Goal: Task Accomplishment & Management: Manage account settings

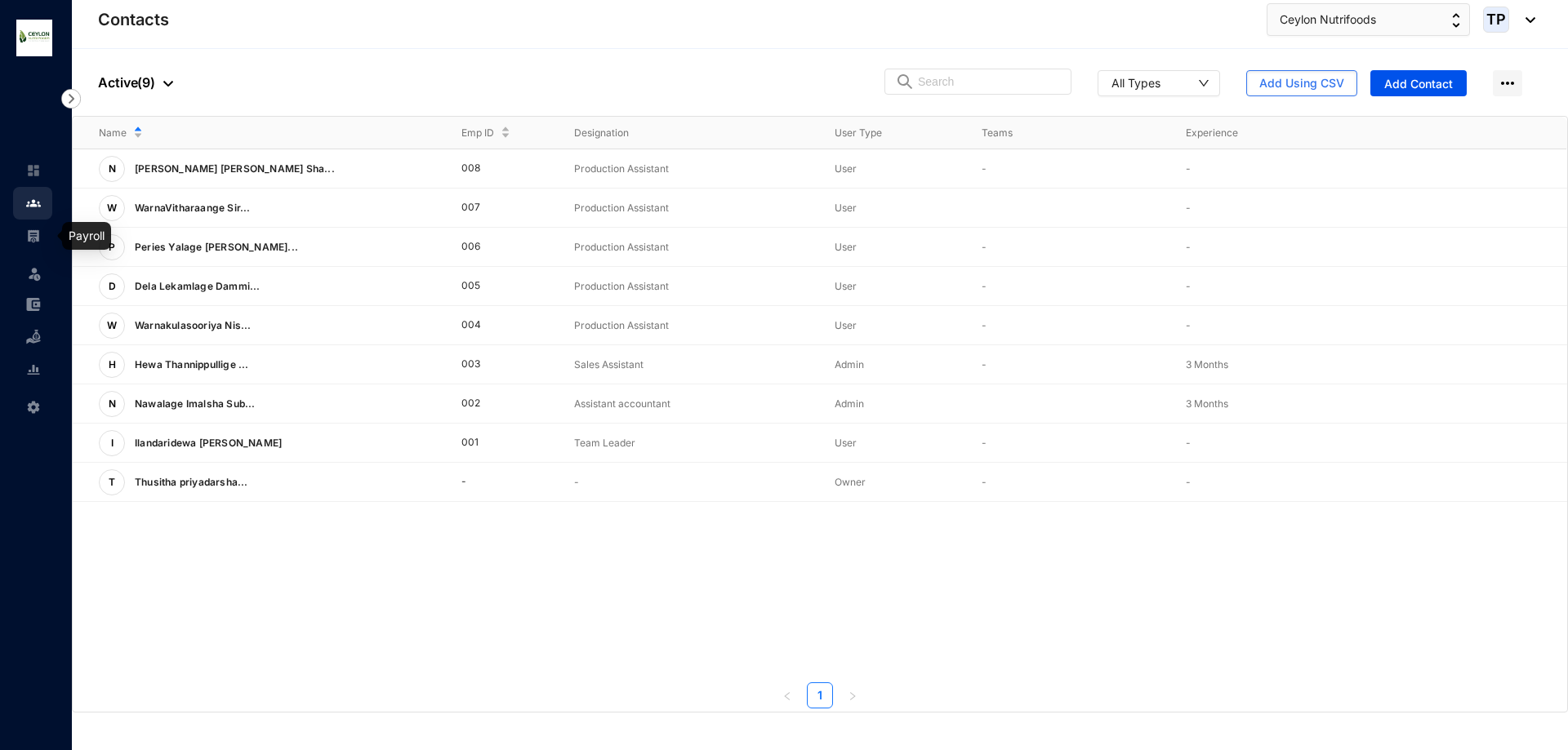
click at [44, 234] on link at bounding box center [47, 235] width 41 height 16
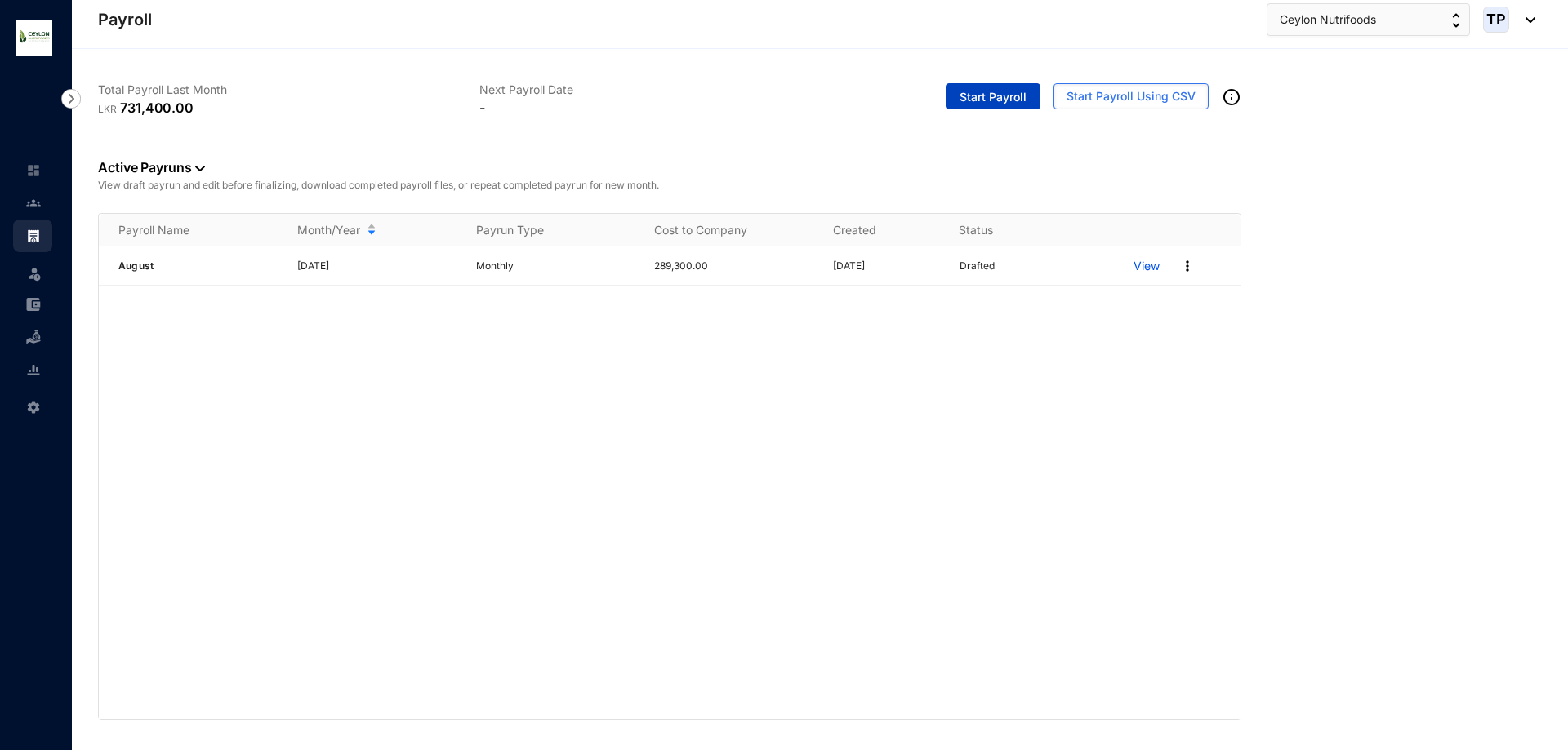
click at [985, 97] on span "Start Payroll" at bounding box center [993, 97] width 67 height 16
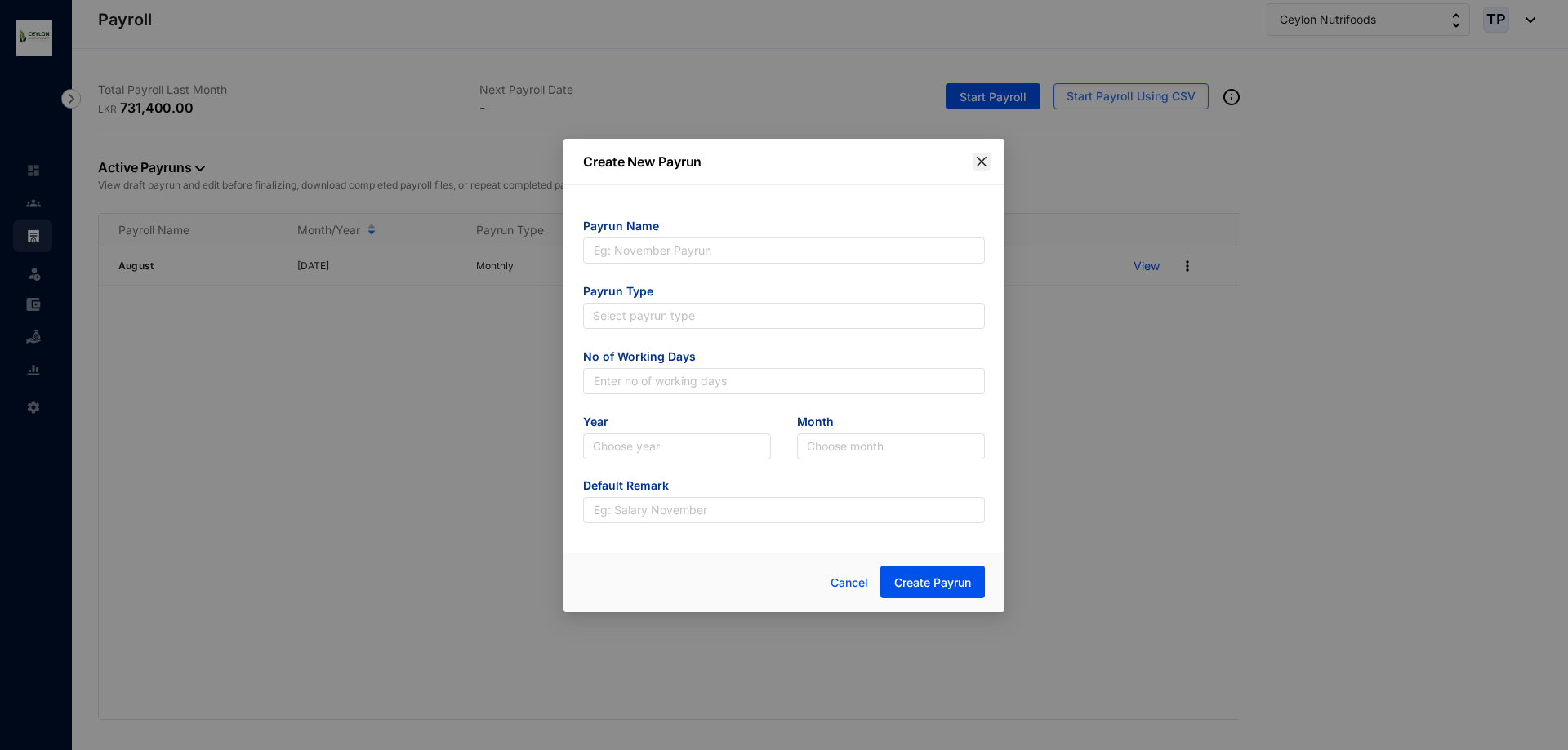
click at [985, 163] on icon "close" at bounding box center [981, 161] width 13 height 13
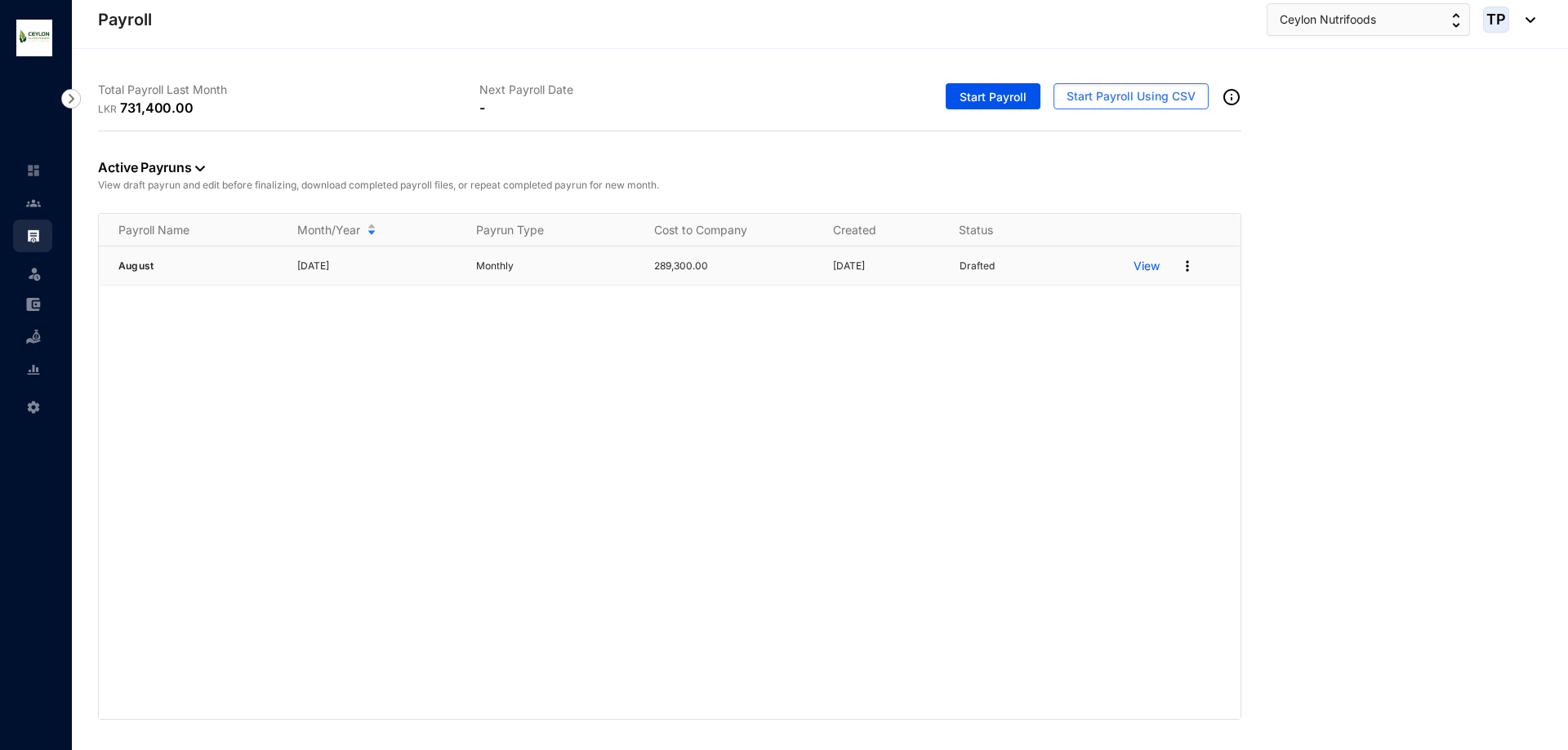
click at [1190, 263] on img at bounding box center [1187, 266] width 16 height 16
click at [1170, 303] on p "Delete" at bounding box center [1125, 299] width 115 height 27
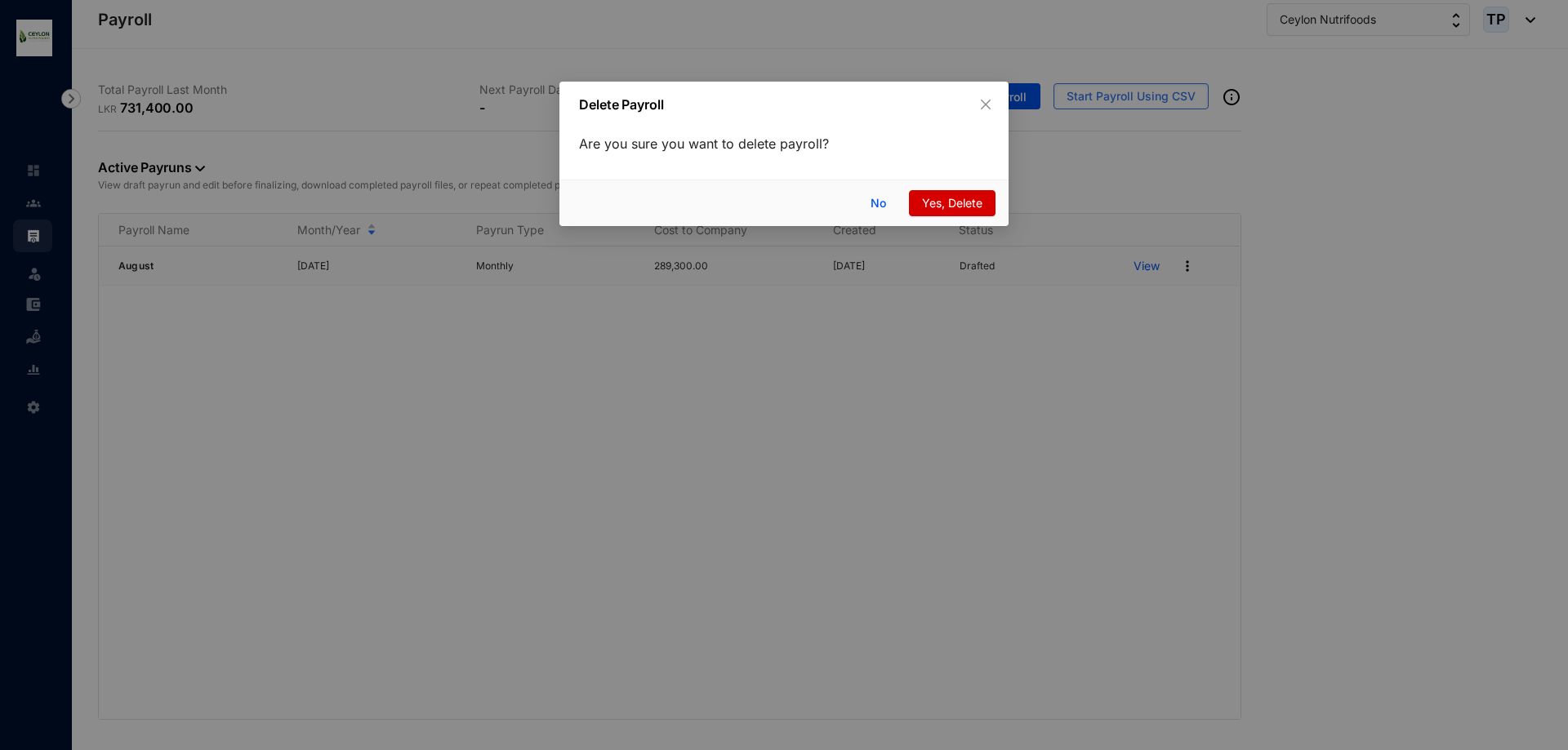
click at [968, 204] on span "Yes, Delete" at bounding box center [952, 203] width 61 height 18
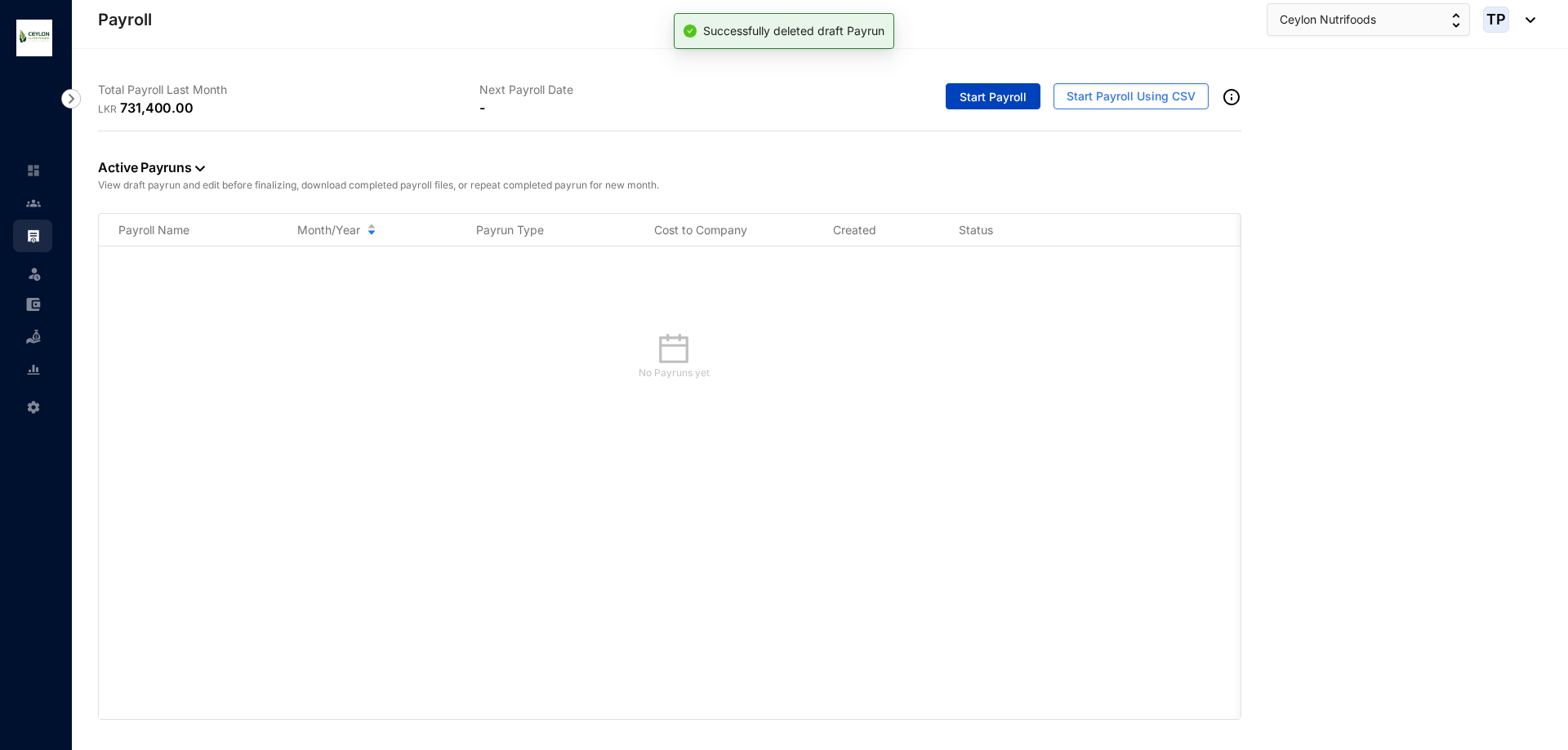
click at [972, 97] on span "Start Payroll" at bounding box center [993, 97] width 67 height 16
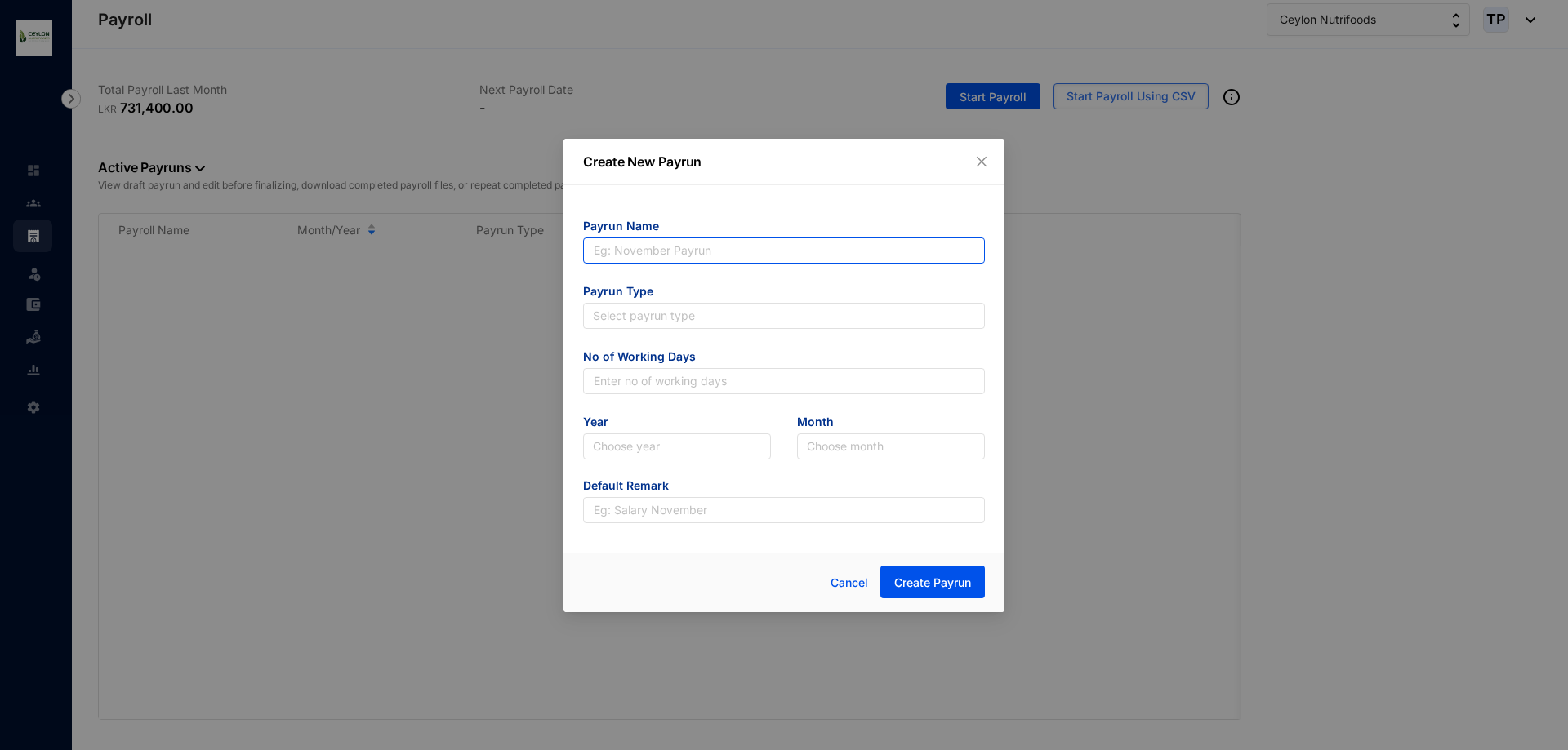
click at [826, 251] on input "text" at bounding box center [784, 251] width 402 height 27
type input "July"
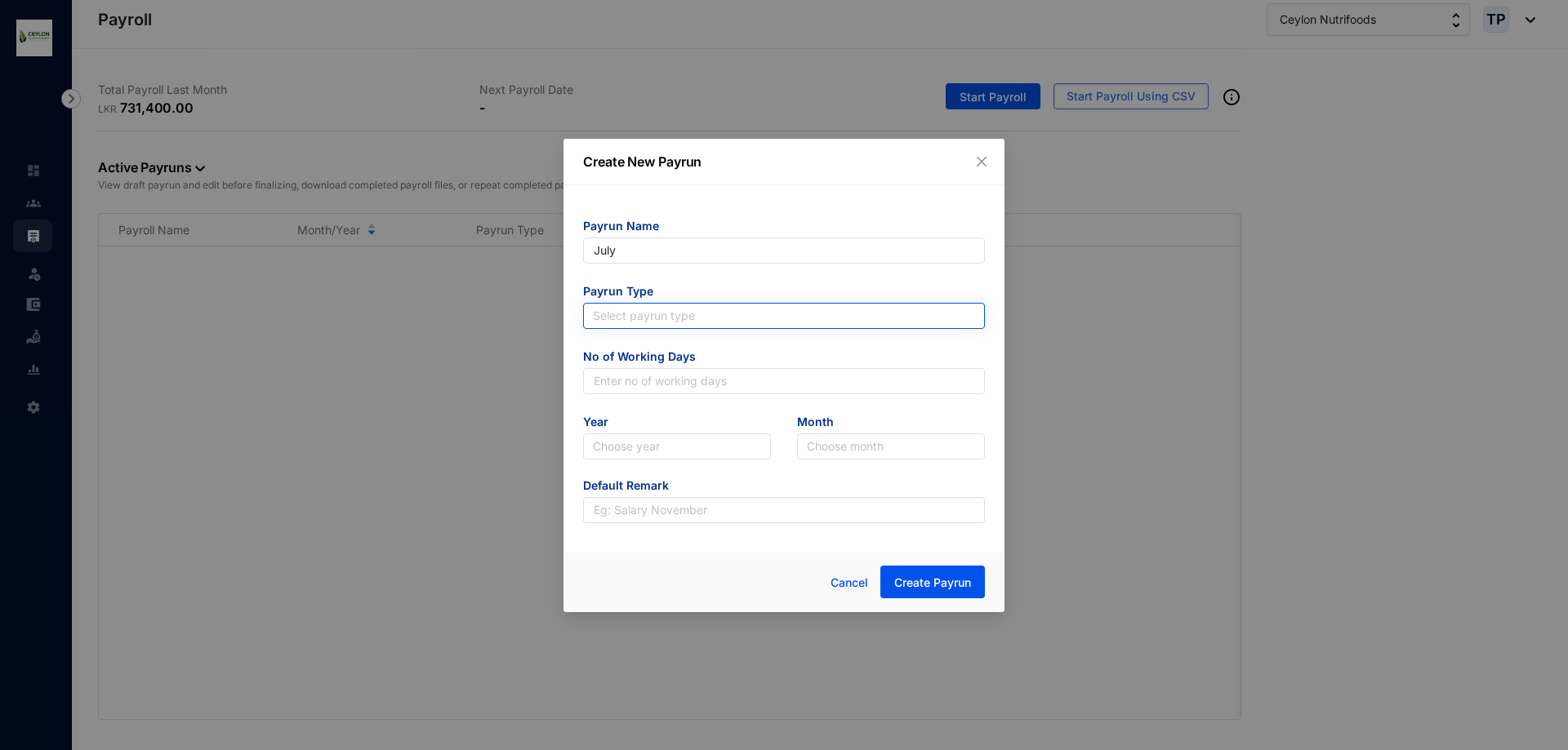
type input "July"
click at [805, 321] on input "search" at bounding box center [784, 316] width 382 height 25
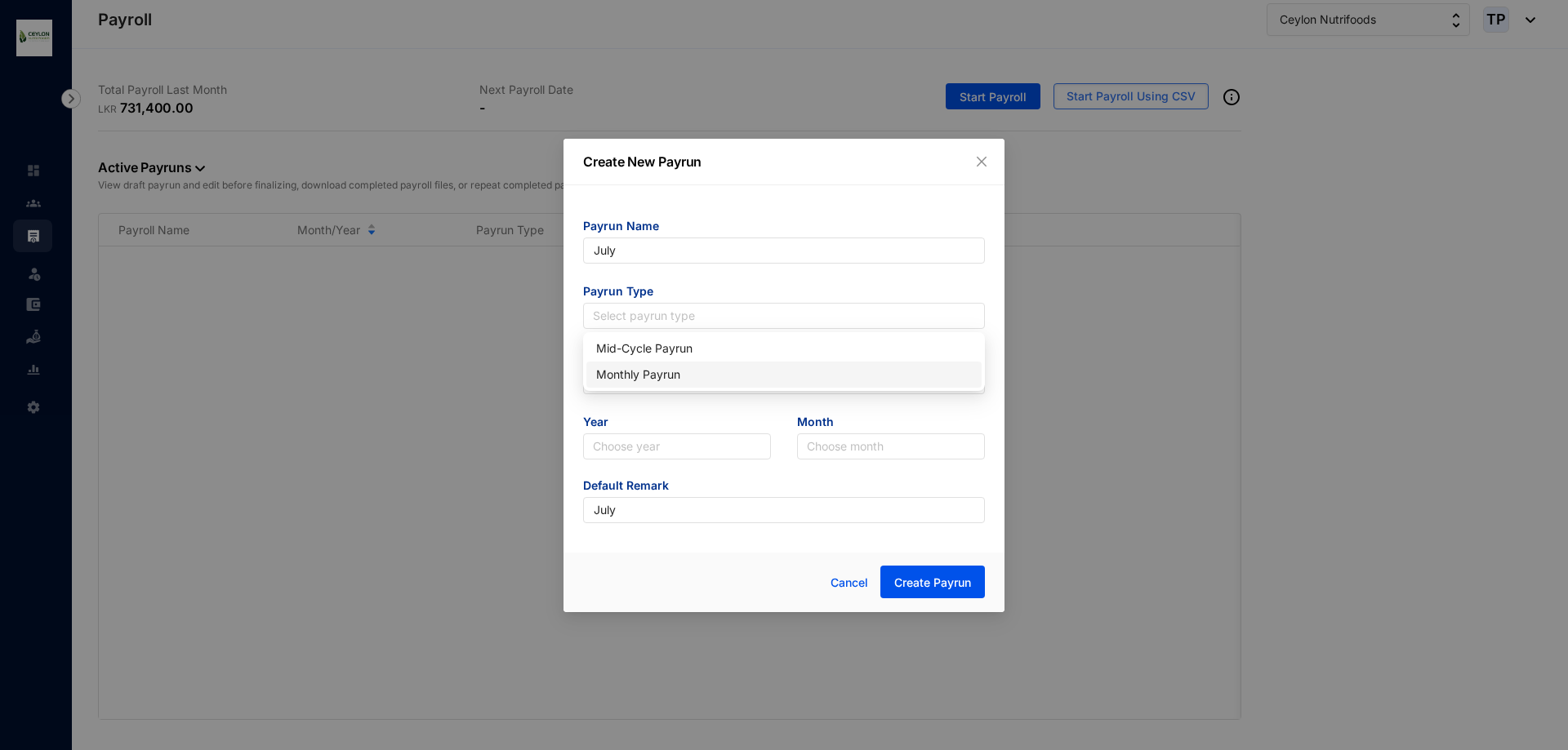
click at [816, 375] on div "Monthly Payrun" at bounding box center [784, 375] width 376 height 18
click at [985, 160] on icon "close" at bounding box center [981, 161] width 13 height 13
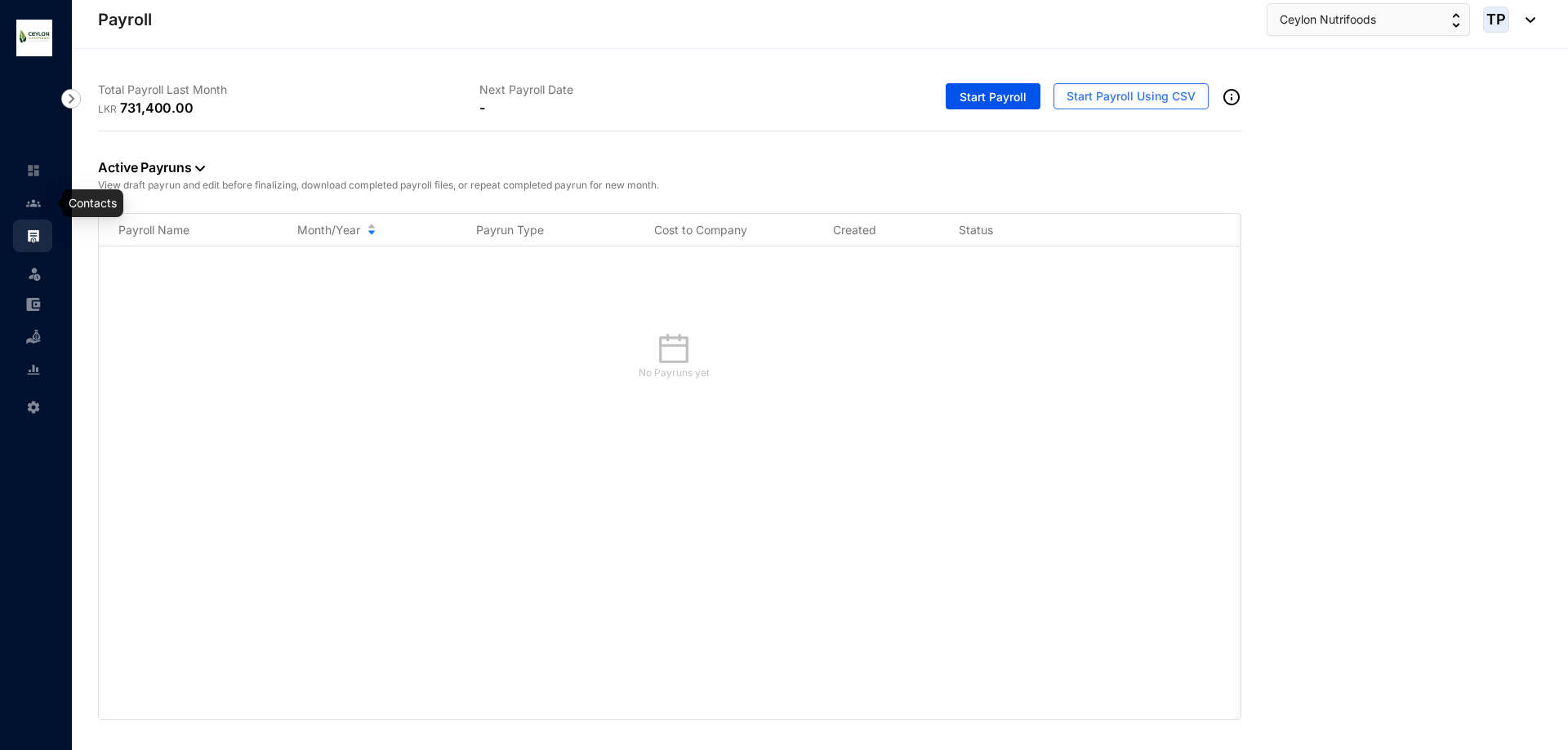
click at [27, 201] on link at bounding box center [47, 203] width 41 height 16
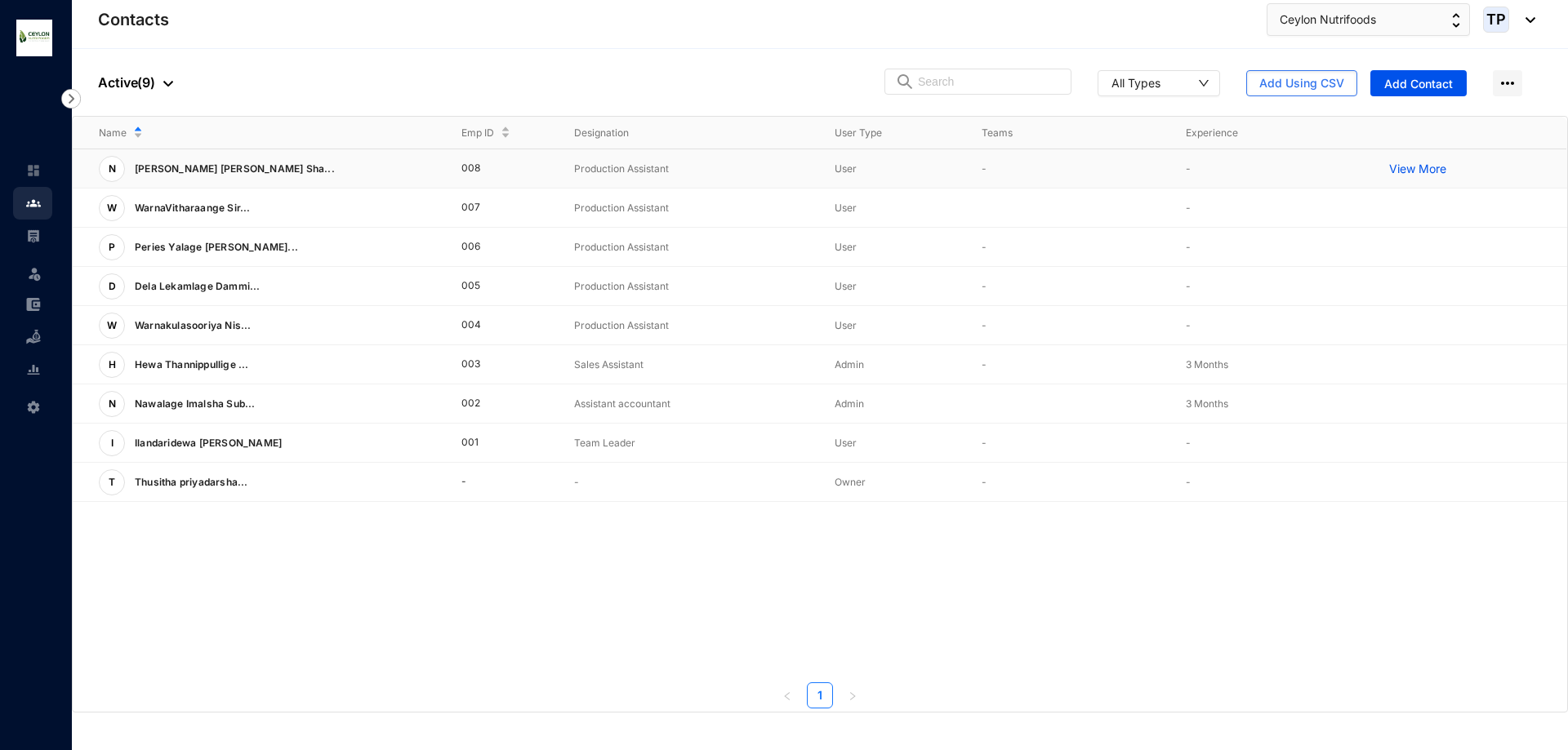
click at [1409, 168] on p "View More" at bounding box center [1422, 168] width 65 height 16
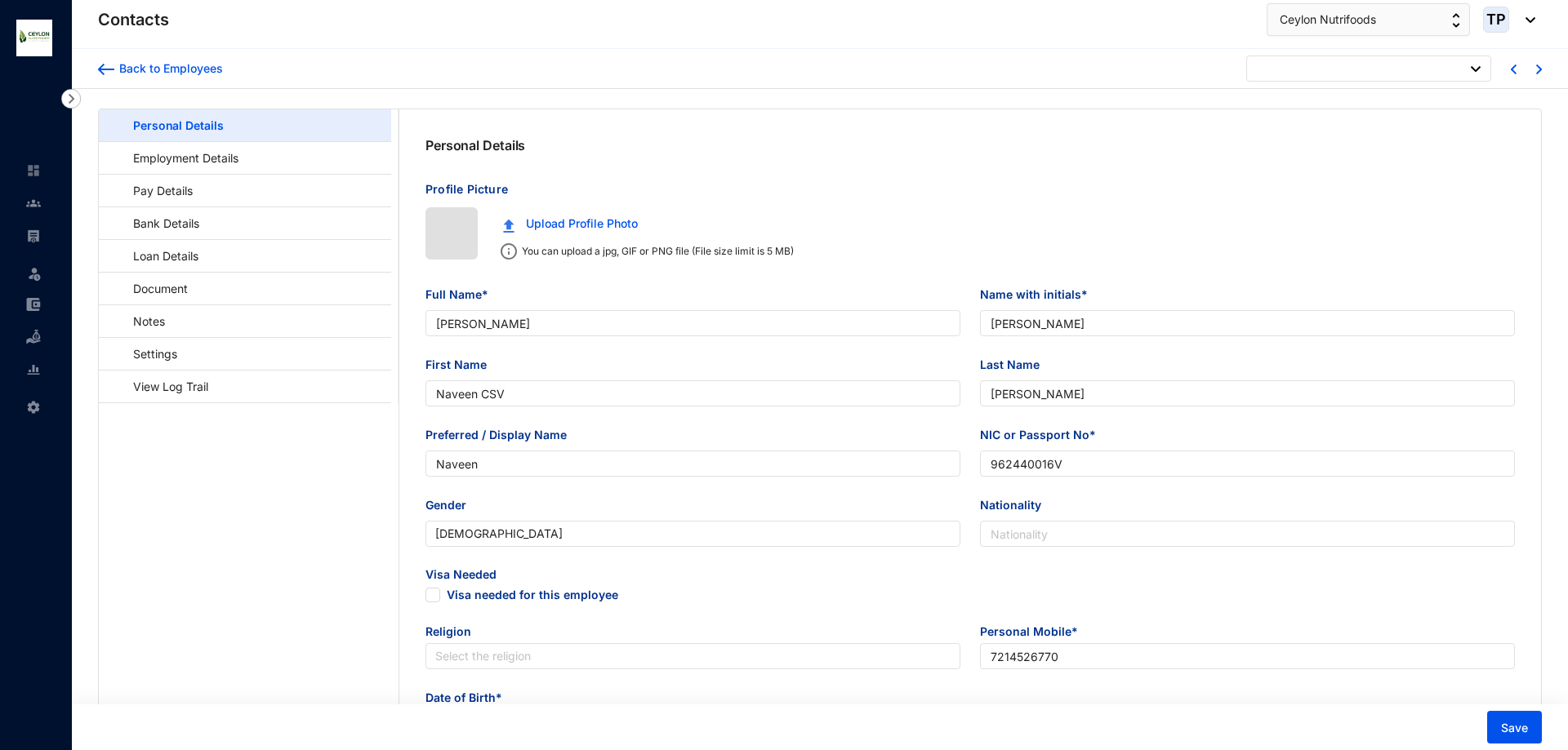
type input "1996-09-03"
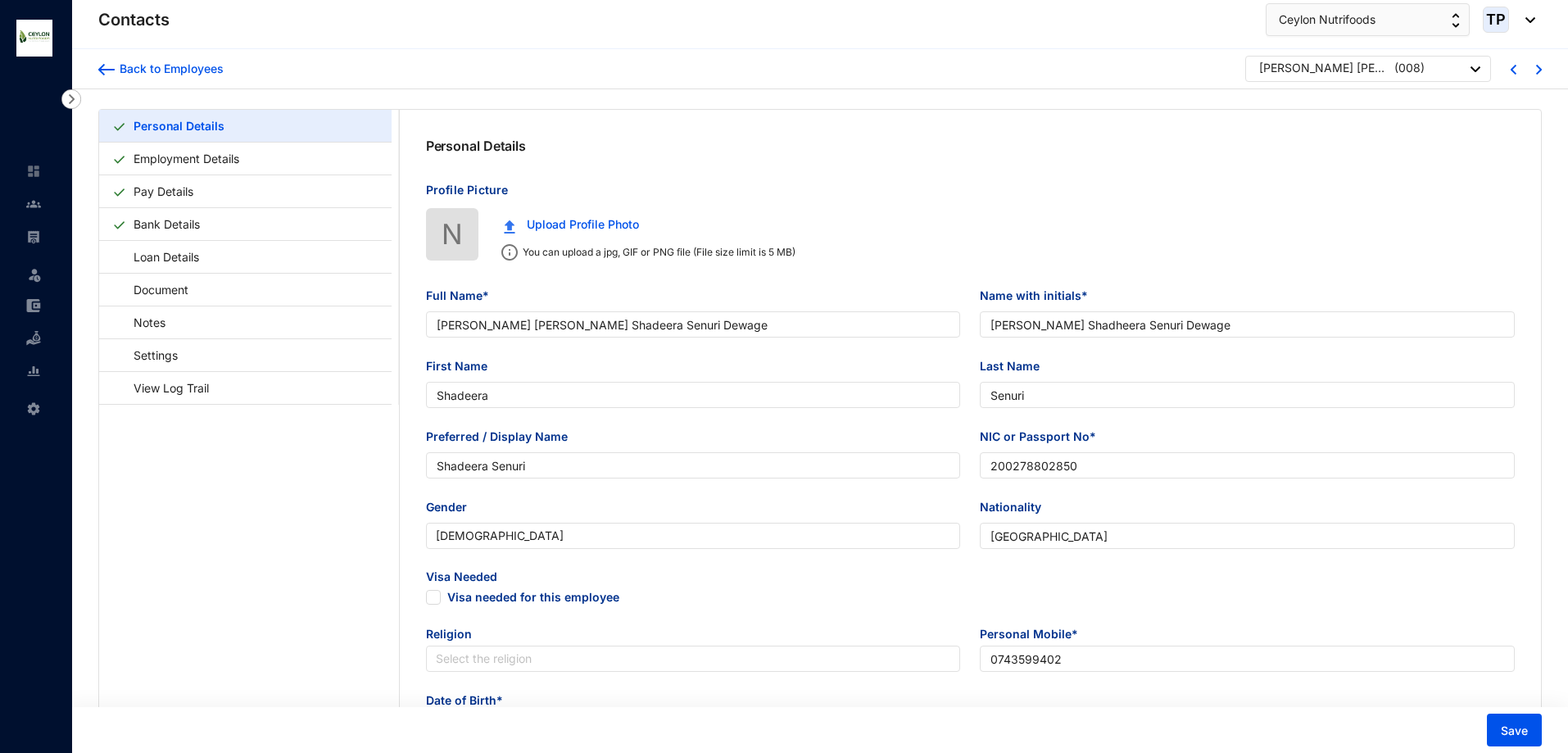
type input "Nan Ediri Dewage Shadeera Senuri Dewage"
type input "N.E.D Shadheera Senuri Dewage"
type input "Shadeera"
type input "Senuri"
type input "Shadeera Senuri"
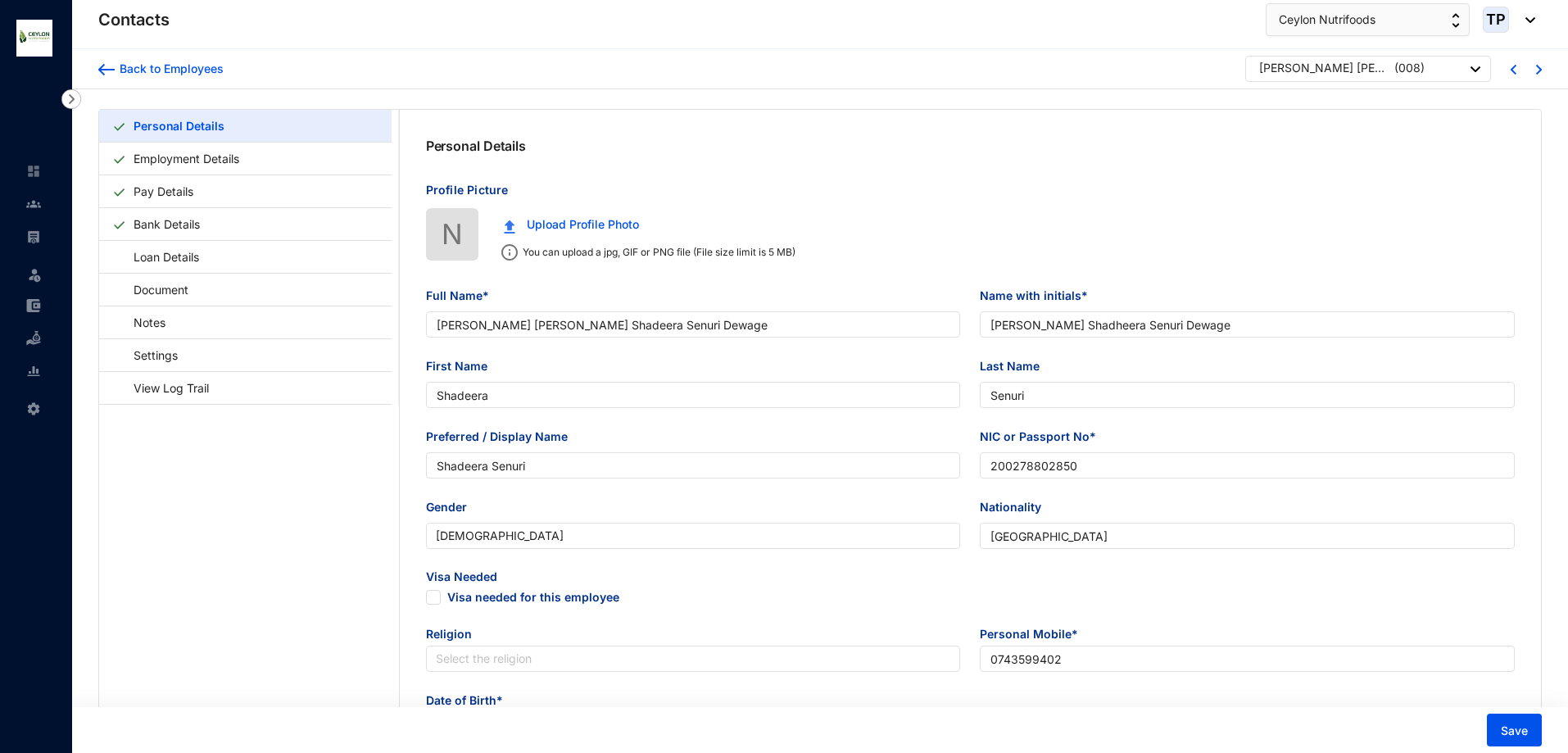
type input "200278802850"
type input "Sri Lanka"
type input "0743599402"
type input "No,80 Medagoda,Naththandiya"
radio input "true"
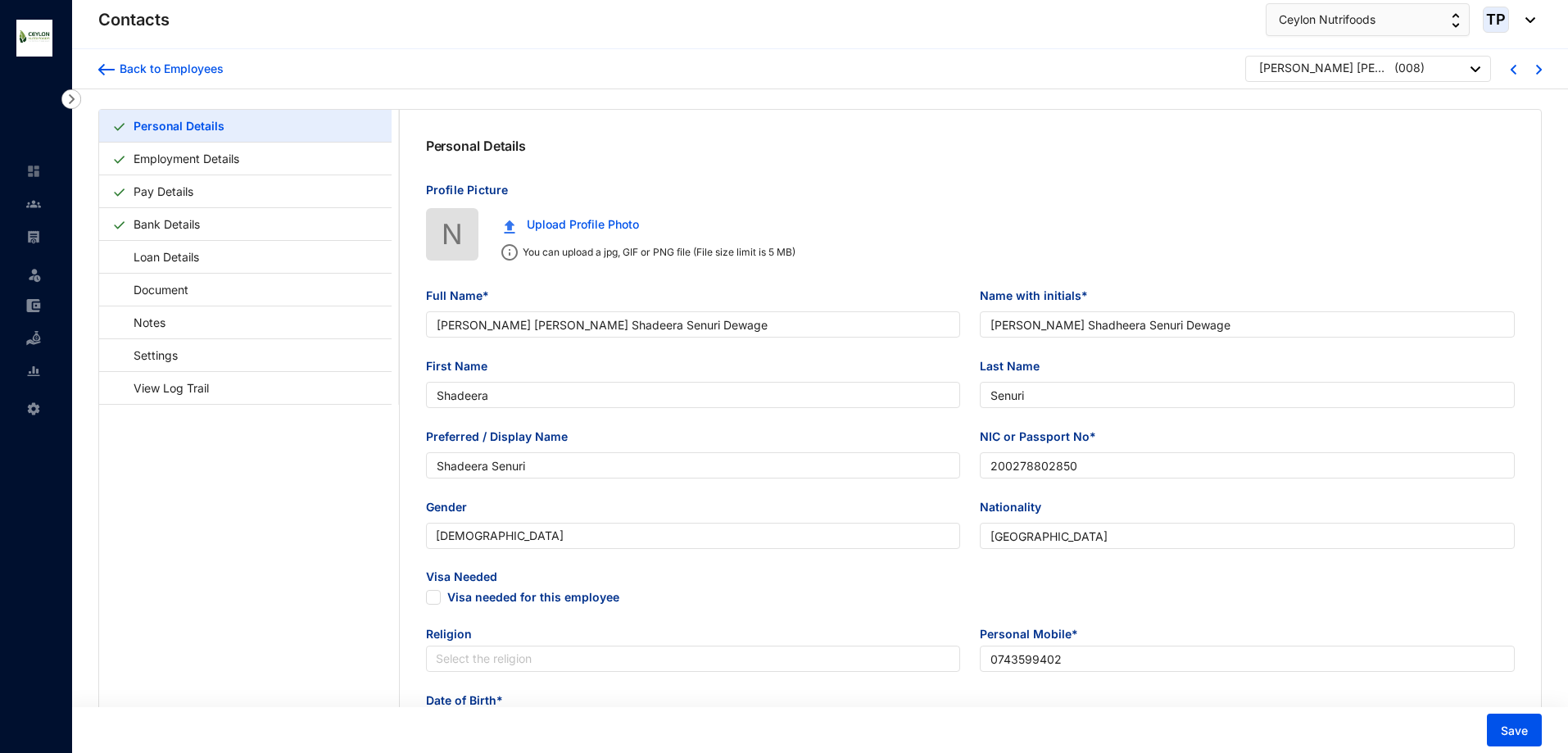
type input "Malitha Pradeep"
type input "Husband"
type input "0760426311"
type input "2002-10-14"
click at [200, 203] on link "Pay Details" at bounding box center [163, 191] width 73 height 33
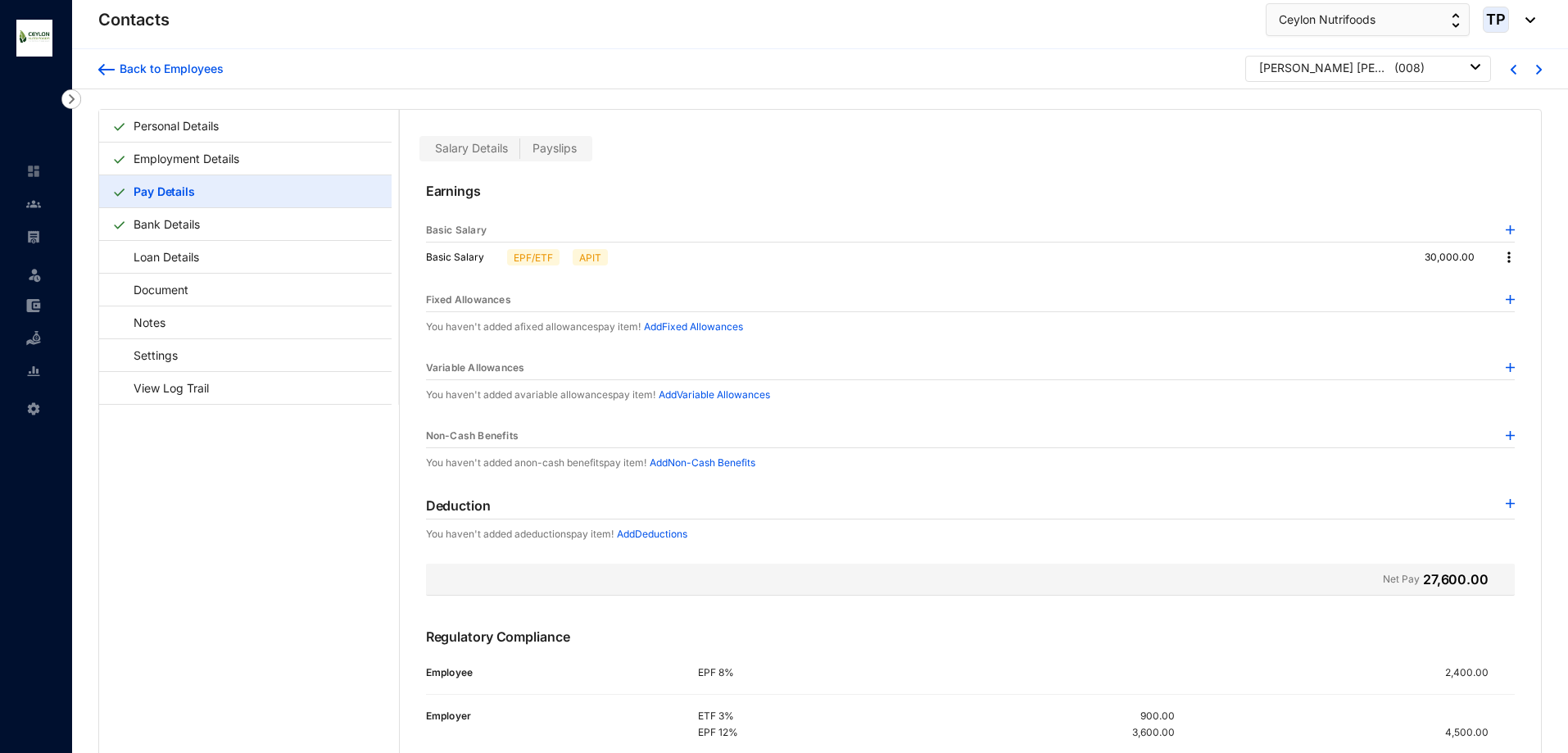
click at [1506, 361] on div at bounding box center [1510, 367] width 9 height 16
click at [1506, 367] on img at bounding box center [1510, 367] width 9 height 9
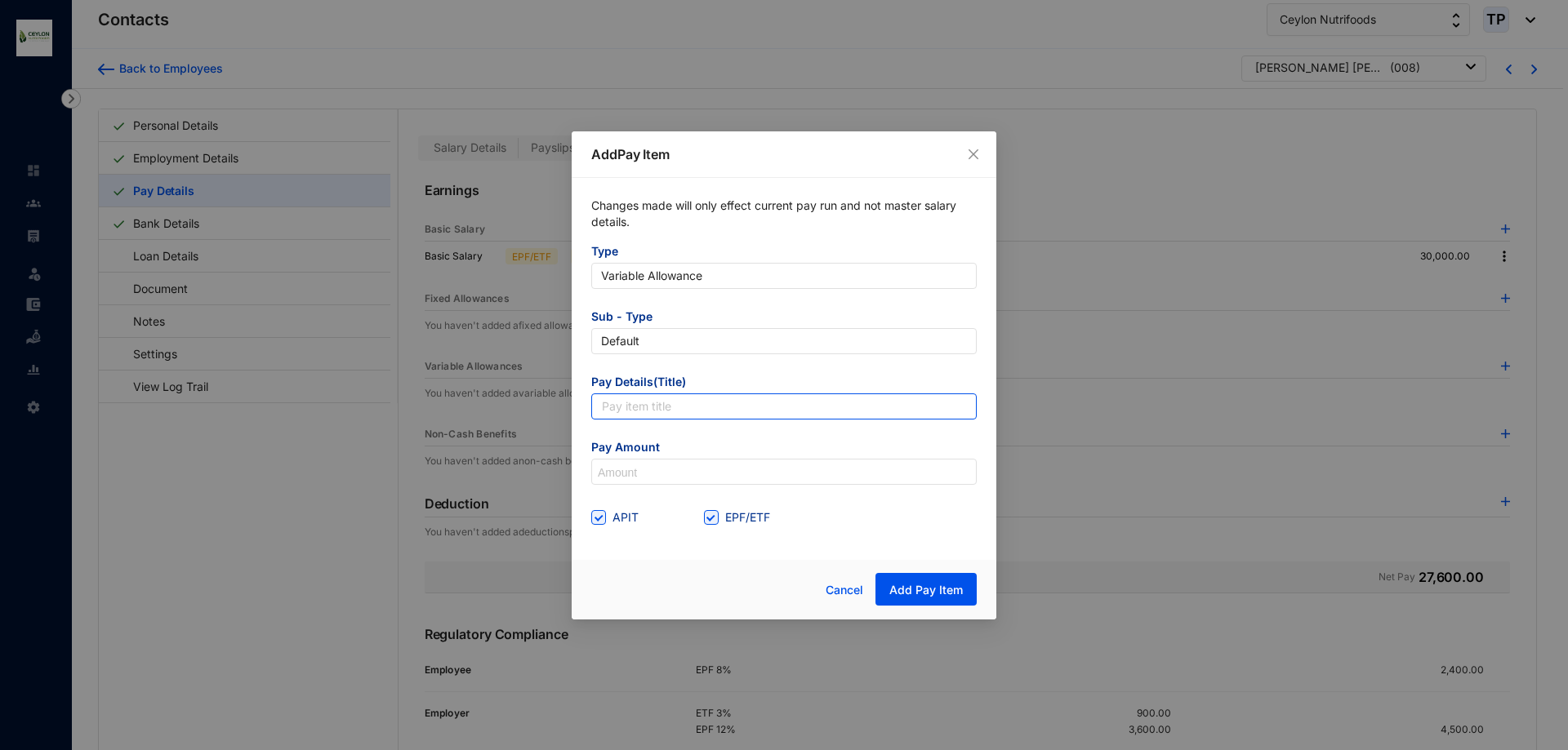
click at [636, 405] on input "text" at bounding box center [784, 406] width 386 height 27
type input "Labour"
click at [737, 478] on input at bounding box center [784, 473] width 384 height 27
type input "1,800"
click at [599, 523] on span at bounding box center [598, 517] width 15 height 15
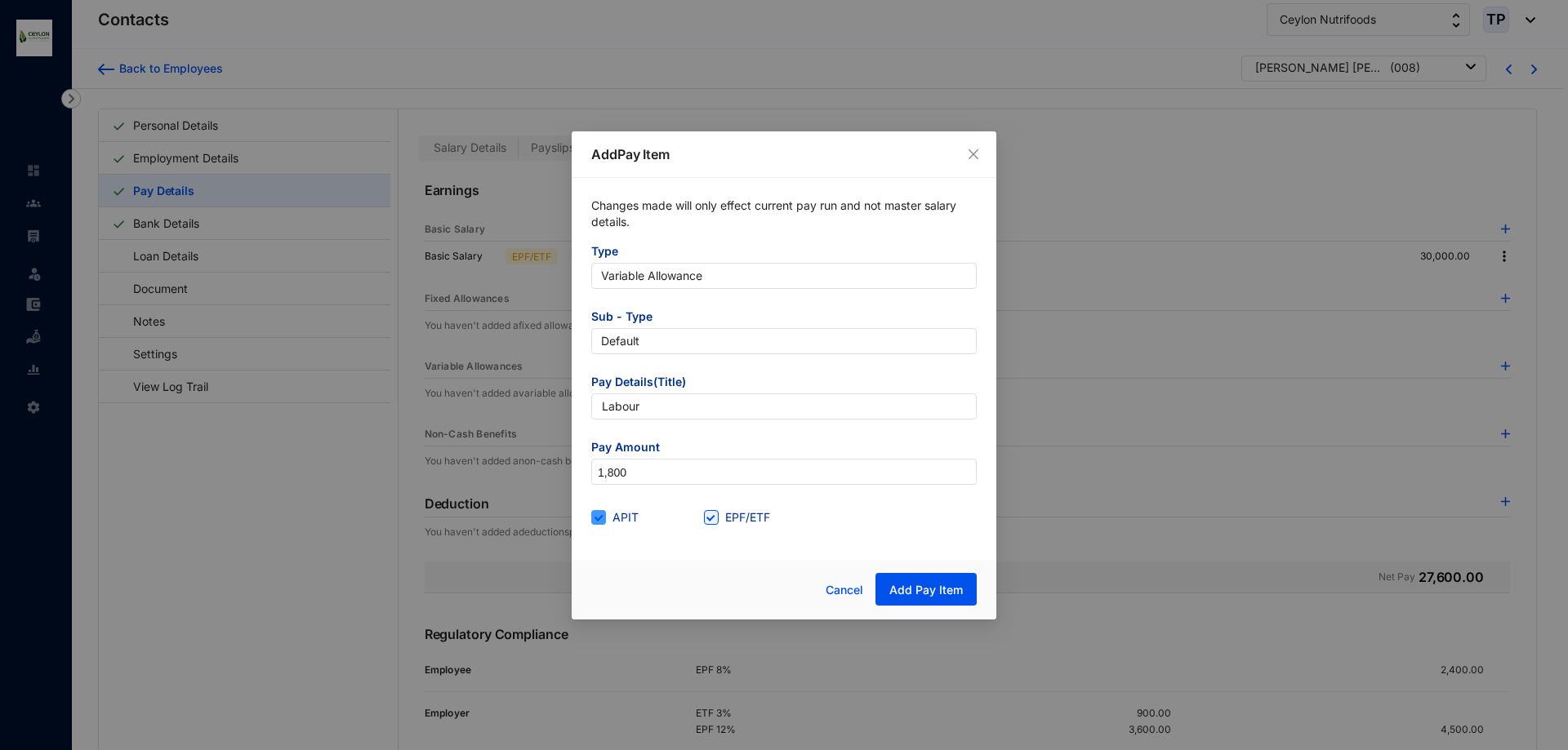
click at [599, 522] on input "APIT" at bounding box center [596, 516] width 11 height 11
checkbox input "false"
click at [947, 589] on span "Add Pay Item" at bounding box center [926, 590] width 74 height 16
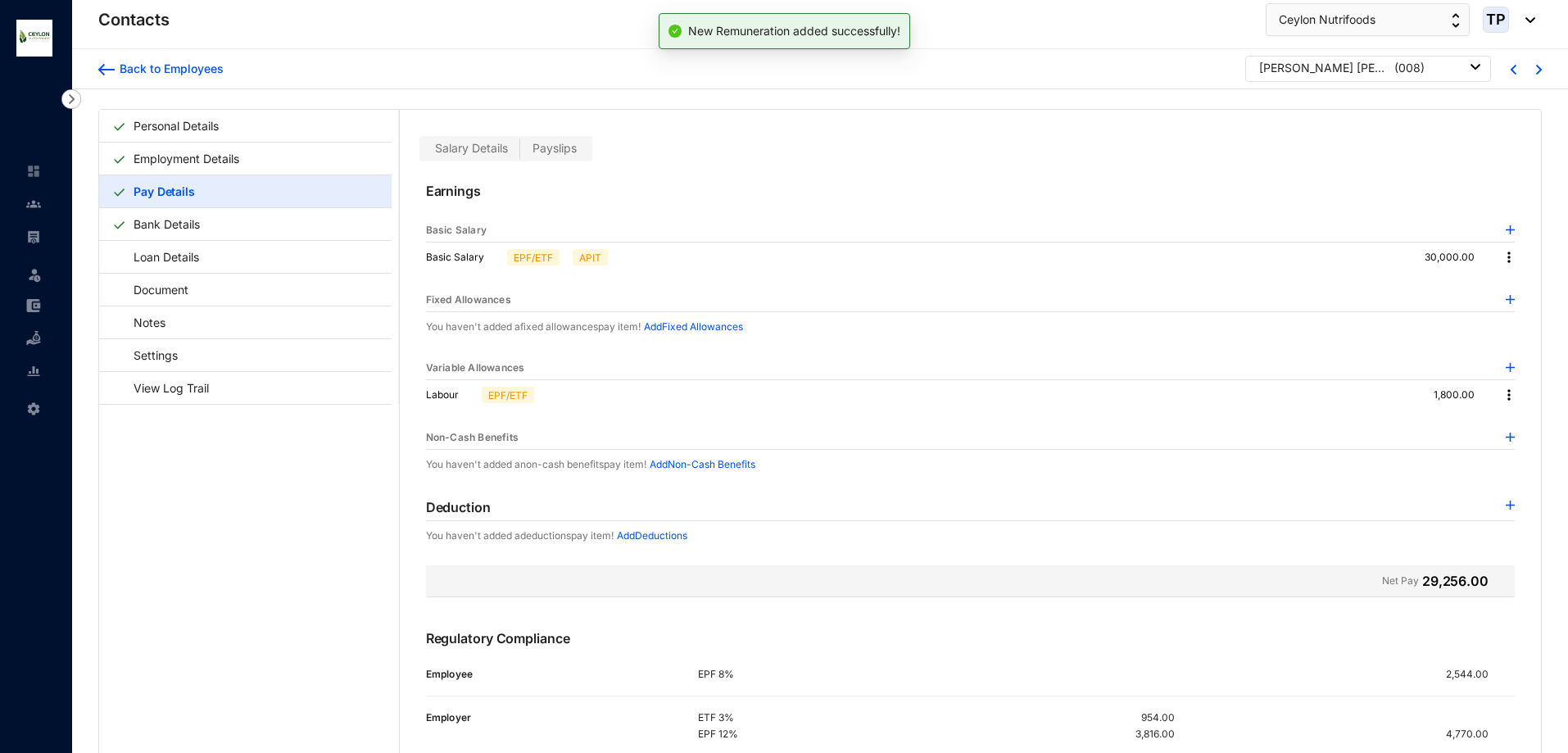
click at [6, 243] on ul "Leave Settings" at bounding box center [36, 288] width 72 height 269
click at [27, 235] on link at bounding box center [47, 236] width 41 height 16
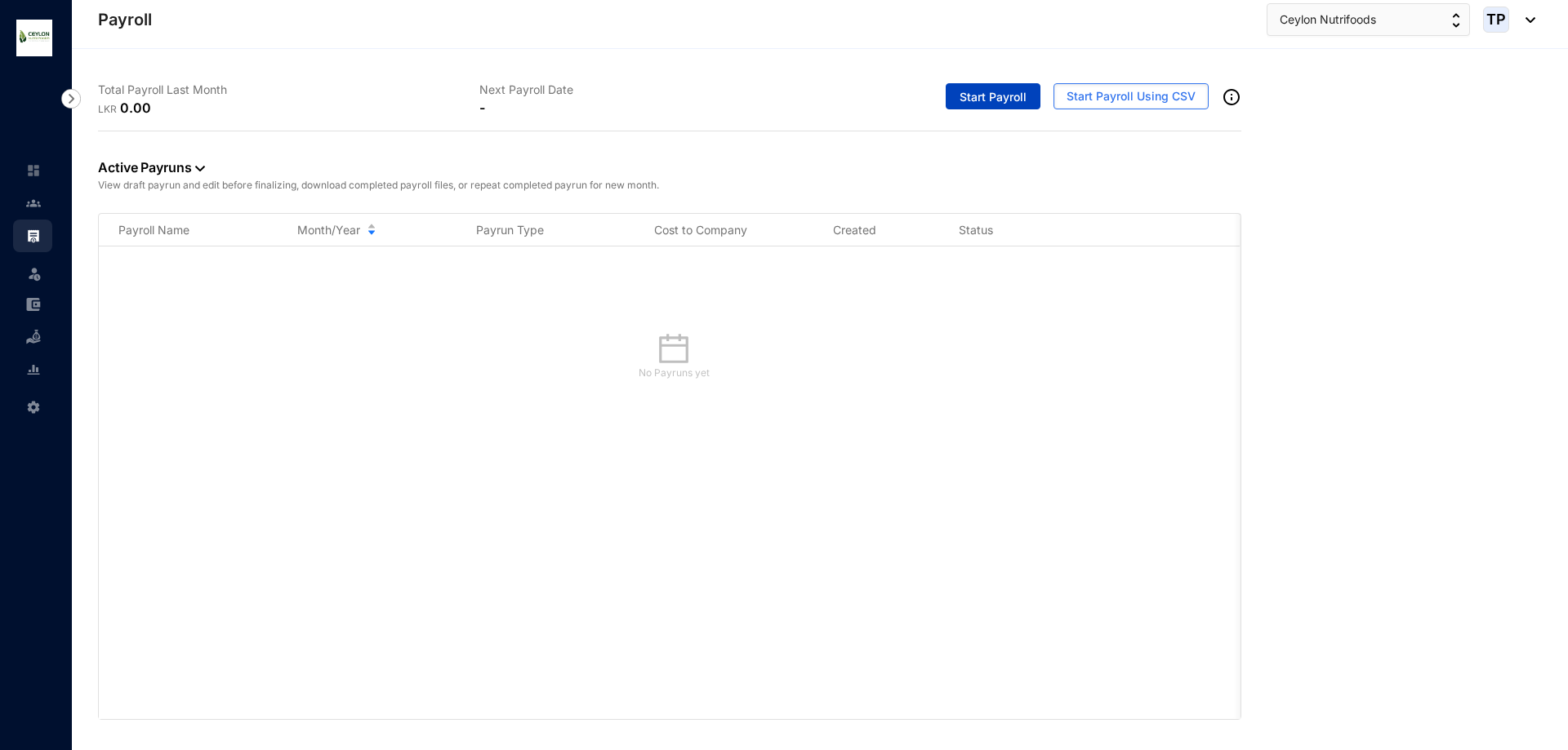
click at [967, 84] on button "Start Payroll" at bounding box center [993, 96] width 95 height 27
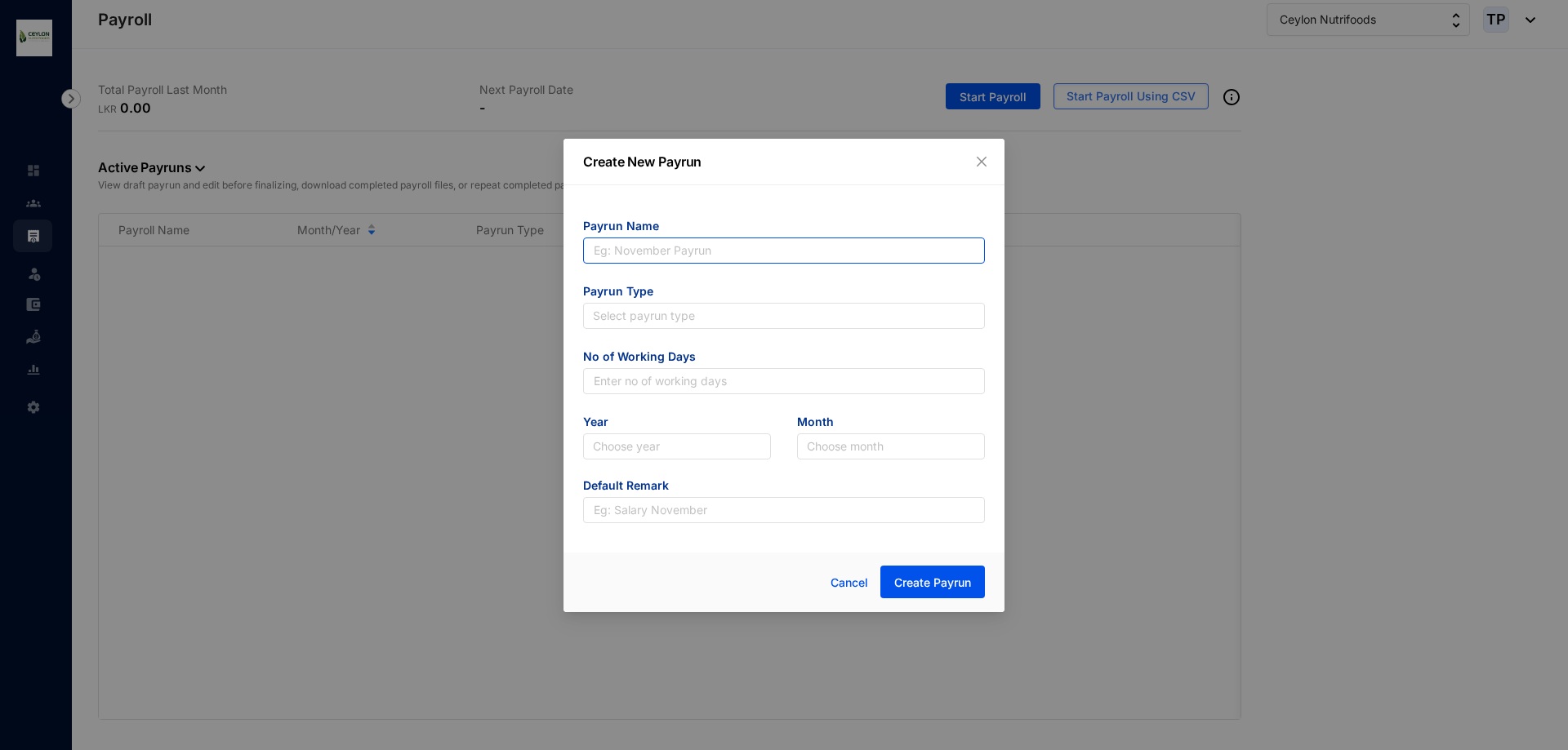
click at [849, 245] on input "text" at bounding box center [784, 251] width 402 height 27
type input "July"
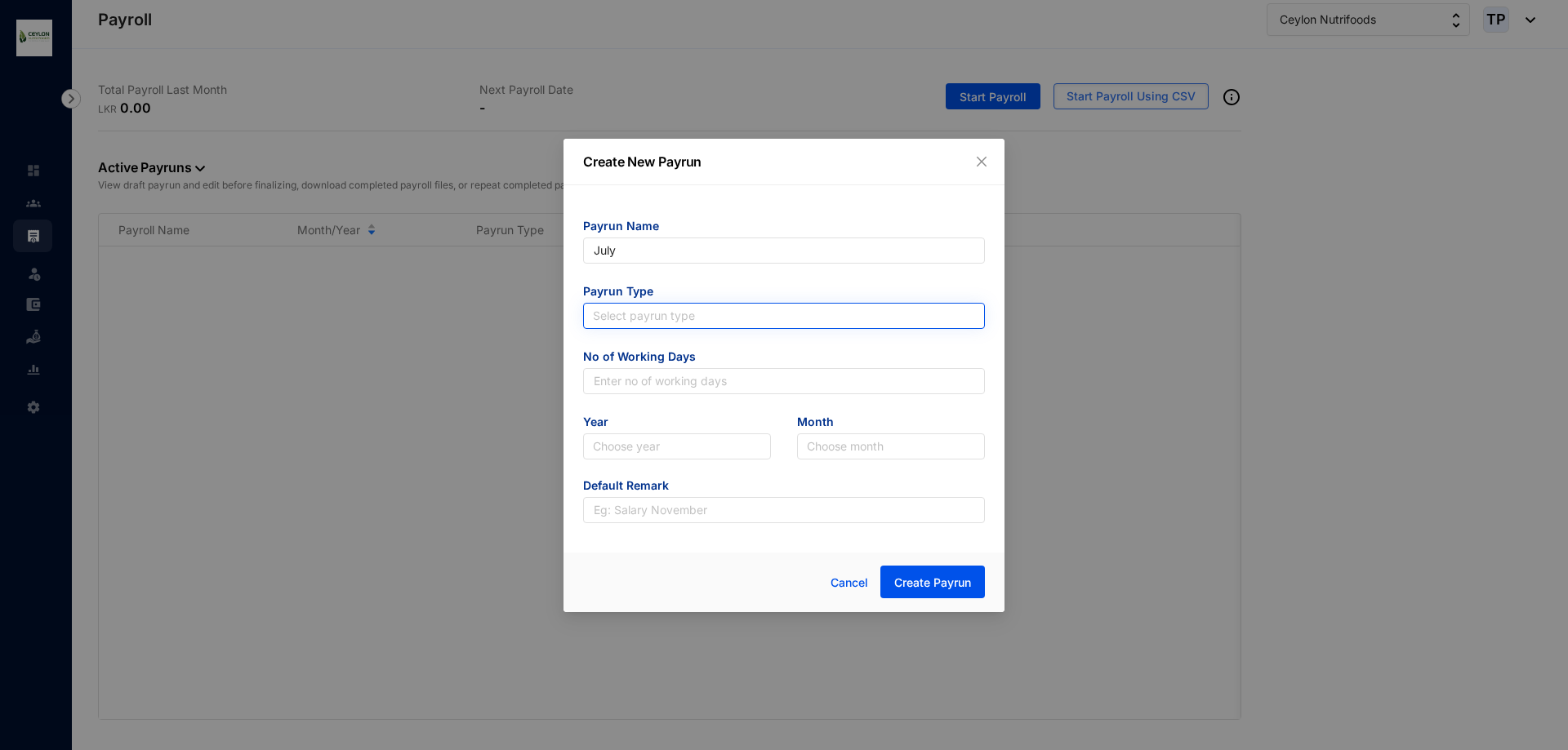
type input "July"
click at [852, 313] on input "search" at bounding box center [784, 316] width 382 height 25
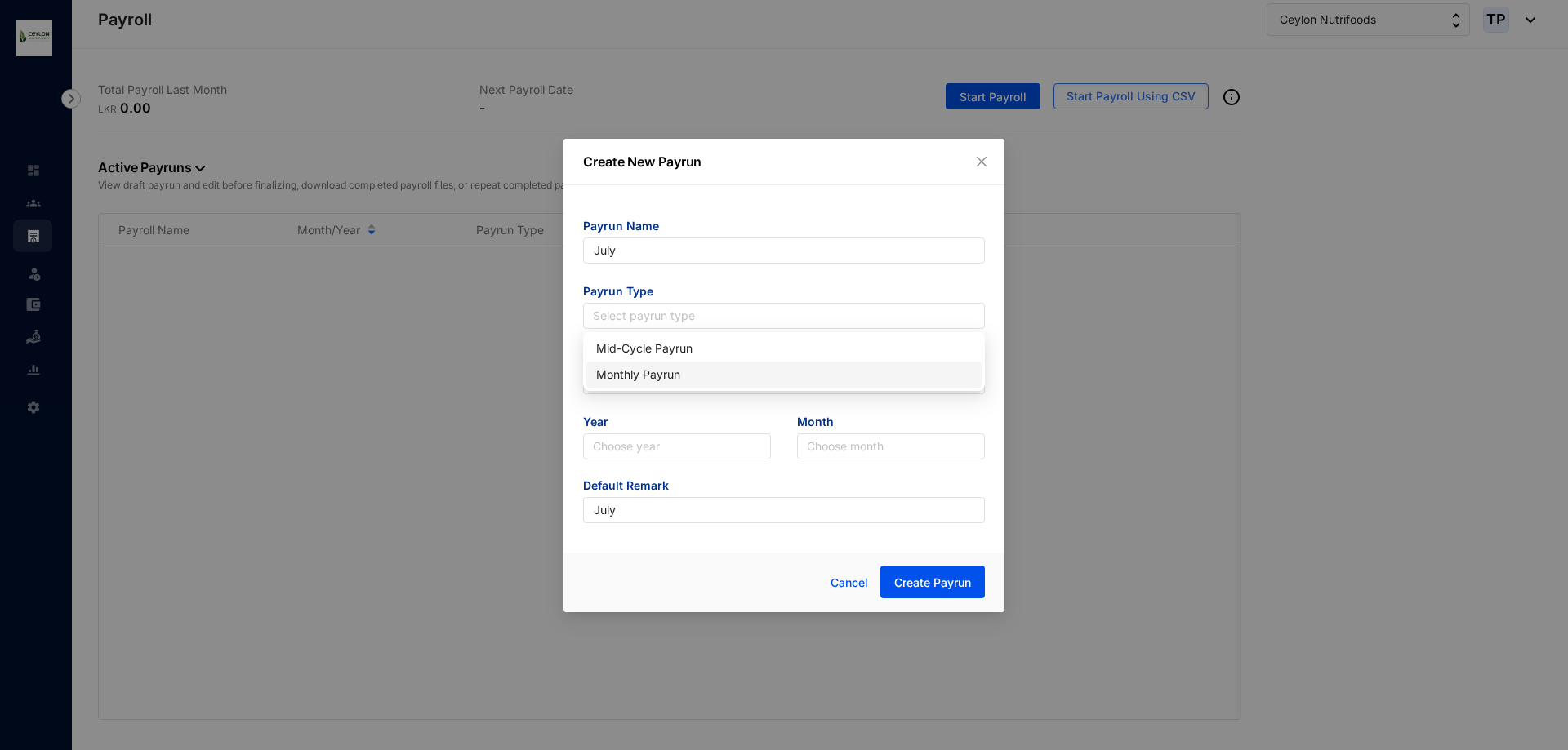
click at [815, 368] on div "Monthly Payrun" at bounding box center [784, 375] width 376 height 18
click at [817, 379] on input "text" at bounding box center [784, 381] width 402 height 27
click at [642, 384] on input "text" at bounding box center [784, 381] width 402 height 27
type input "25"
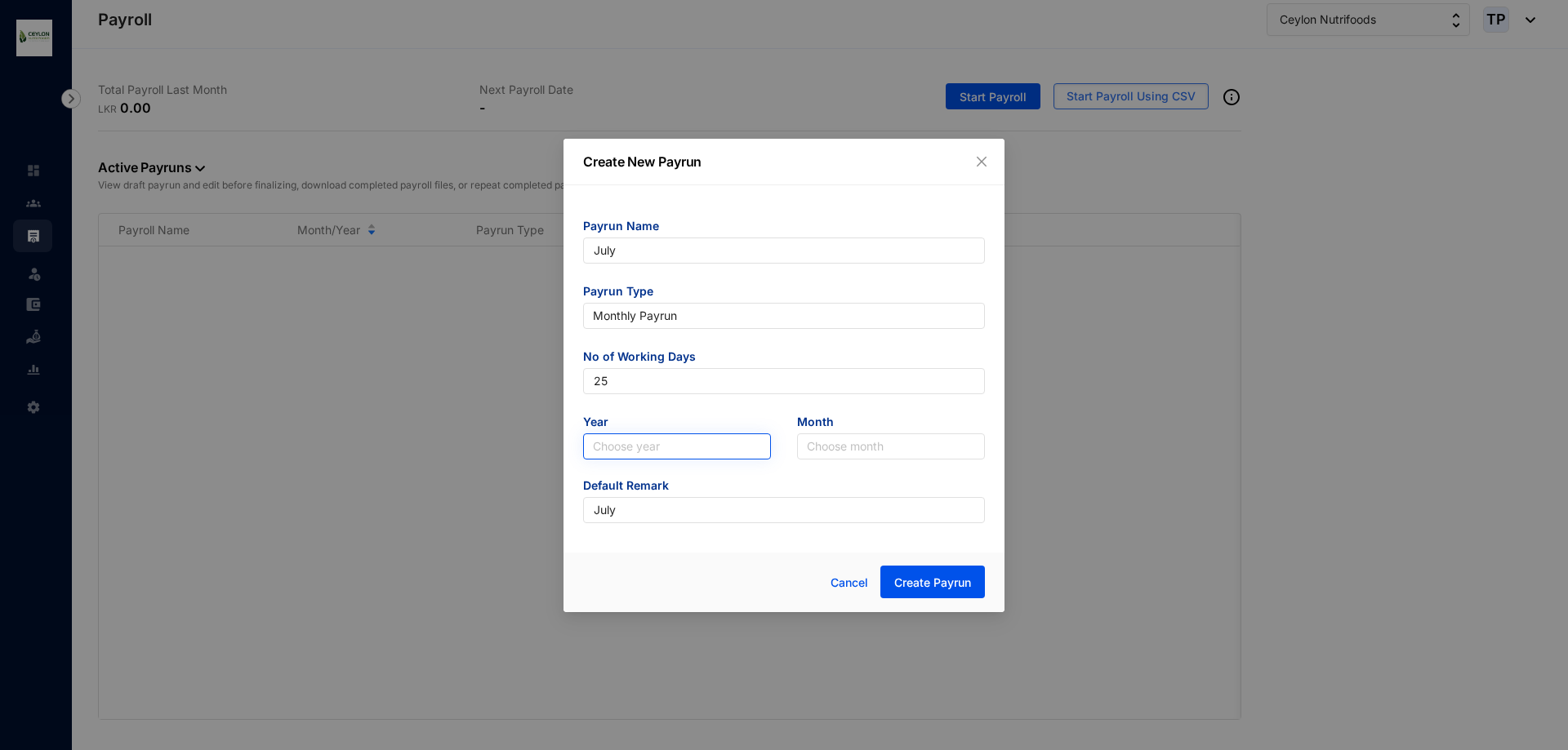
click at [699, 448] on input "search" at bounding box center [677, 446] width 169 height 25
click at [985, 153] on button "Close" at bounding box center [981, 162] width 18 height 18
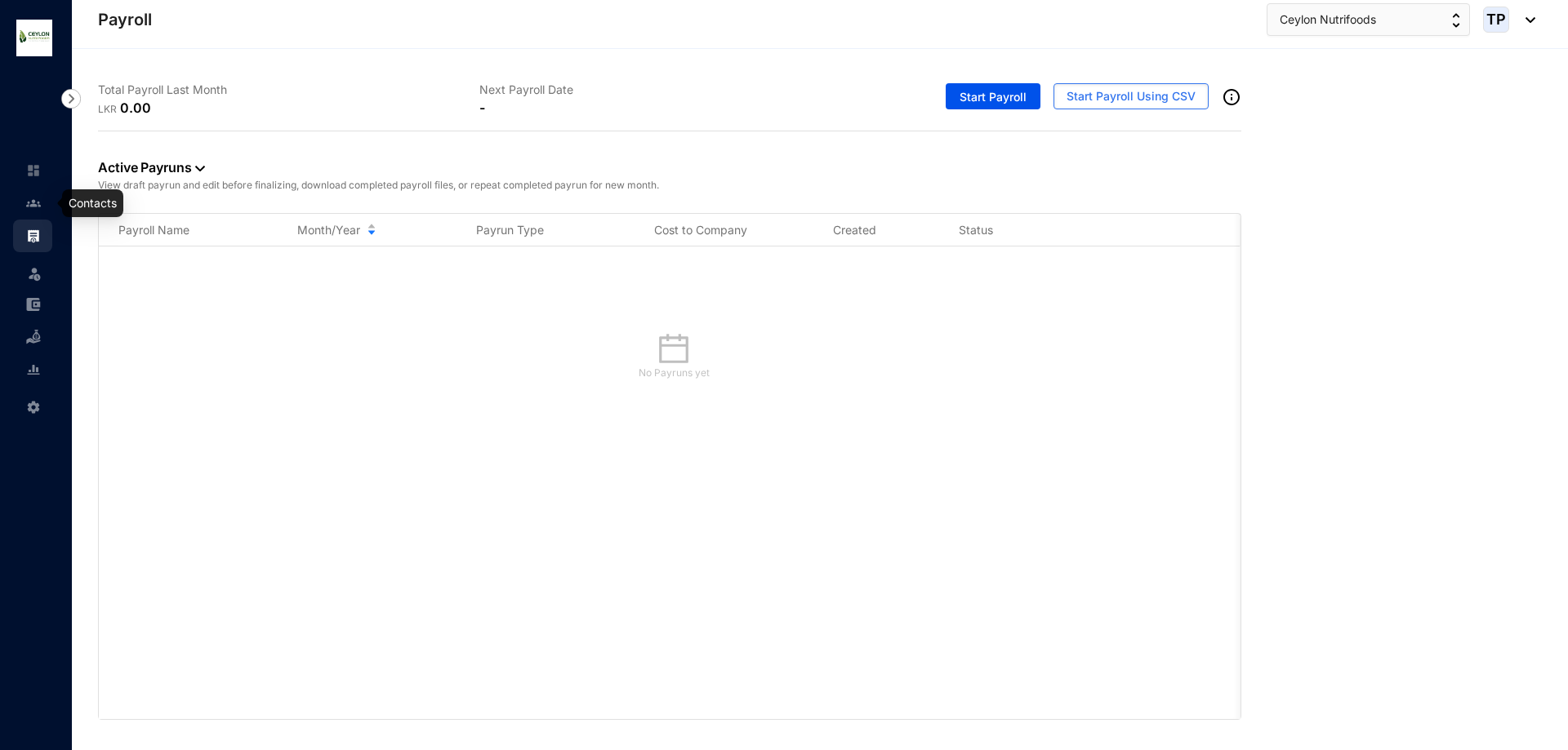
click at [32, 202] on img at bounding box center [33, 203] width 15 height 15
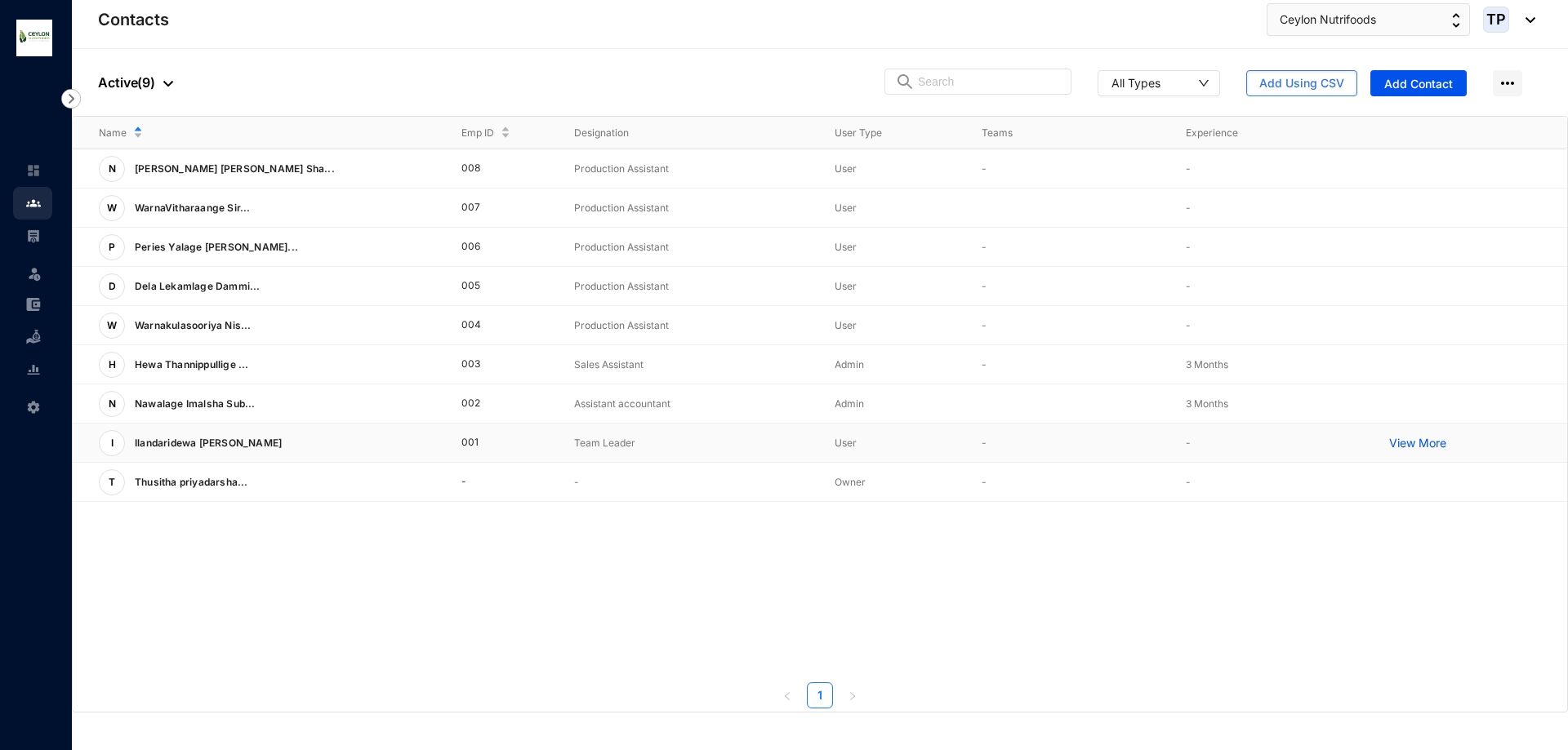
click at [1434, 444] on p "View More" at bounding box center [1422, 443] width 65 height 16
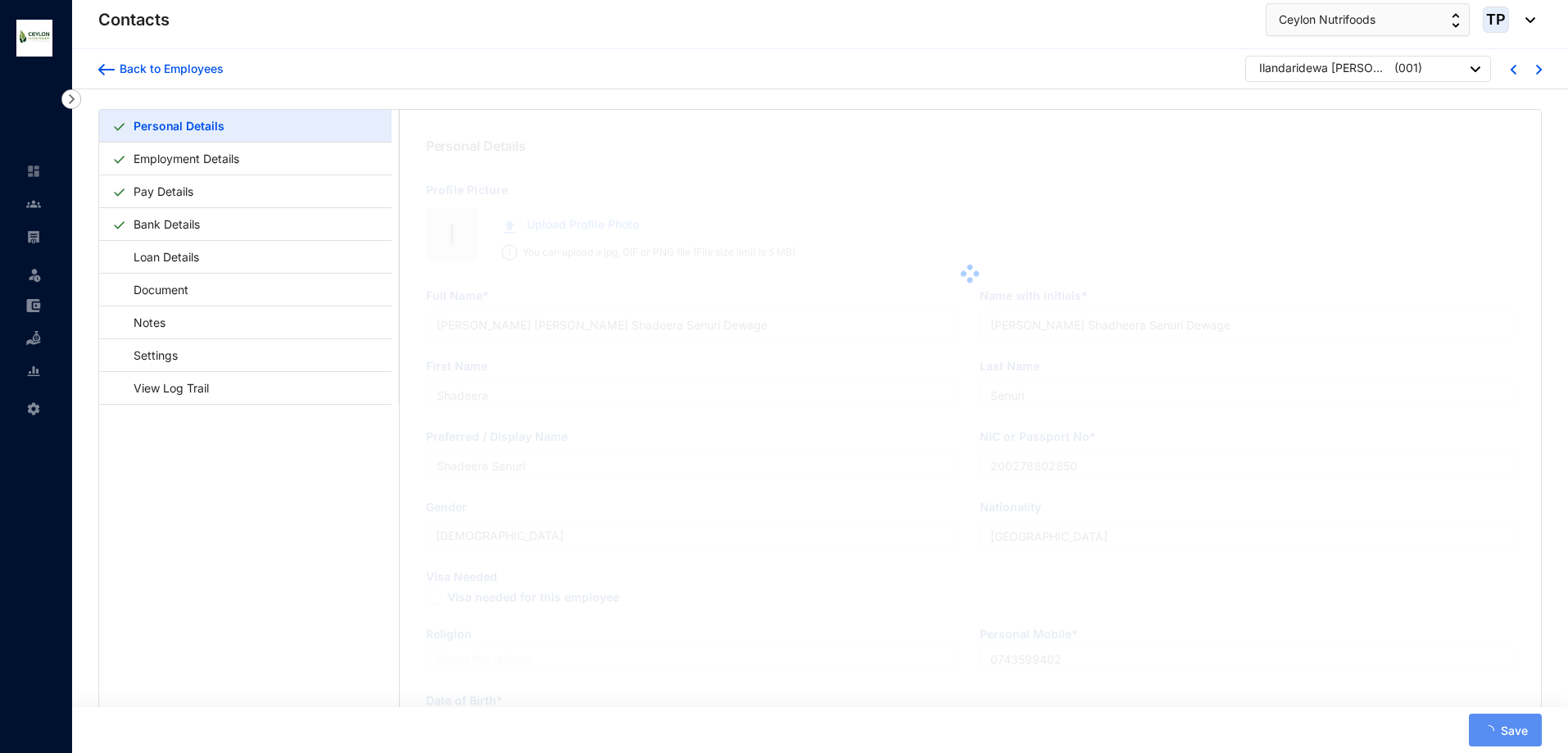
type input "Ilandaridewa Nirosha Darshani"
type input "I.Nirosha Darshani"
type input "Nirosha"
type input "Darshani"
type input "Nirosha"
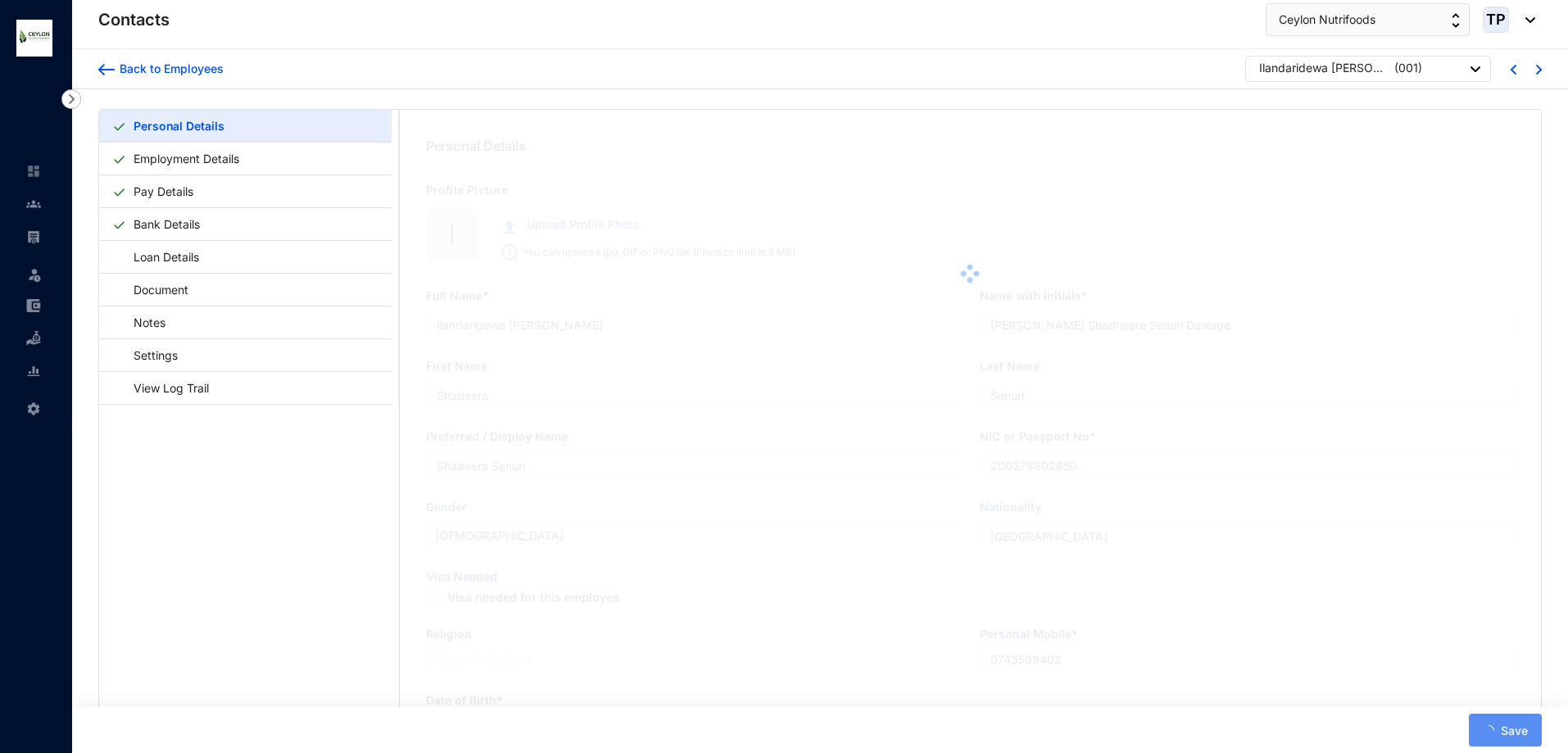
type input "197464900135"
type input "Sri lanka"
type input "0764052442"
type input "161,Thiththakade"
checkbox input "true"
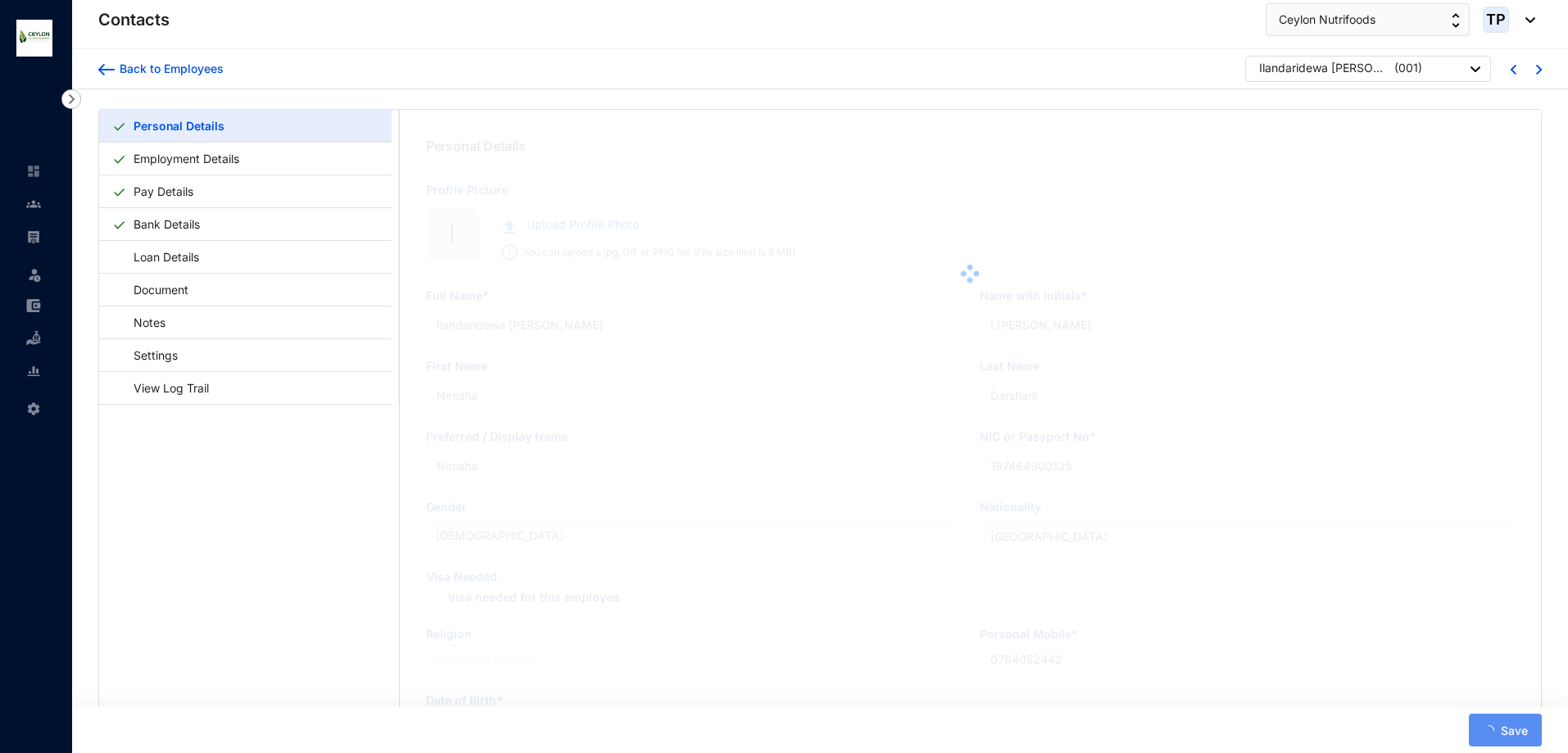
type input "1974-05-28"
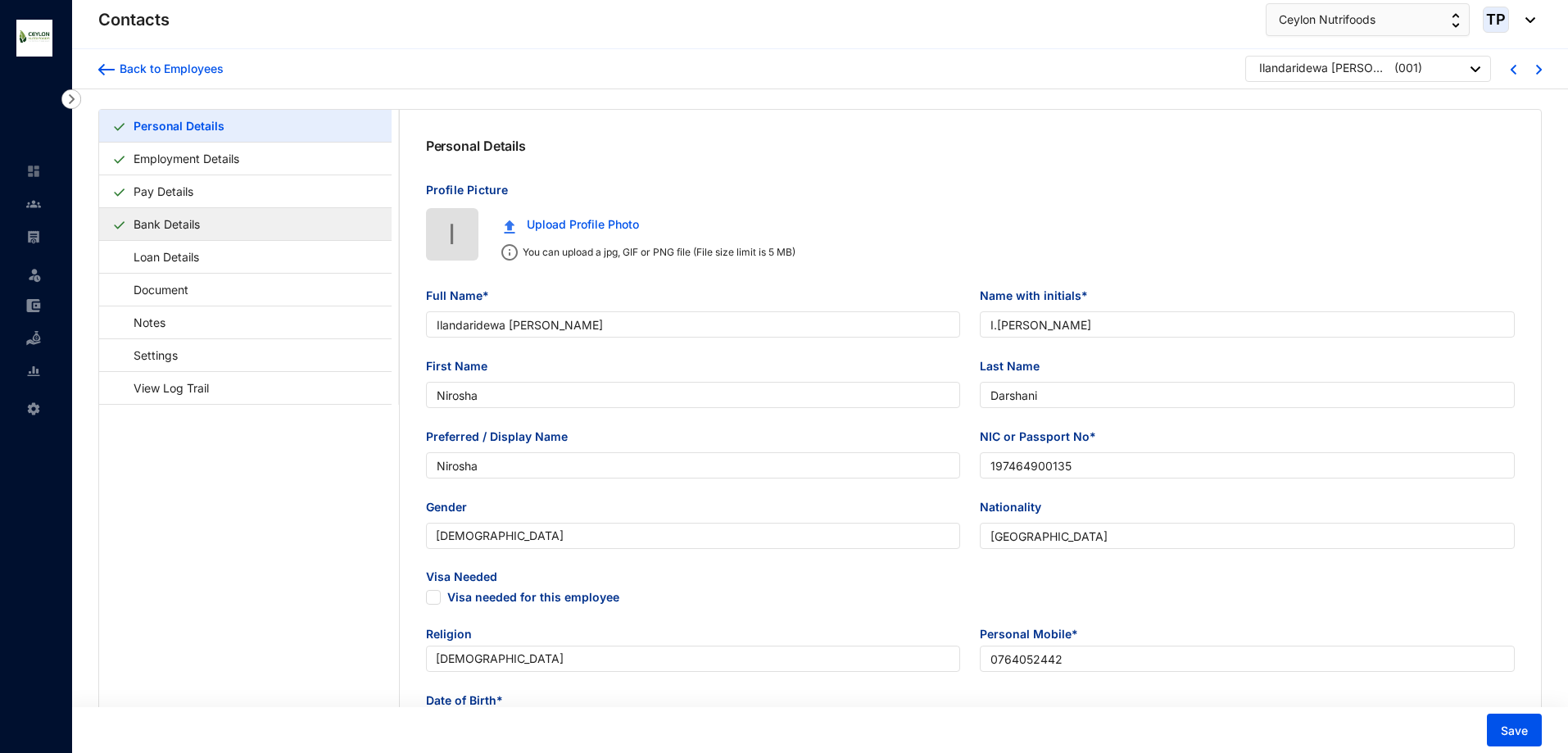
click at [207, 223] on link "Bank Details" at bounding box center [166, 224] width 80 height 33
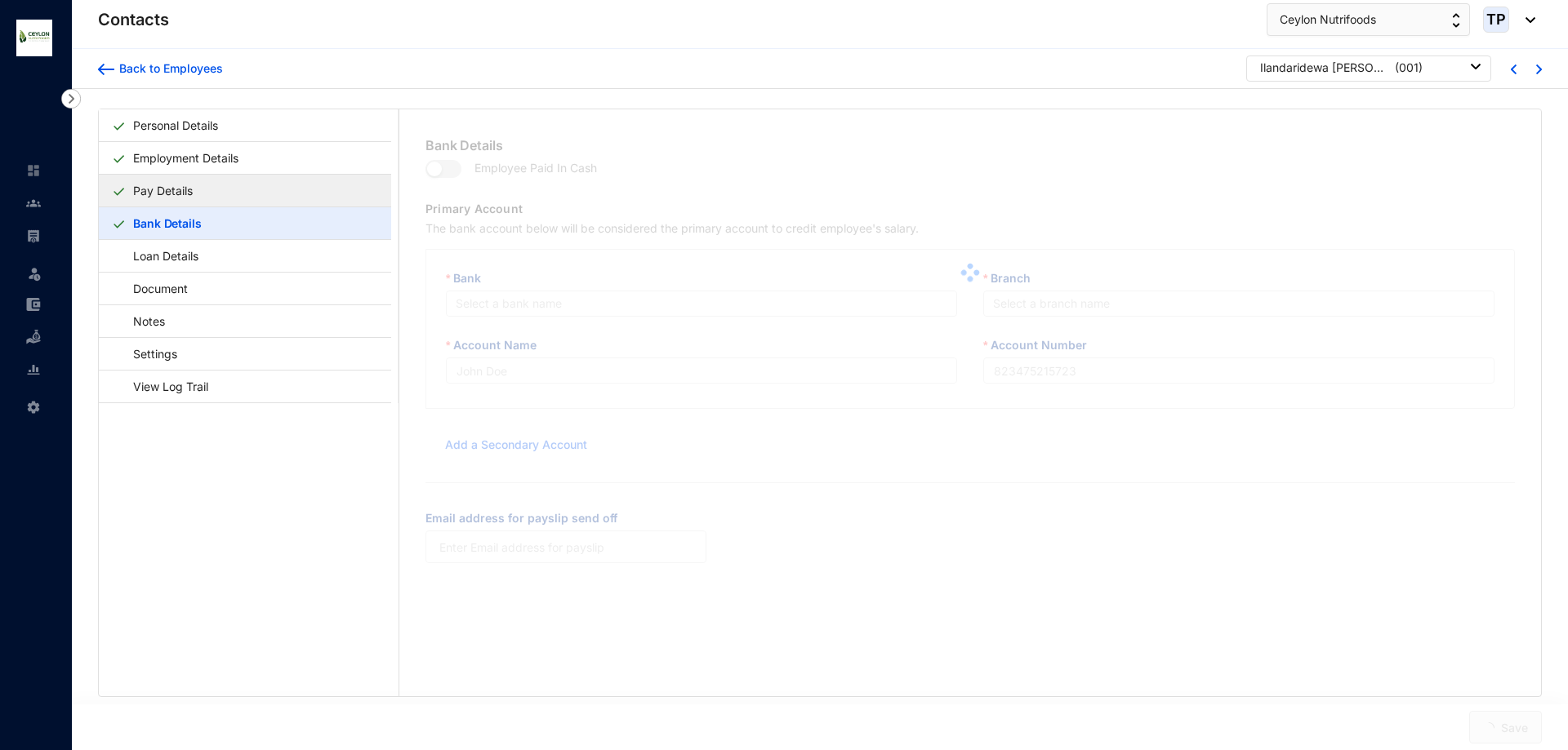
click at [199, 198] on link "Pay Details" at bounding box center [163, 190] width 73 height 33
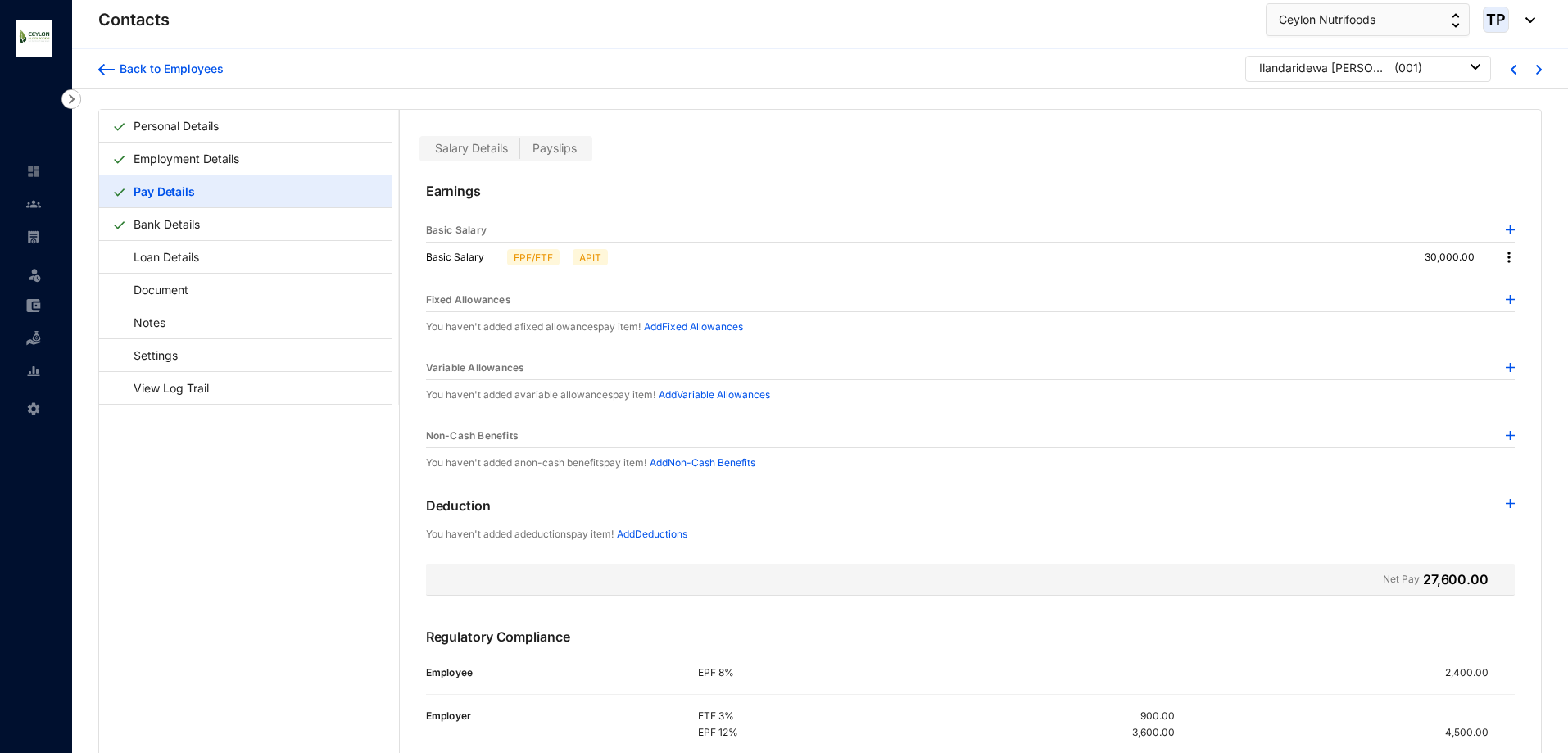
click at [1498, 367] on div "Variable Allowances" at bounding box center [970, 368] width 1089 height 24
click at [1509, 367] on img at bounding box center [1510, 367] width 9 height 9
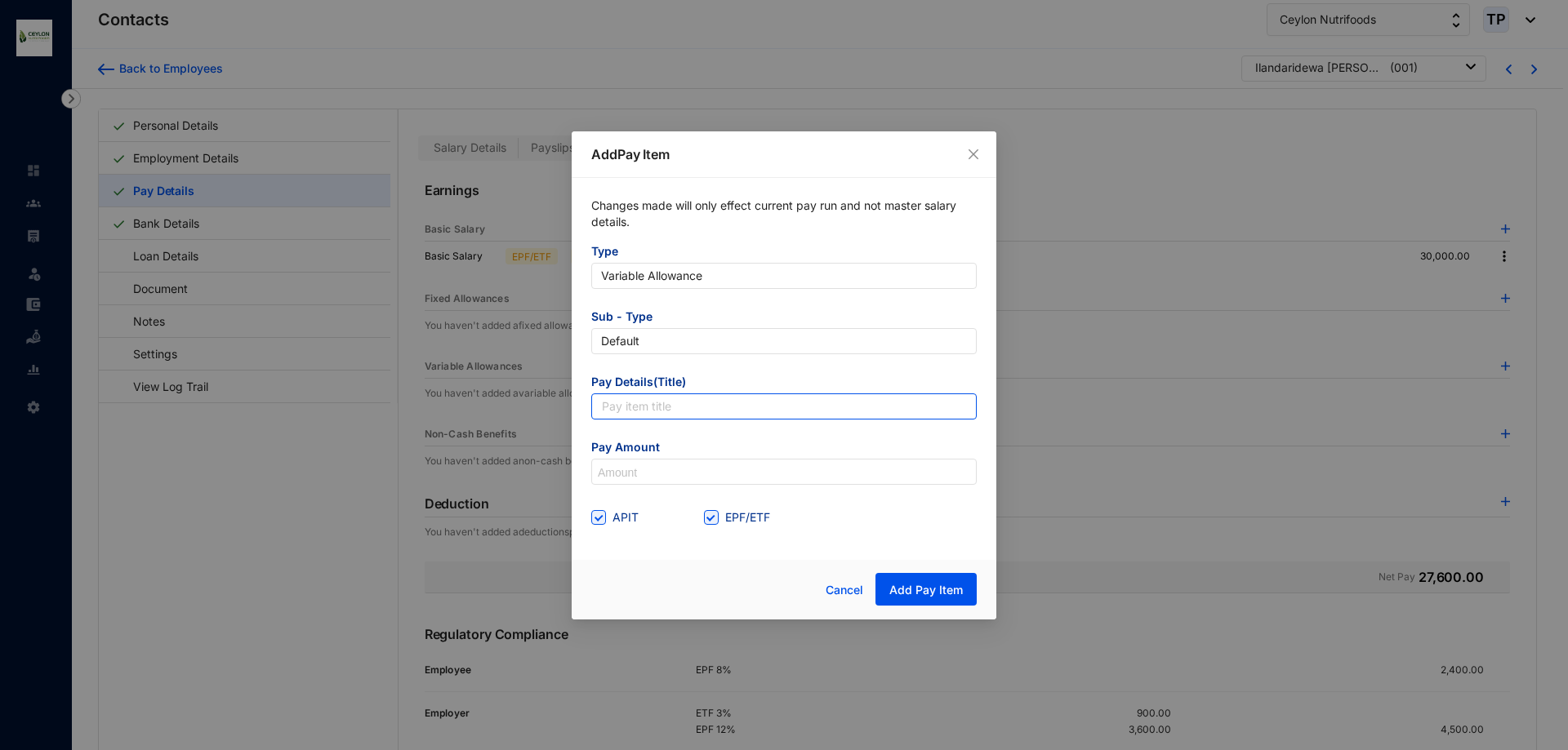
click at [809, 406] on input "text" at bounding box center [784, 406] width 386 height 27
type input "Labour"
click at [701, 480] on input at bounding box center [784, 473] width 384 height 27
type input "2,000"
click at [601, 521] on input "APIT" at bounding box center [596, 516] width 11 height 11
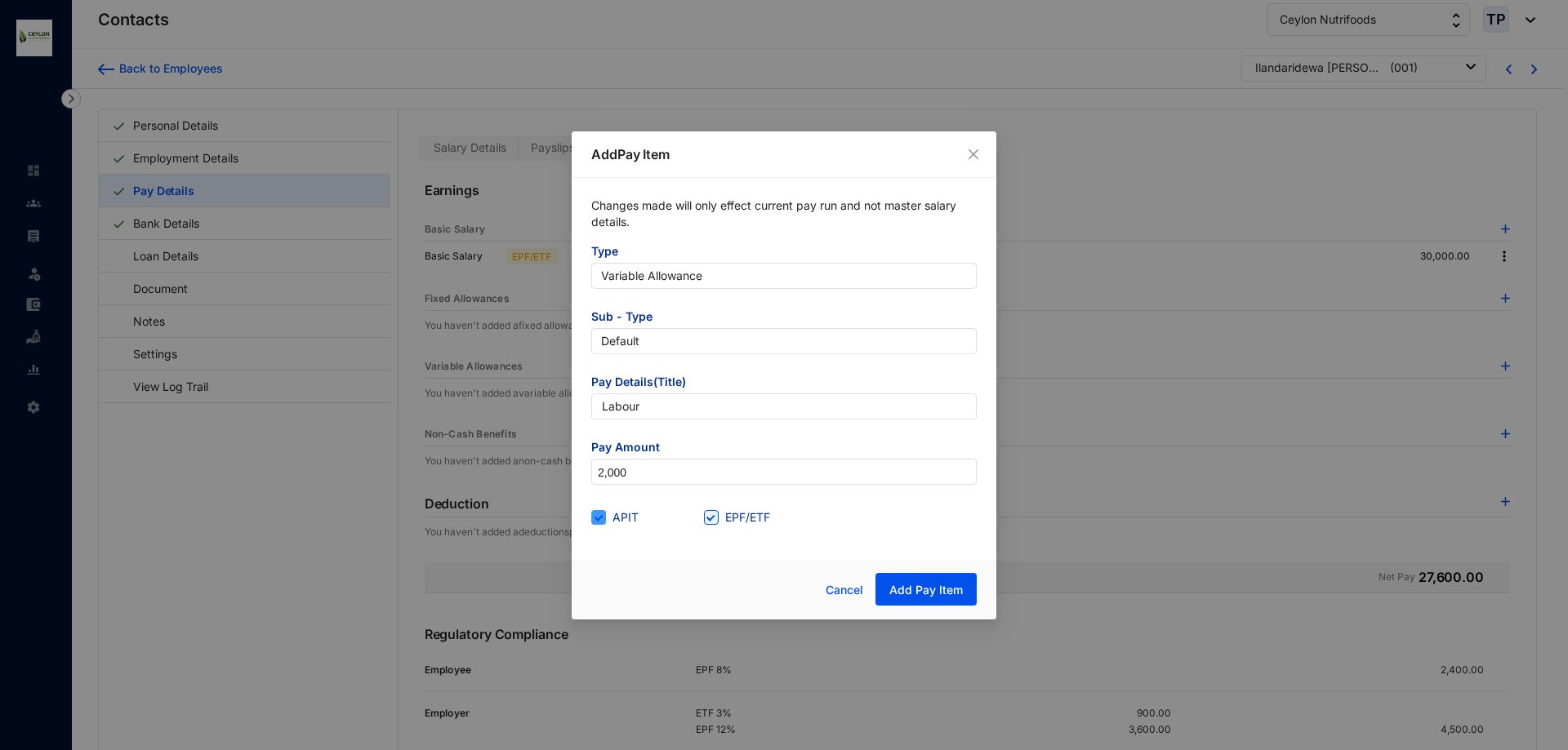
checkbox input "false"
click at [765, 589] on div "Cancel Add Pay Item" at bounding box center [864, 589] width 225 height 33
click at [921, 593] on span "Add Pay Item" at bounding box center [926, 590] width 74 height 16
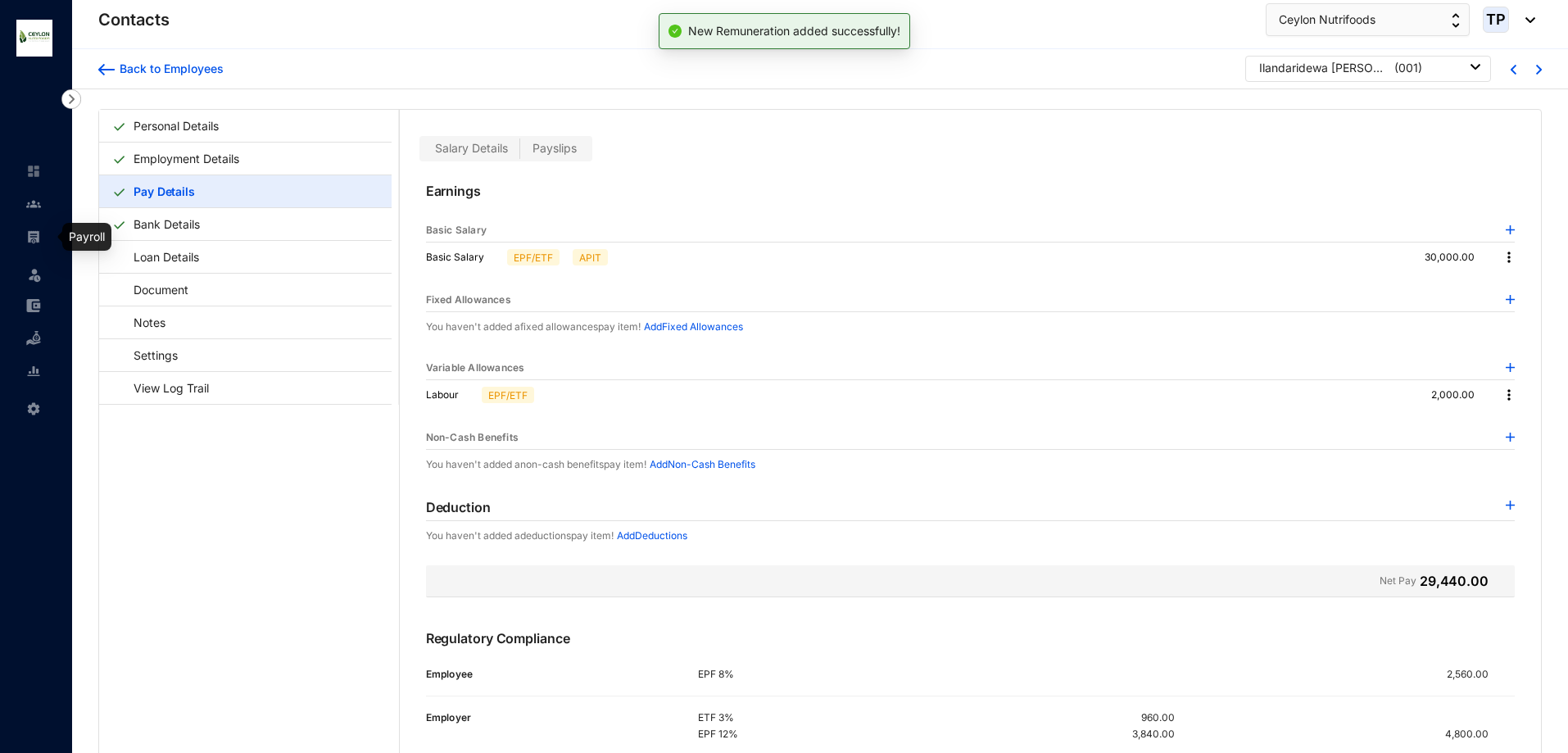
click at [27, 228] on link at bounding box center [47, 236] width 41 height 16
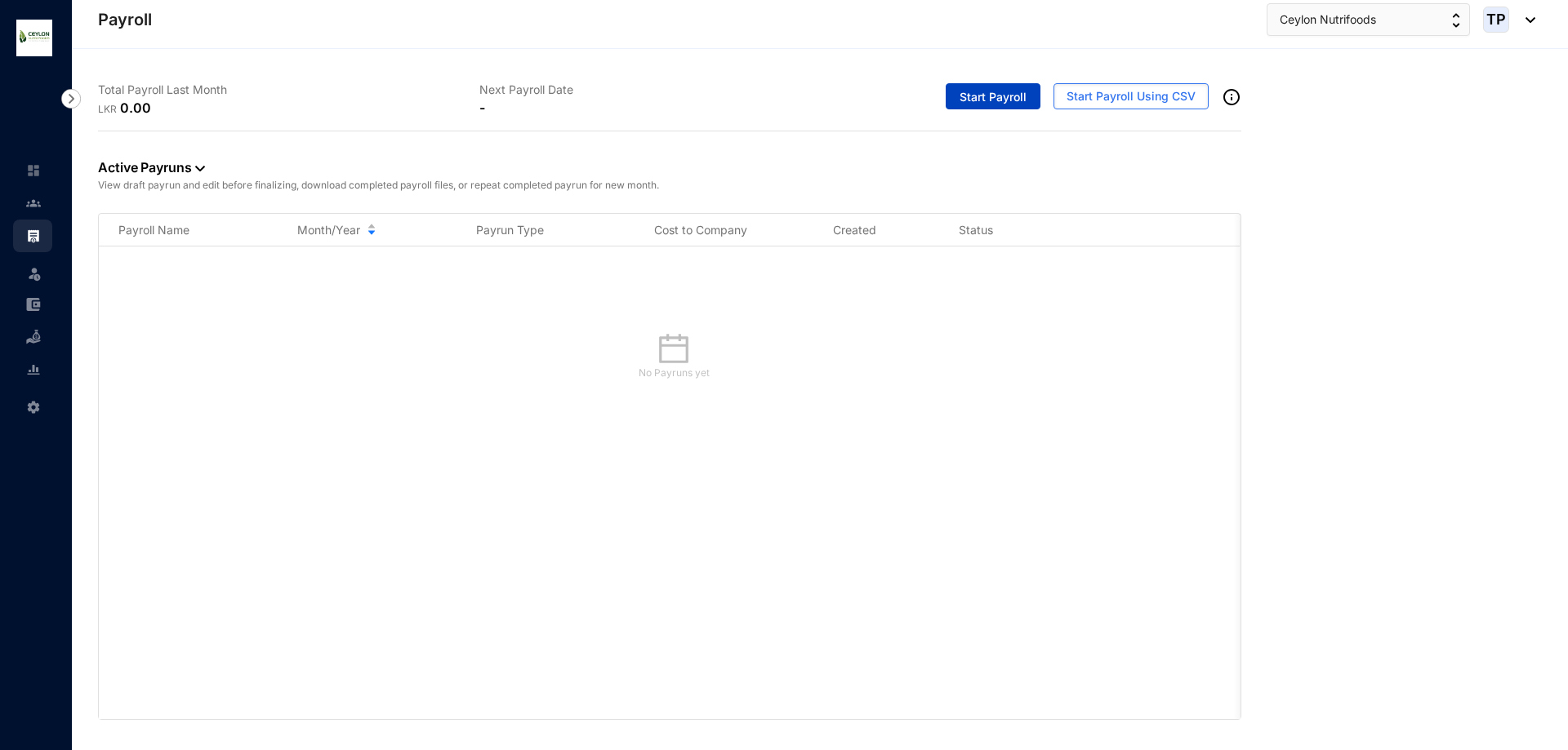
click at [1033, 97] on button "Start Payroll" at bounding box center [993, 96] width 95 height 27
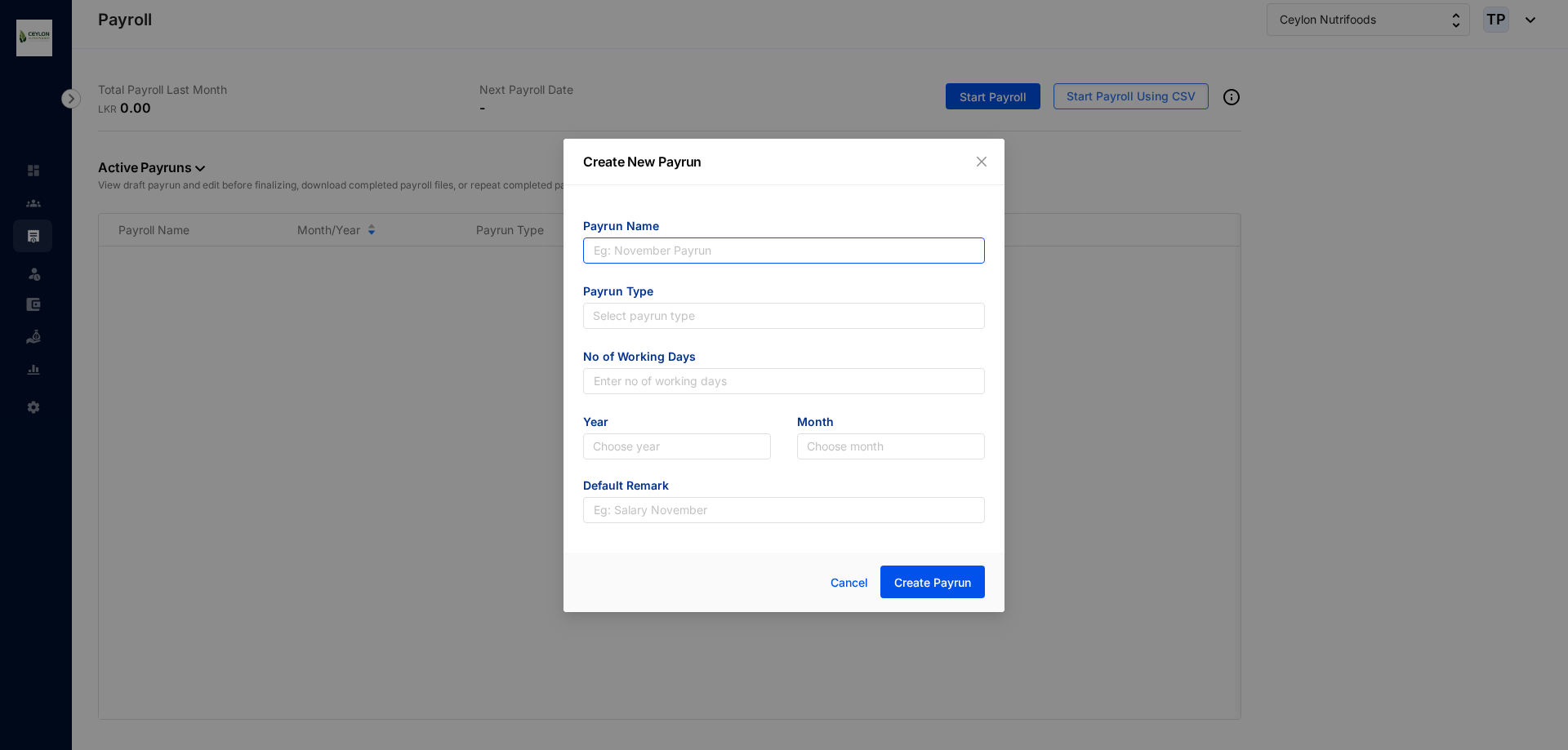
click at [784, 259] on input "text" at bounding box center [784, 251] width 402 height 27
type input "July"
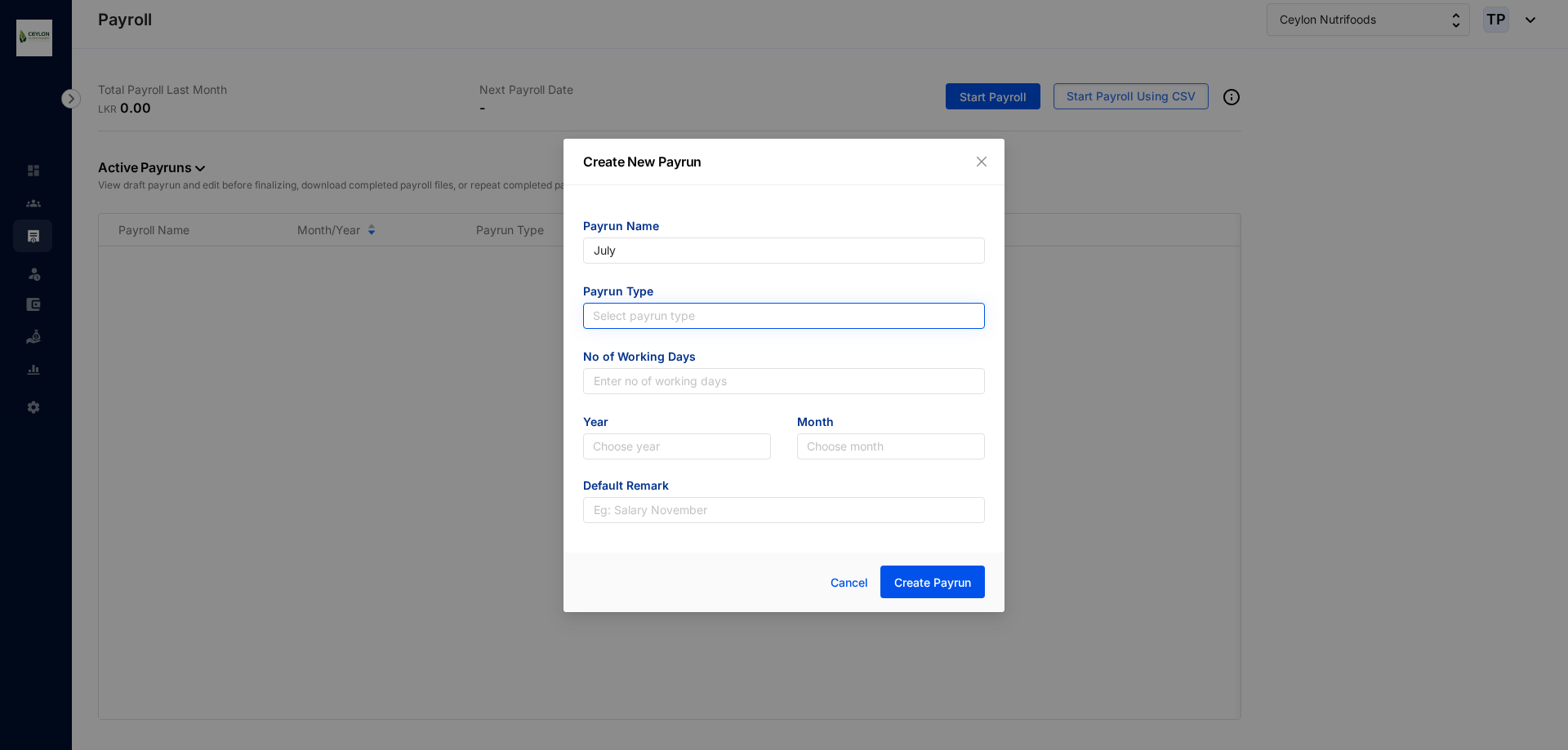
type input "July"
click at [711, 312] on input "search" at bounding box center [784, 316] width 382 height 25
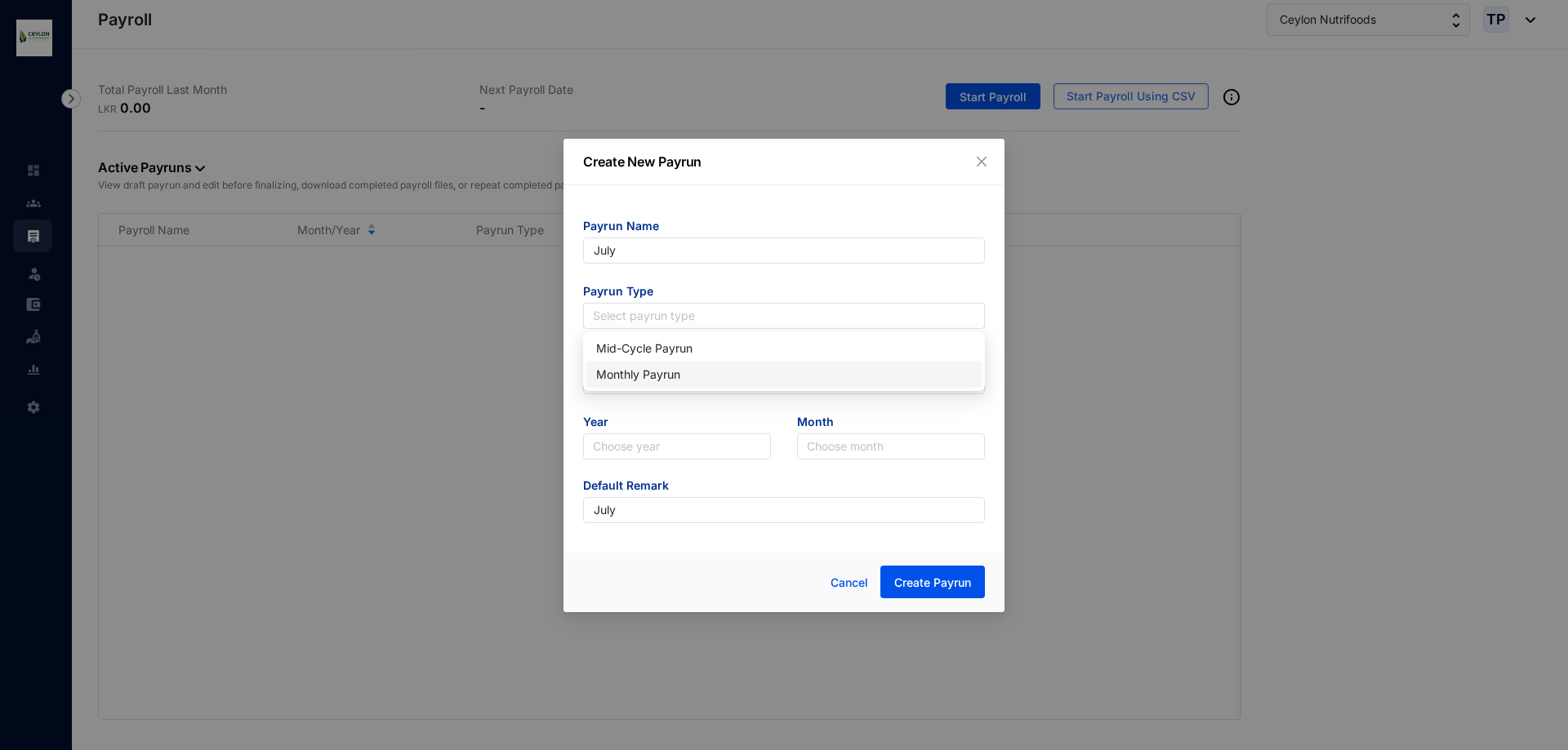
click at [731, 368] on div "Monthly Payrun" at bounding box center [784, 375] width 376 height 18
click at [687, 375] on input "text" at bounding box center [784, 381] width 402 height 27
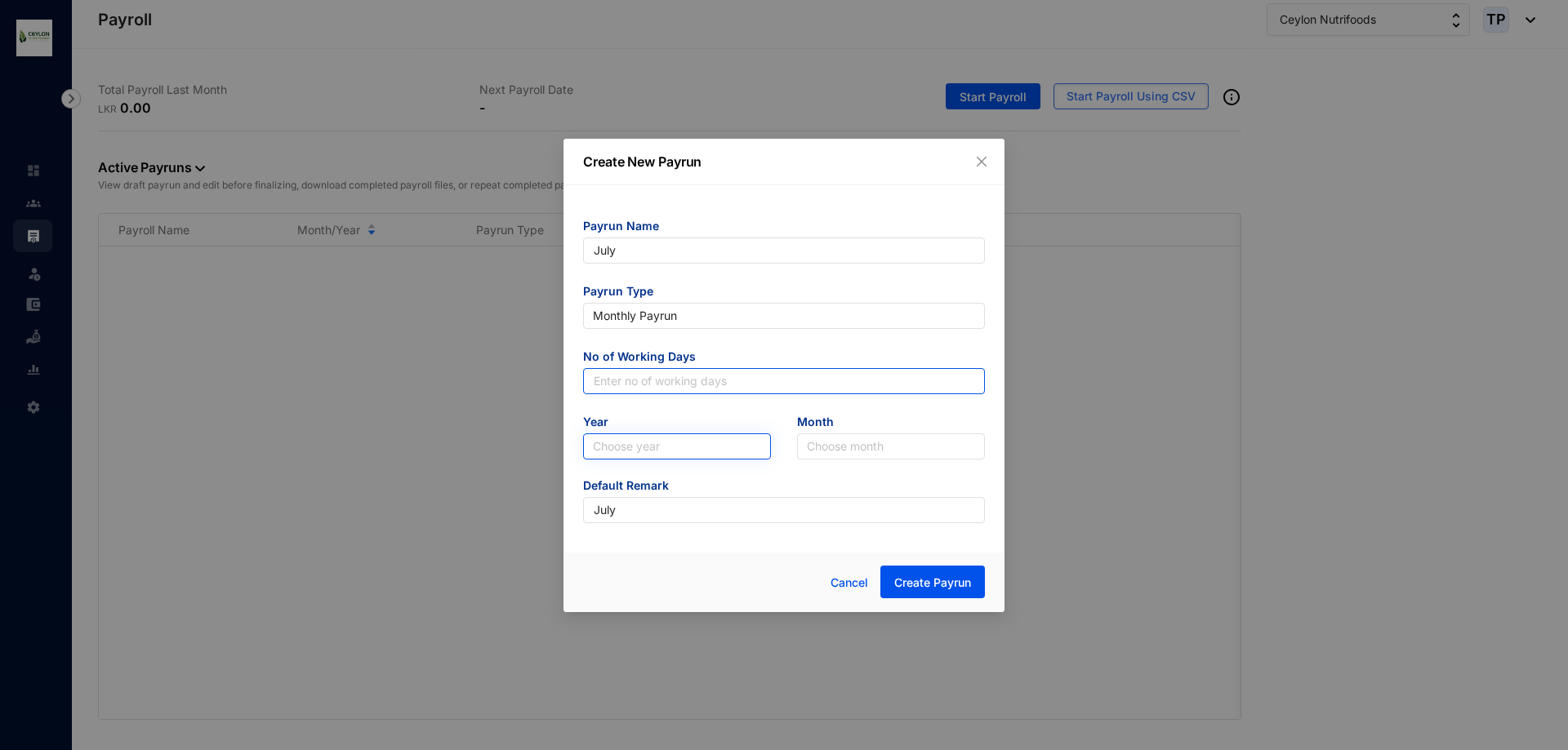
type input "25"
click at [701, 454] on input "search" at bounding box center [677, 446] width 169 height 25
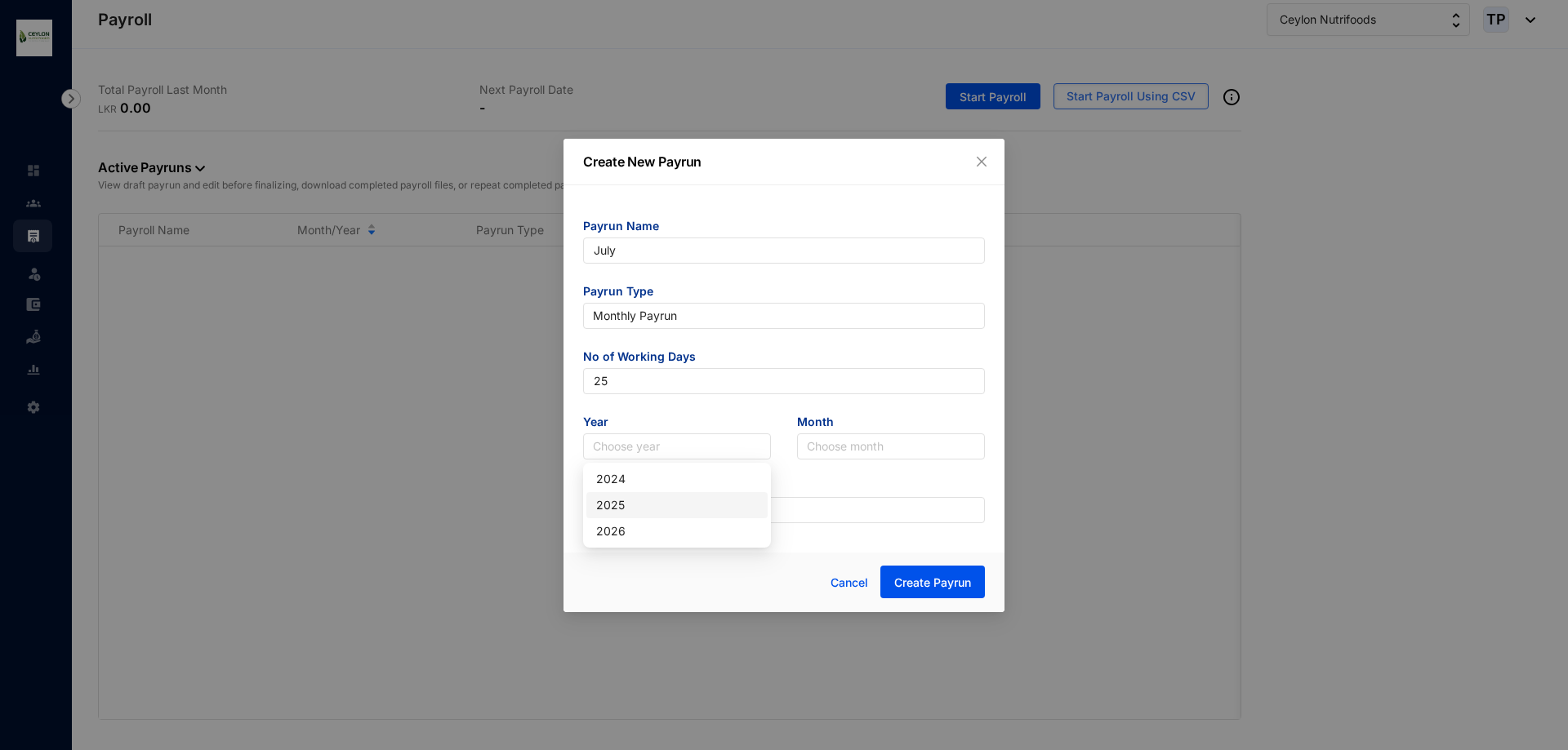
click at [666, 515] on div "2025" at bounding box center [677, 505] width 181 height 27
click at [846, 442] on input "search" at bounding box center [891, 446] width 169 height 25
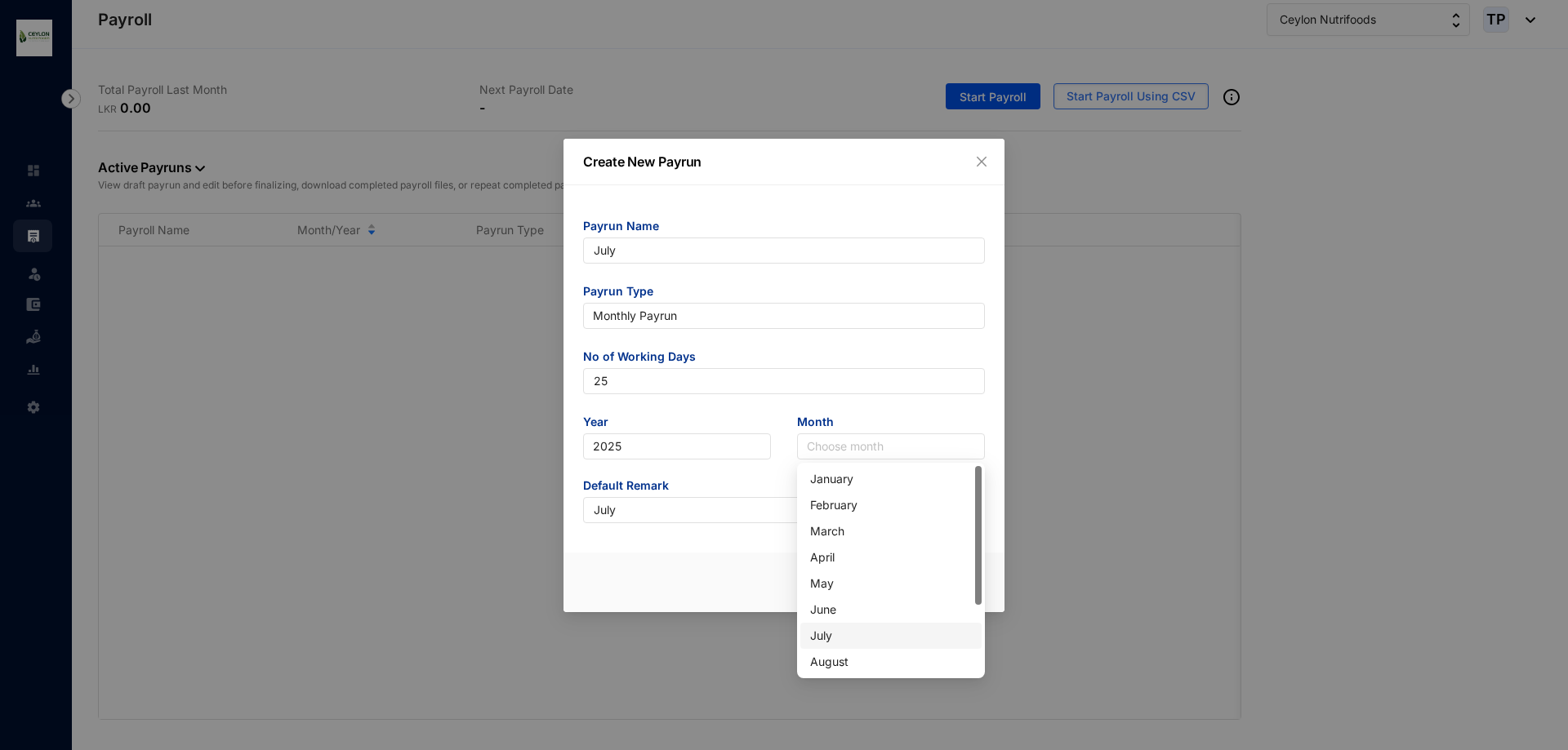
click at [860, 629] on div "July" at bounding box center [891, 635] width 162 height 18
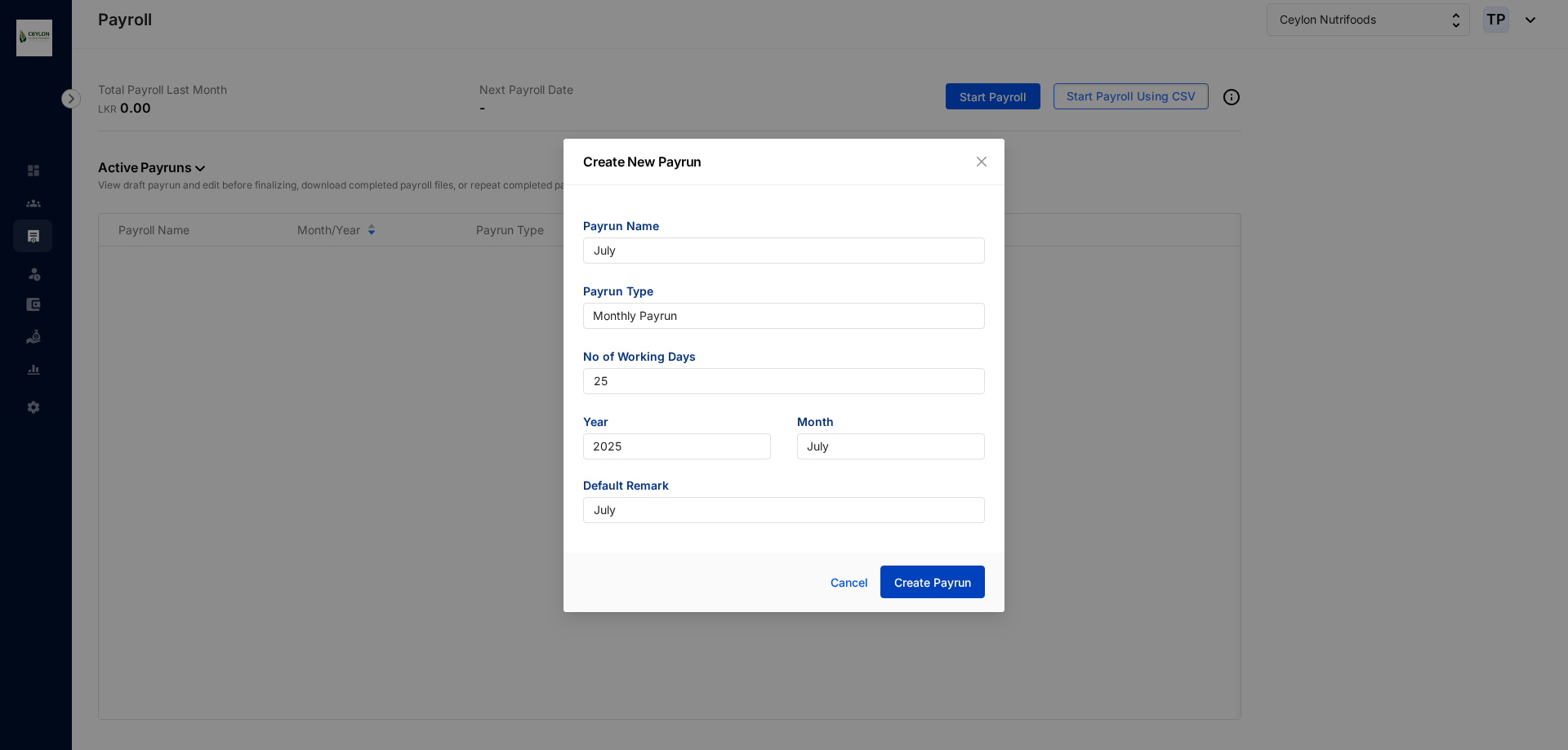
click at [910, 577] on span "Create Payrun" at bounding box center [932, 582] width 77 height 16
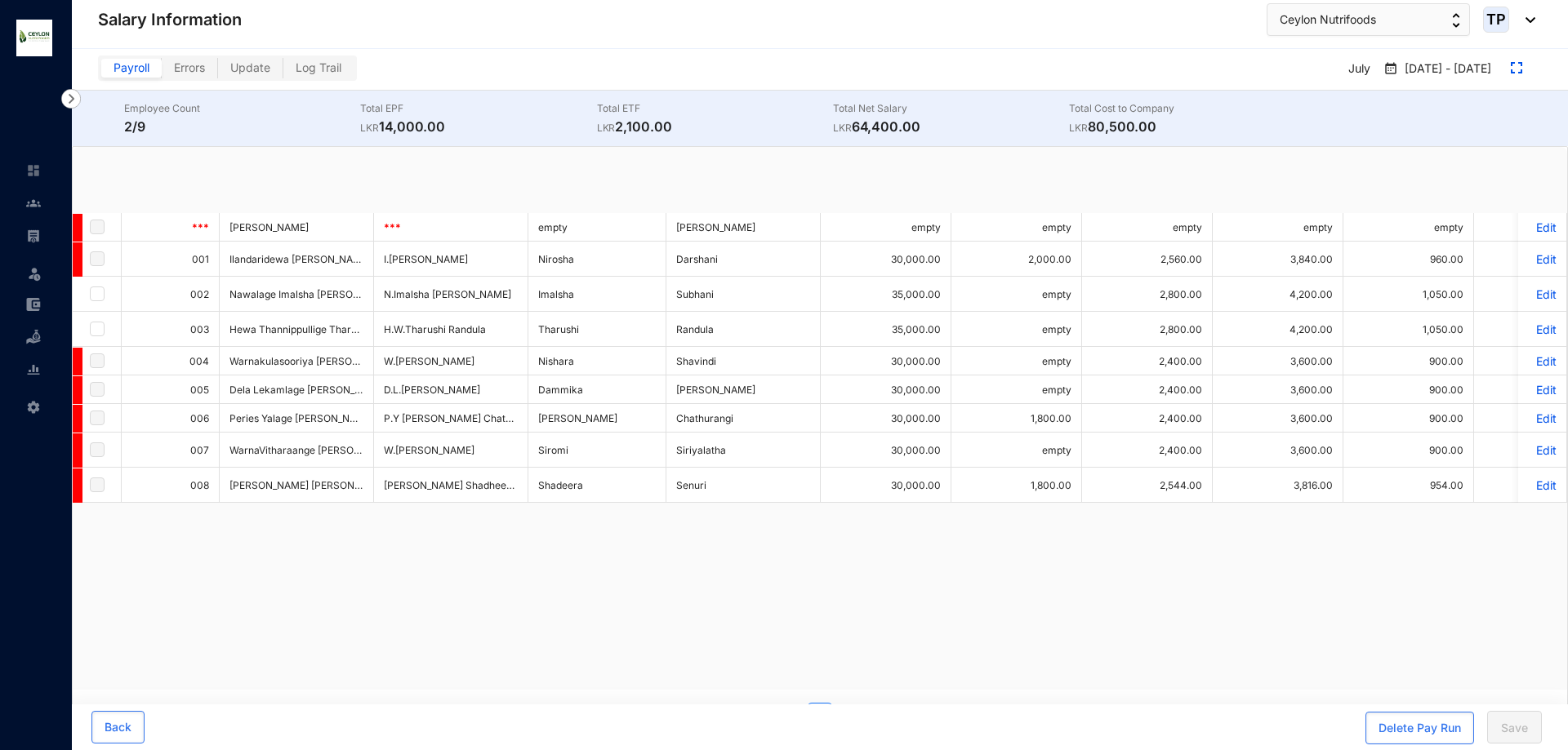
checkbox input "true"
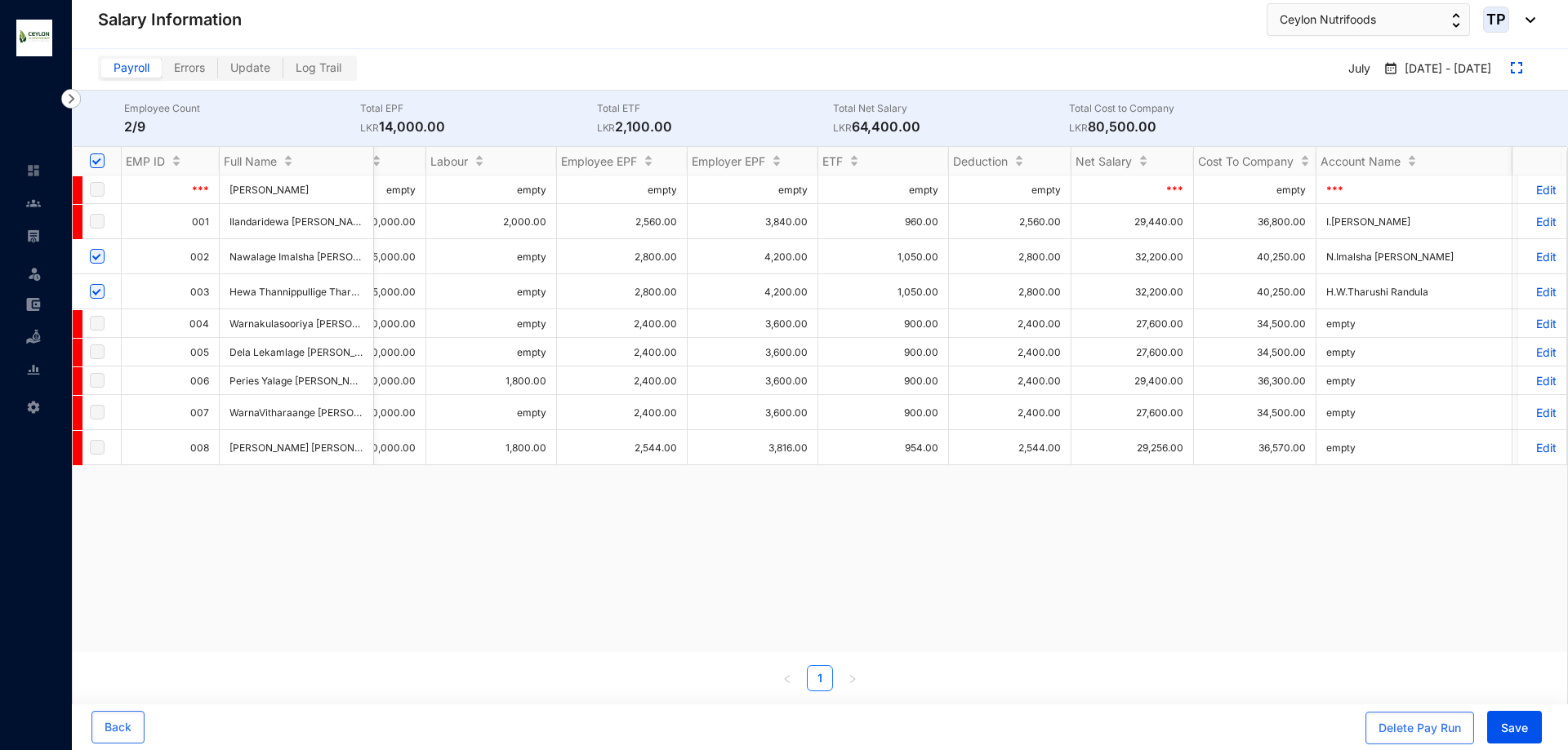
scroll to position [0, 850]
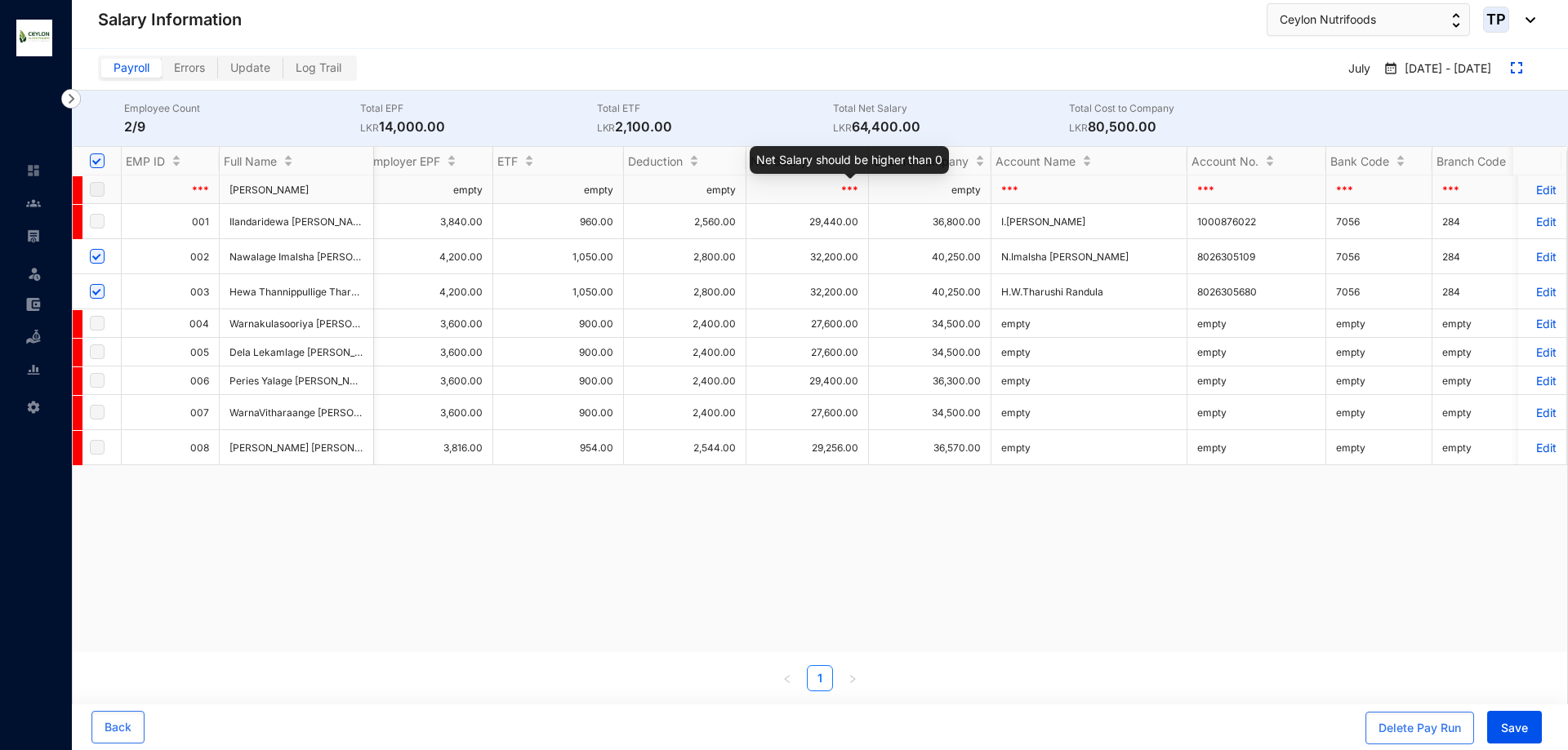
click at [847, 190] on span "***" at bounding box center [849, 190] width 17 height 12
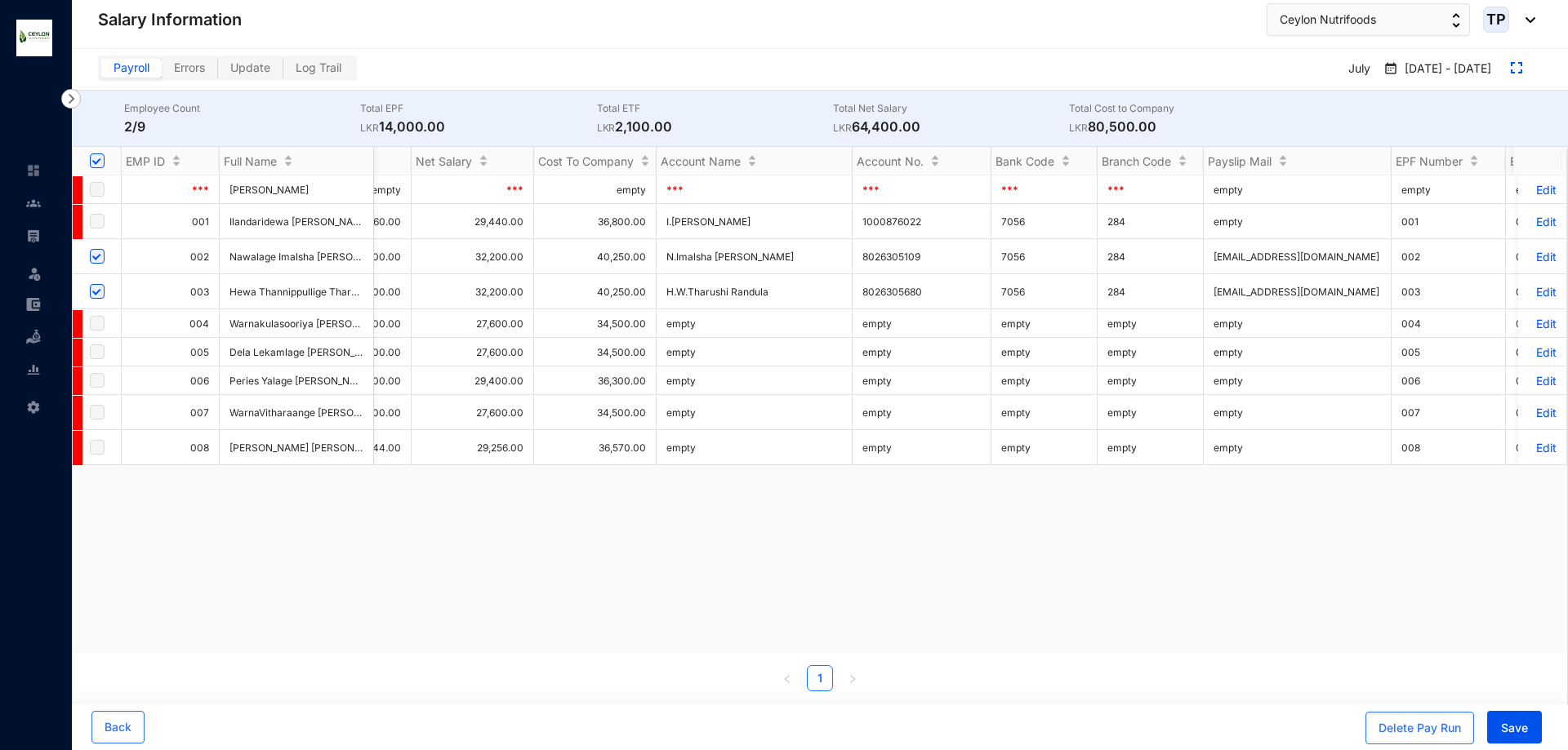
scroll to position [0, 2576]
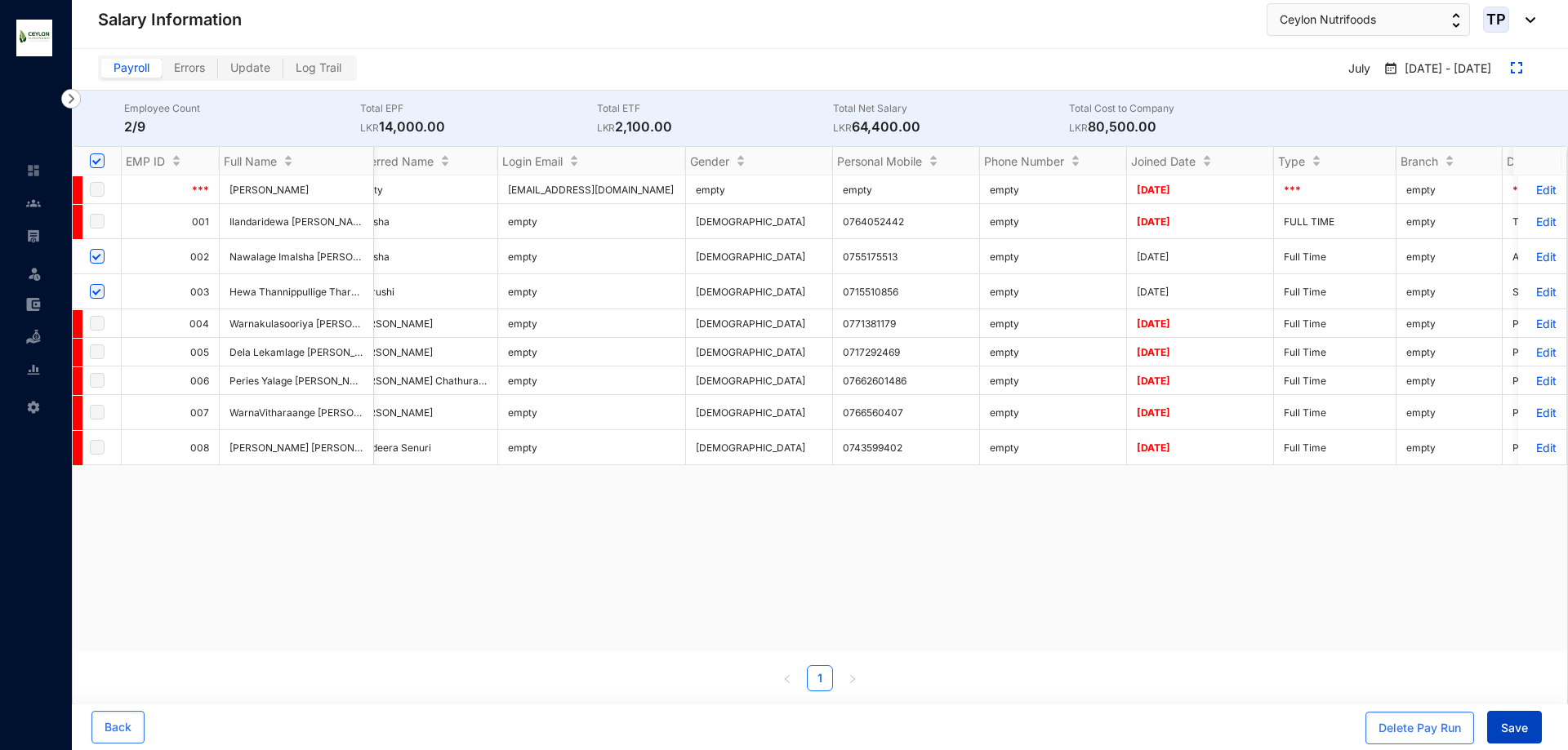
click at [1518, 731] on span "Save" at bounding box center [1515, 728] width 27 height 16
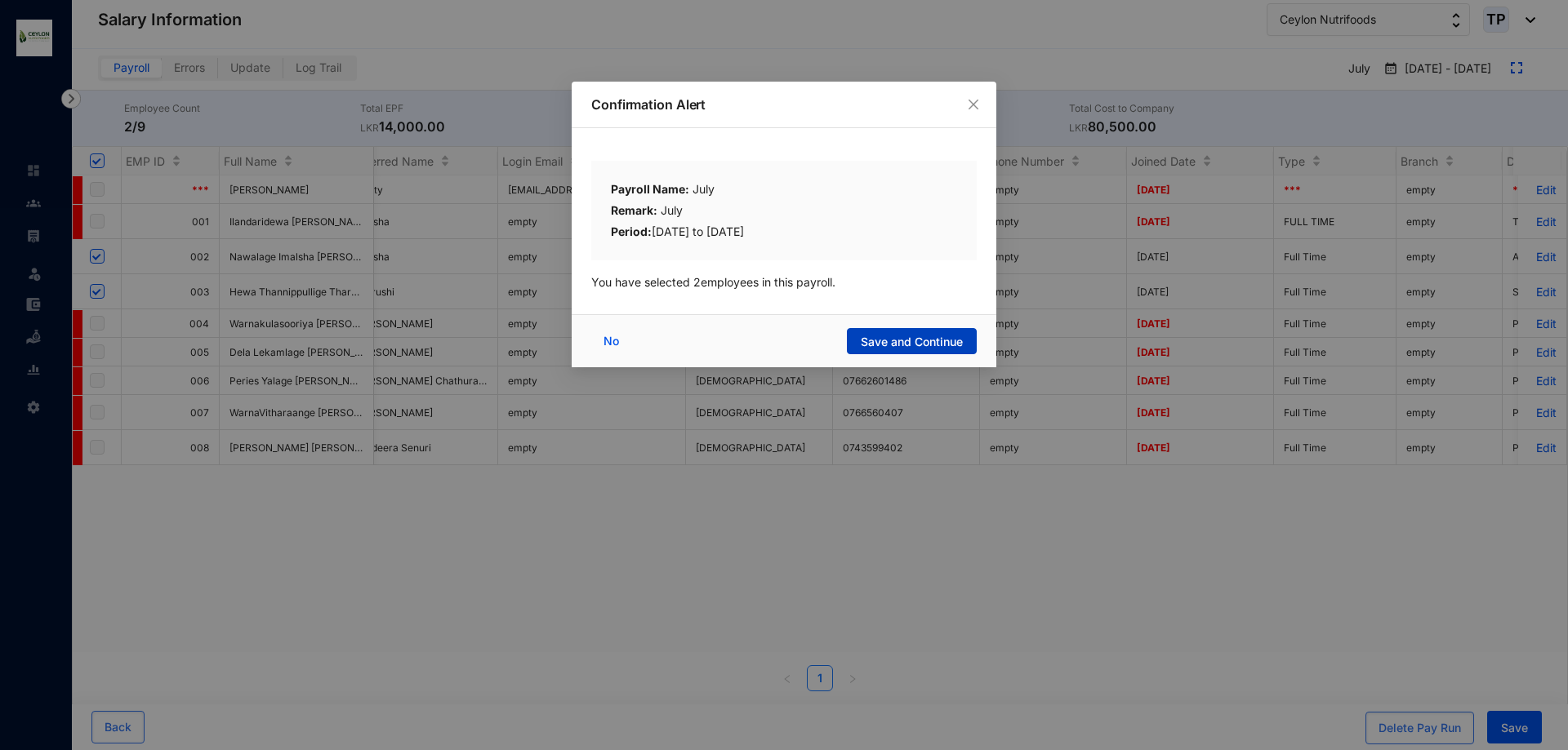
click at [879, 339] on span "Save and Continue" at bounding box center [911, 342] width 102 height 16
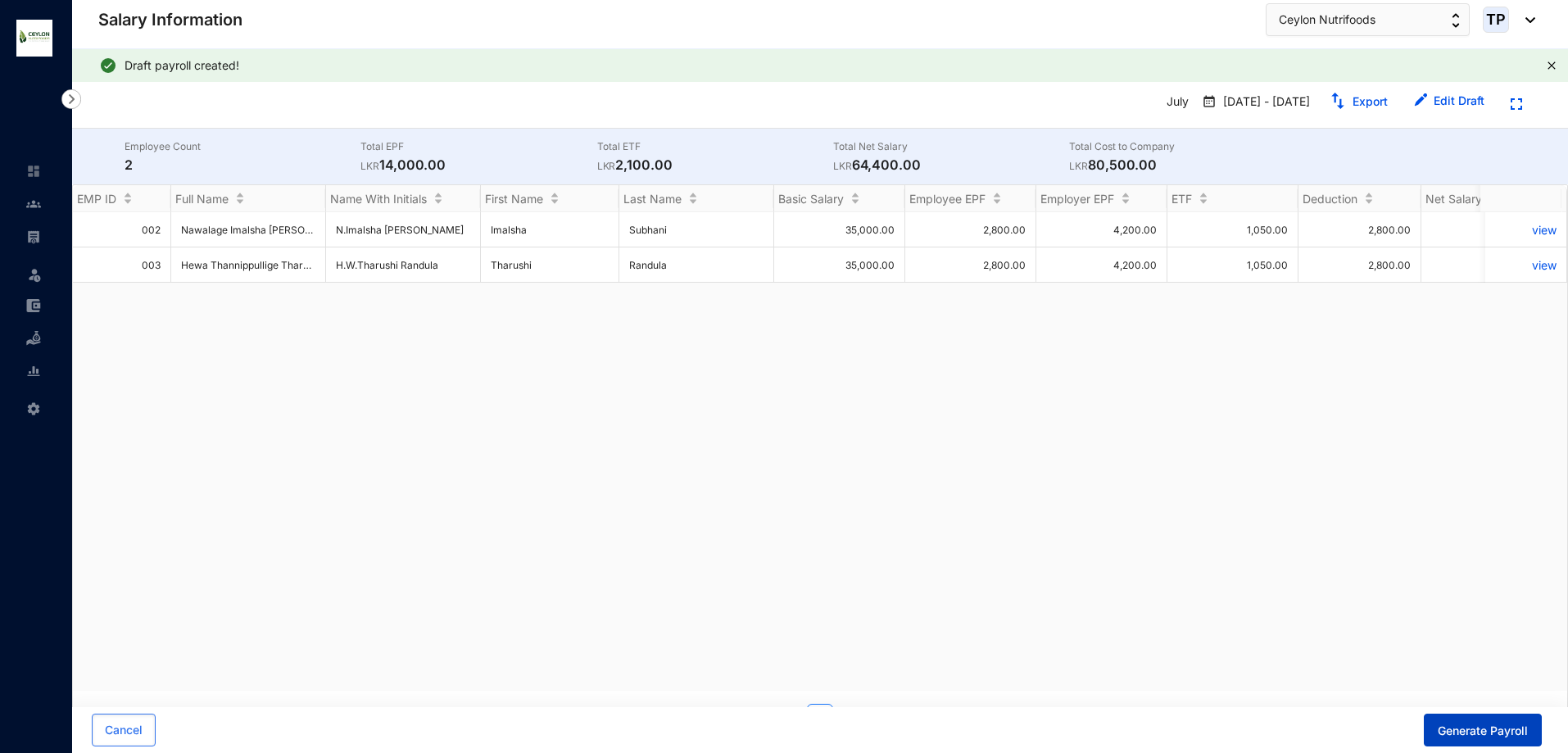
click at [1506, 728] on span "Generate Payroll" at bounding box center [1483, 731] width 90 height 16
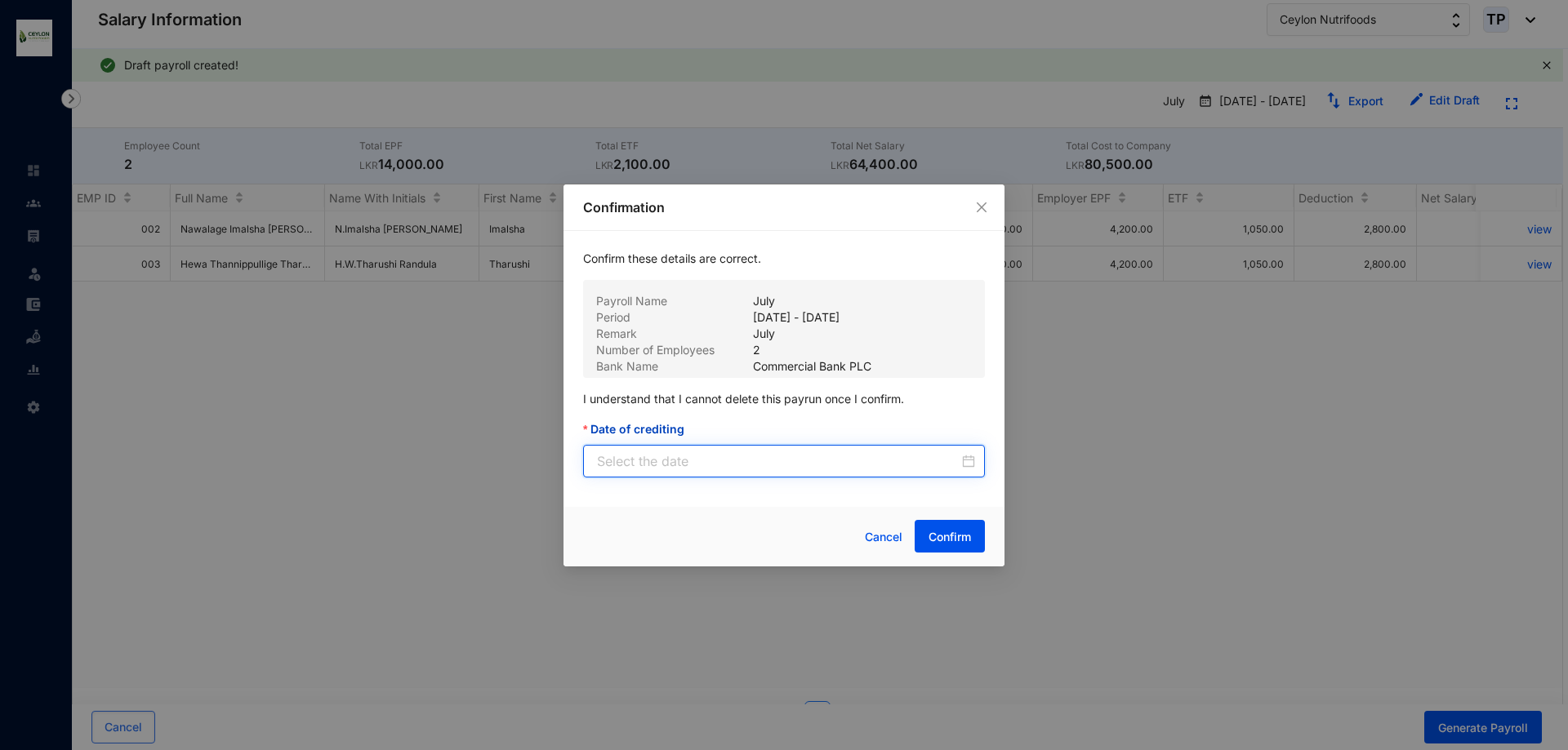
click at [814, 453] on input "Date of crediting" at bounding box center [778, 461] width 362 height 20
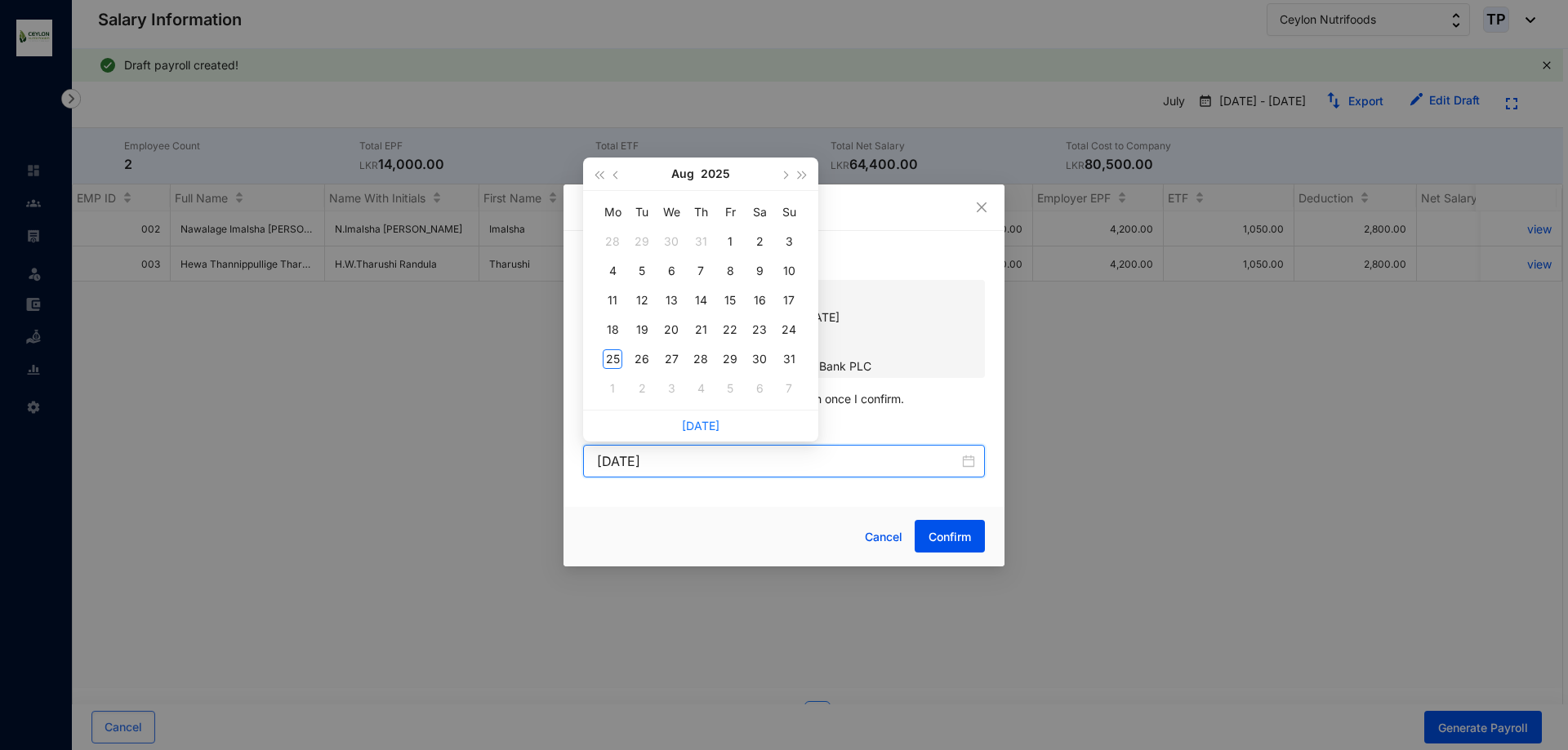
type input "2025-08-12"
click at [618, 175] on span "button" at bounding box center [618, 175] width 9 height 9
type input "2025-07-31"
click at [702, 351] on div "31" at bounding box center [701, 359] width 20 height 20
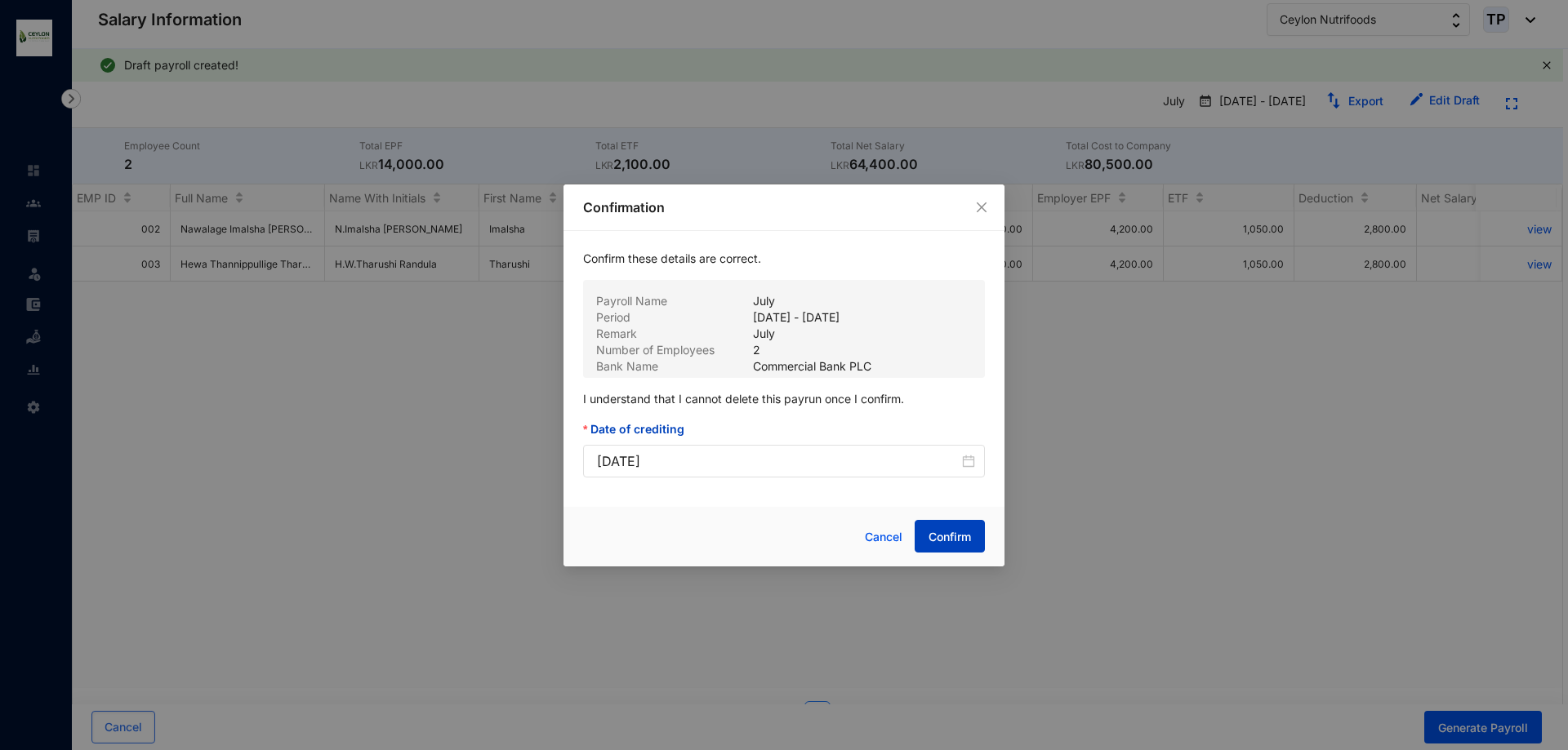
click at [926, 531] on button "Confirm" at bounding box center [950, 536] width 70 height 32
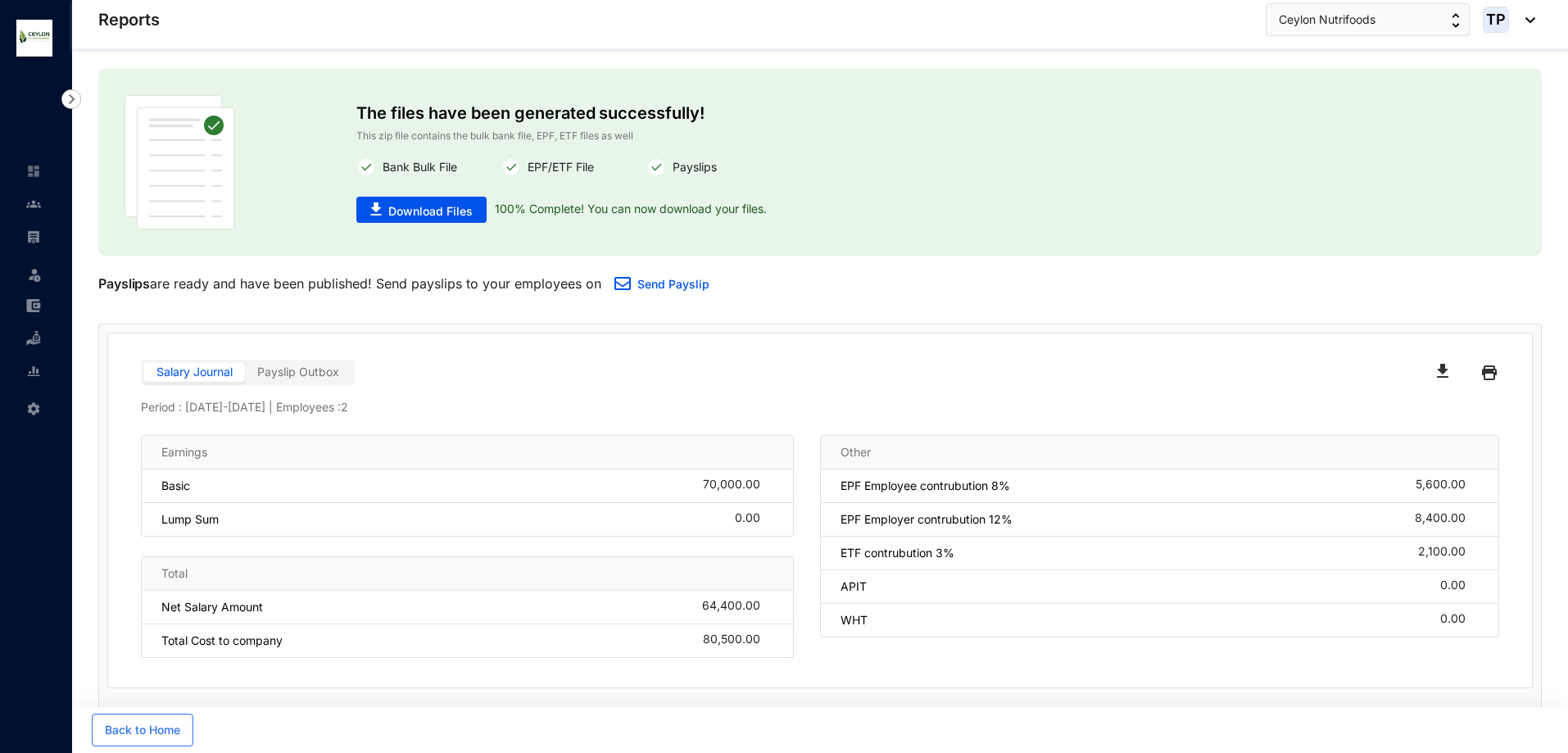
scroll to position [82, 0]
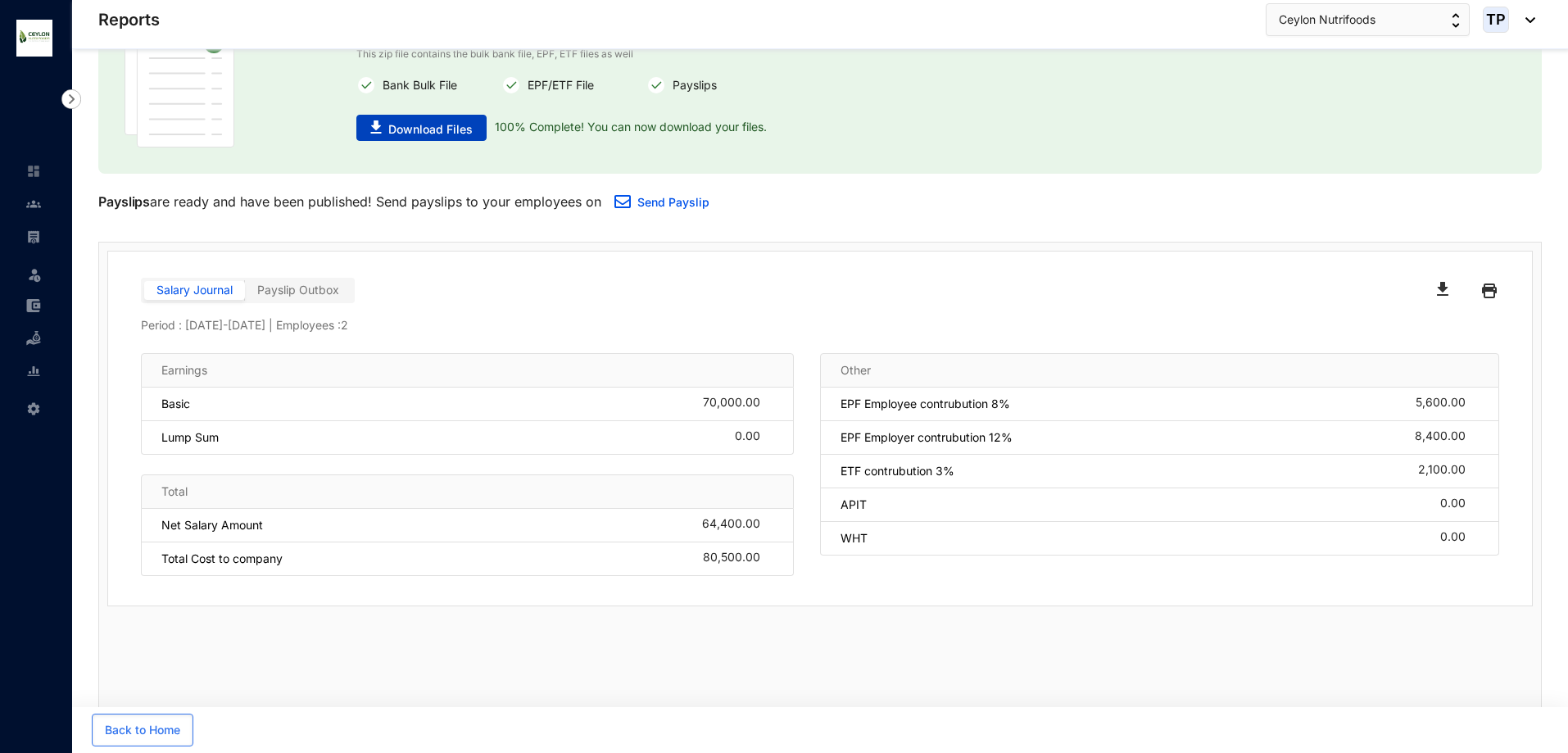
click at [449, 134] on span "Download Files" at bounding box center [431, 129] width 84 height 16
click at [560, 289] on div "Salary Journal Payslip Outbox" at bounding box center [481, 291] width 680 height 27
click at [1439, 294] on img "button" at bounding box center [1443, 288] width 11 height 14
click at [1492, 286] on img at bounding box center [1489, 291] width 15 height 27
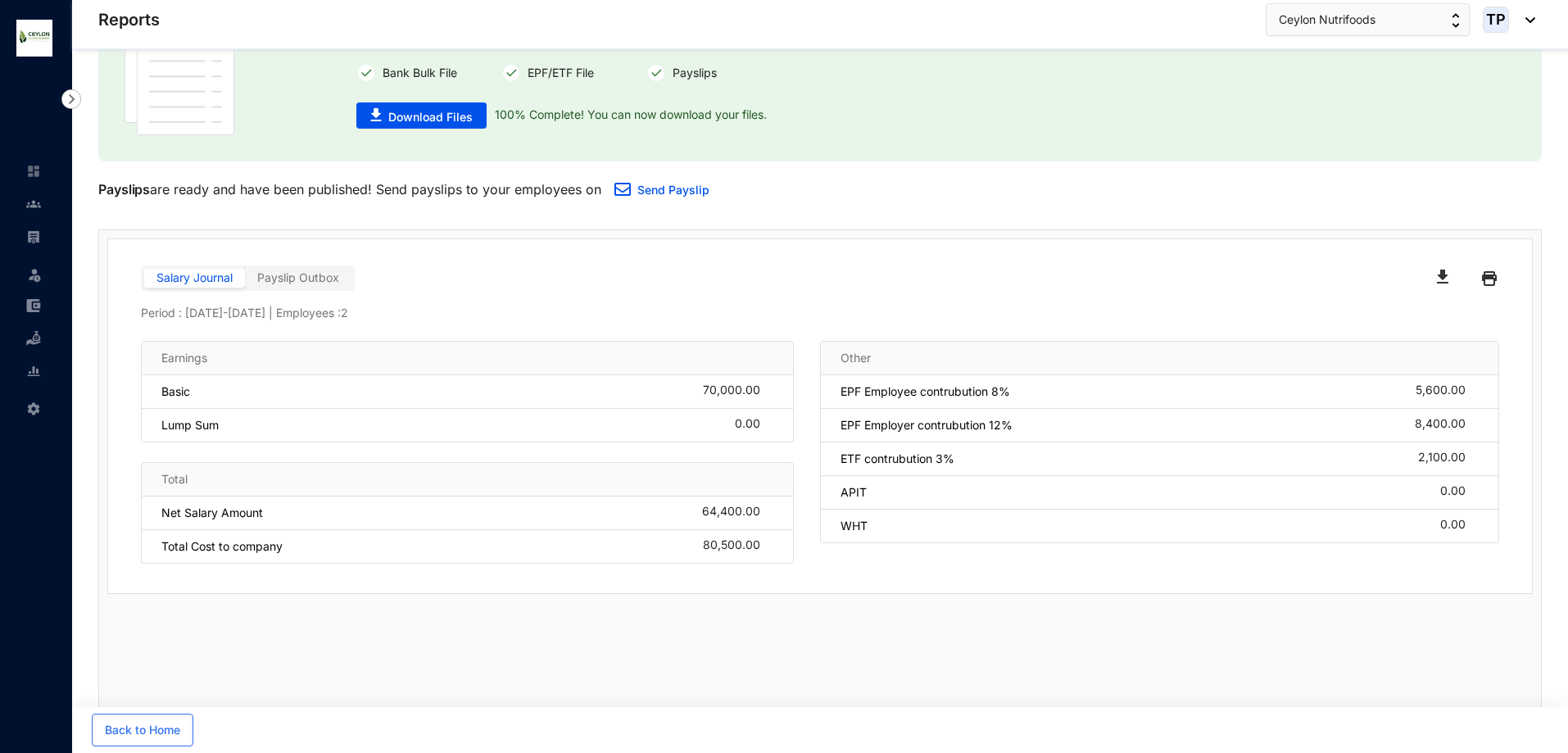
scroll to position [98, 0]
click at [138, 721] on button "Back to Home" at bounding box center [142, 731] width 101 height 33
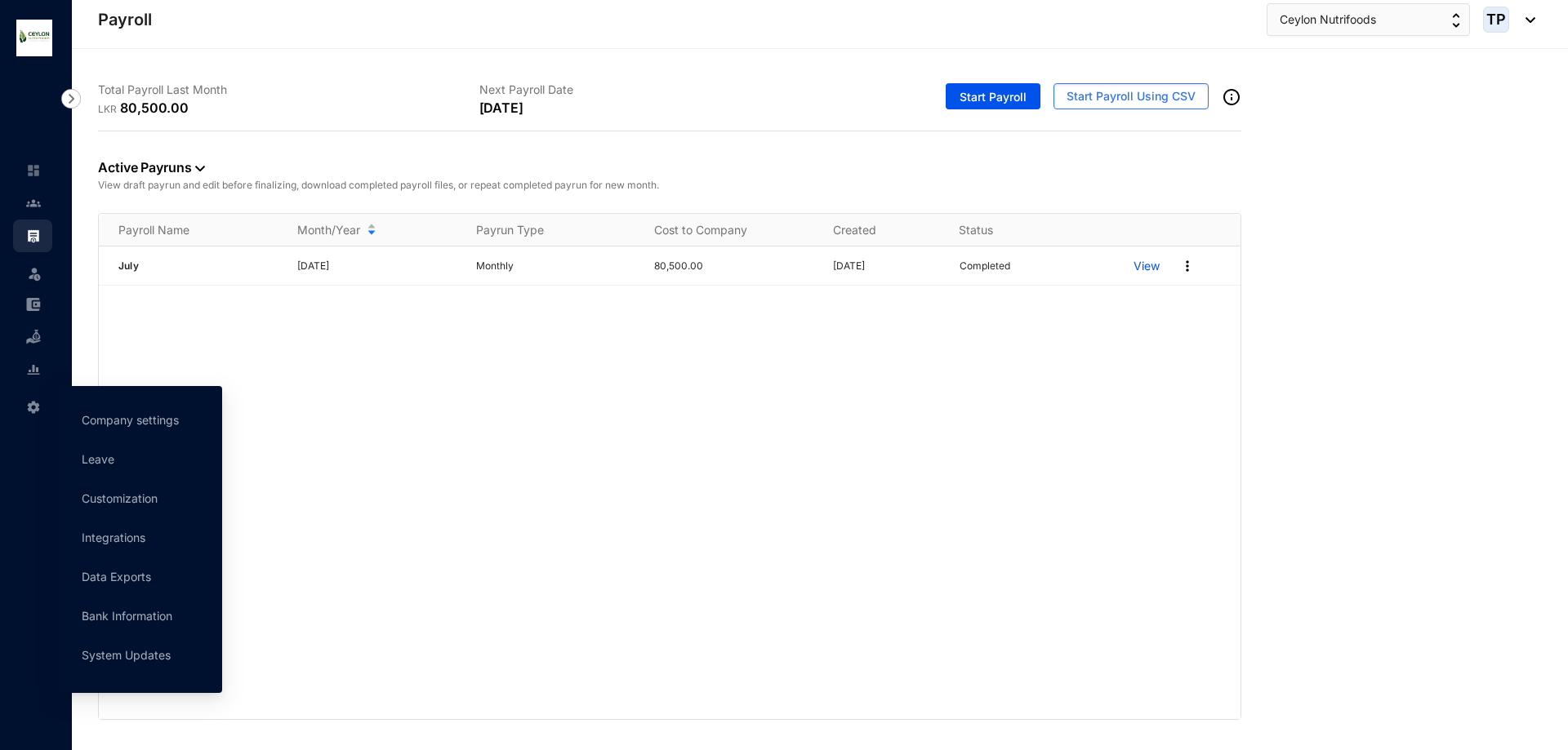
click at [40, 410] on img at bounding box center [33, 407] width 15 height 15
click at [150, 499] on link "Customization" at bounding box center [119, 499] width 76 height 14
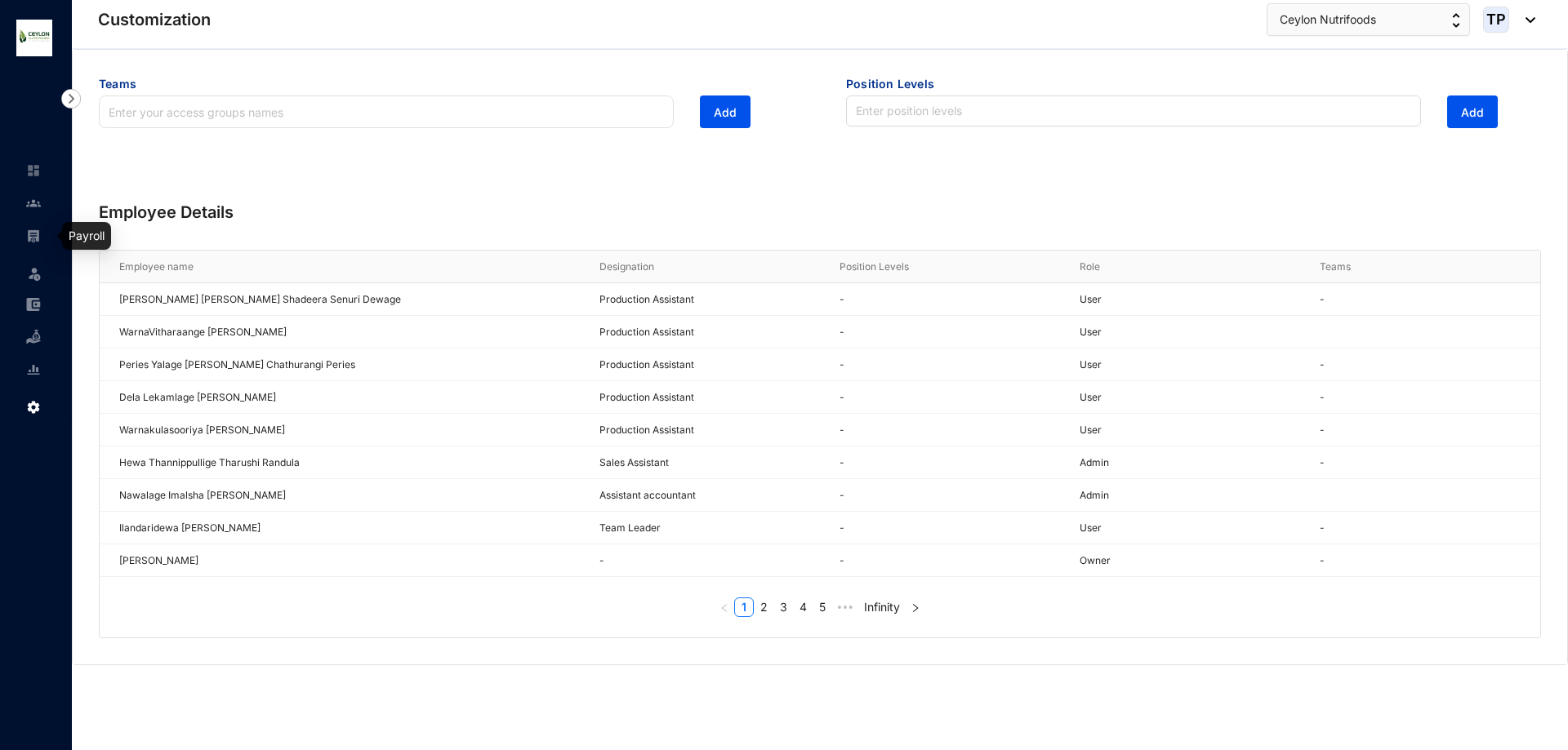
click at [31, 233] on img at bounding box center [33, 235] width 15 height 15
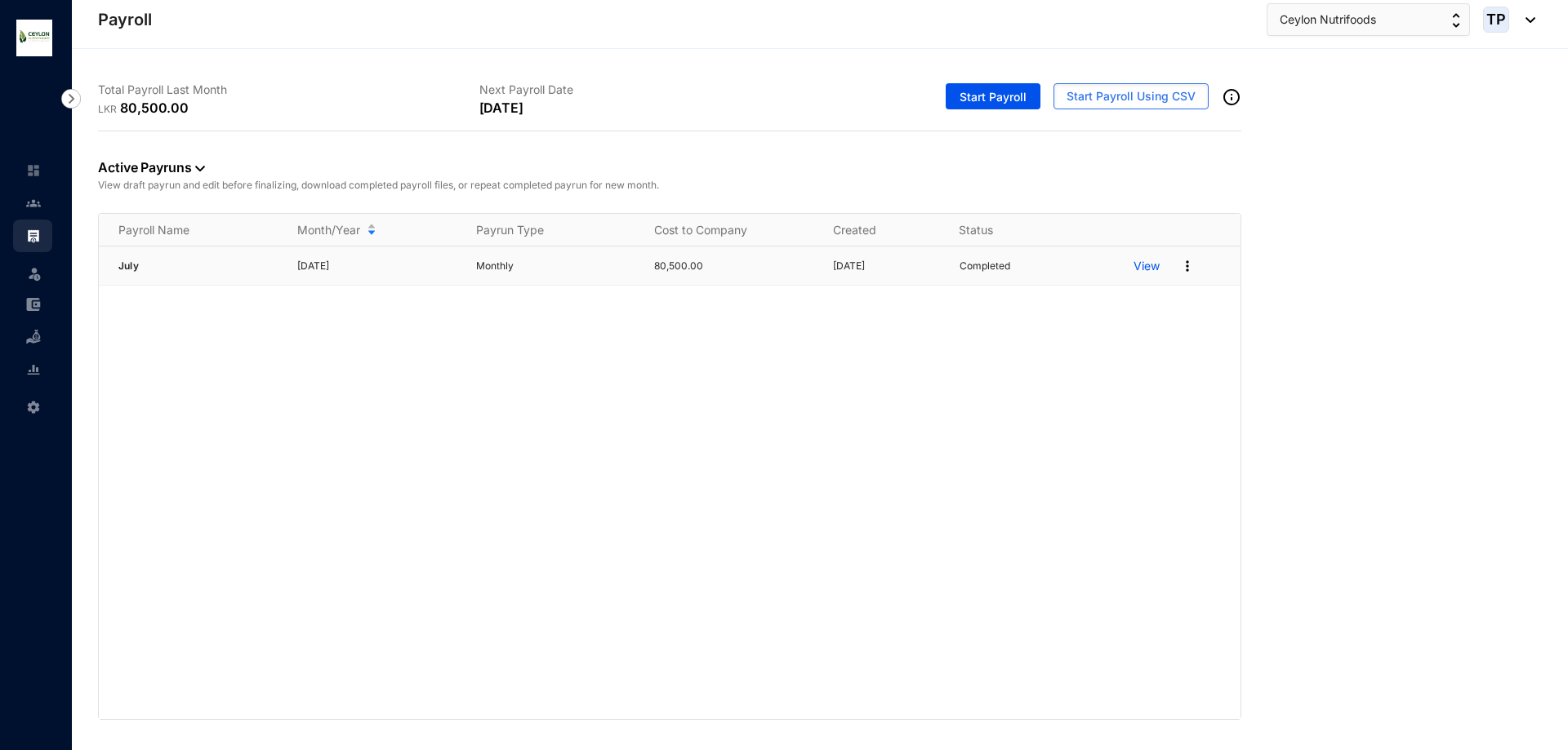
click at [1152, 266] on p "View" at bounding box center [1146, 266] width 27 height 16
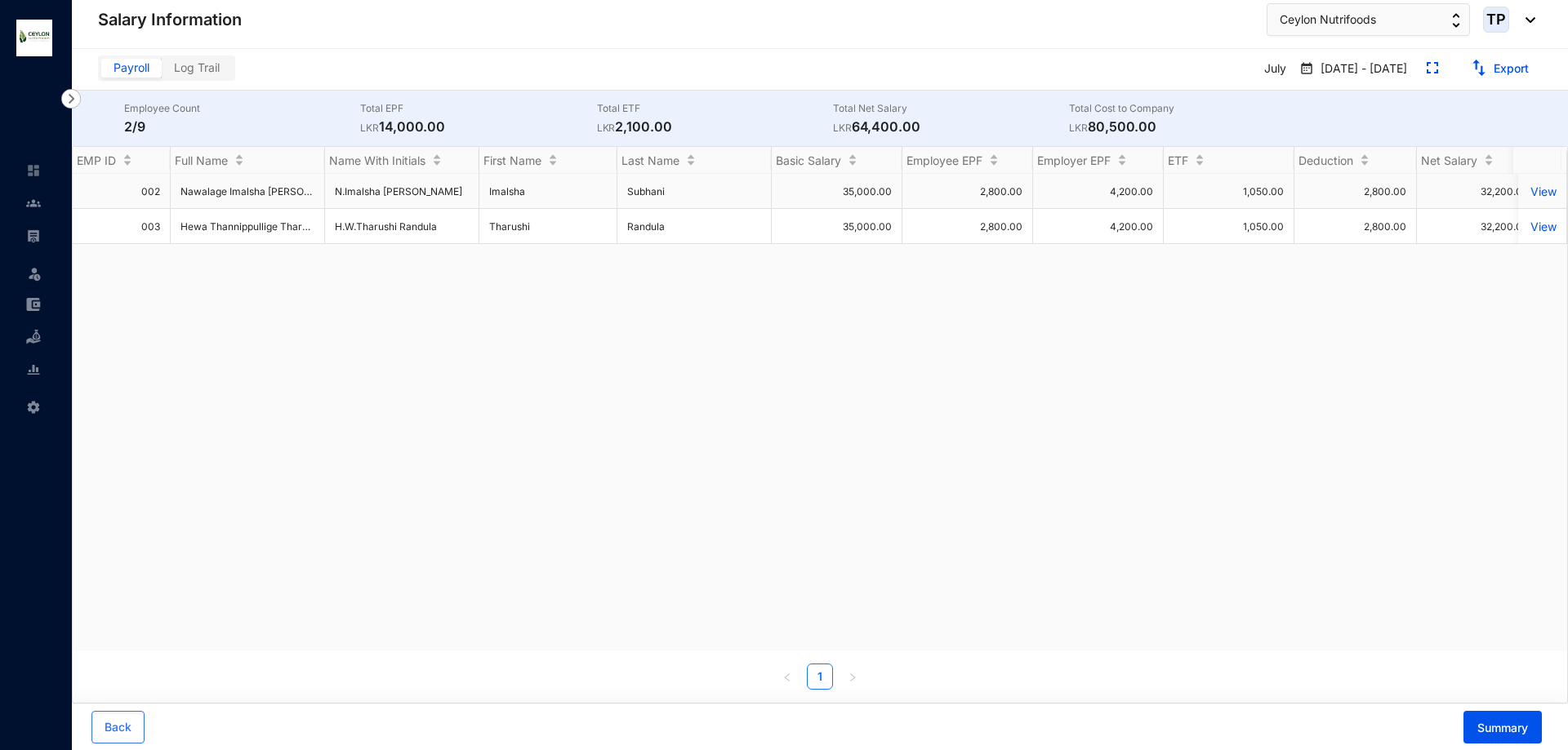
click at [1526, 201] on td "View" at bounding box center [1542, 191] width 49 height 35
click at [1528, 187] on p "View" at bounding box center [1541, 192] width 28 height 14
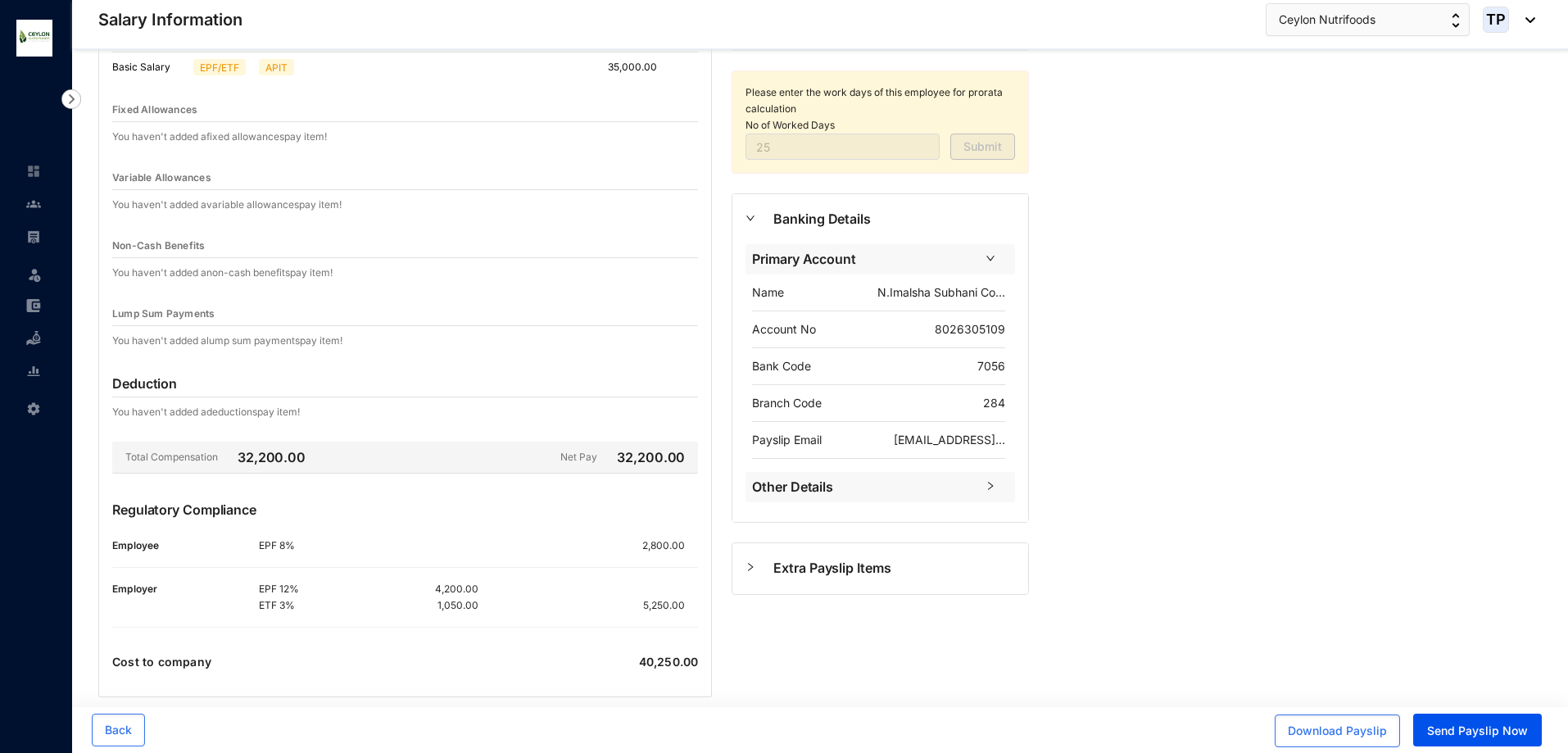
scroll to position [154, 0]
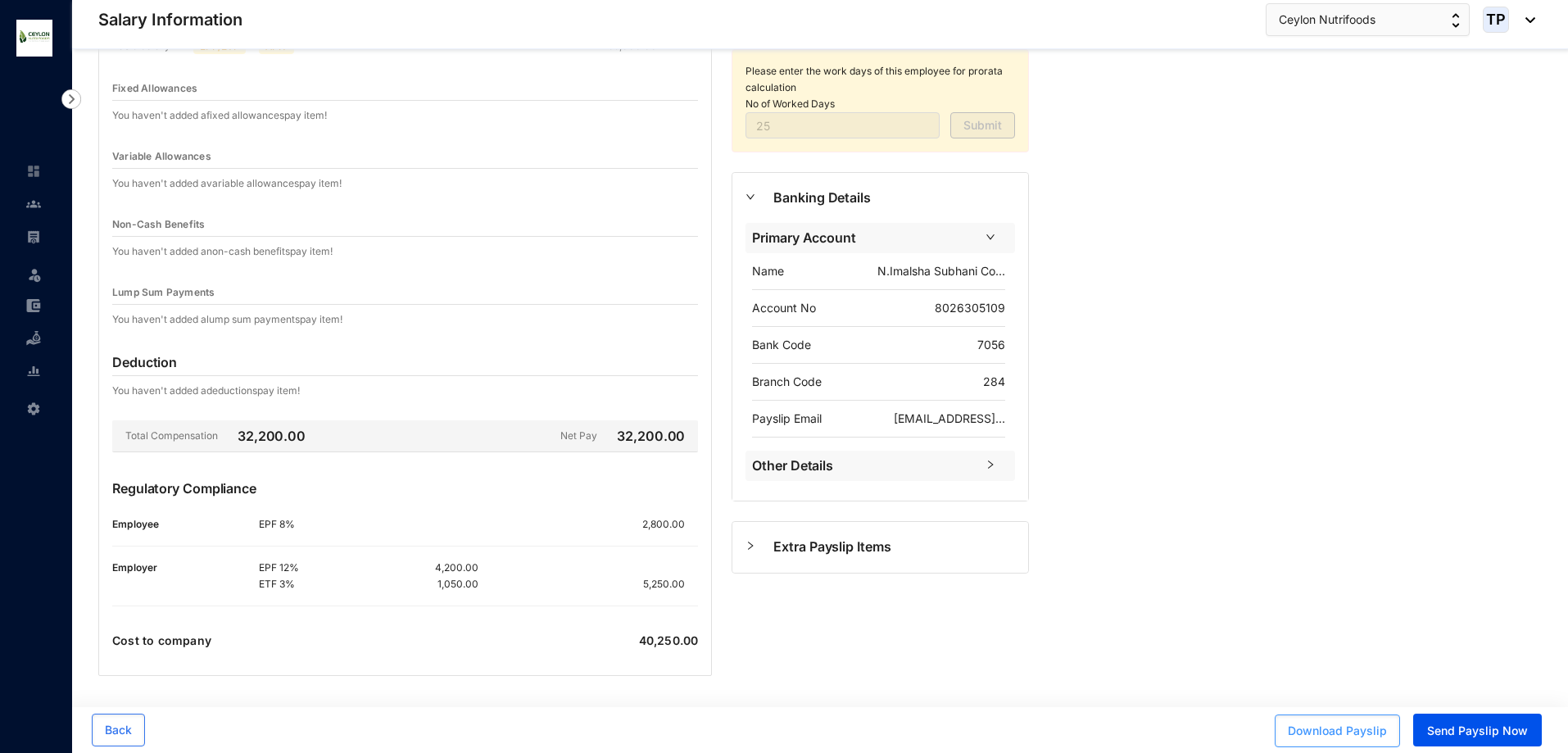
click at [1357, 734] on span "Download Payslip" at bounding box center [1338, 731] width 100 height 16
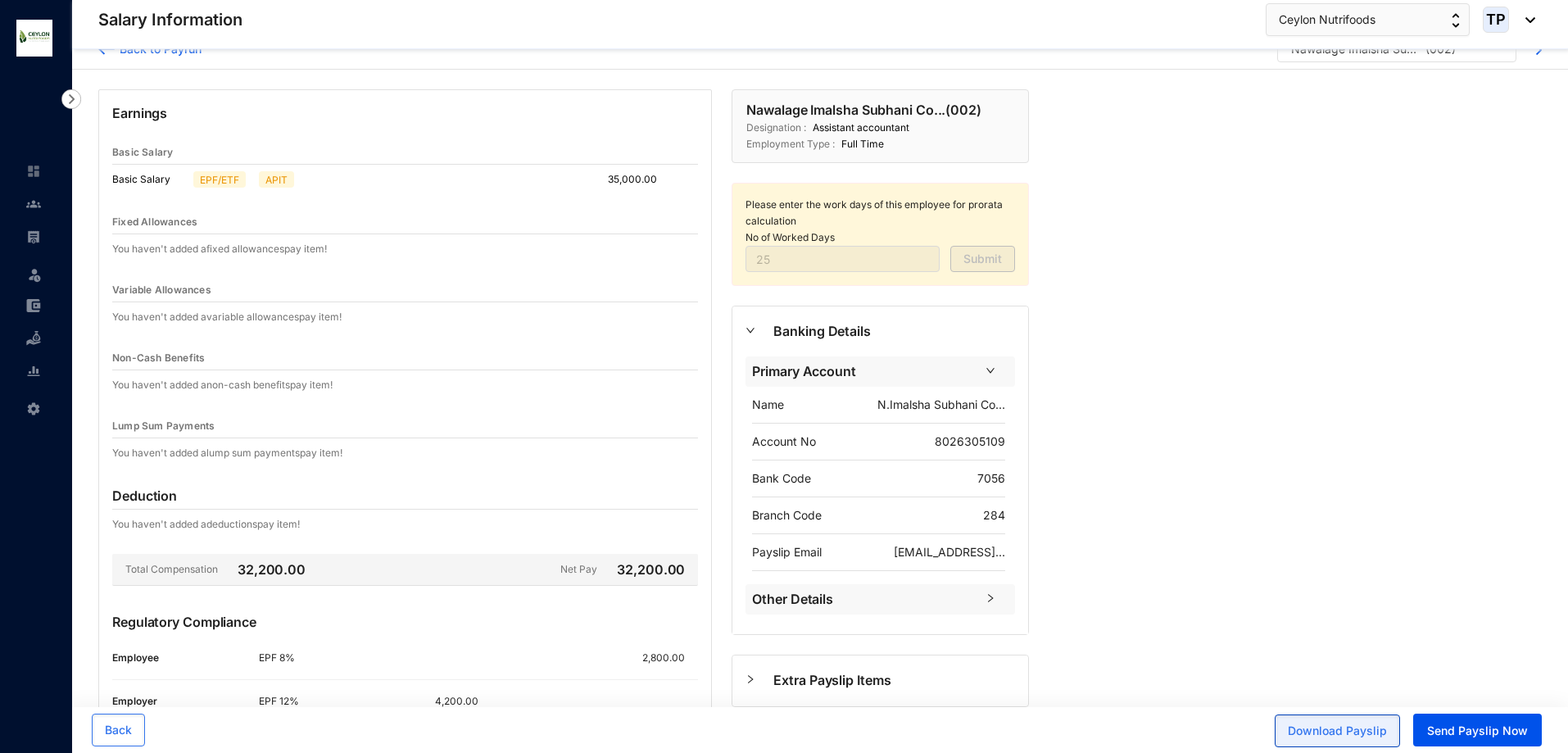
scroll to position [0, 0]
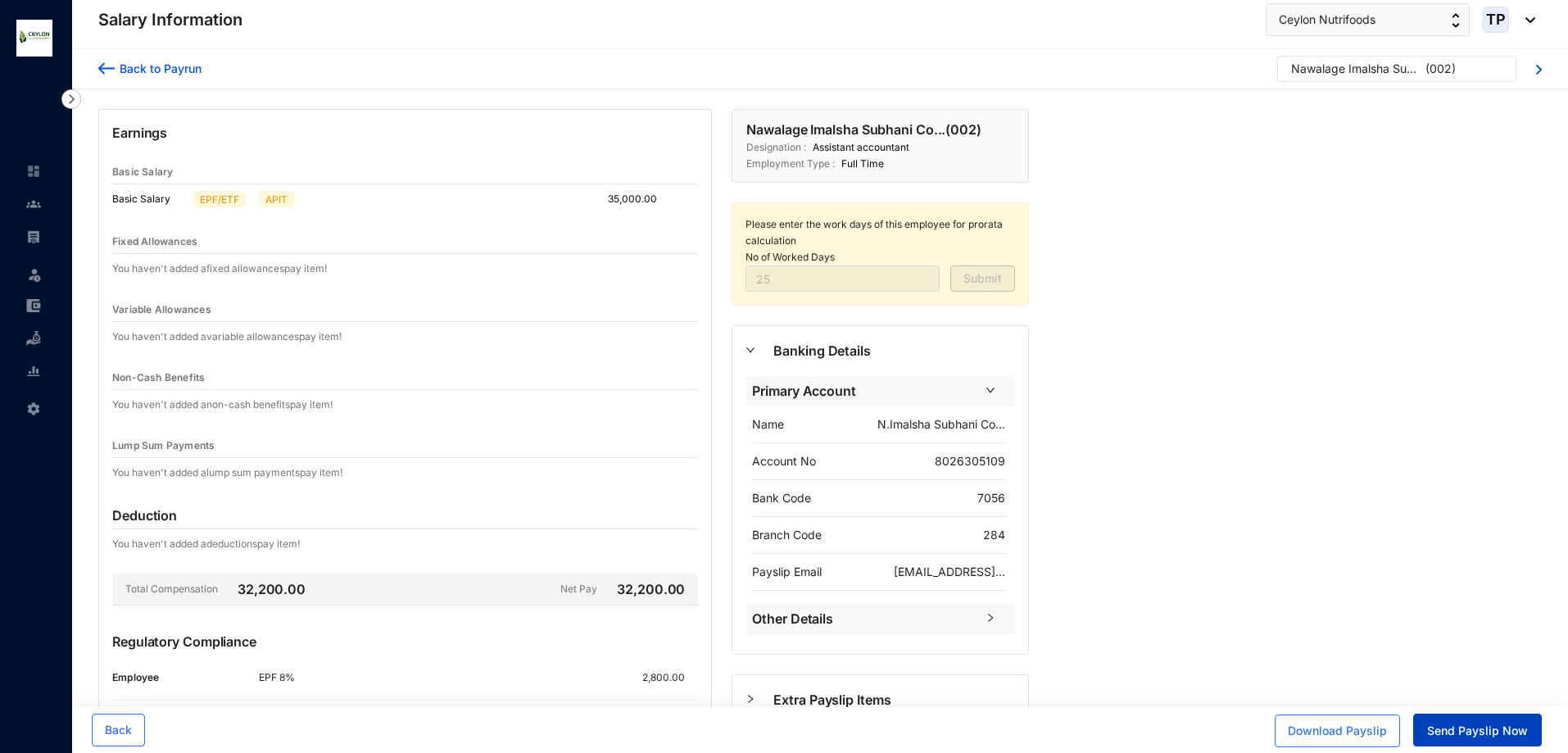
click at [1527, 738] on span "Send Payslip Now" at bounding box center [1477, 731] width 100 height 16
click at [1514, 734] on span "Send Payslip Now" at bounding box center [1477, 731] width 100 height 16
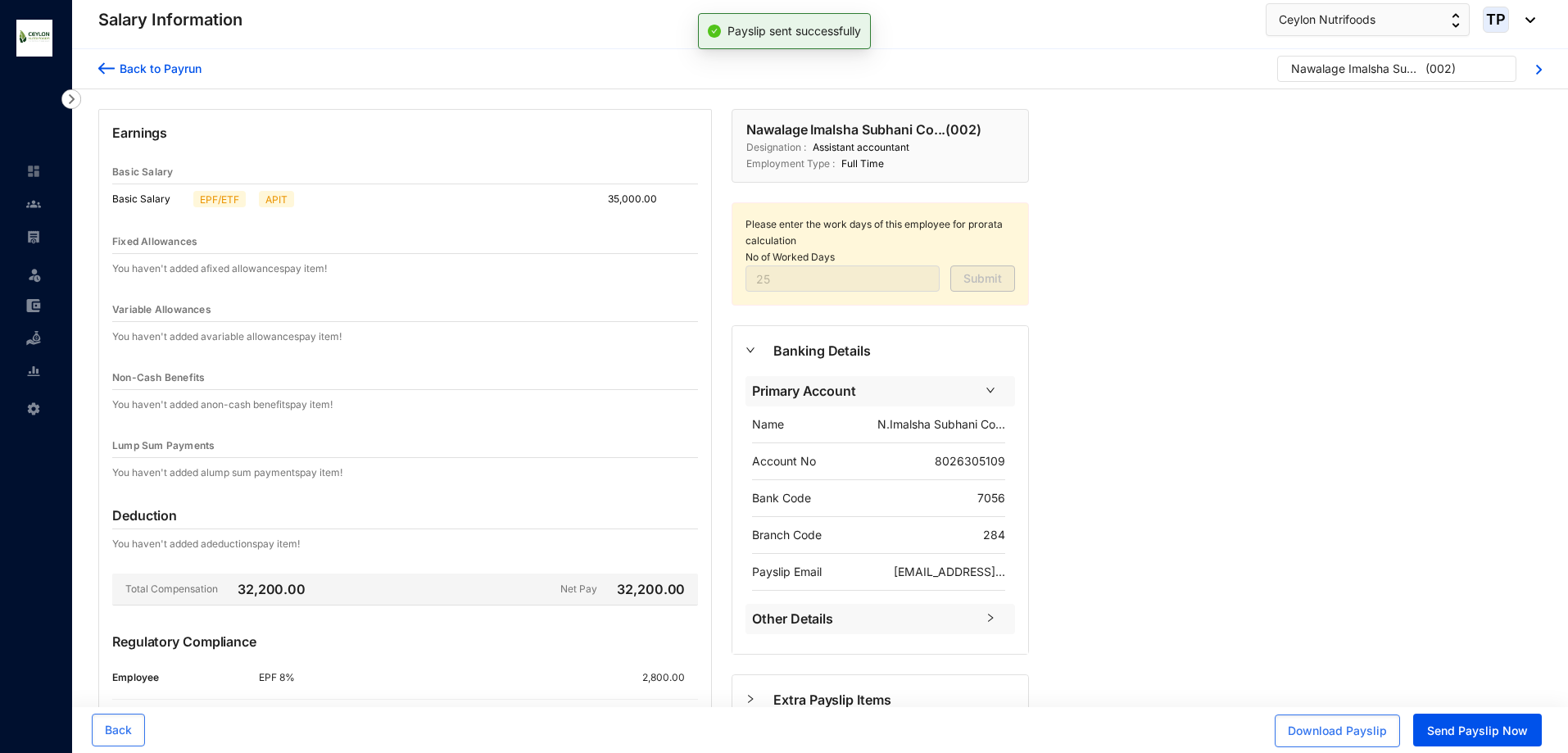
click at [796, 76] on body "Salary Information Leave Settings Salary Information Ceylon Nutrifoods TP Back …" at bounding box center [784, 376] width 1568 height 753
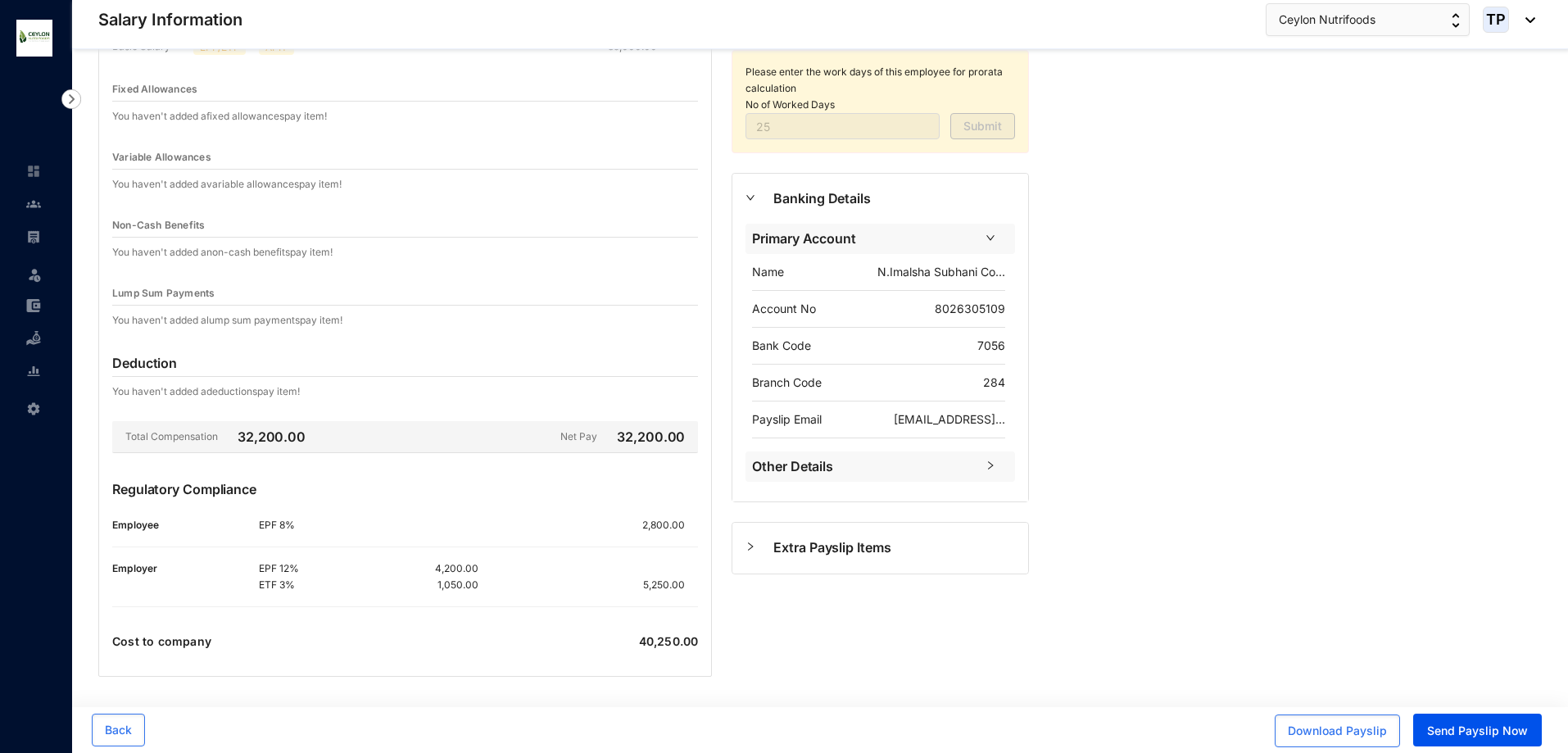
scroll to position [154, 0]
click at [883, 532] on div "Extra Payslip Items" at bounding box center [881, 547] width 296 height 50
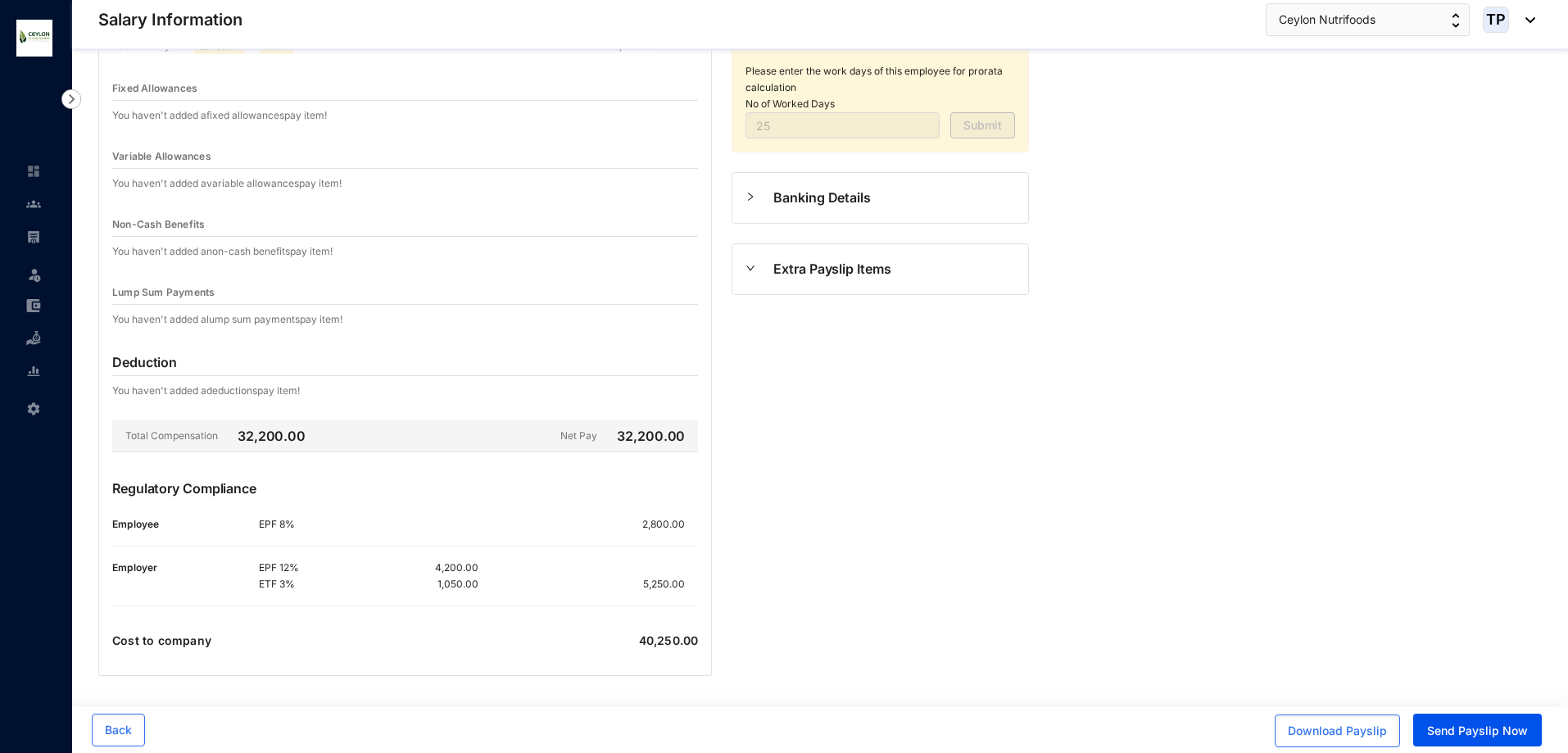
click at [754, 274] on div at bounding box center [760, 268] width 27 height 18
click at [754, 266] on icon "right" at bounding box center [750, 267] width 9 height 9
click at [826, 263] on span "Extra Payslip Items" at bounding box center [894, 270] width 242 height 21
click at [743, 197] on div "Banking Details" at bounding box center [881, 197] width 296 height 50
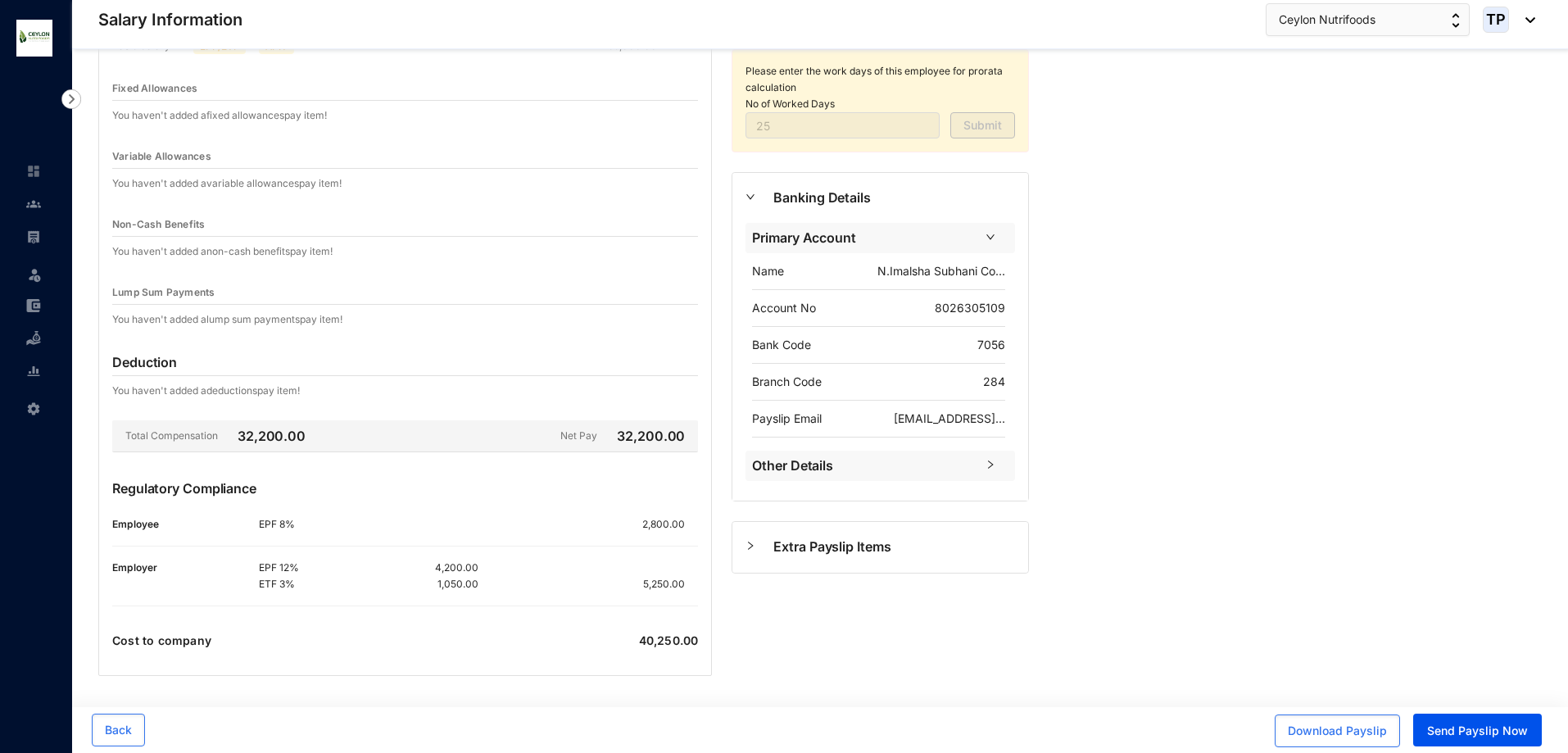
click at [757, 541] on div at bounding box center [760, 545] width 27 height 18
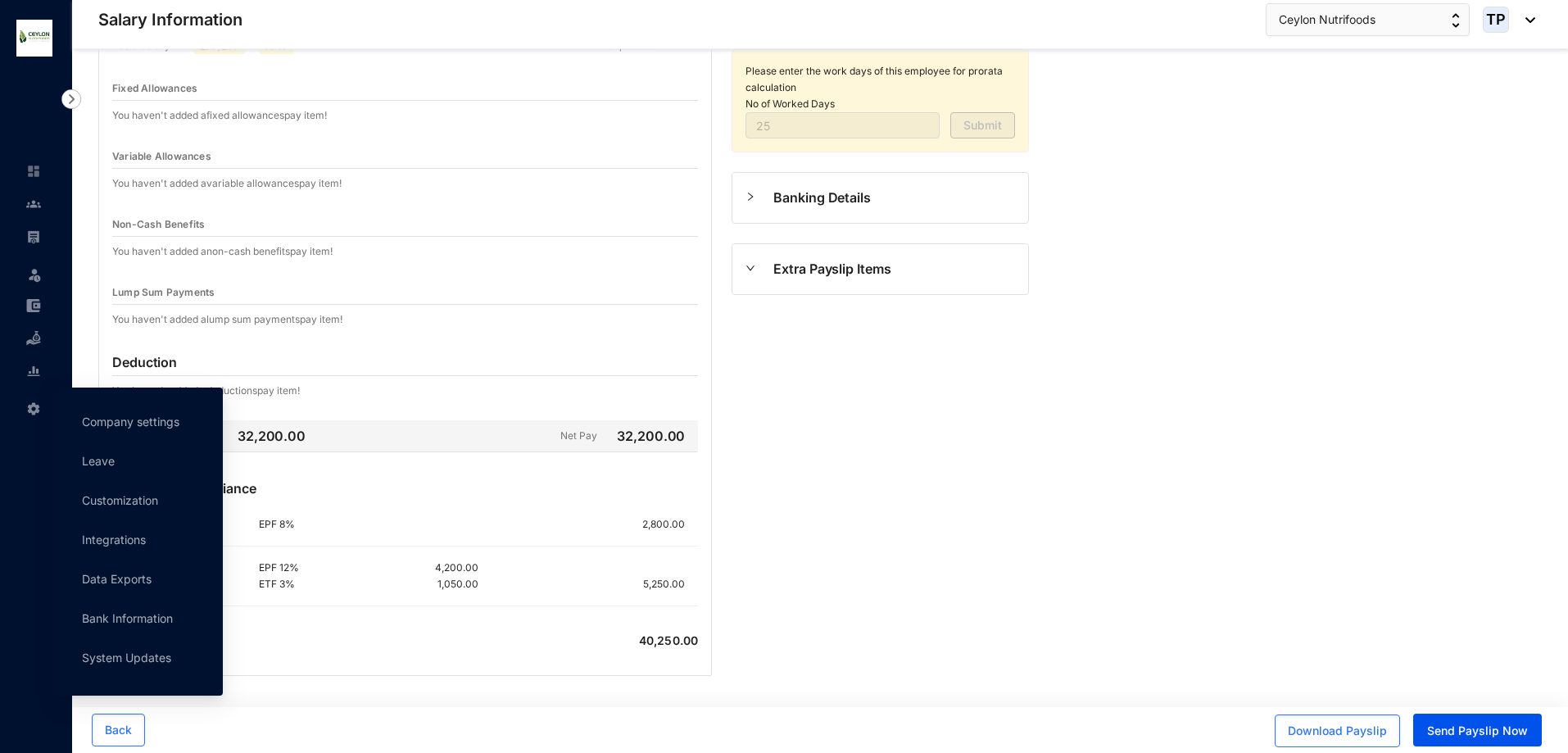
click at [28, 406] on img at bounding box center [33, 409] width 15 height 15
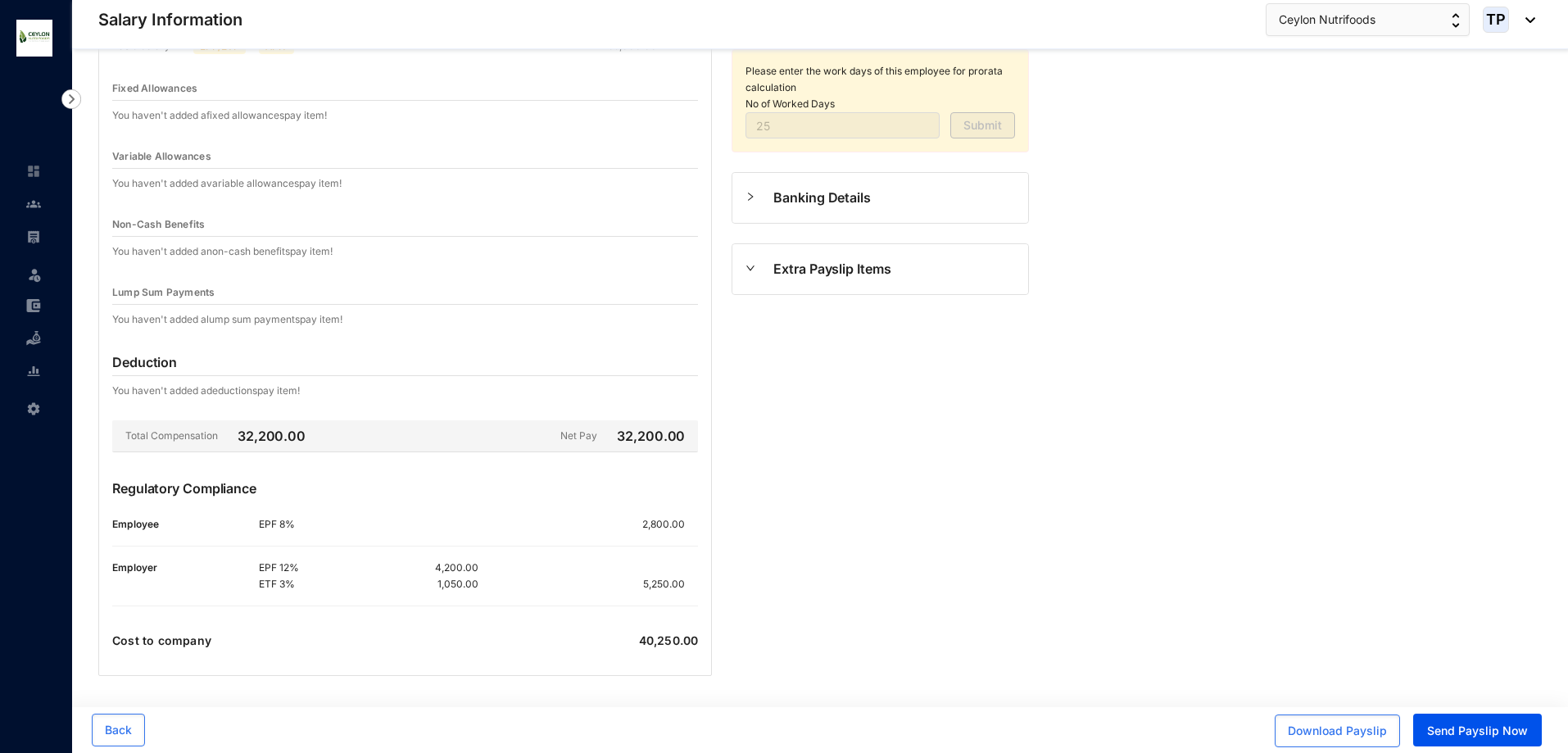
scroll to position [0, 0]
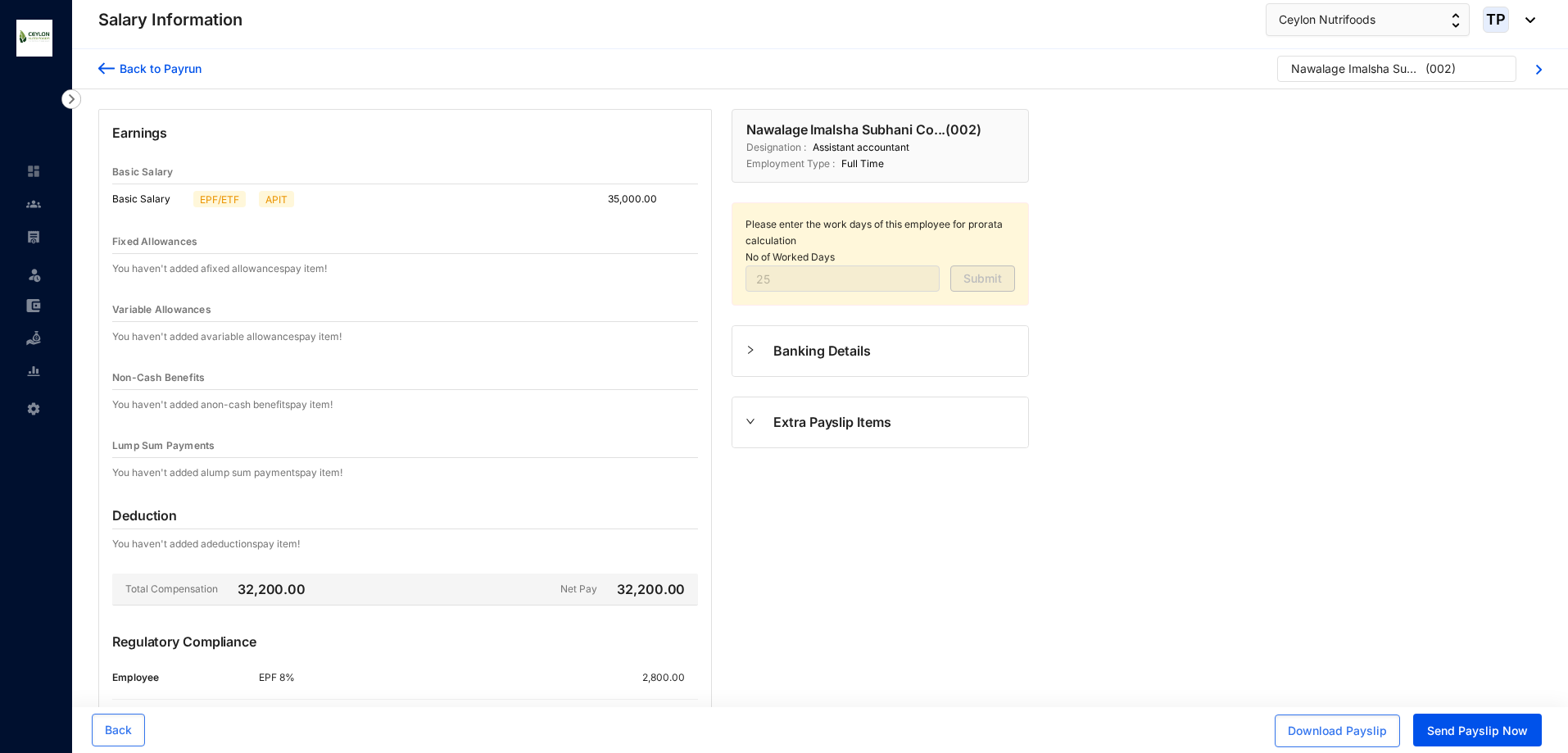
click at [30, 228] on div at bounding box center [33, 228] width 15 height 15
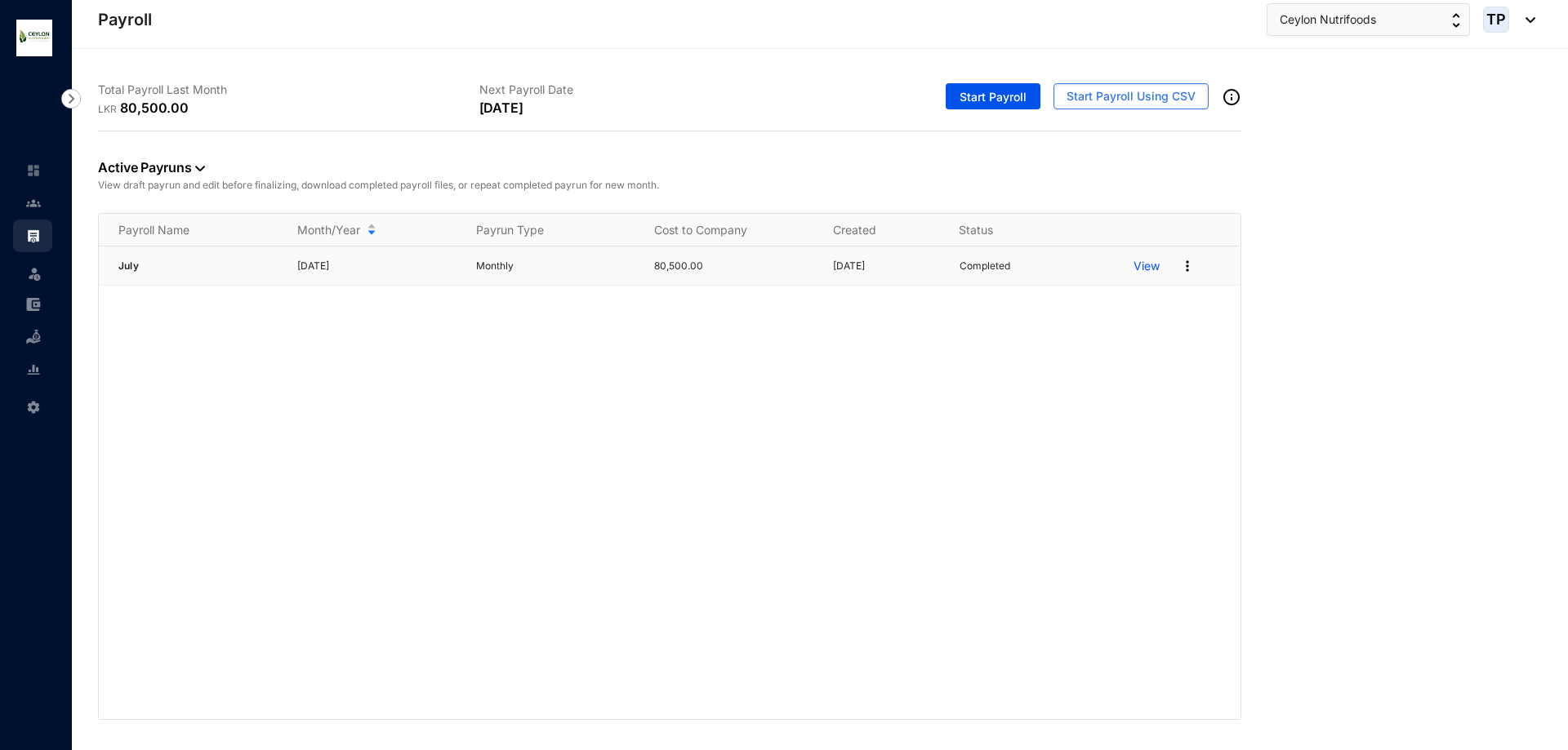
click at [1154, 260] on p "View" at bounding box center [1146, 266] width 27 height 16
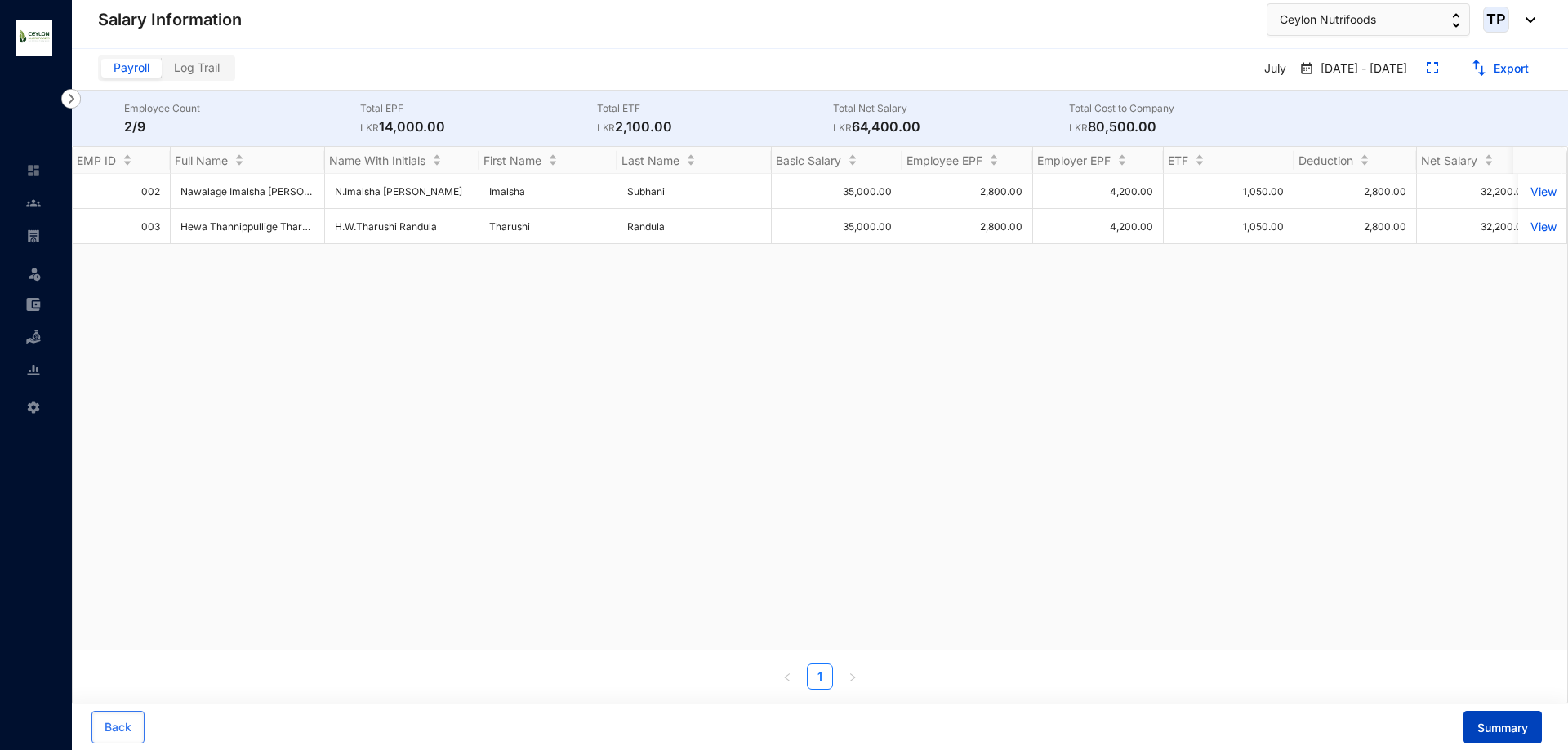
click at [1499, 723] on span "Summary" at bounding box center [1502, 728] width 50 height 16
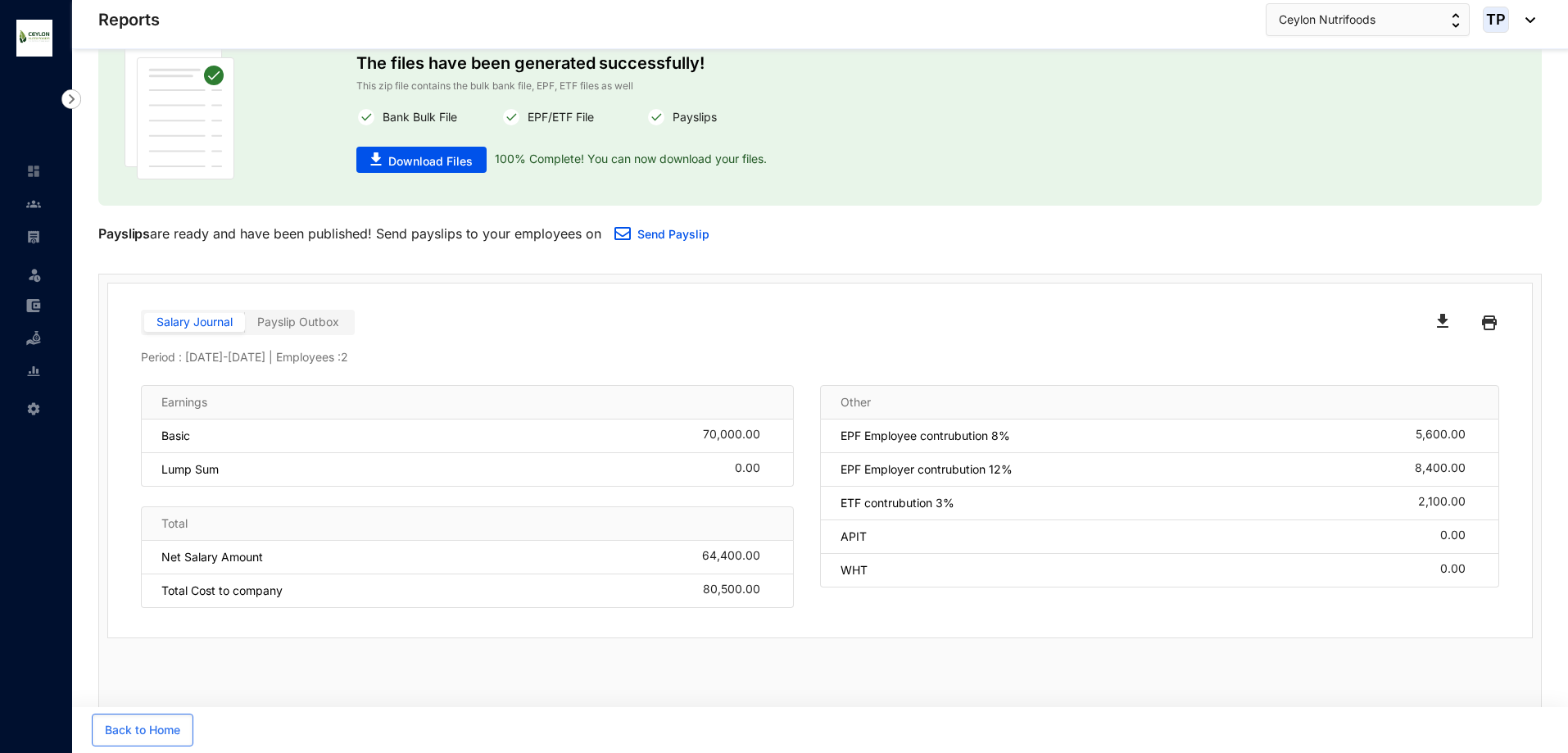
scroll to position [98, 0]
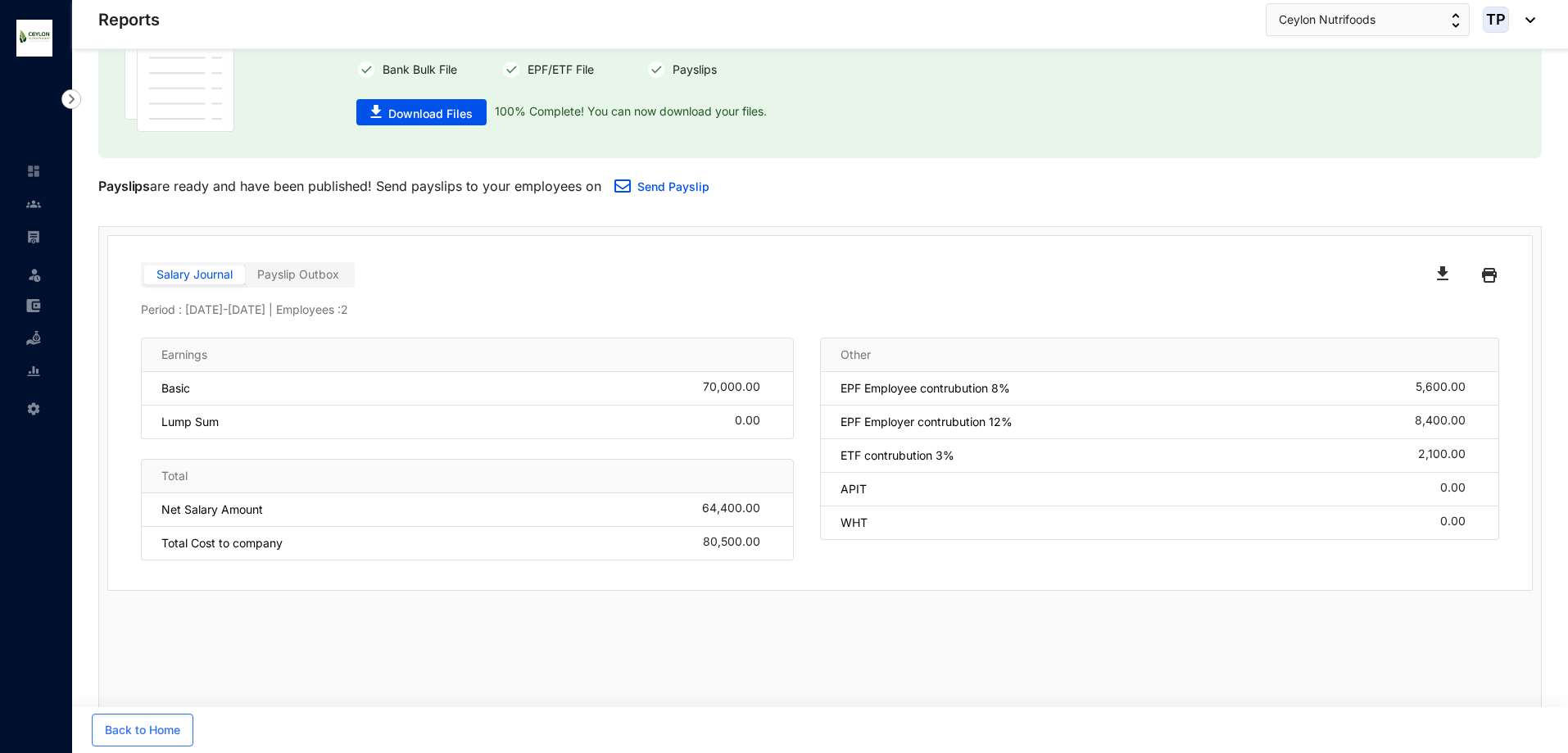
click at [367, 412] on div "Lump Sum 0.00" at bounding box center [467, 422] width 653 height 33
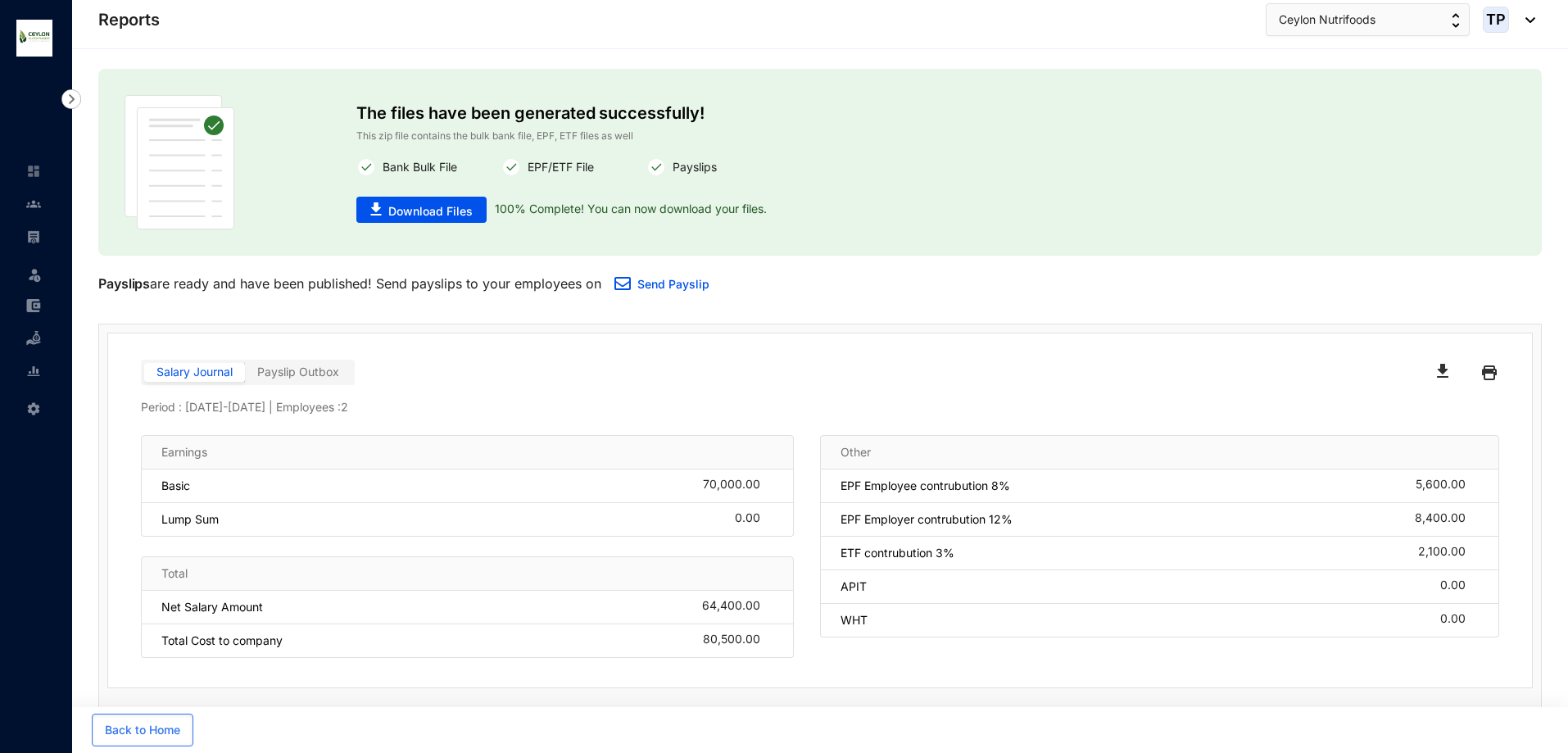
click at [141, 144] on img at bounding box center [179, 162] width 110 height 135
click at [28, 239] on img at bounding box center [33, 236] width 15 height 15
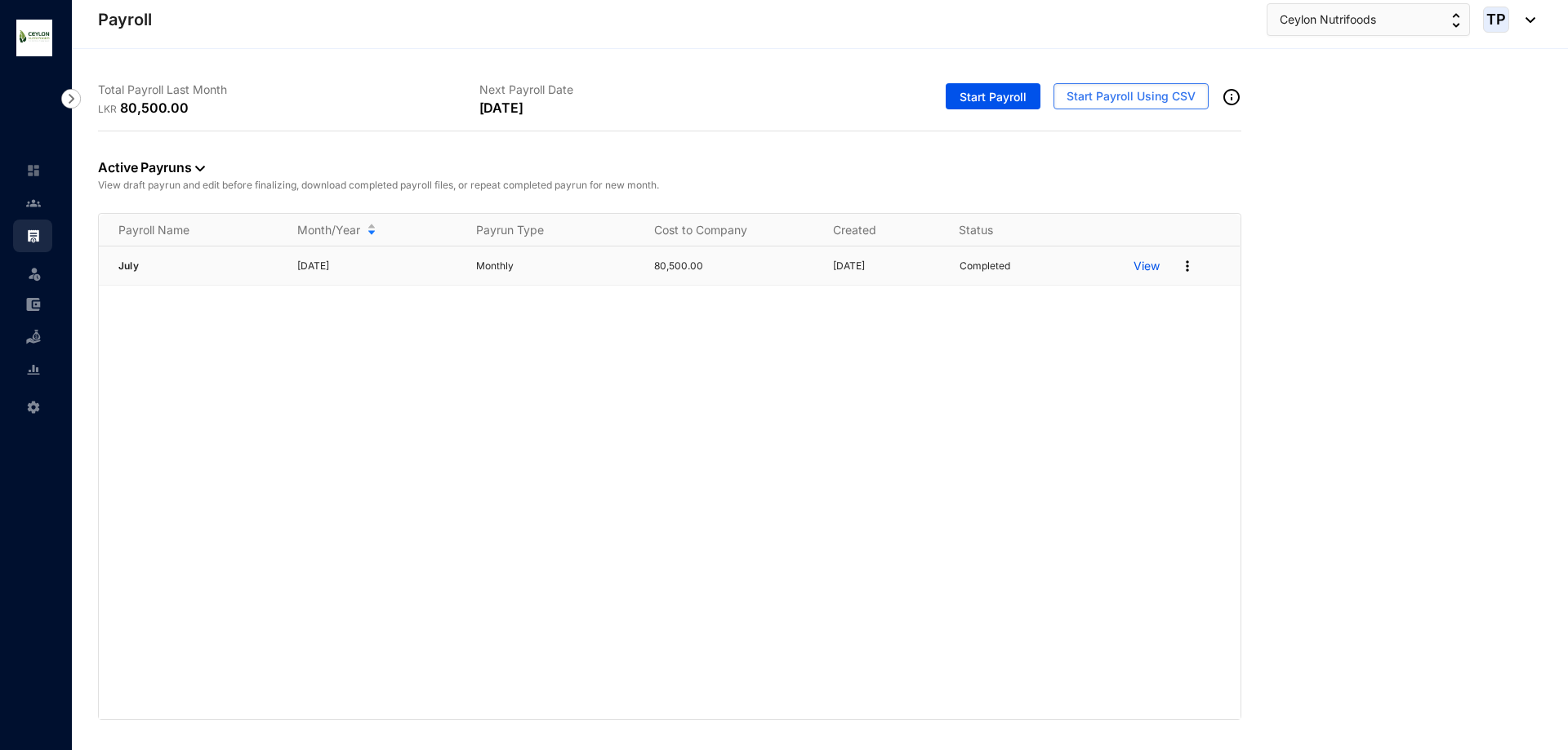
click at [1186, 263] on img at bounding box center [1187, 266] width 16 height 16
click at [1150, 338] on link "Download Zip File" at bounding box center [1125, 336] width 115 height 27
click at [1321, 213] on div "Active Payruns View draft payrun and edit before finalizing, download completed…" at bounding box center [820, 426] width 1444 height 588
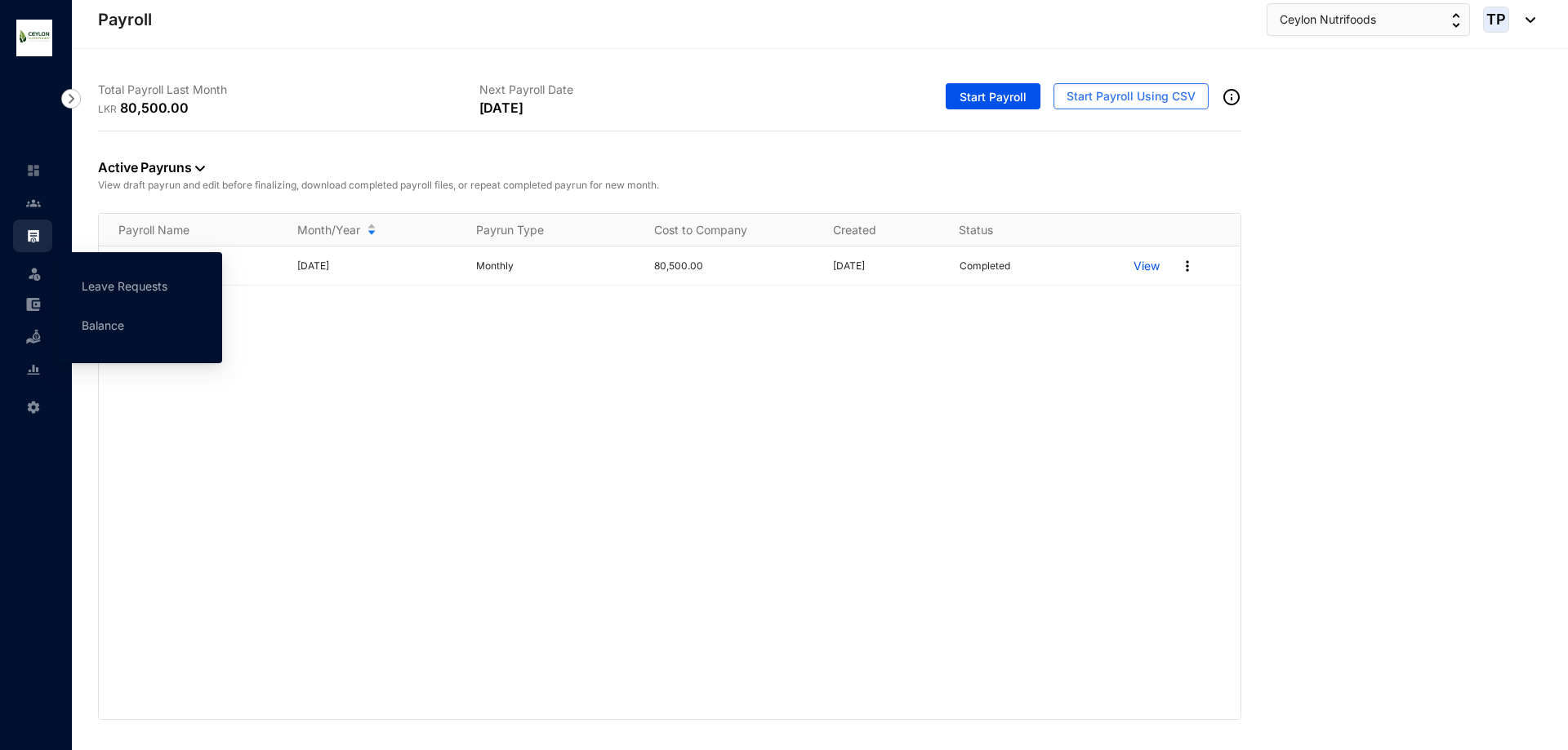
click at [17, 277] on div "Leave" at bounding box center [33, 270] width 39 height 36
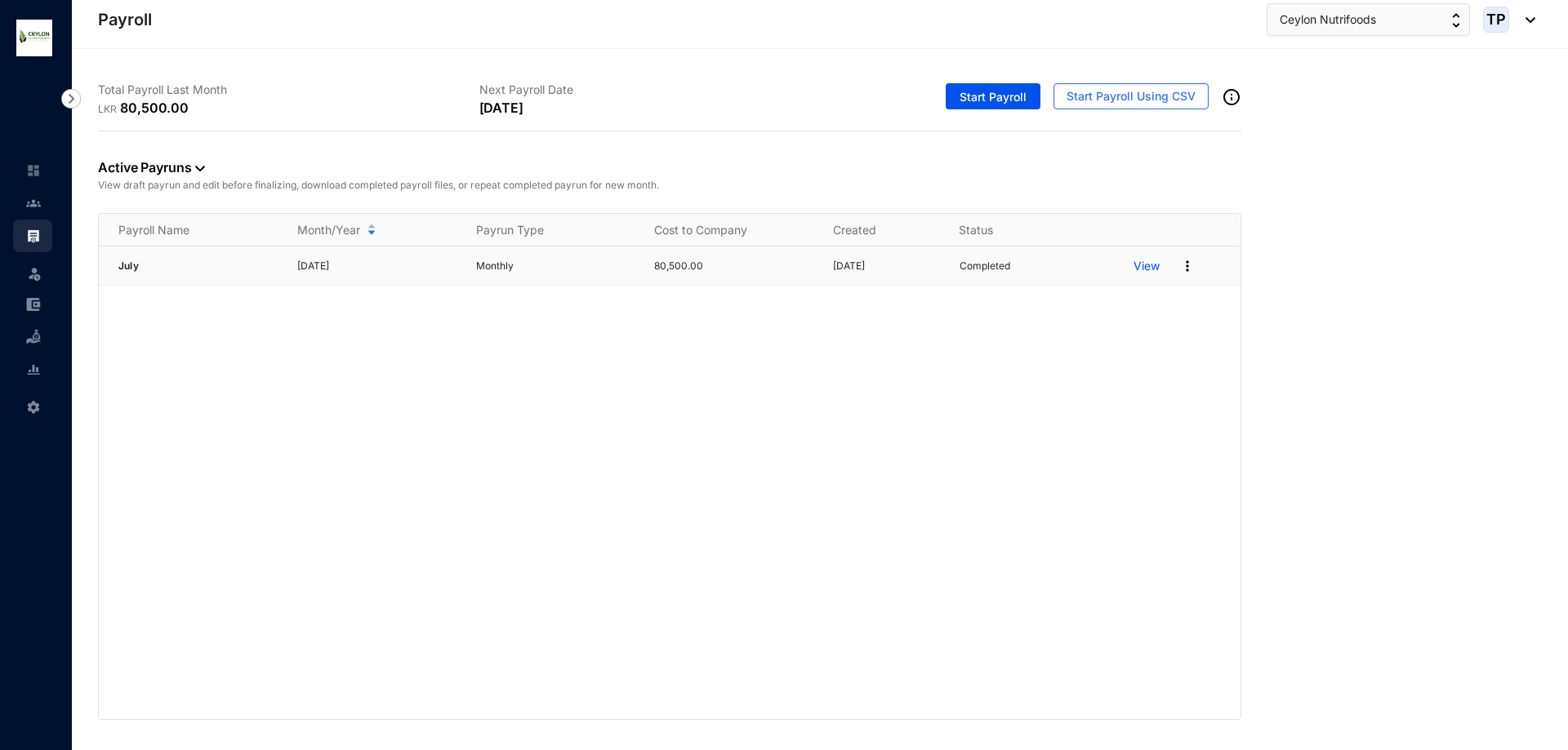
click at [534, 258] on p "Monthly" at bounding box center [556, 266] width 159 height 16
click at [1156, 266] on p "View" at bounding box center [1146, 266] width 27 height 16
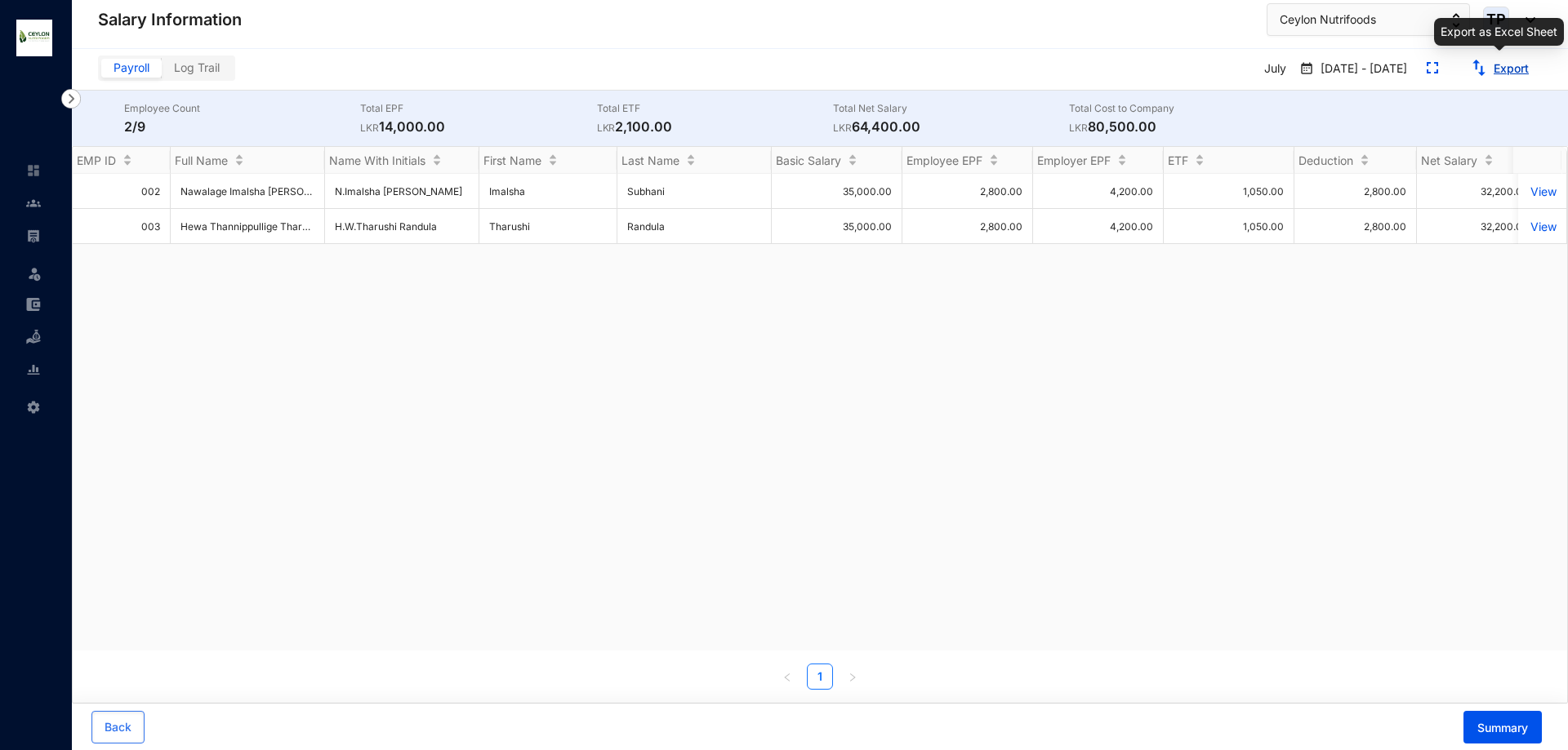
click at [1504, 71] on link "Export" at bounding box center [1511, 68] width 35 height 14
click at [1528, 194] on p "View" at bounding box center [1541, 192] width 28 height 14
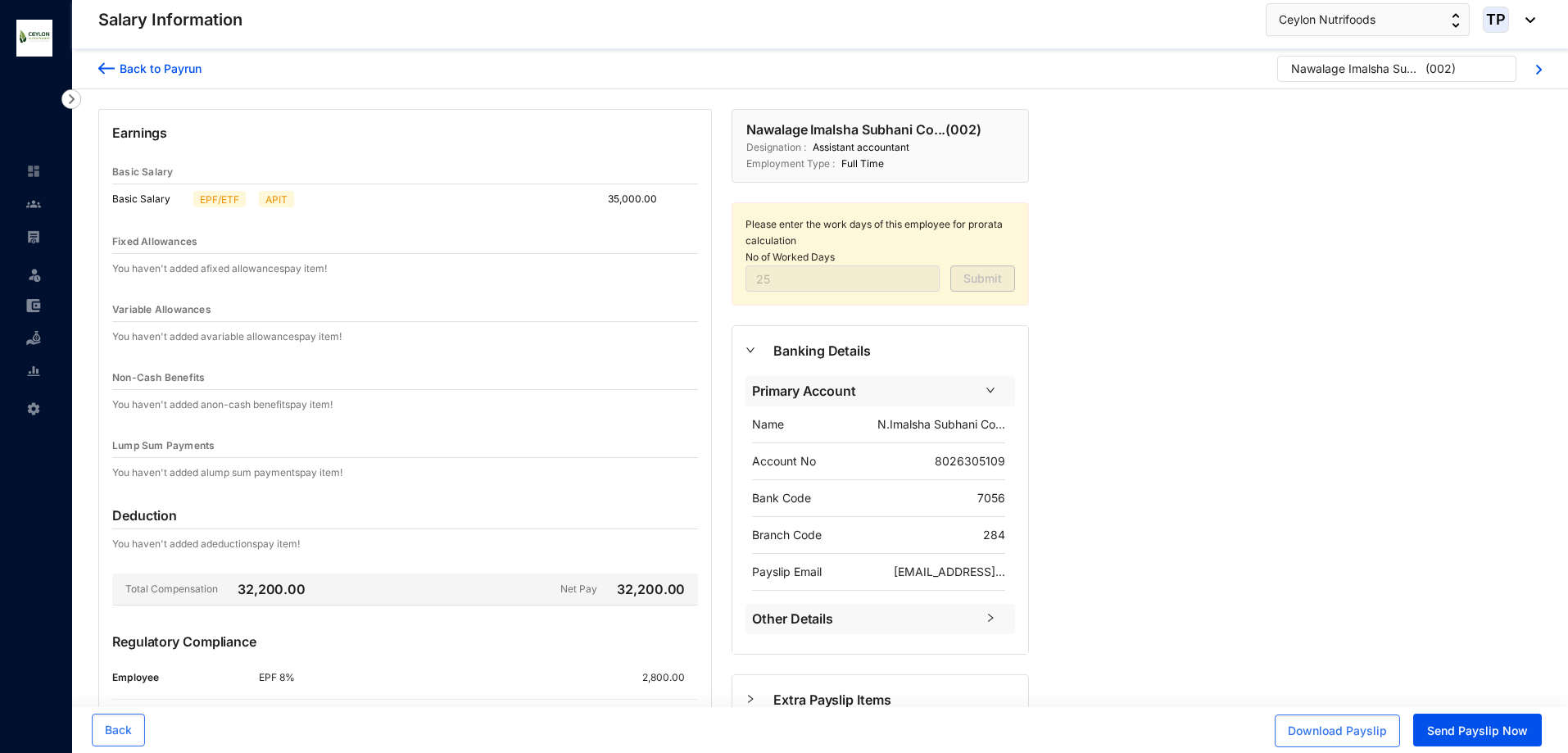
scroll to position [154, 0]
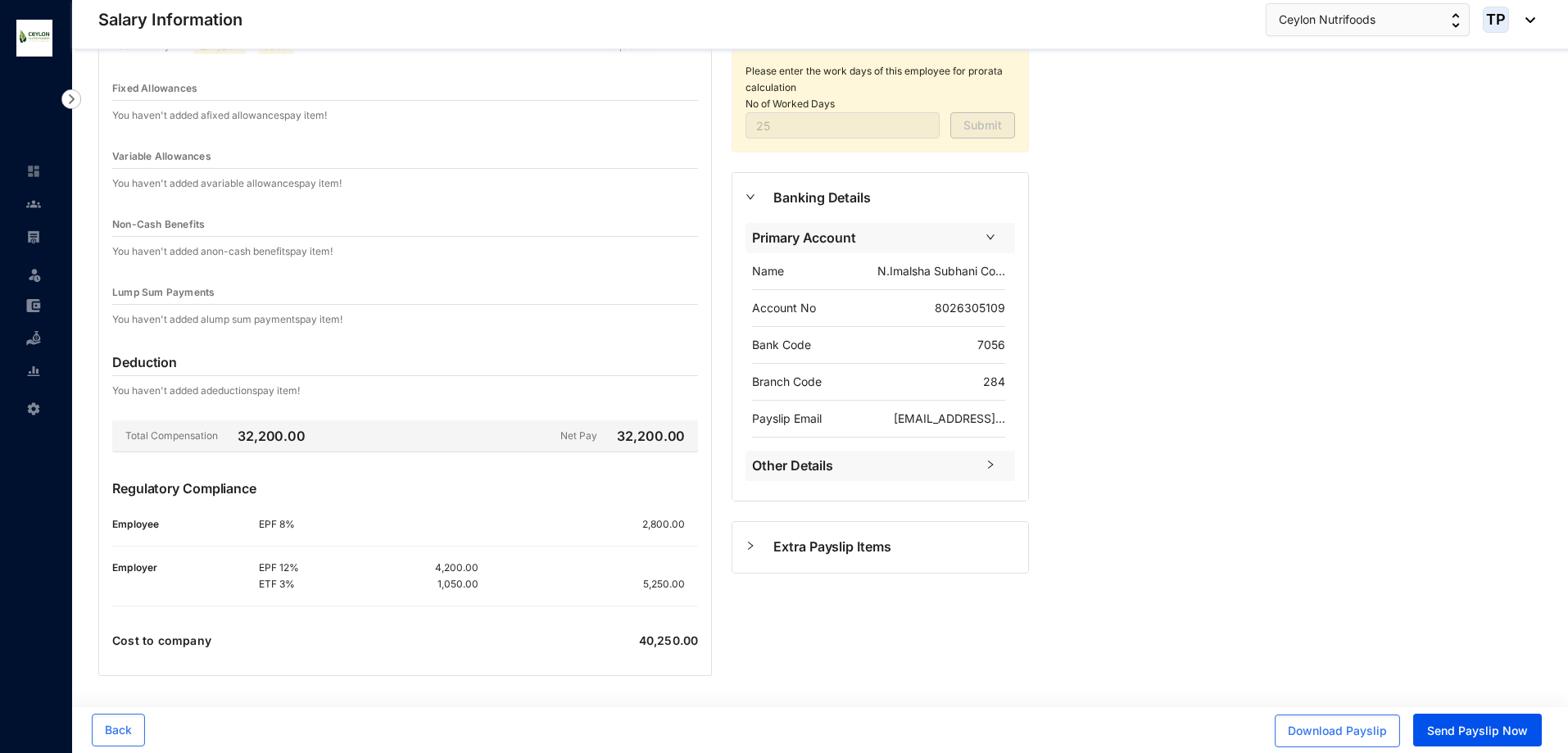
click at [866, 544] on span "Extra Payslip Items" at bounding box center [894, 547] width 242 height 21
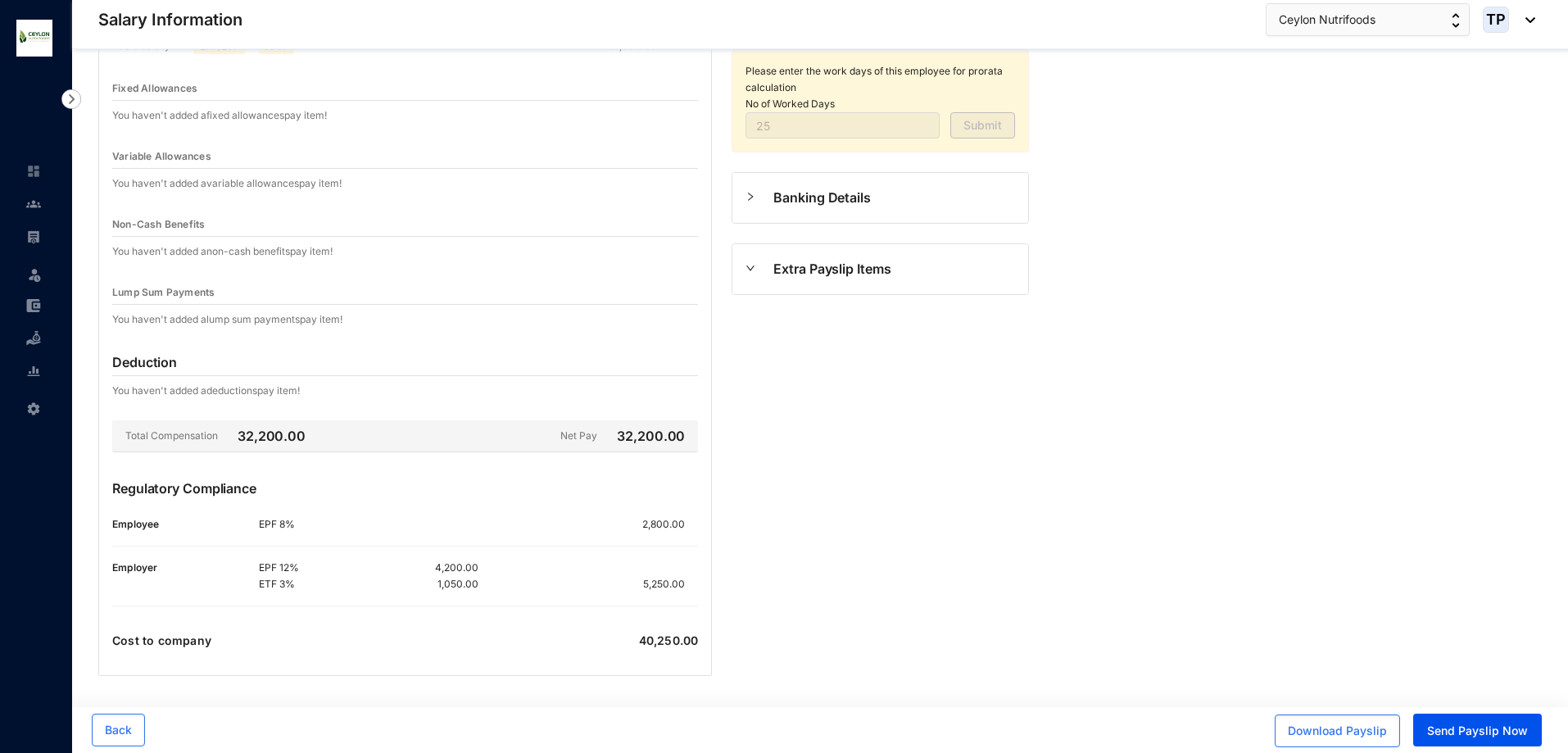
click at [809, 282] on div "Extra Payslip Items" at bounding box center [881, 270] width 296 height 50
click at [816, 266] on span "Extra Payslip Items" at bounding box center [894, 270] width 242 height 21
click at [780, 265] on span "Extra Payslip Items" at bounding box center [894, 270] width 242 height 21
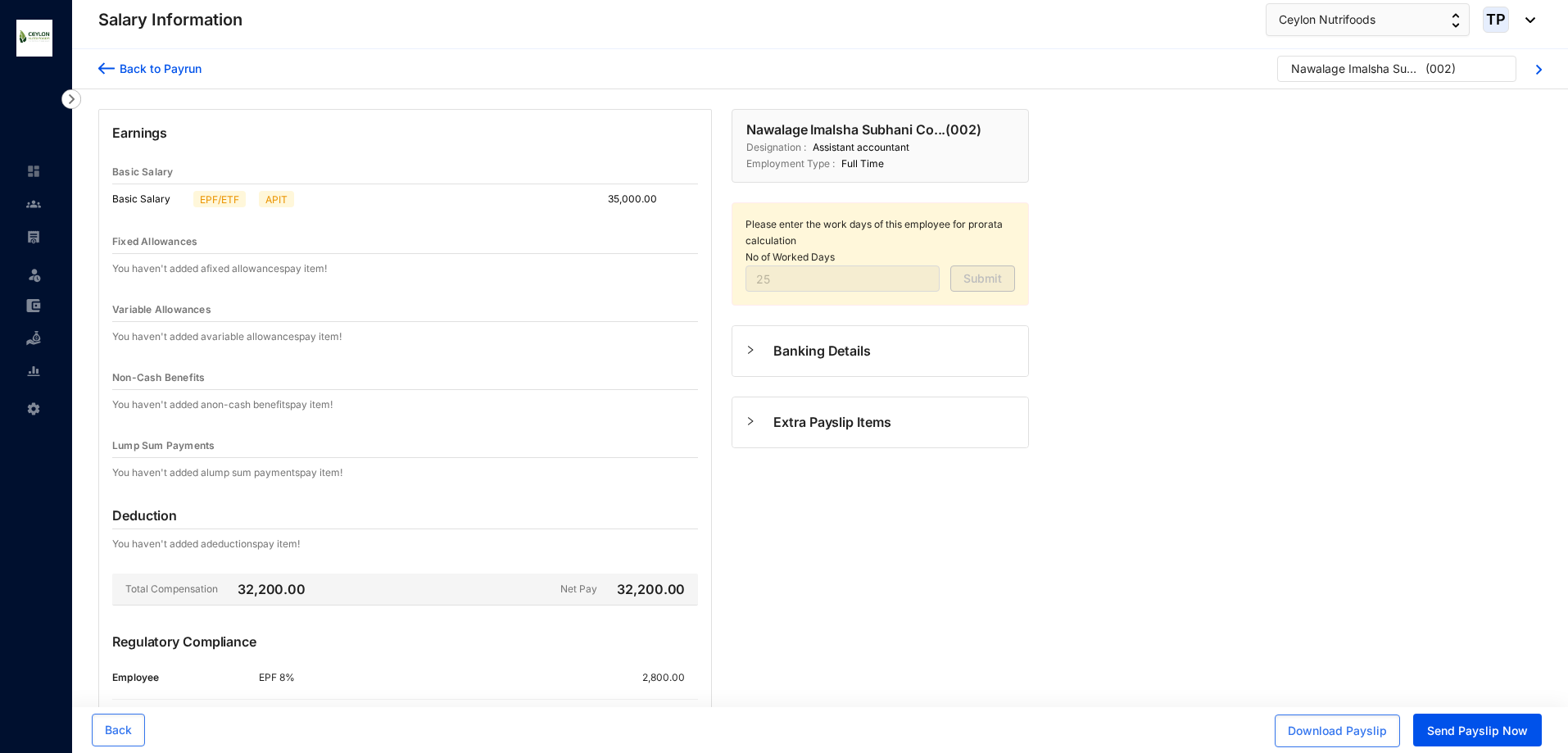
click at [897, 132] on p "Nawalage Imalsha Subhani Co... ( 002 )" at bounding box center [864, 129] width 235 height 20
click at [832, 159] on p "Employment Type :" at bounding box center [790, 163] width 88 height 16
click at [35, 161] on div at bounding box center [33, 162] width 15 height 15
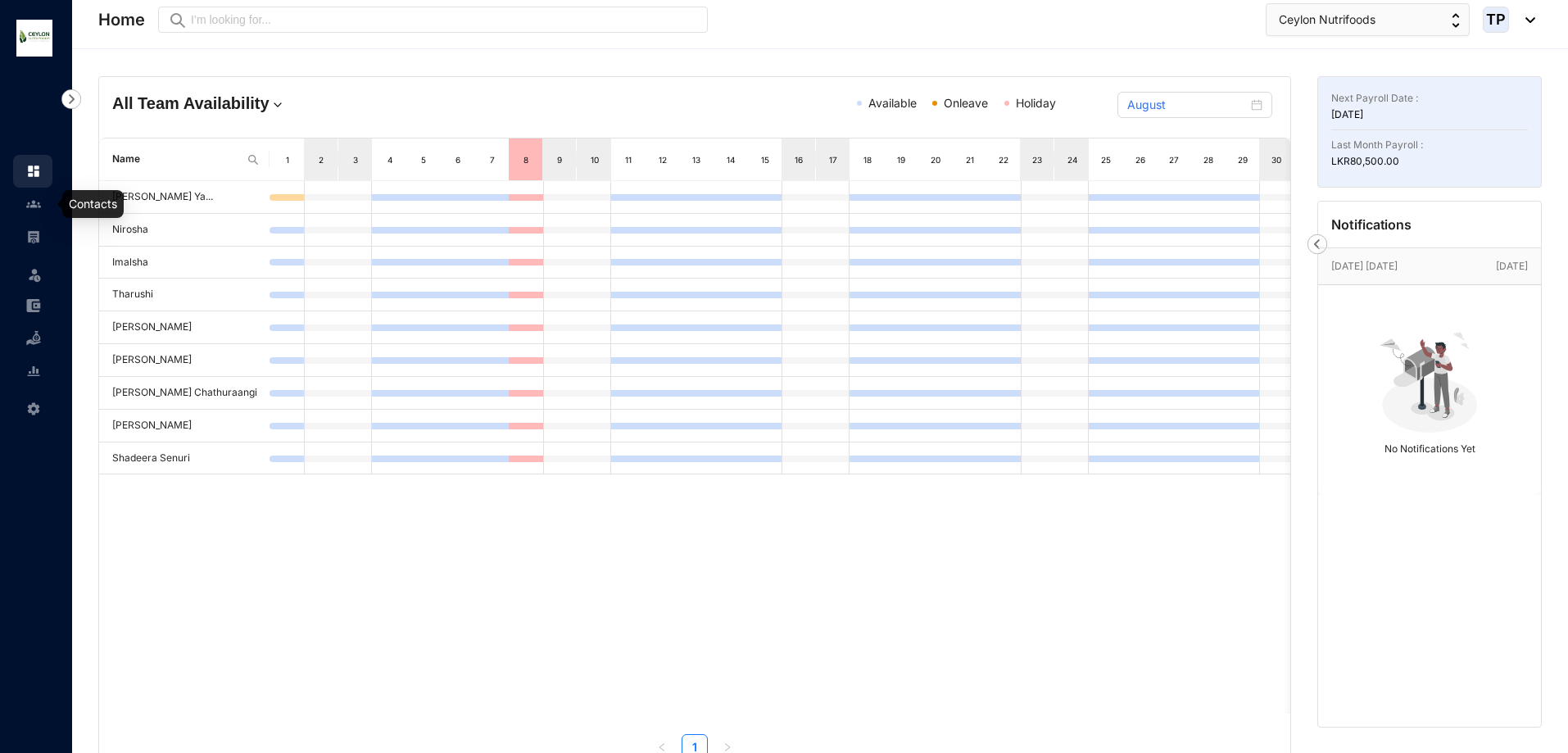
click at [31, 208] on img at bounding box center [33, 203] width 15 height 15
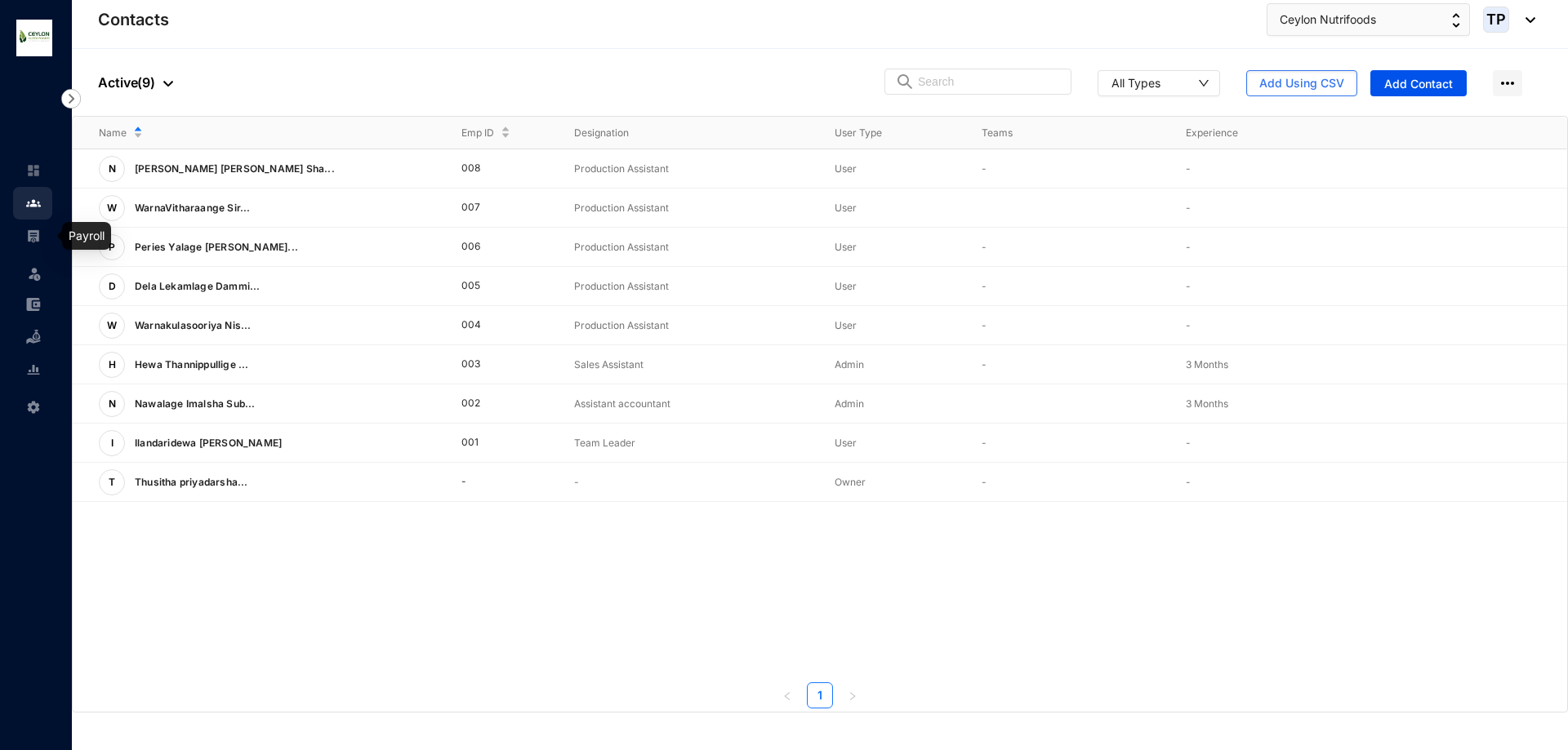
click at [27, 233] on link at bounding box center [47, 235] width 41 height 16
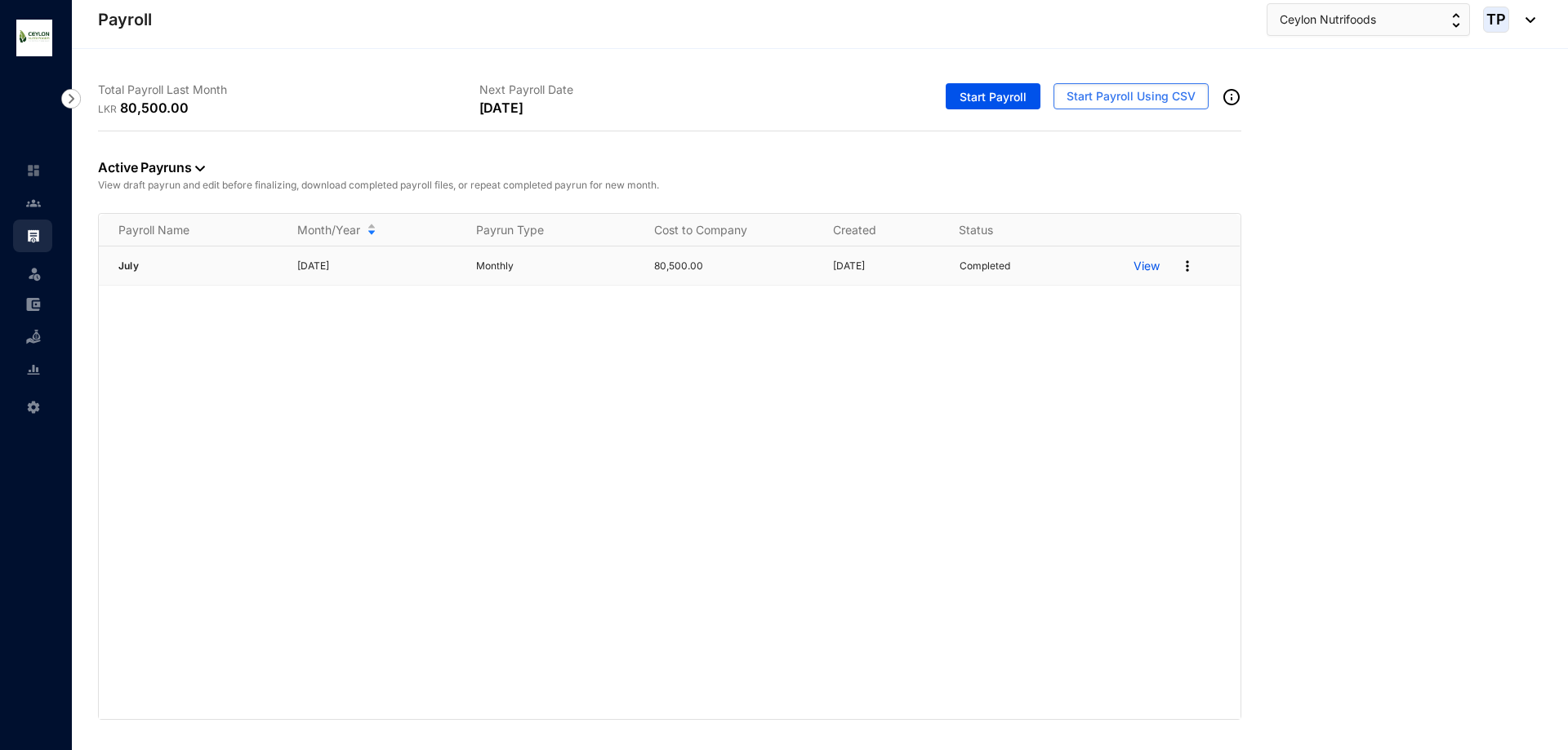
click at [1153, 268] on p "View" at bounding box center [1146, 266] width 27 height 16
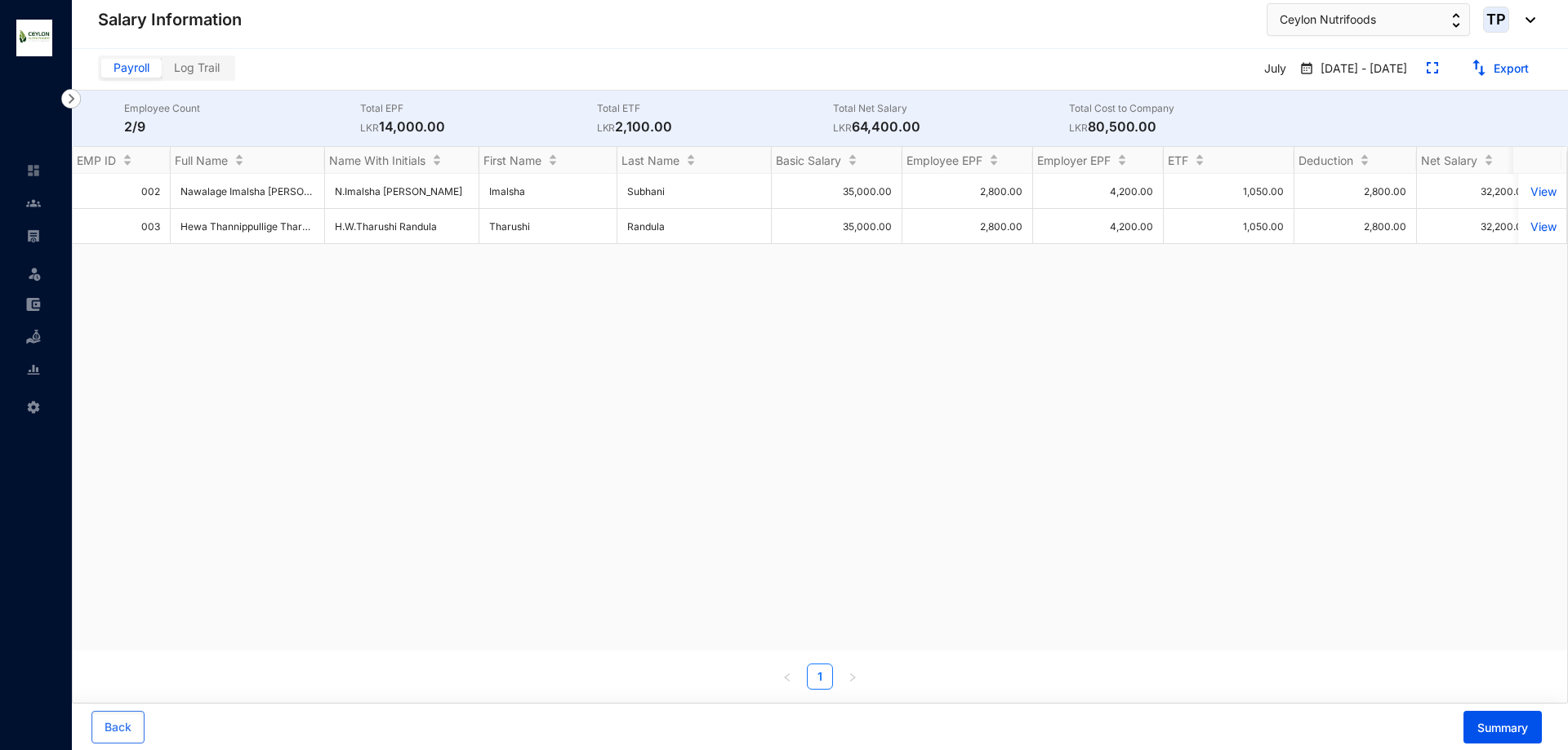
click at [210, 73] on span "Log Trail" at bounding box center [196, 68] width 45 height 14
click at [162, 72] on input "Log Trail" at bounding box center [162, 72] width 0 height 0
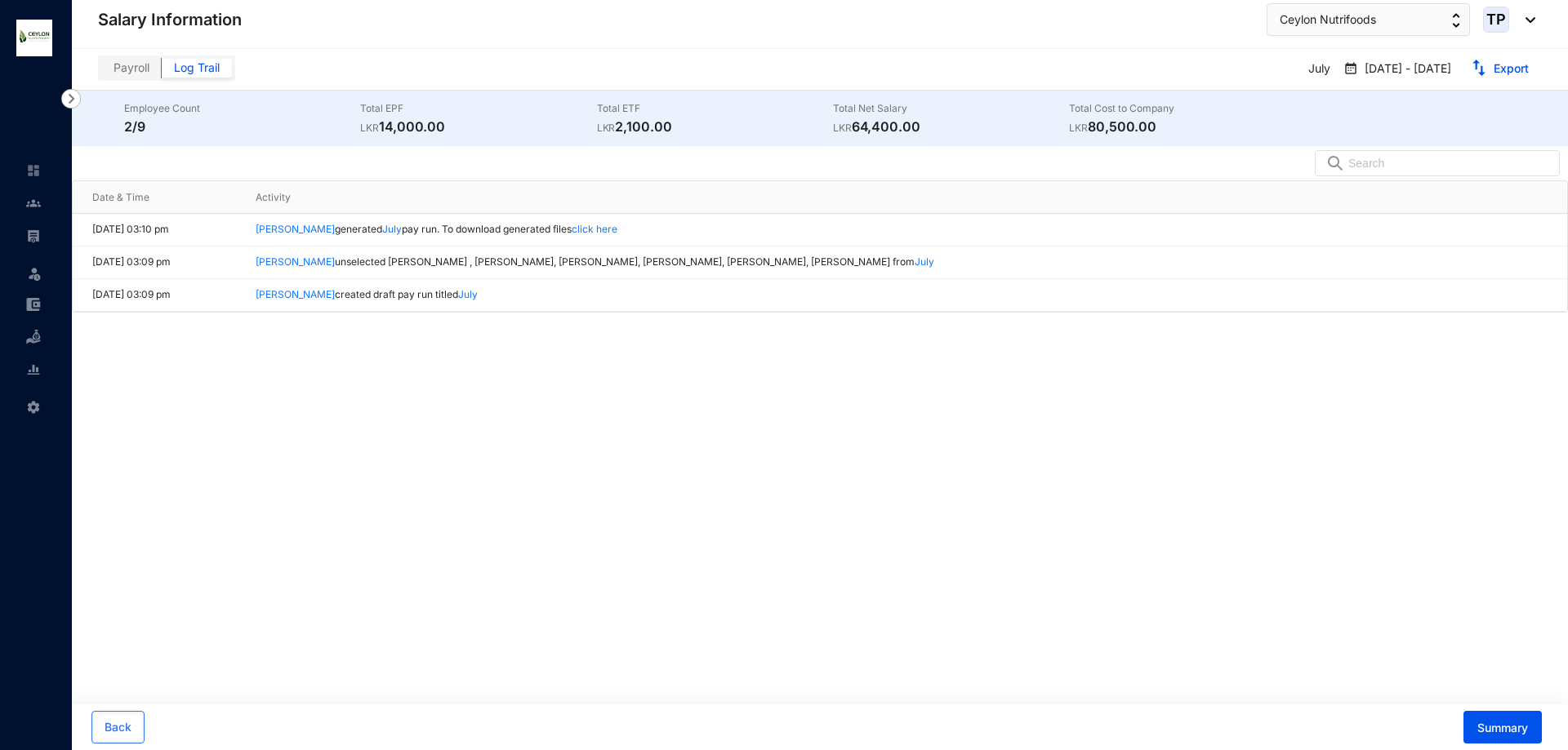
click at [74, 98] on img at bounding box center [71, 98] width 20 height 20
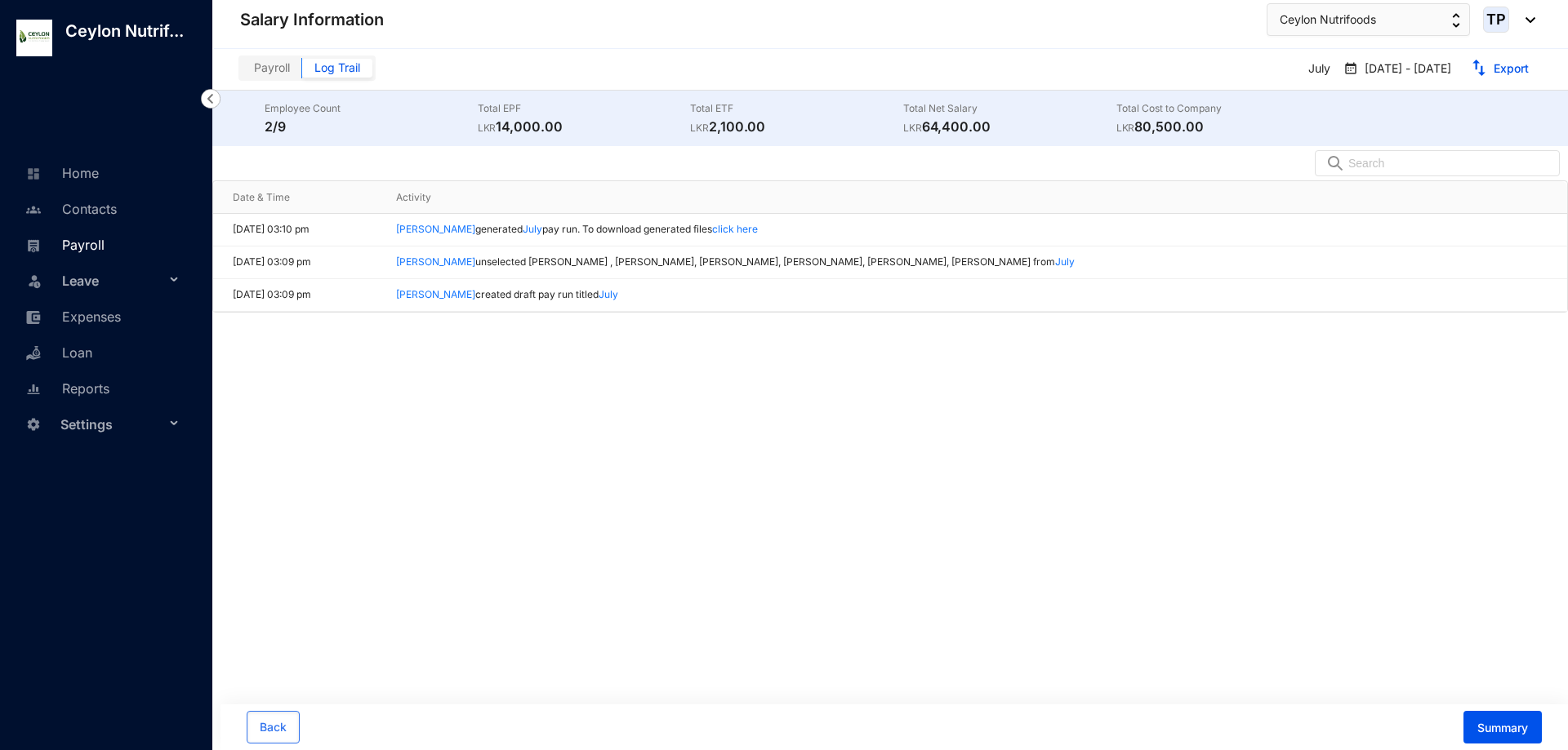
click at [104, 246] on link "Payroll" at bounding box center [62, 245] width 83 height 16
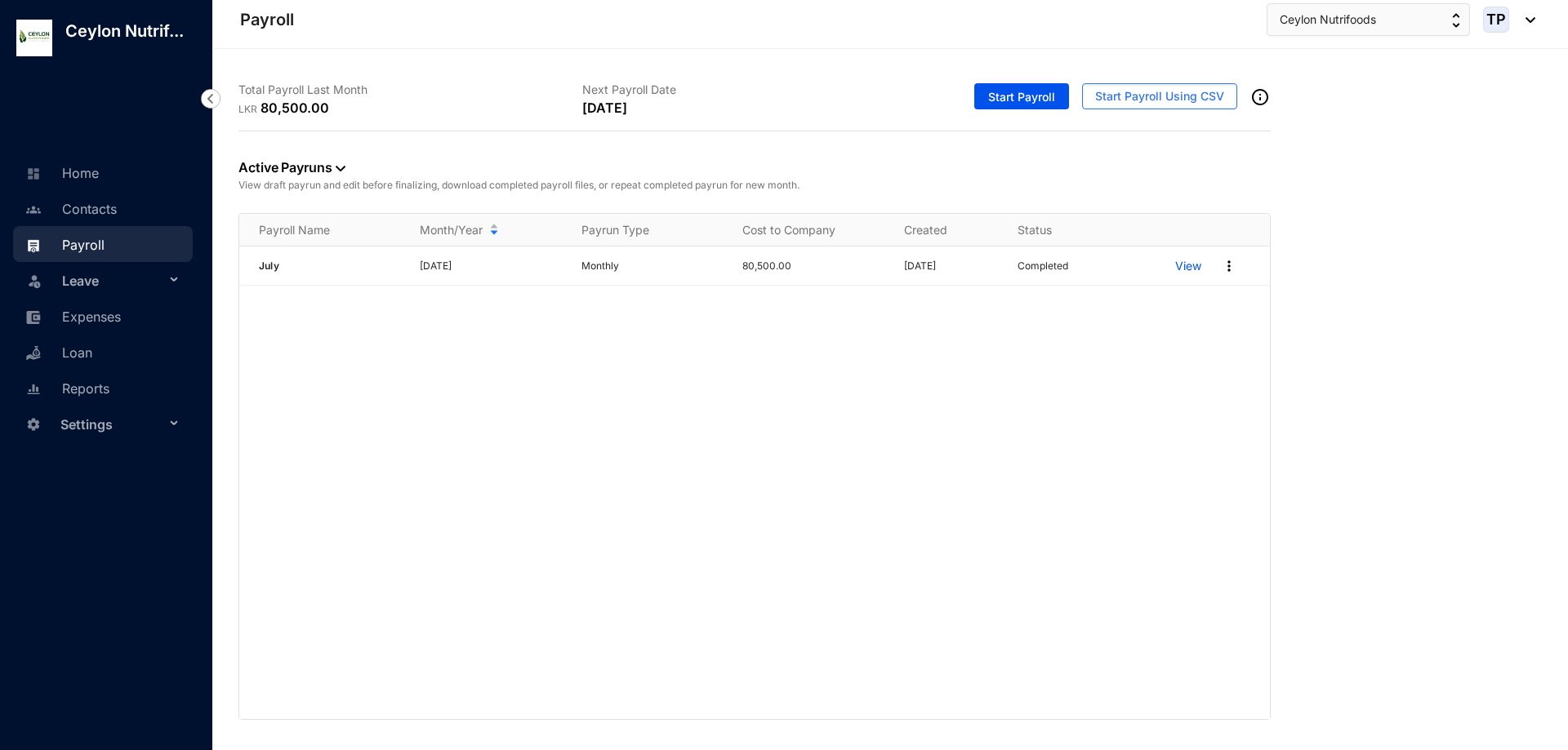
click at [205, 99] on img at bounding box center [210, 98] width 20 height 20
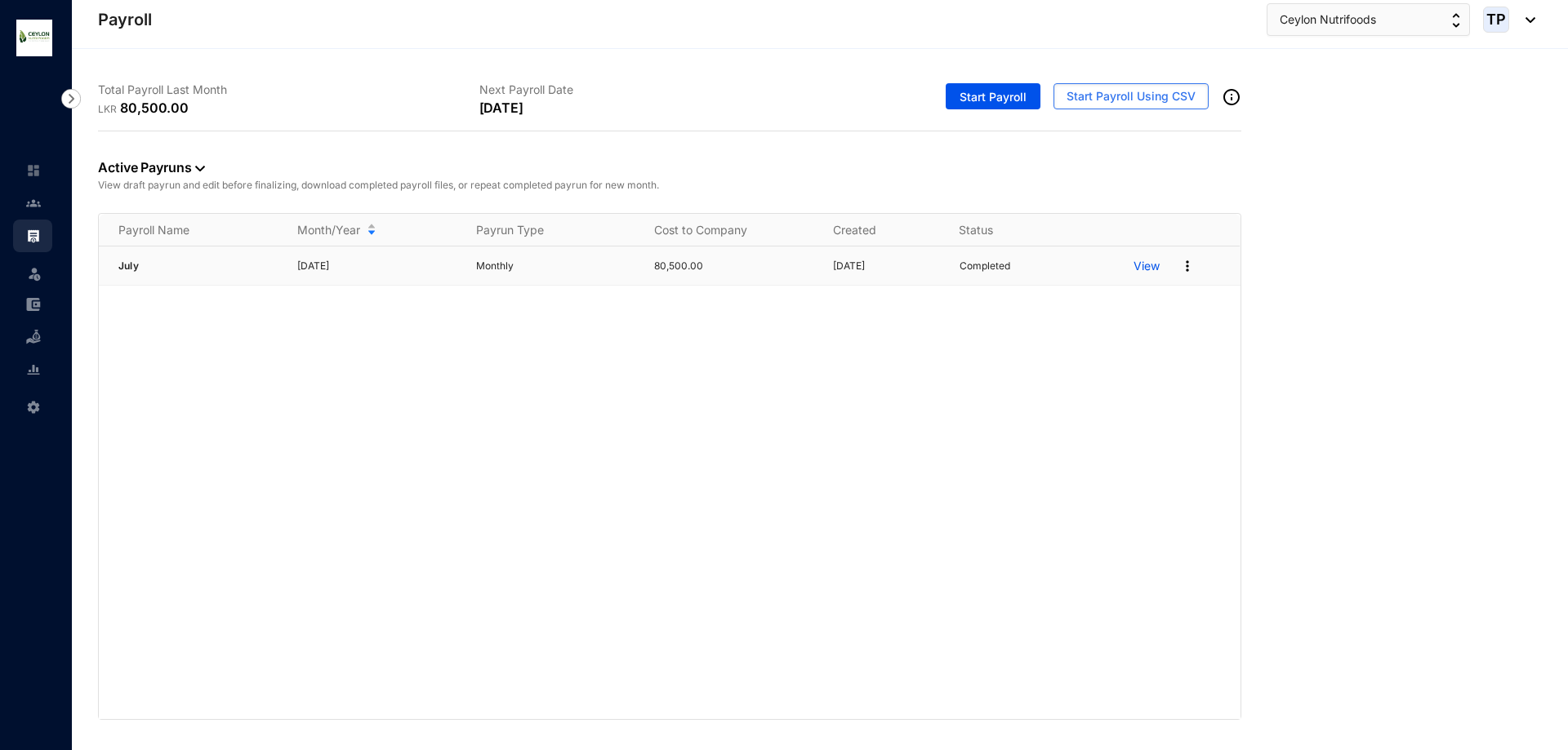
click at [1189, 263] on img at bounding box center [1187, 266] width 16 height 16
click at [1147, 298] on link "View Summary" at bounding box center [1125, 299] width 115 height 27
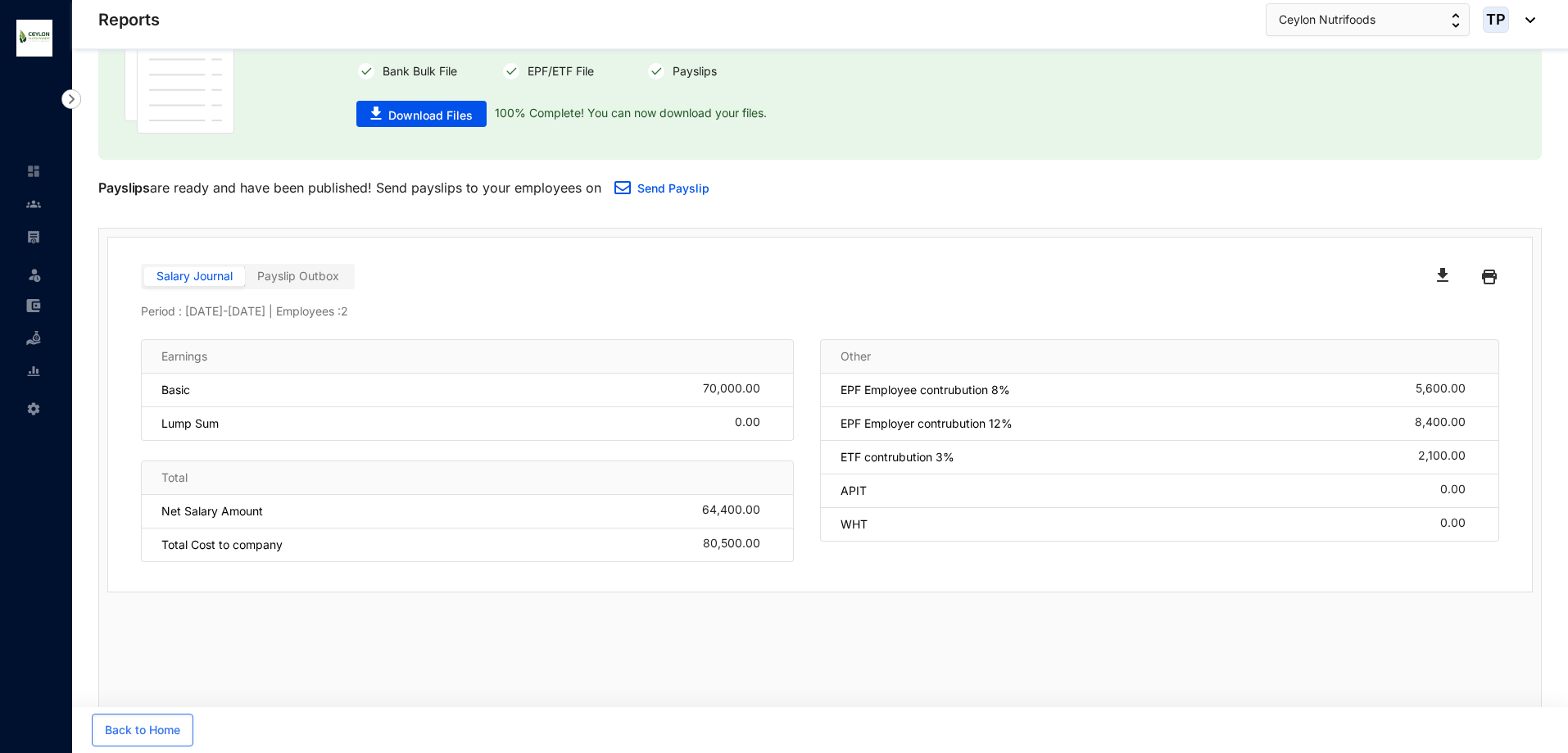
scroll to position [98, 0]
click at [1168, 361] on div "Other" at bounding box center [1160, 355] width 680 height 34
click at [1166, 399] on div "EPF Employee contrubution 8% 5,600.00" at bounding box center [1160, 388] width 680 height 33
click at [1149, 454] on div "ETF contrubution 3% 2,100.00" at bounding box center [1160, 456] width 680 height 33
click at [1042, 521] on div "WHT 0.00" at bounding box center [1160, 523] width 680 height 33
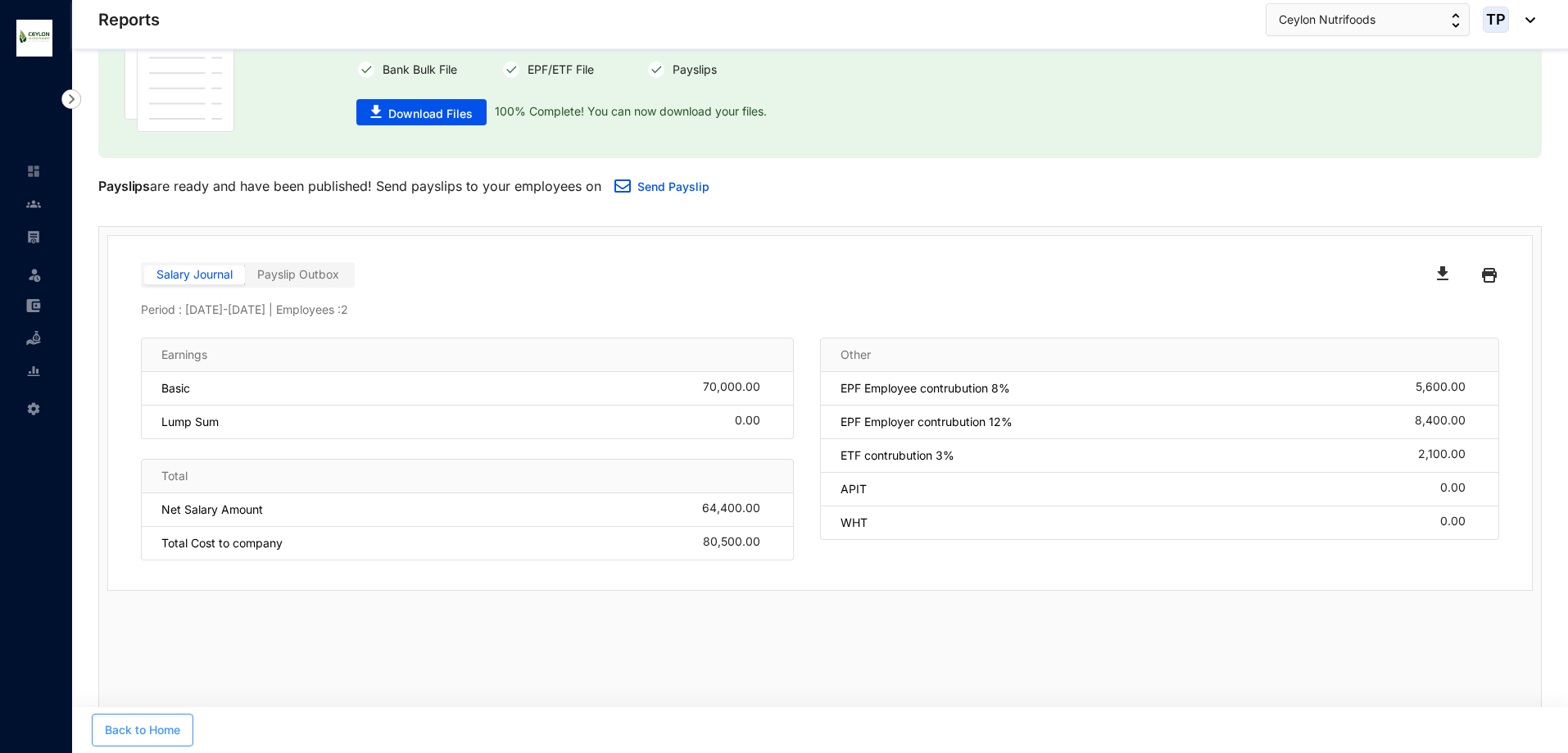
click at [157, 732] on span "Back to Home" at bounding box center [142, 730] width 76 height 16
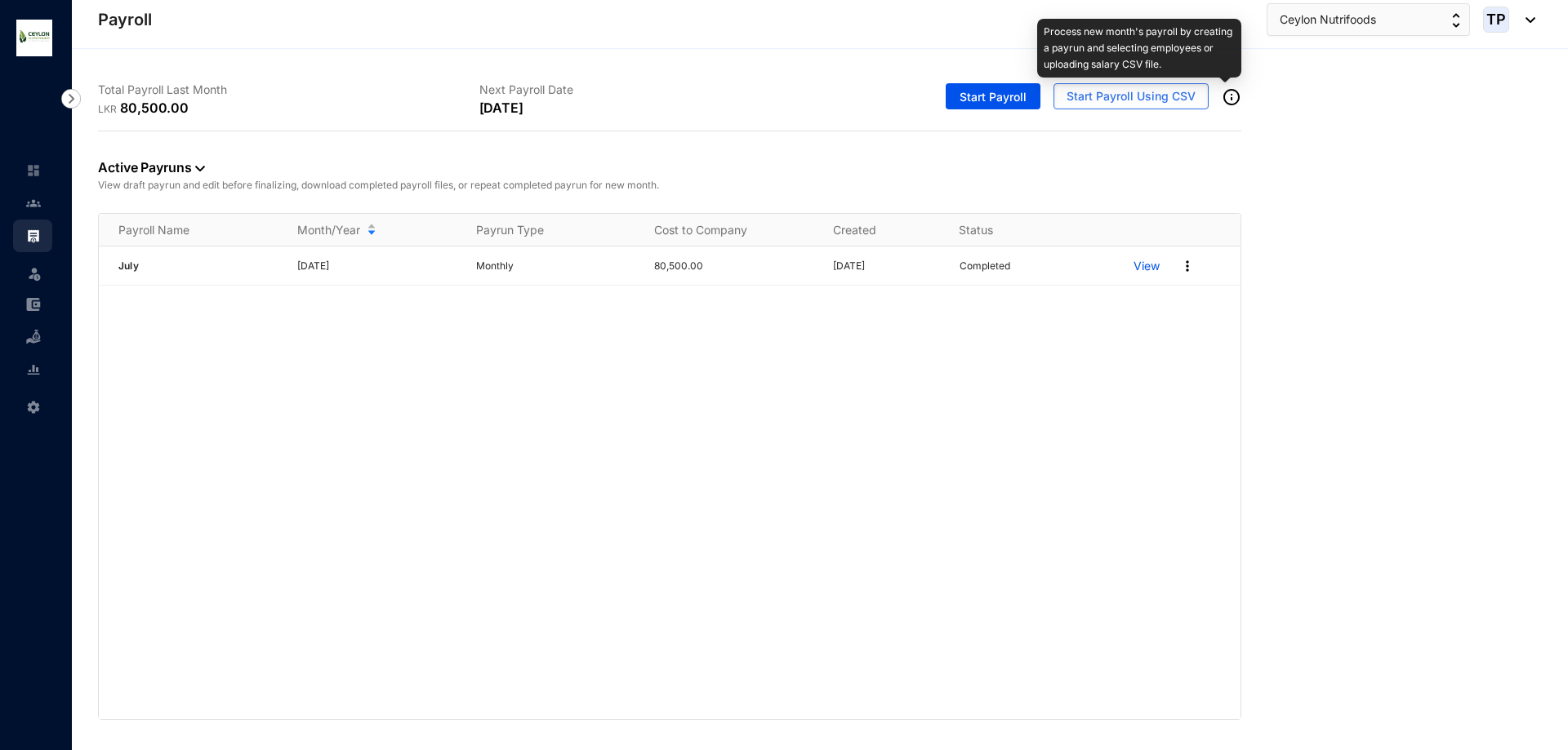
click at [1226, 100] on img at bounding box center [1231, 97] width 20 height 20
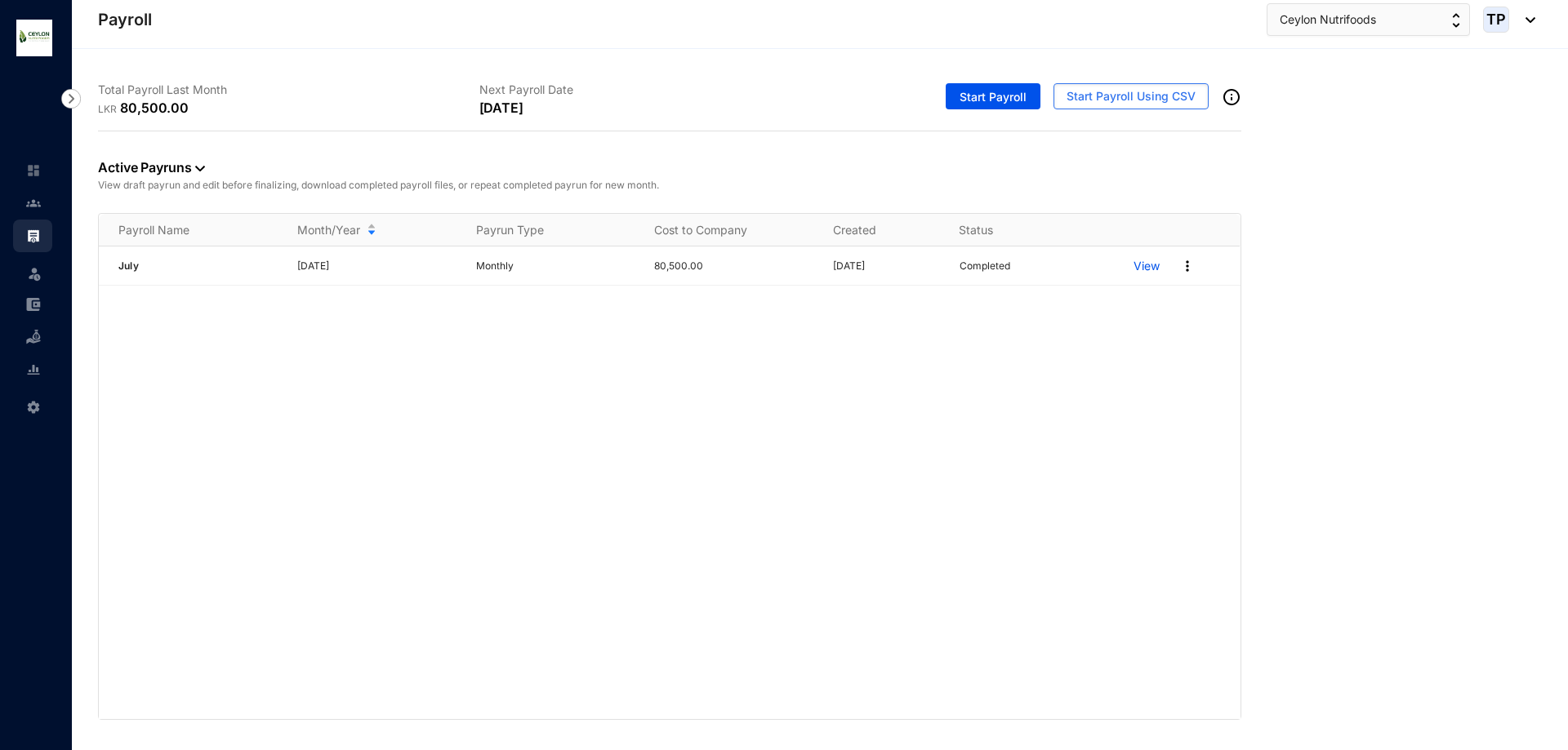
click at [36, 415] on span at bounding box center [33, 405] width 15 height 32
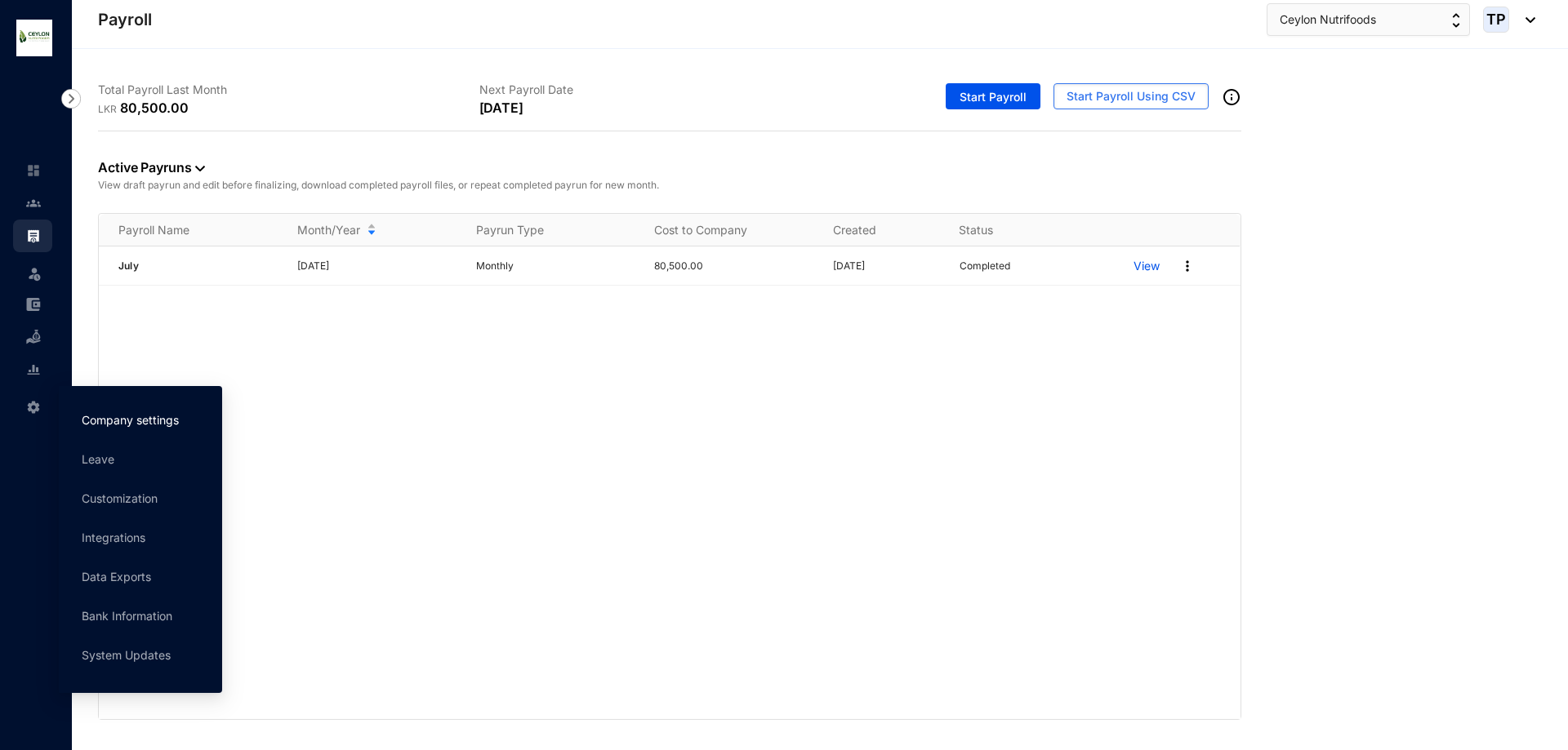
click at [145, 423] on link "Company settings" at bounding box center [130, 420] width 98 height 14
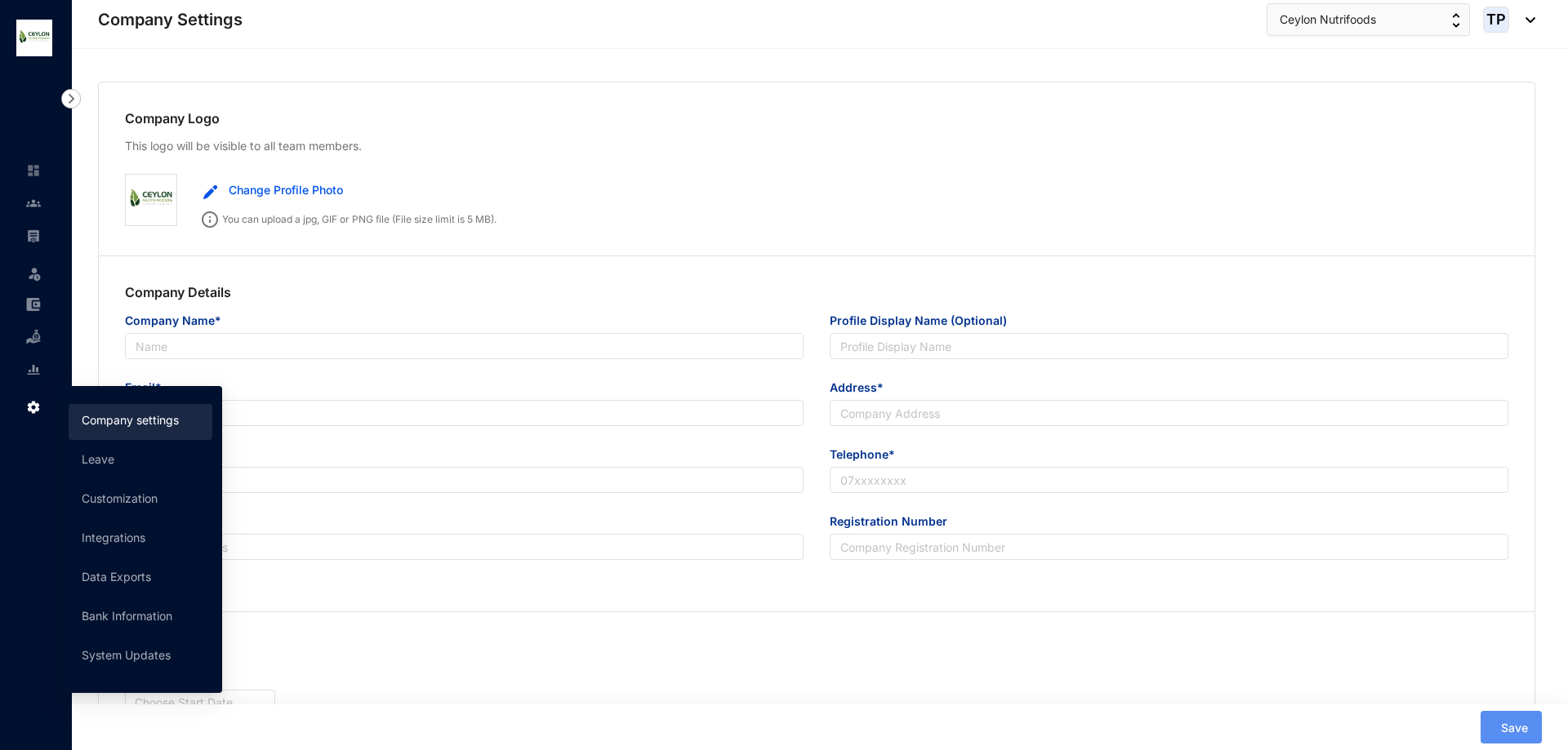
type input "Ceylon Nutrifood (PVT) Limited"
type input "Ceylon Nutrifoods"
type input "yapa2009@yahoo.com"
type input "735/L/30 Enderamulla,Wattala"
type input "0774533079"
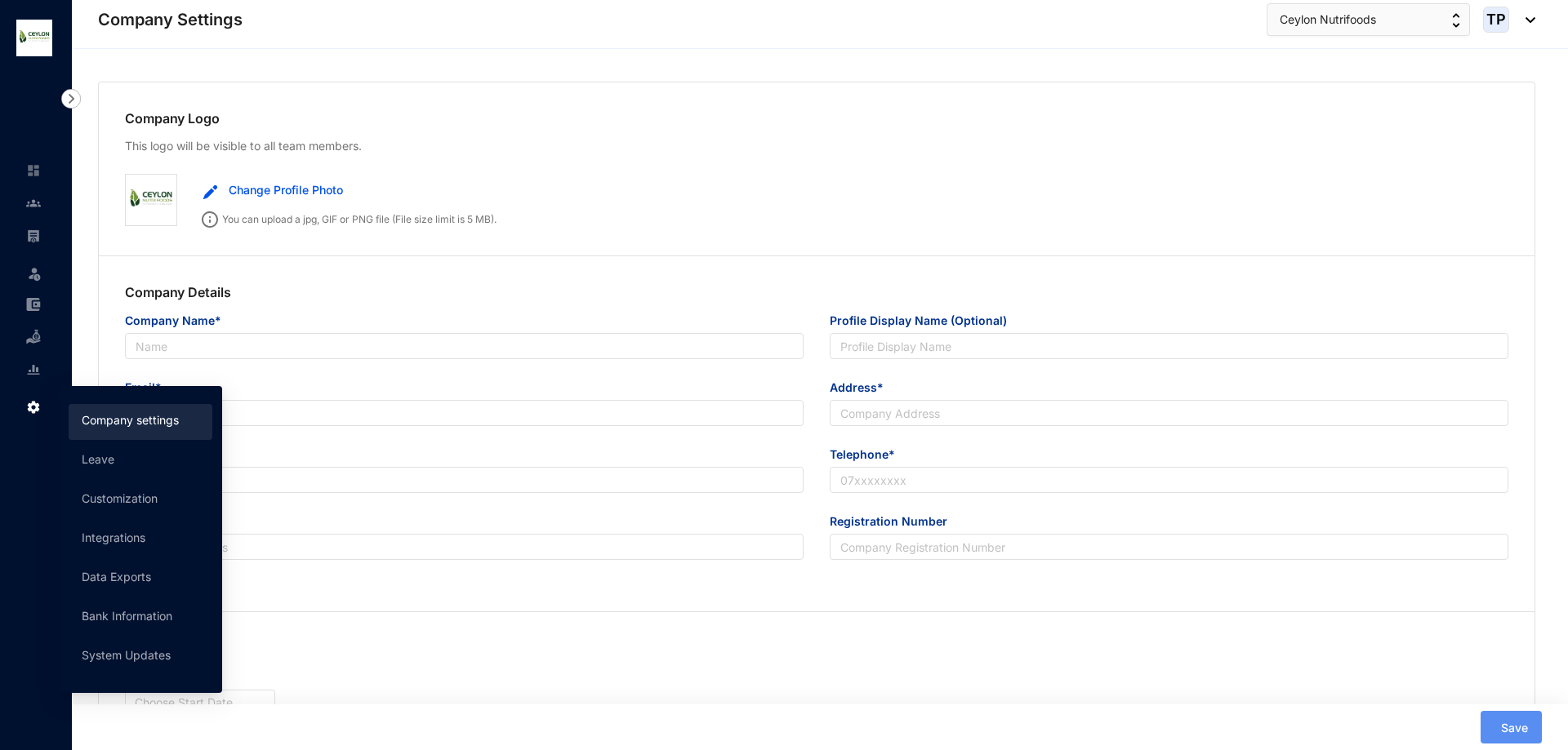
type input "Pv 00298825"
type input "WP"
type input "33158"
type input "16"
type input "9"
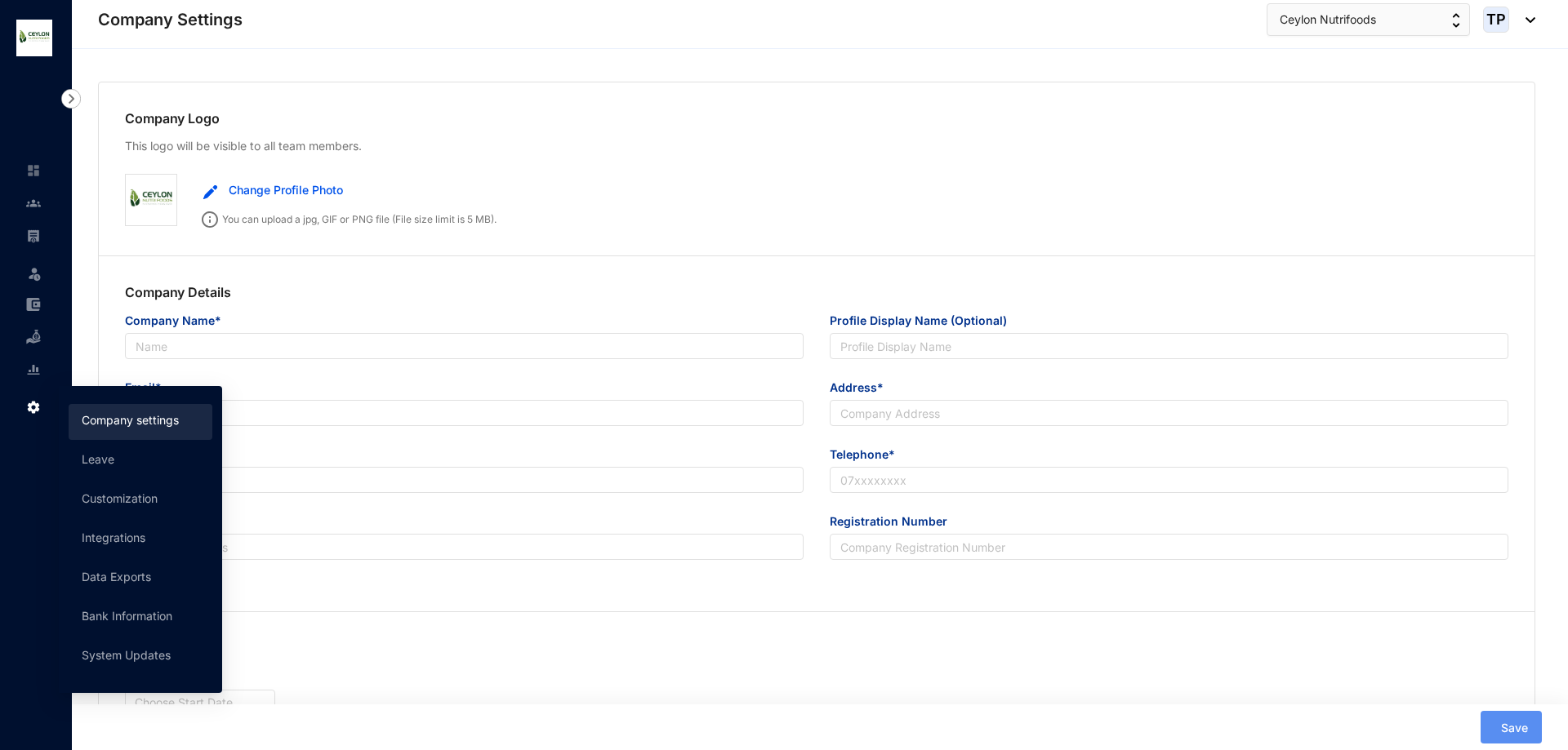
radio input "true"
checkbox input "true"
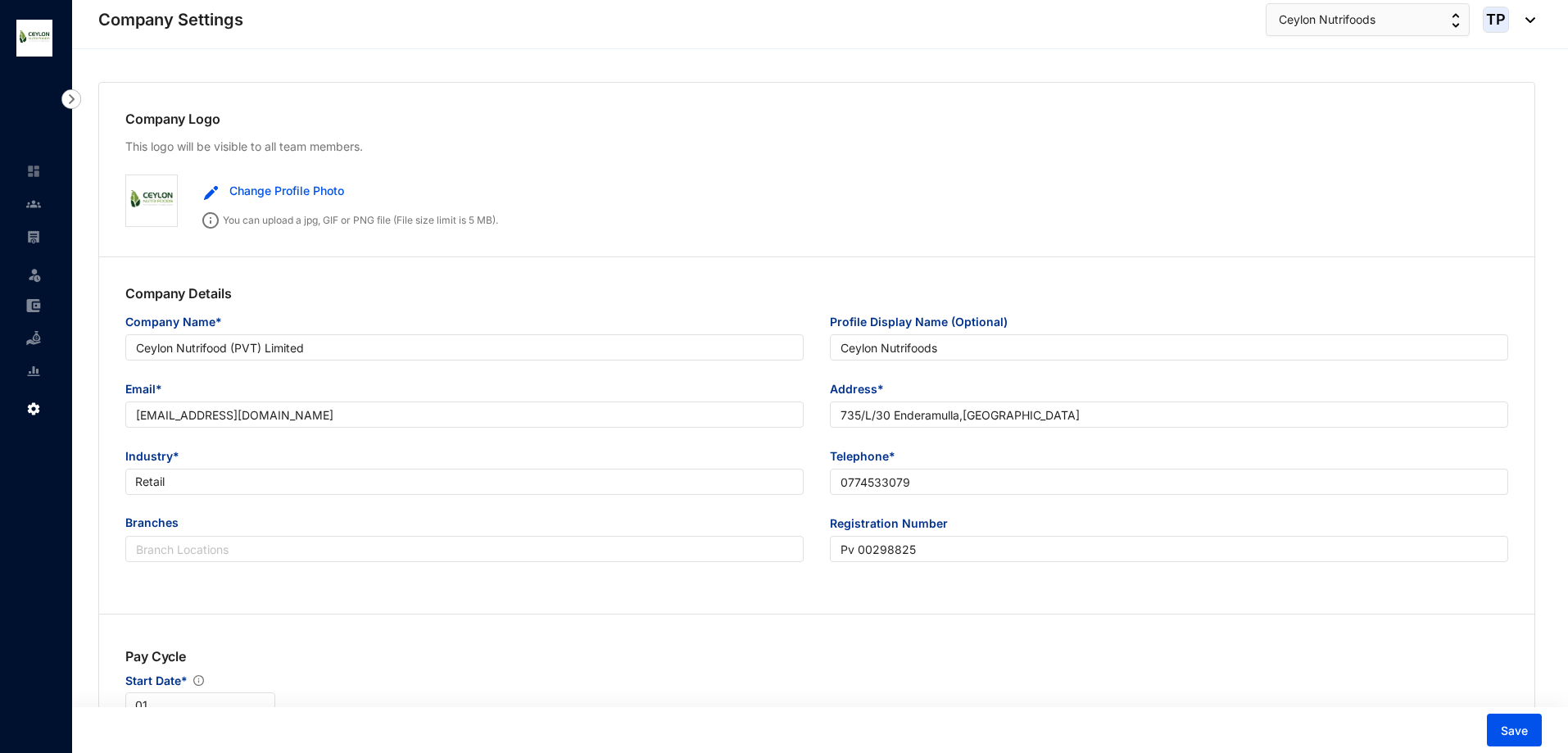
click at [29, 406] on img at bounding box center [33, 409] width 15 height 15
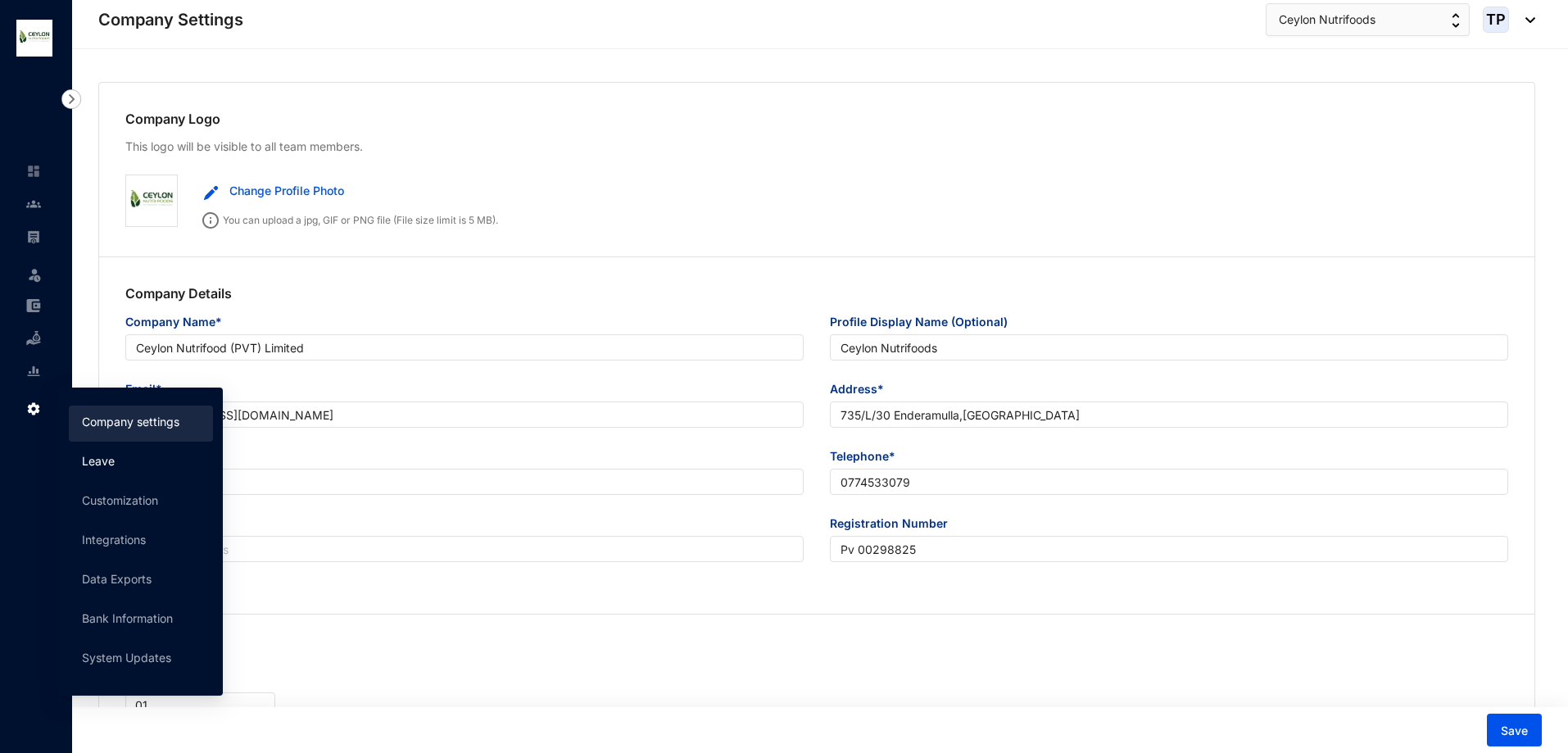
click at [93, 462] on link "Leave" at bounding box center [98, 461] width 33 height 14
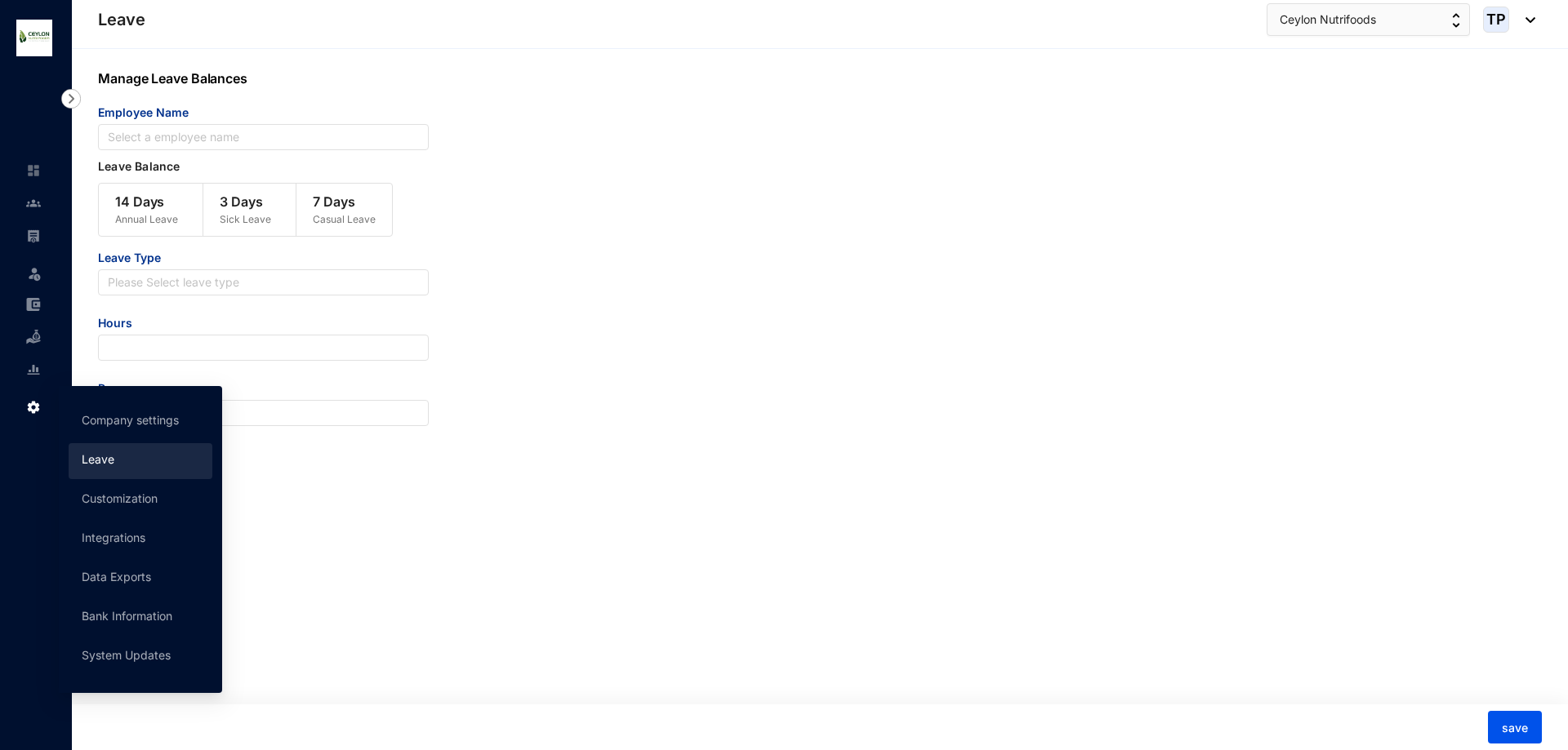
click at [35, 408] on img at bounding box center [33, 407] width 15 height 15
click at [101, 493] on link "Customization" at bounding box center [119, 499] width 76 height 14
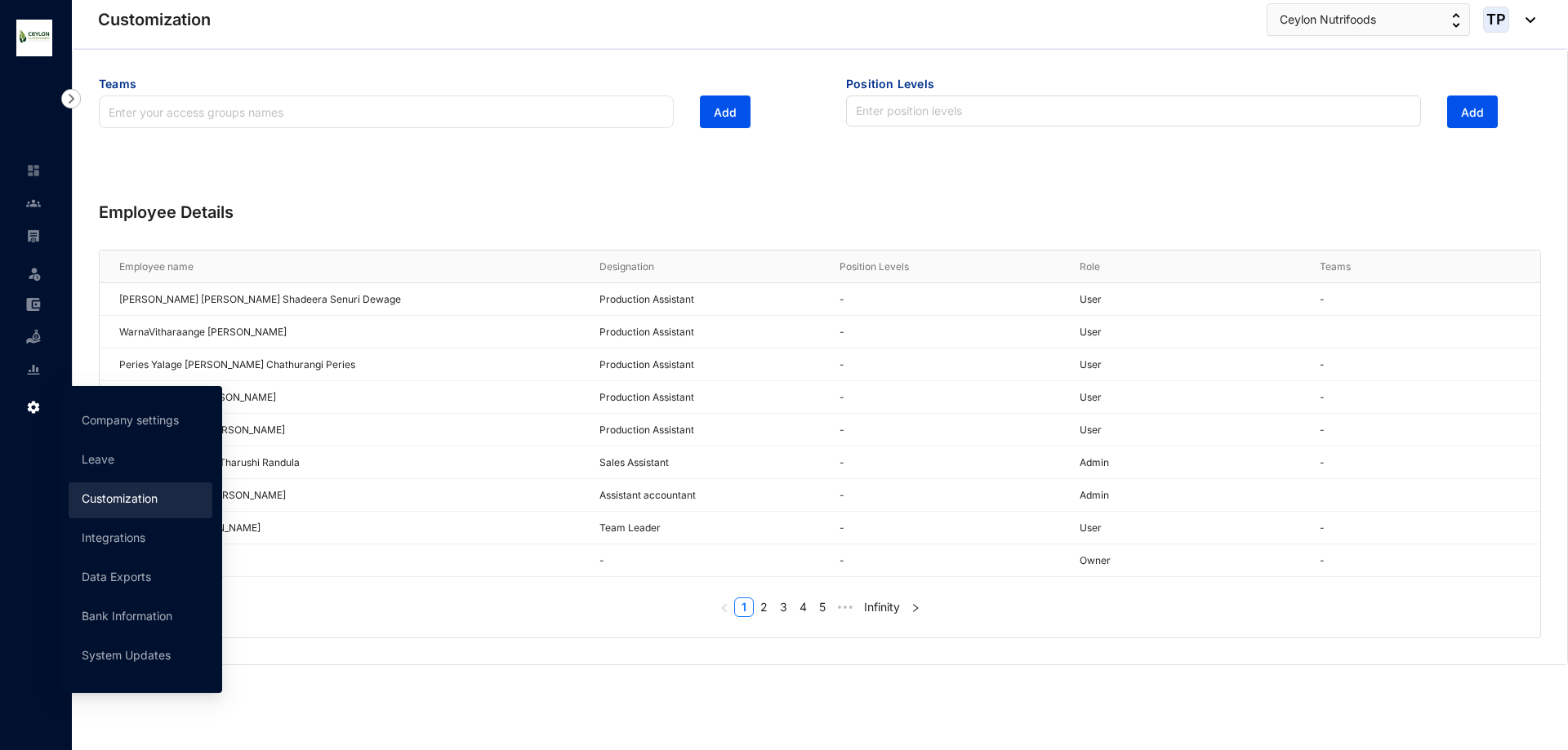
click at [35, 405] on icon at bounding box center [35, 405] width 9 height 0
click at [105, 532] on link "Integrations" at bounding box center [113, 538] width 63 height 14
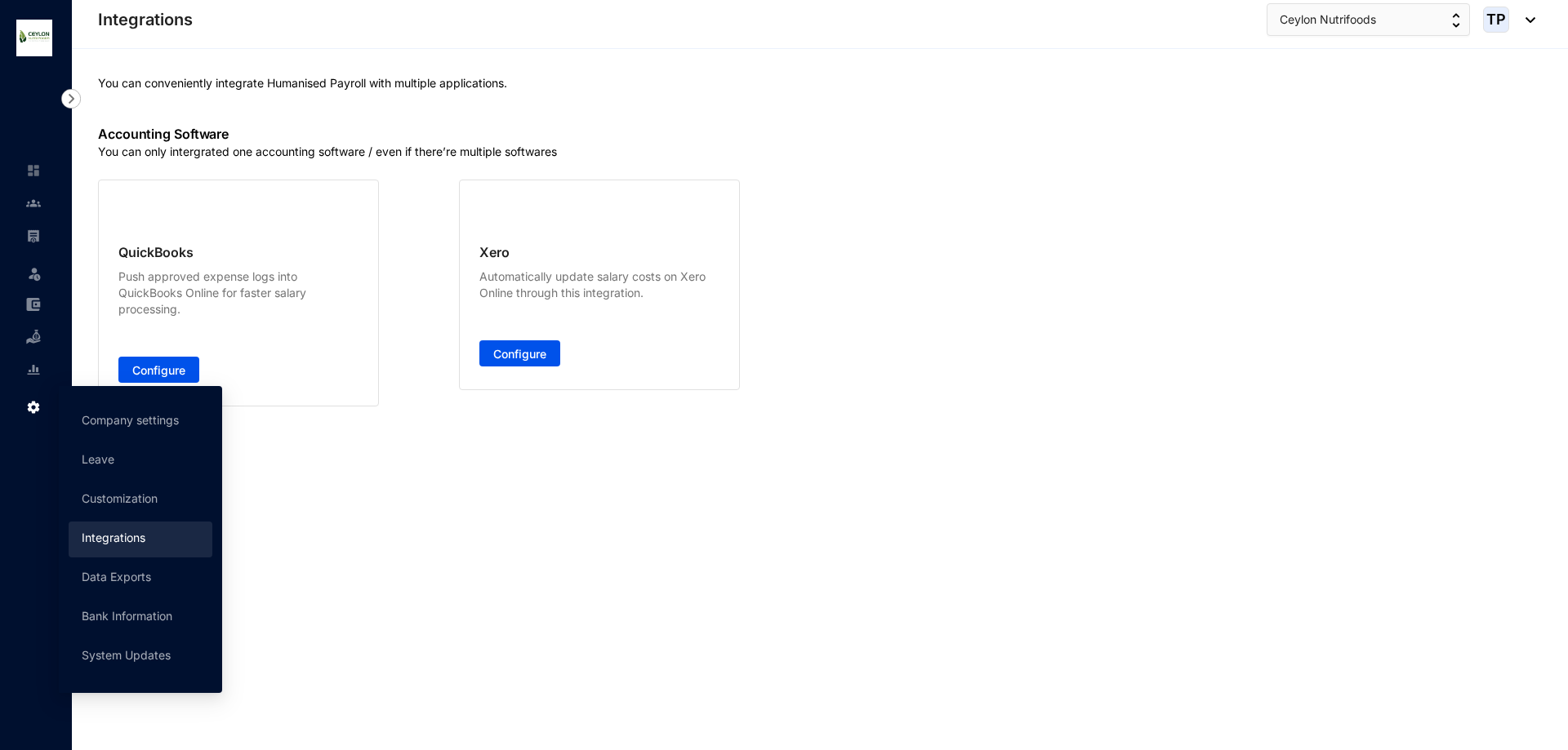
click at [38, 402] on img at bounding box center [33, 407] width 15 height 15
click at [104, 570] on link "Data Exports" at bounding box center [115, 576] width 69 height 14
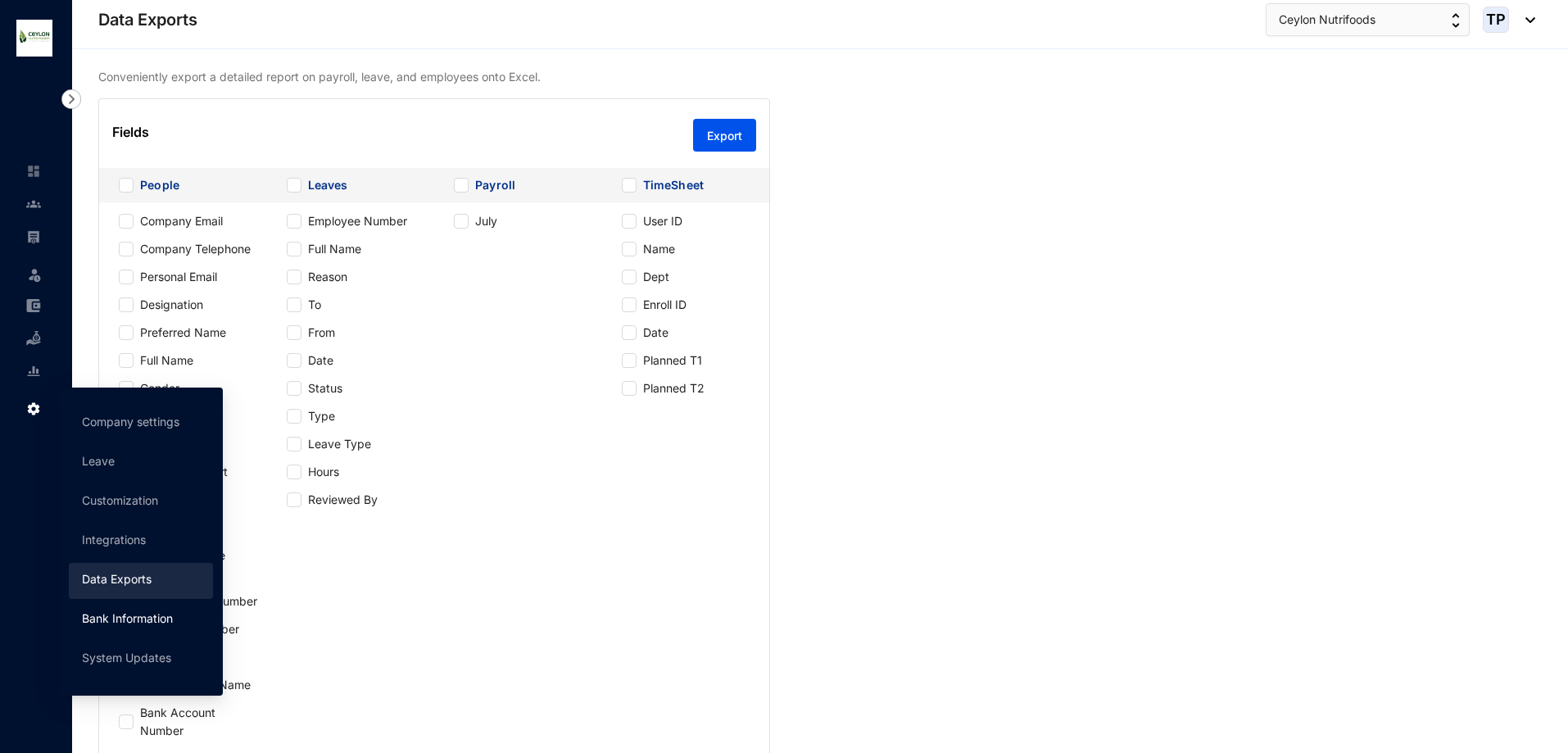
click at [131, 611] on link "Bank Information" at bounding box center [127, 618] width 91 height 14
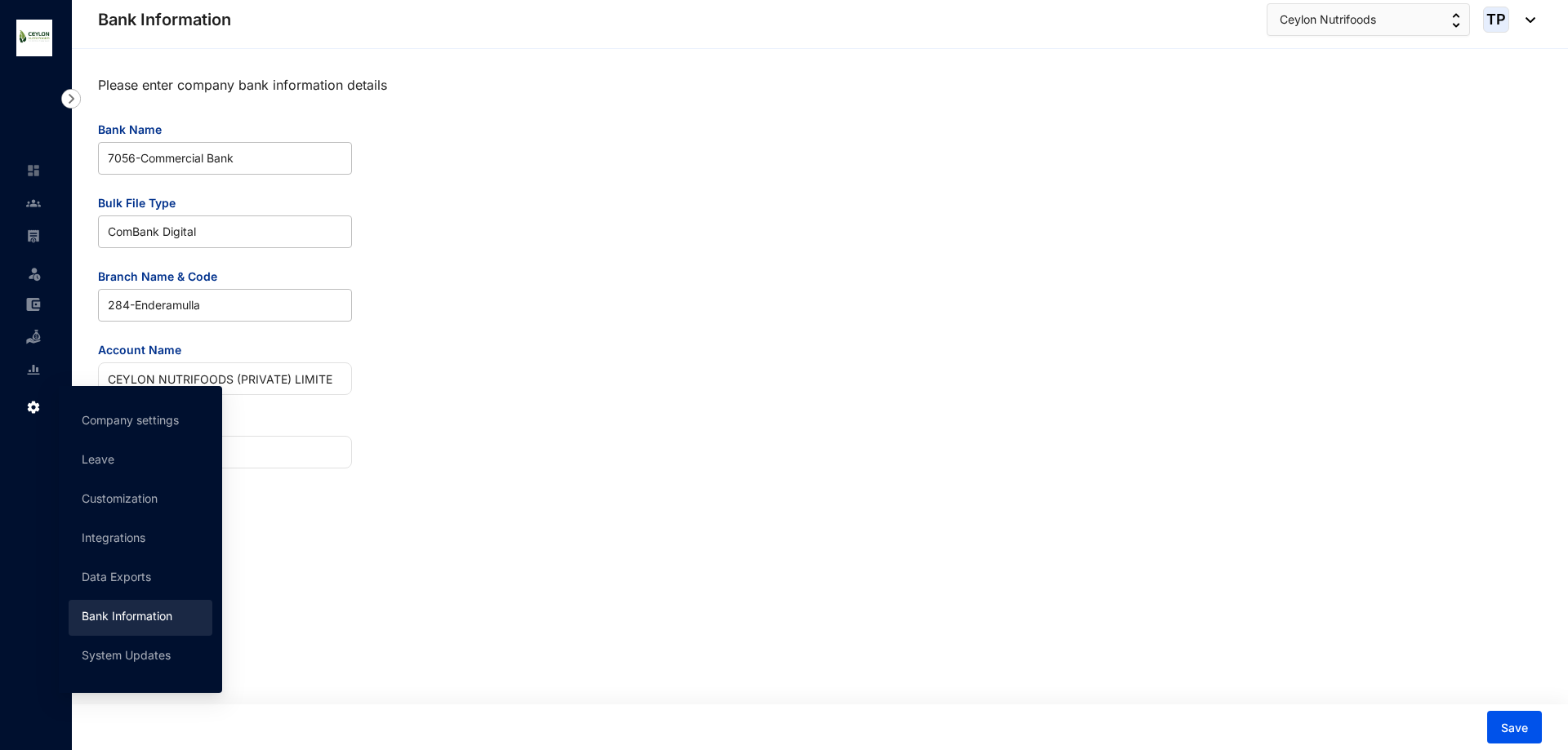
click at [31, 405] on icon at bounding box center [35, 405] width 9 height 0
click at [125, 649] on link "System Updates" at bounding box center [126, 655] width 89 height 14
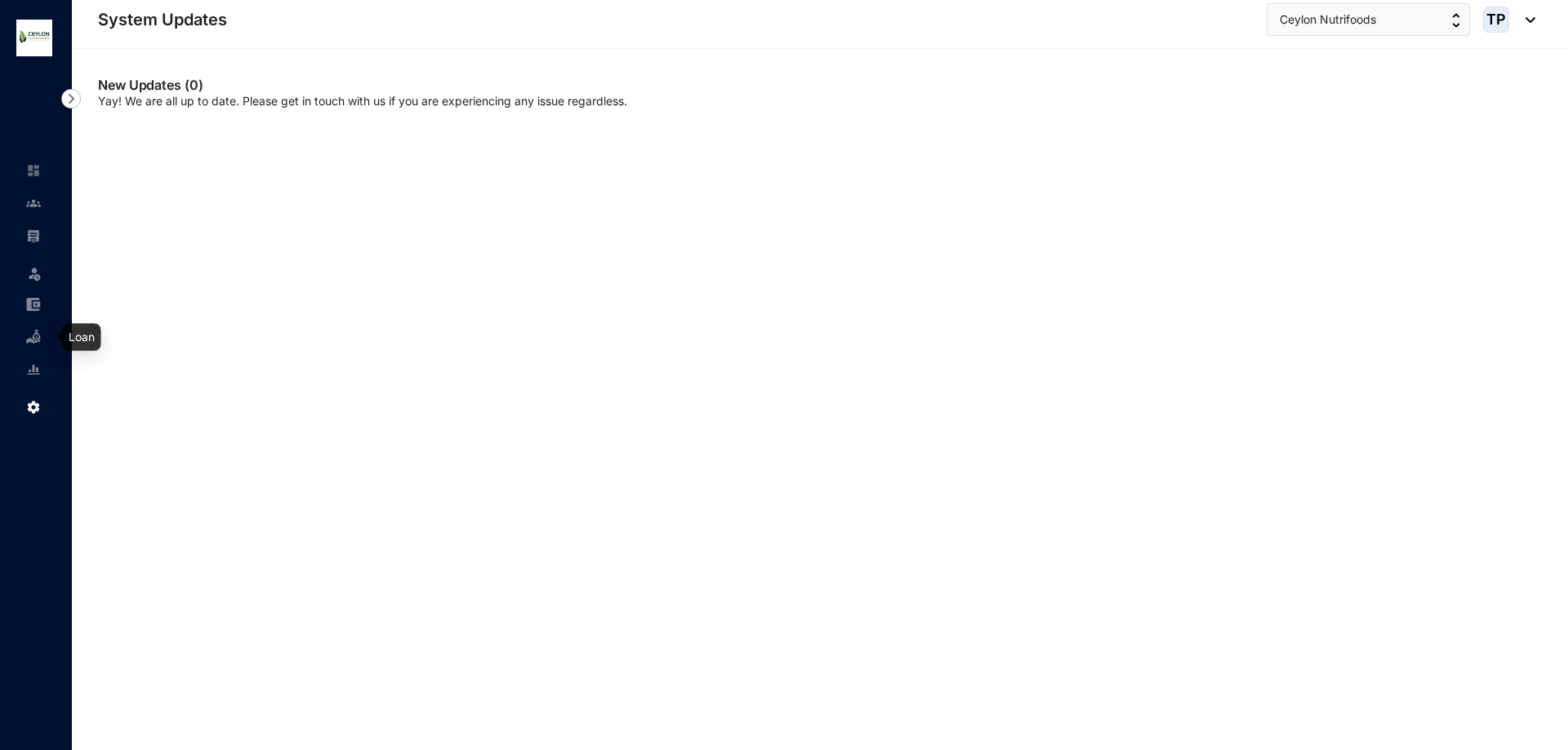
click at [42, 370] on link at bounding box center [47, 369] width 41 height 16
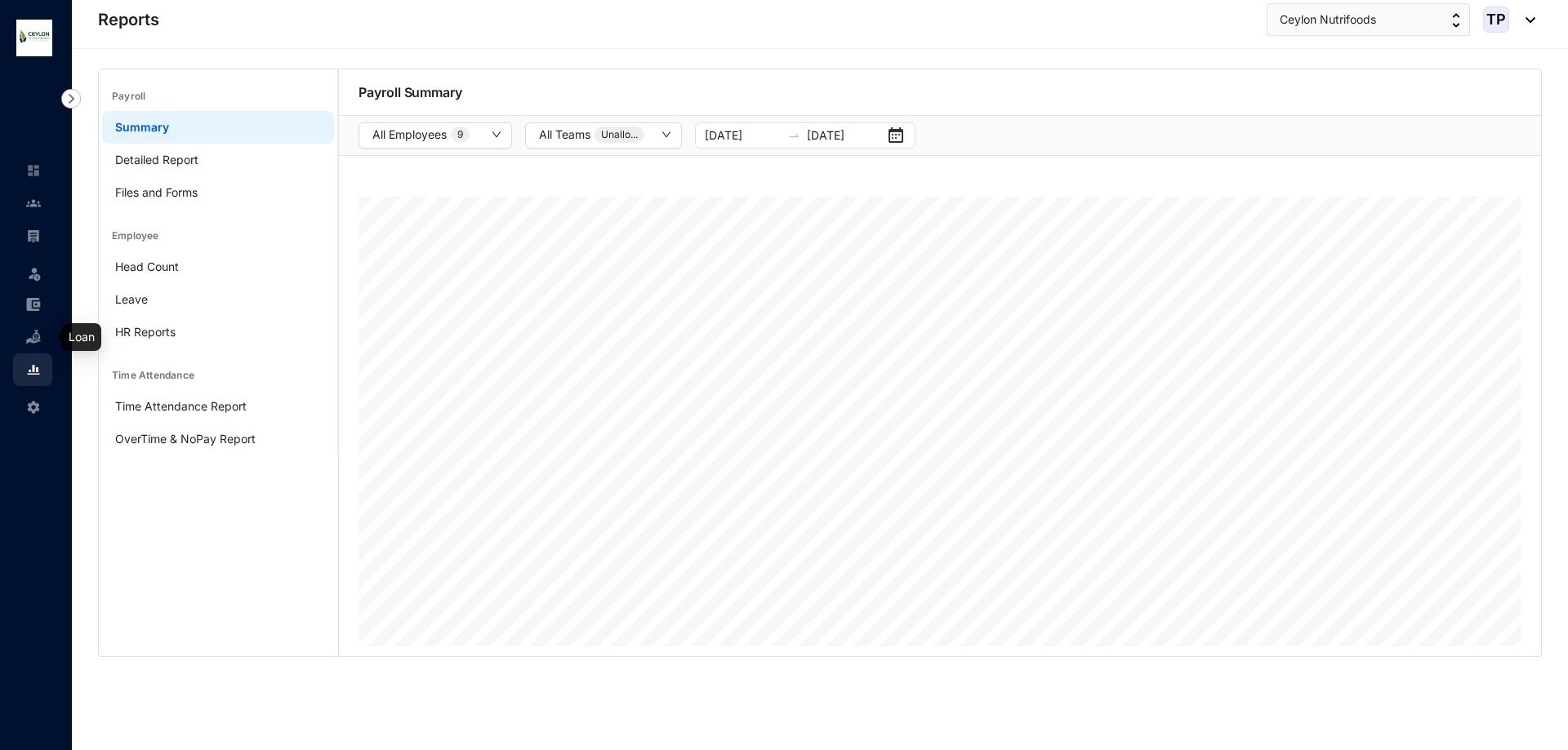
click at [27, 336] on link at bounding box center [47, 337] width 41 height 16
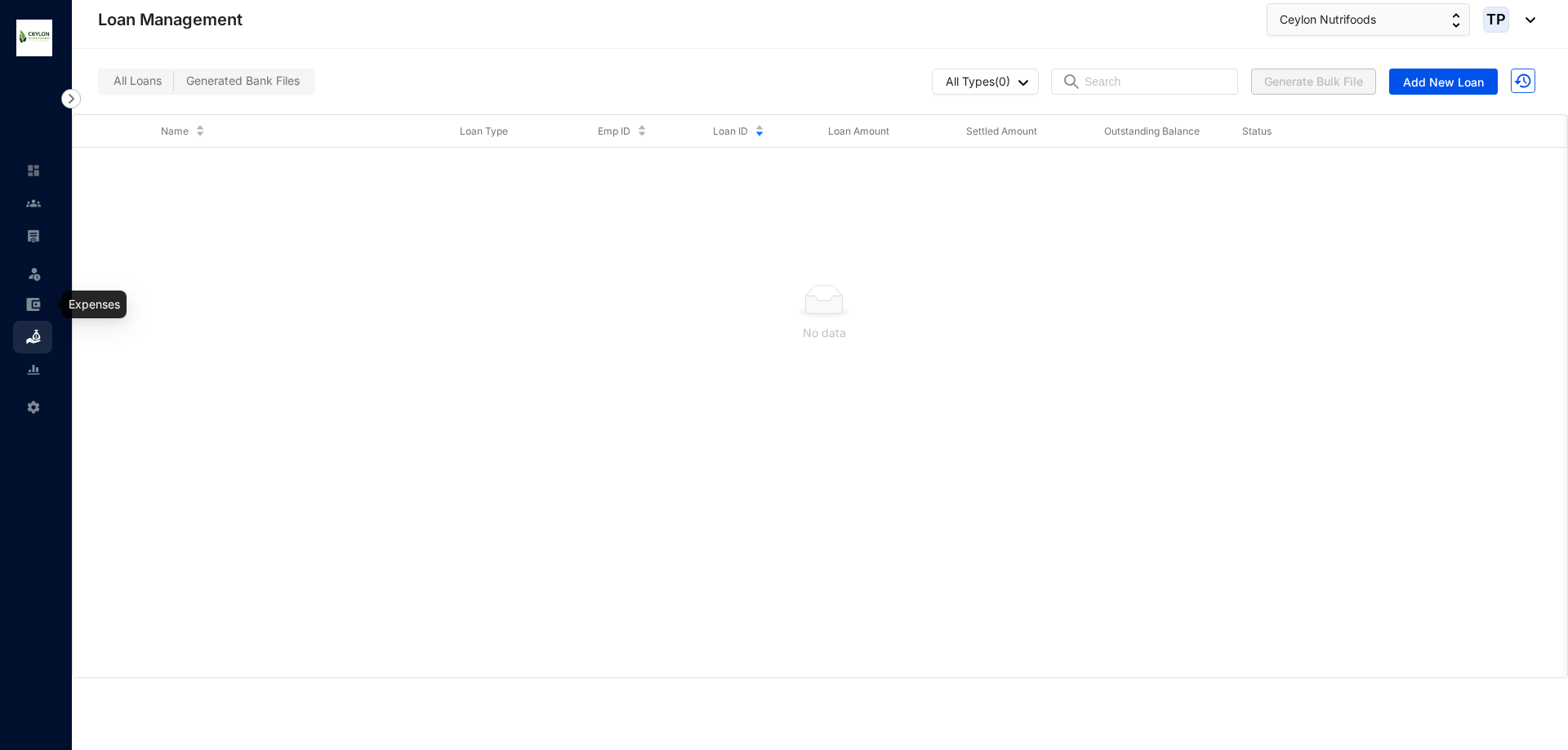
click at [36, 301] on img at bounding box center [33, 304] width 15 height 15
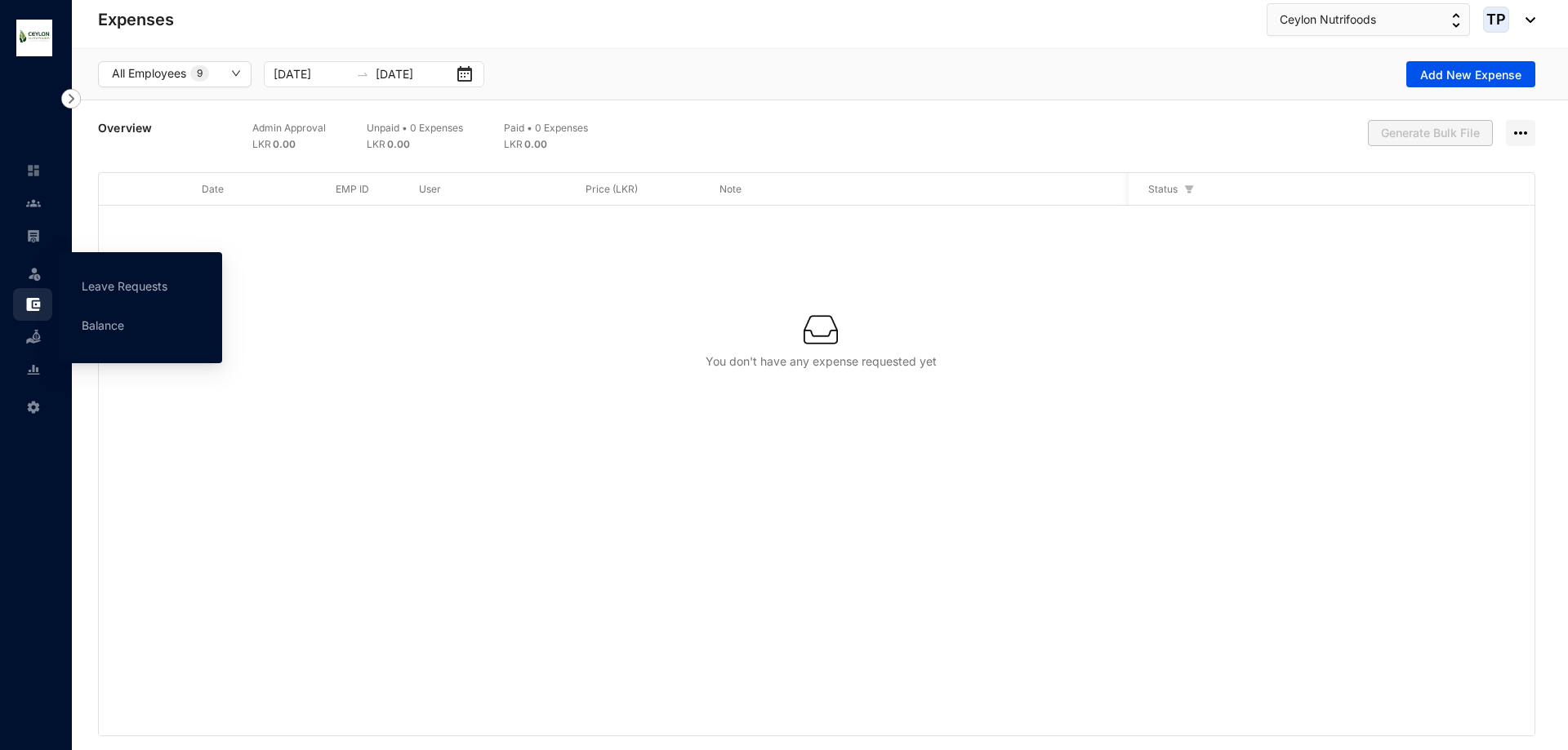
click at [26, 280] on div "Leave" at bounding box center [33, 270] width 39 height 36
click at [43, 271] on div "Leave" at bounding box center [33, 270] width 39 height 36
click at [81, 321] on link "Balance" at bounding box center [103, 325] width 43 height 14
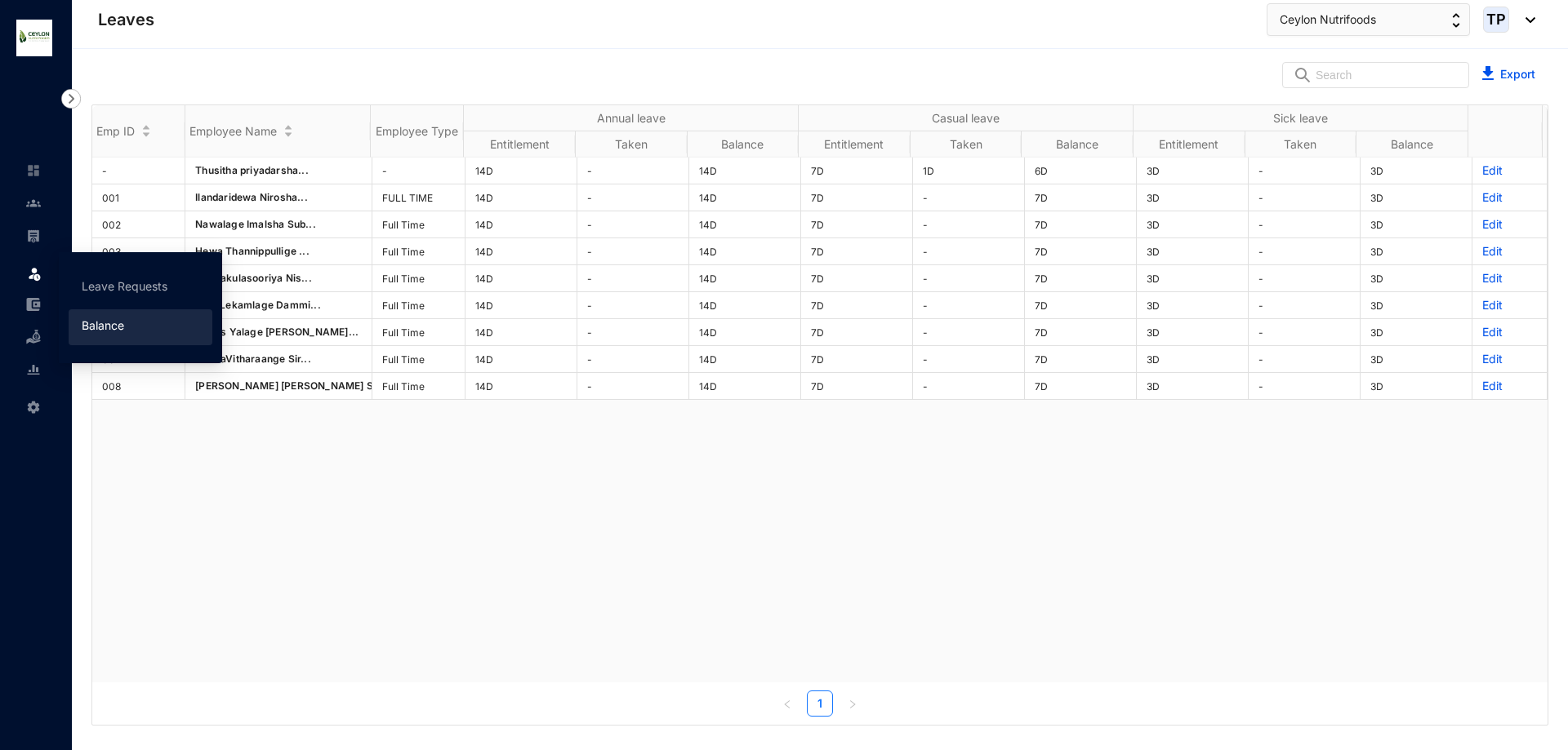
click at [32, 242] on img at bounding box center [33, 235] width 15 height 15
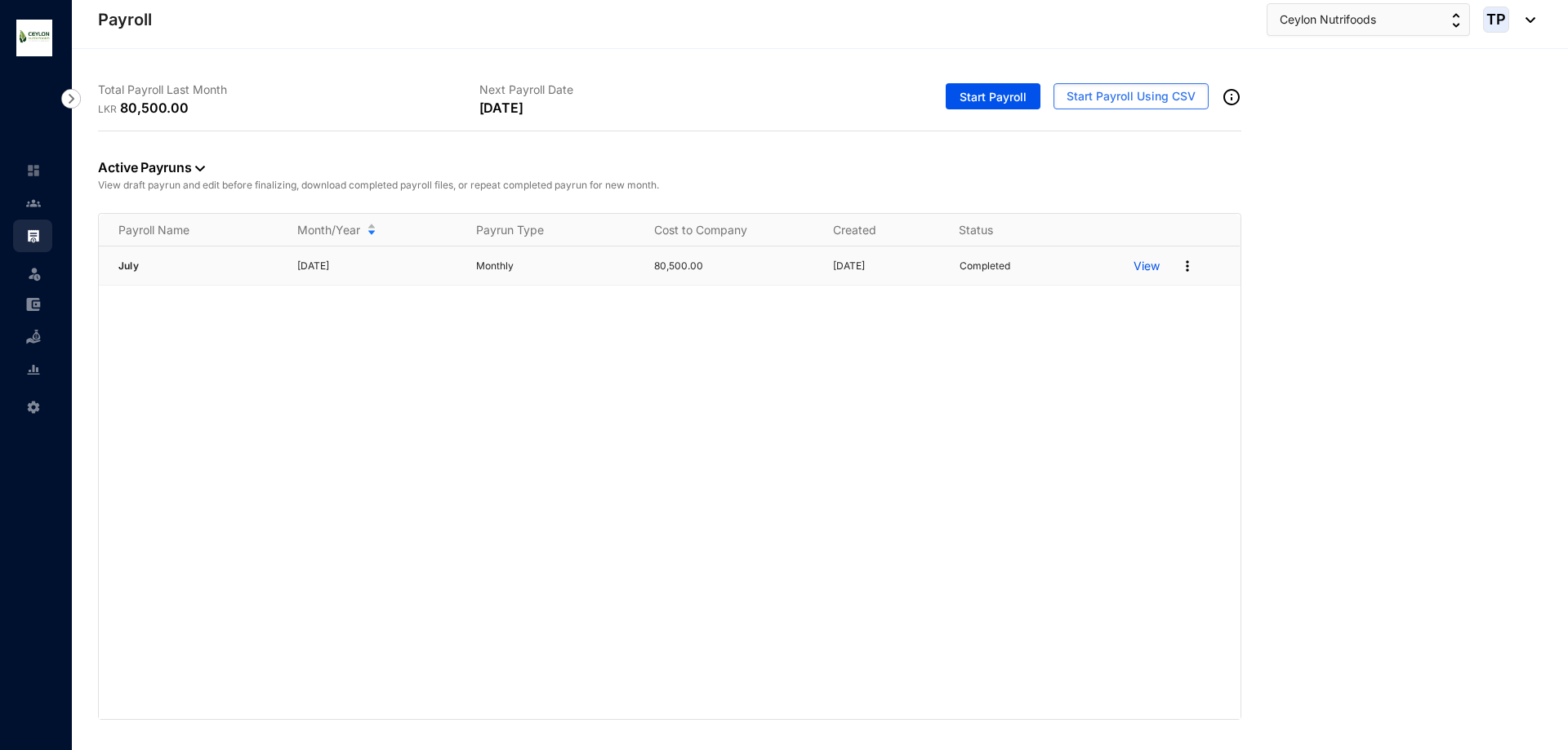
click at [1146, 257] on div "View" at bounding box center [1186, 266] width 106 height 27
click at [1145, 264] on p "View" at bounding box center [1146, 266] width 27 height 16
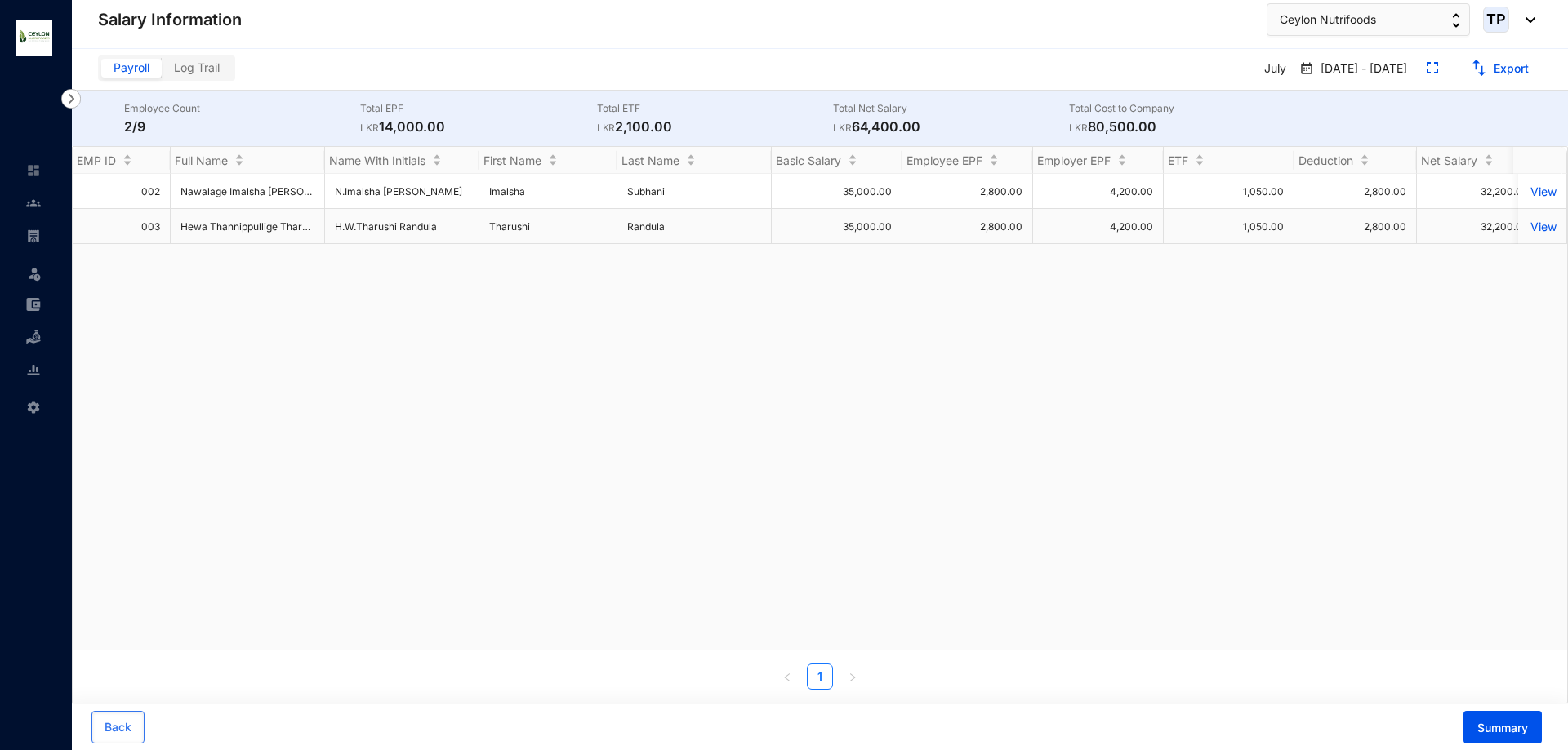
click at [1528, 224] on p "View" at bounding box center [1541, 227] width 28 height 14
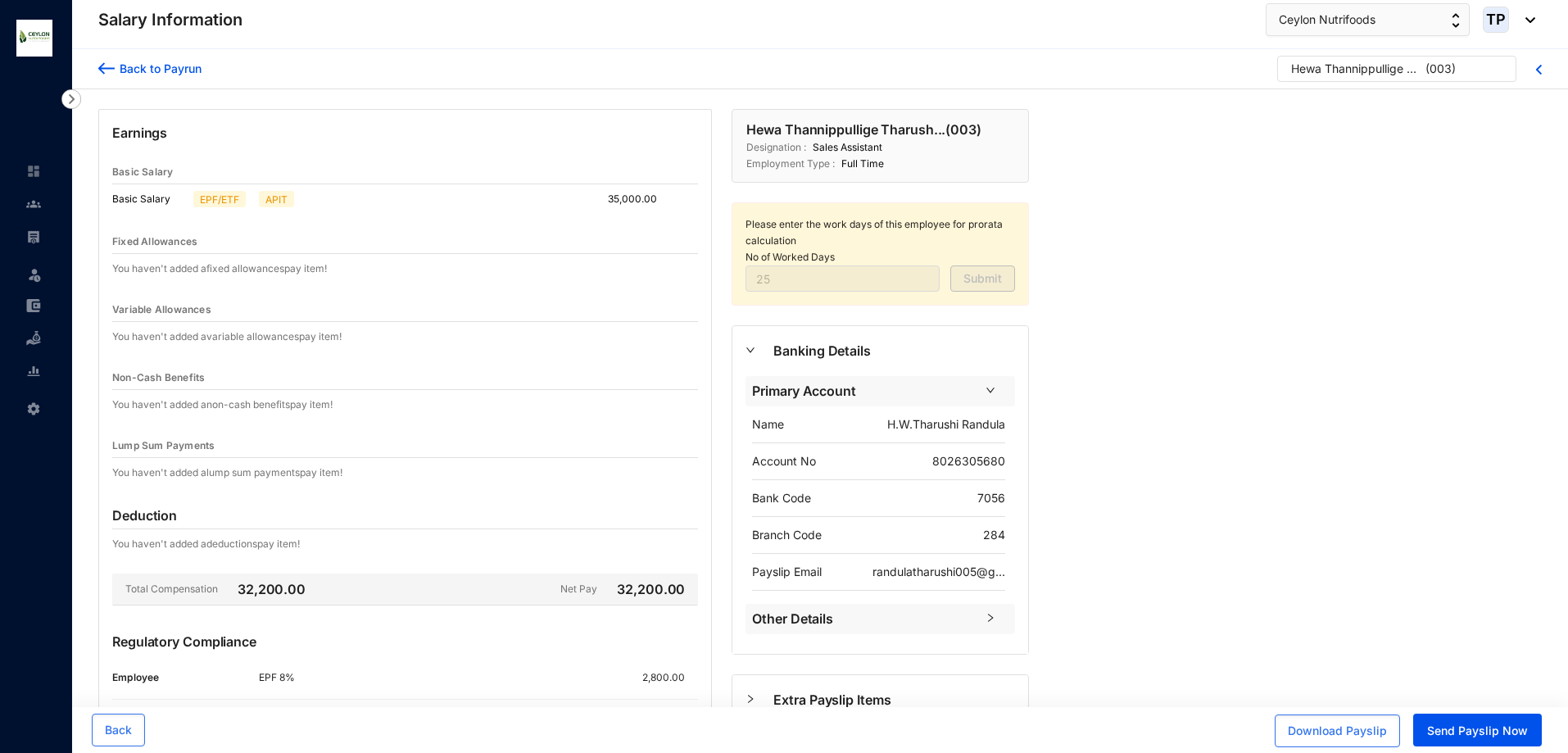
drag, startPoint x: 81, startPoint y: 70, endPoint x: 107, endPoint y: 73, distance: 26.2
click at [82, 70] on div "Salary Information Leave Settings Salary Information Ceylon Nutrifoods TP Back …" at bounding box center [784, 453] width 1568 height 907
click at [115, 73] on div "Back to Payrun" at bounding box center [158, 69] width 87 height 17
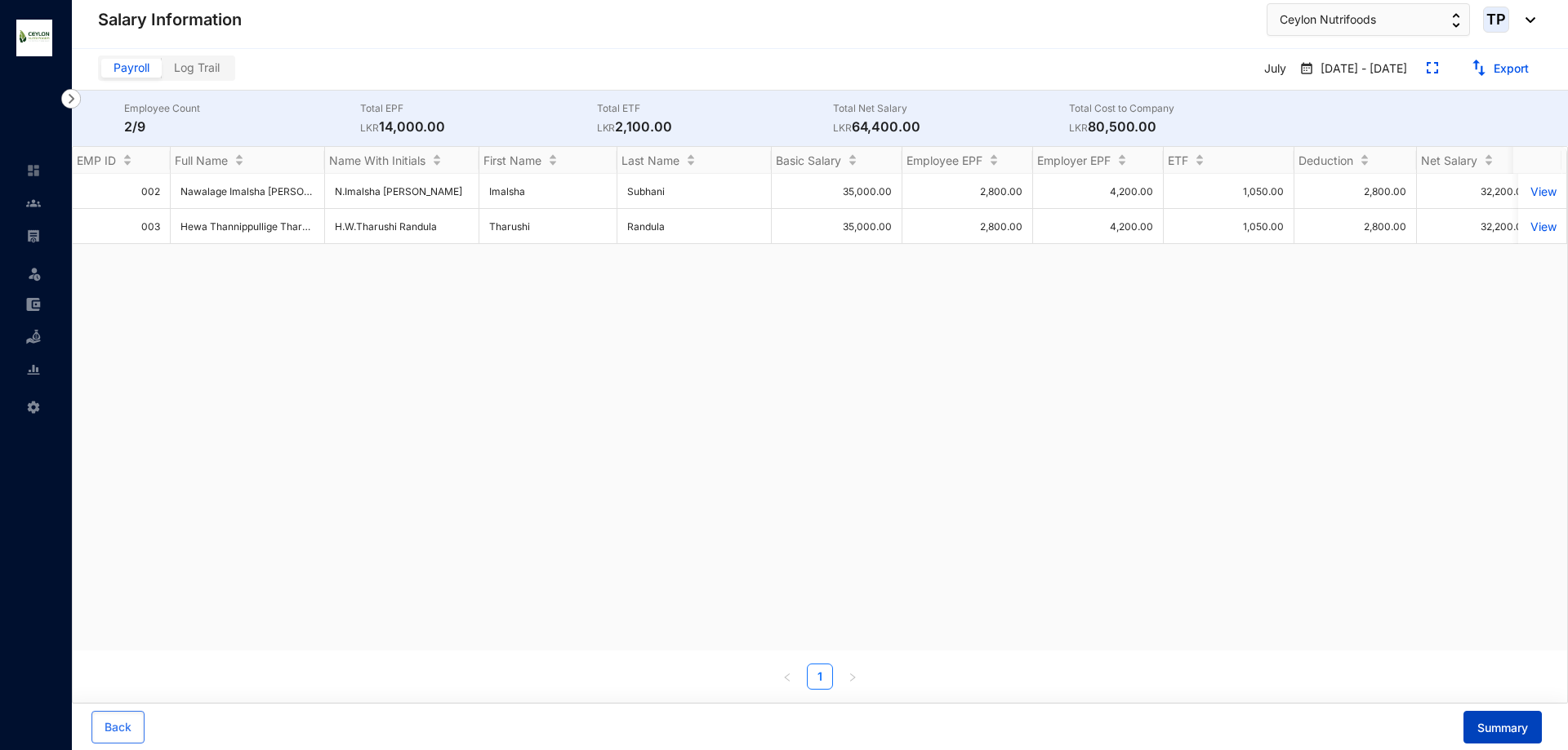
click at [1510, 718] on button "Summary" at bounding box center [1503, 728] width 79 height 32
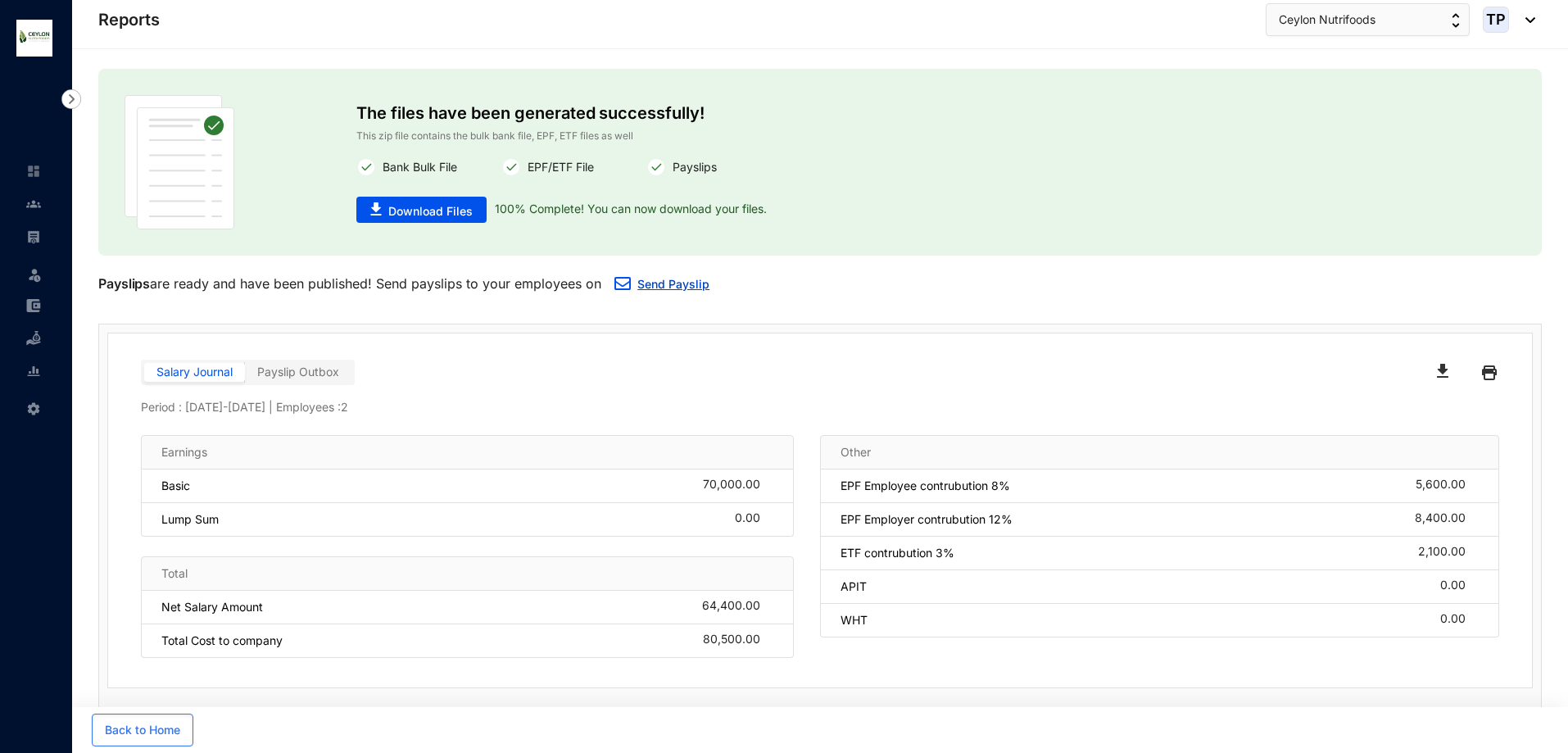
click at [689, 286] on link "Send Payslip" at bounding box center [674, 284] width 72 height 14
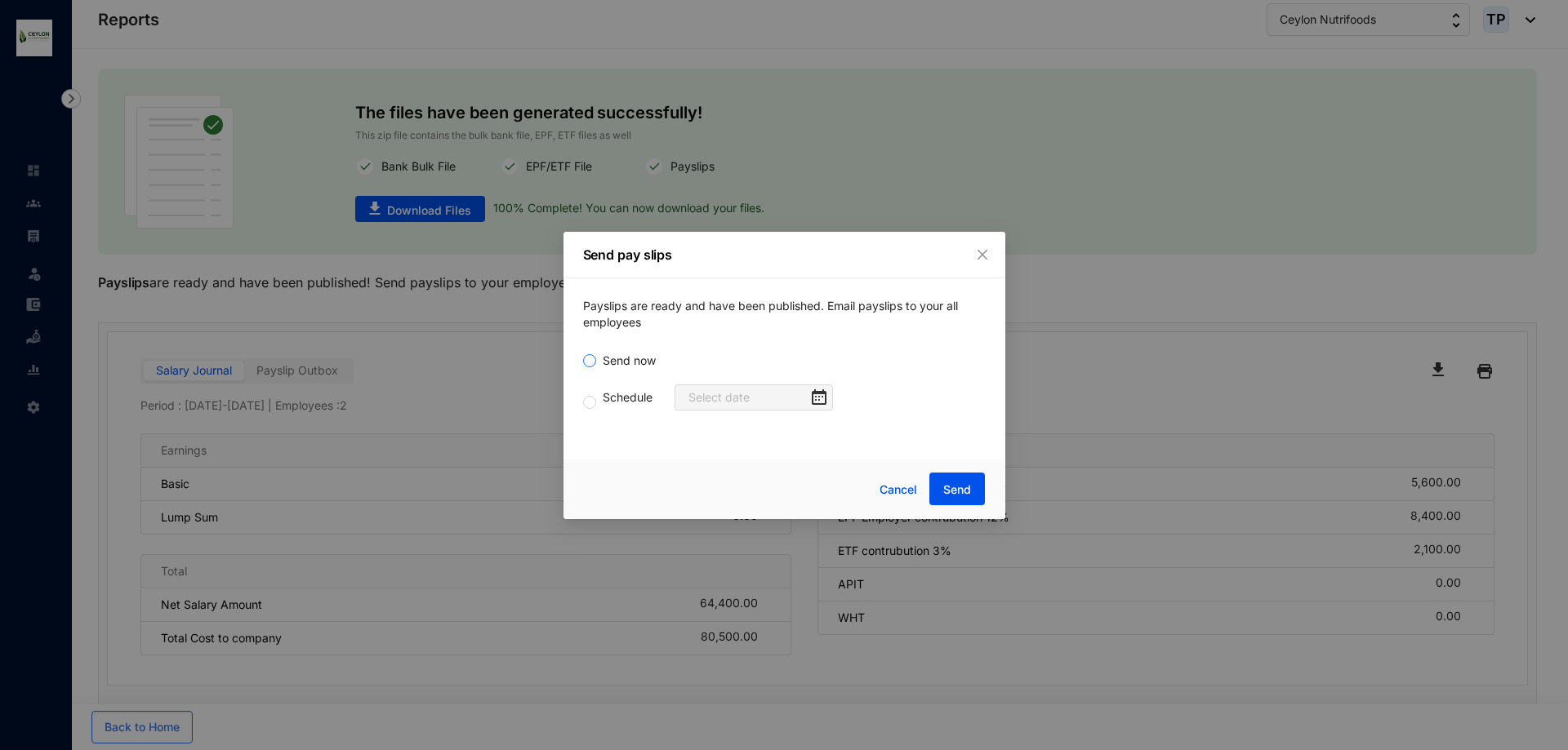
click at [587, 361] on input "Send now" at bounding box center [589, 360] width 13 height 13
radio input "true"
click at [949, 492] on span "Send" at bounding box center [957, 489] width 27 height 16
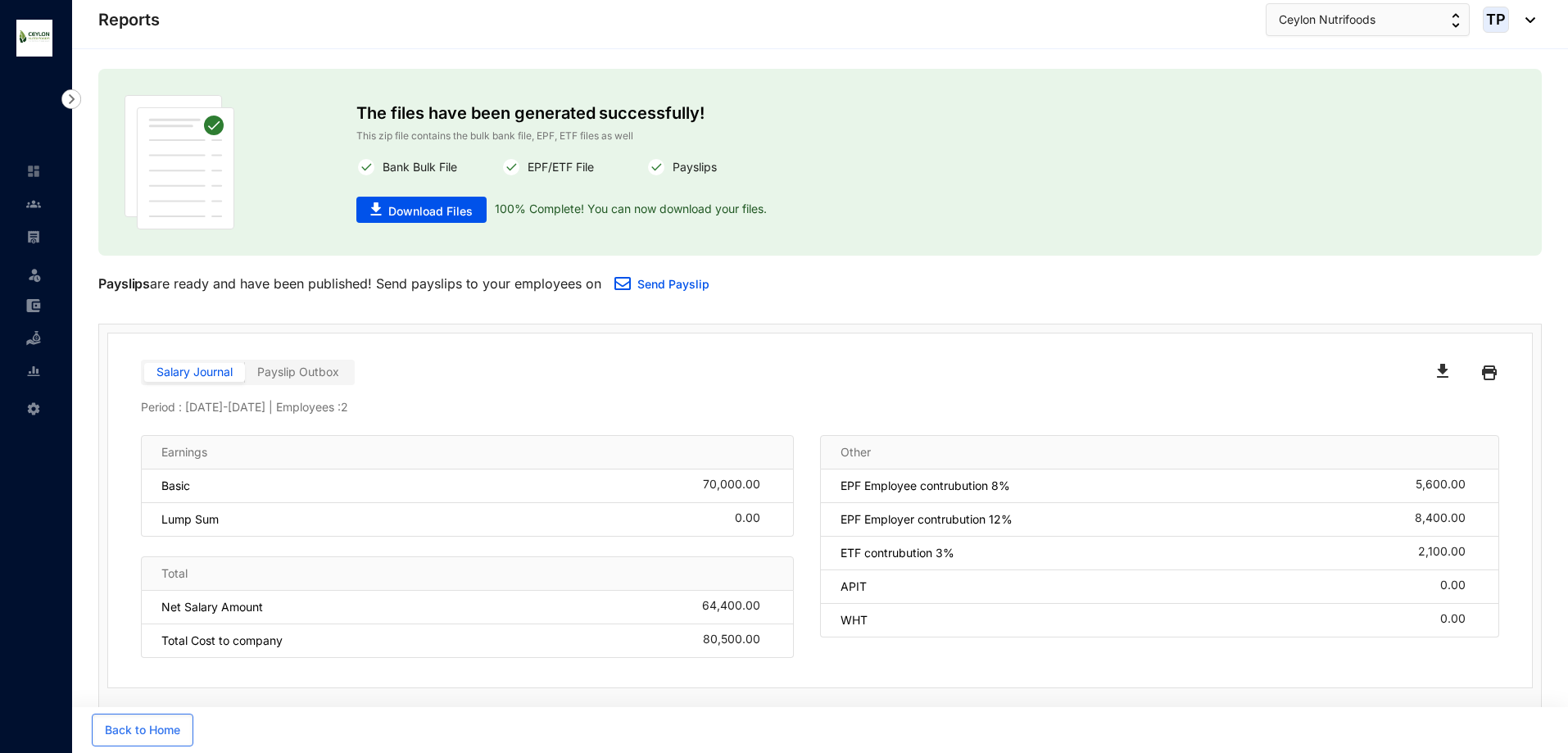
click at [1482, 366] on img at bounding box center [1489, 373] width 15 height 27
click at [27, 197] on link at bounding box center [47, 203] width 41 height 16
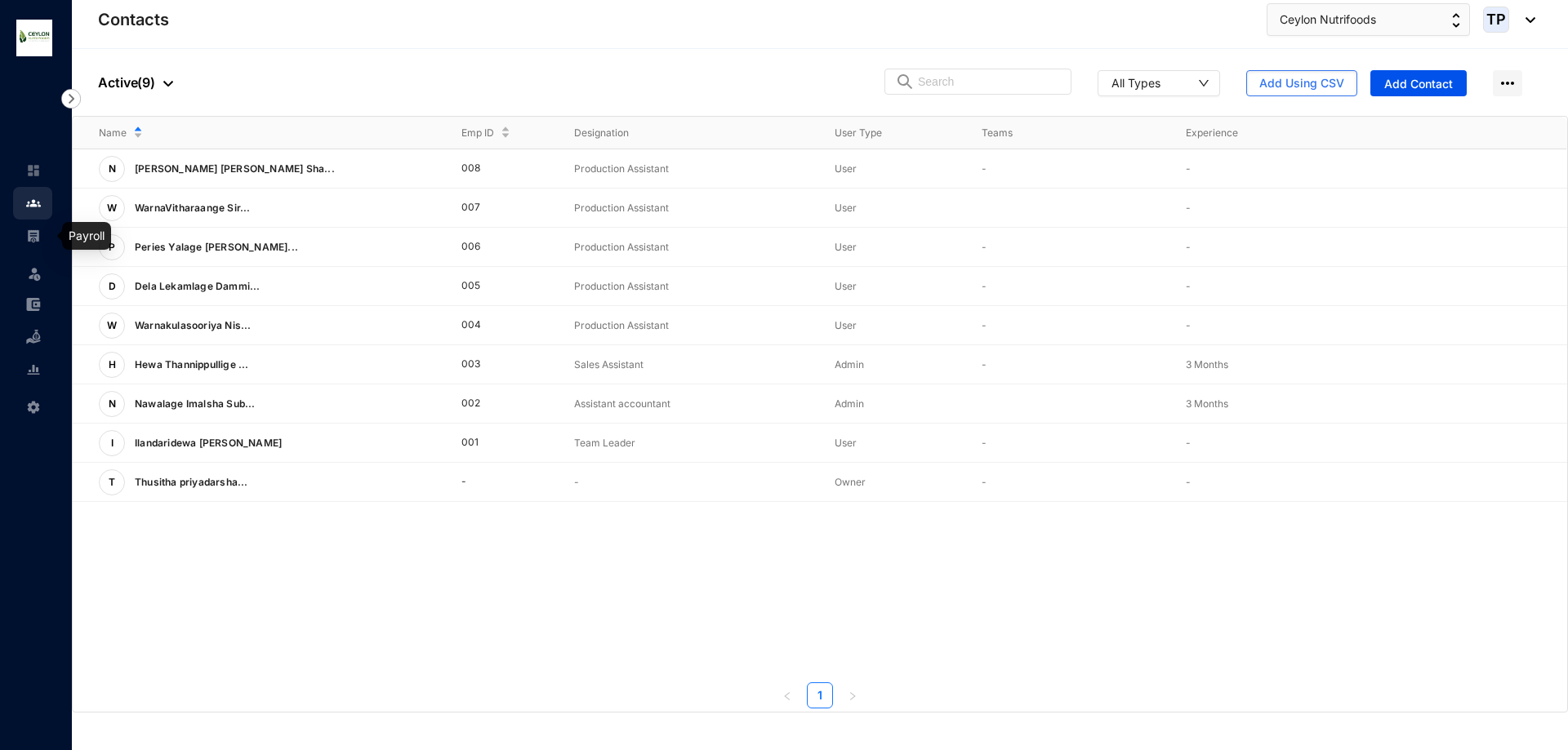
click at [27, 244] on link at bounding box center [47, 235] width 41 height 16
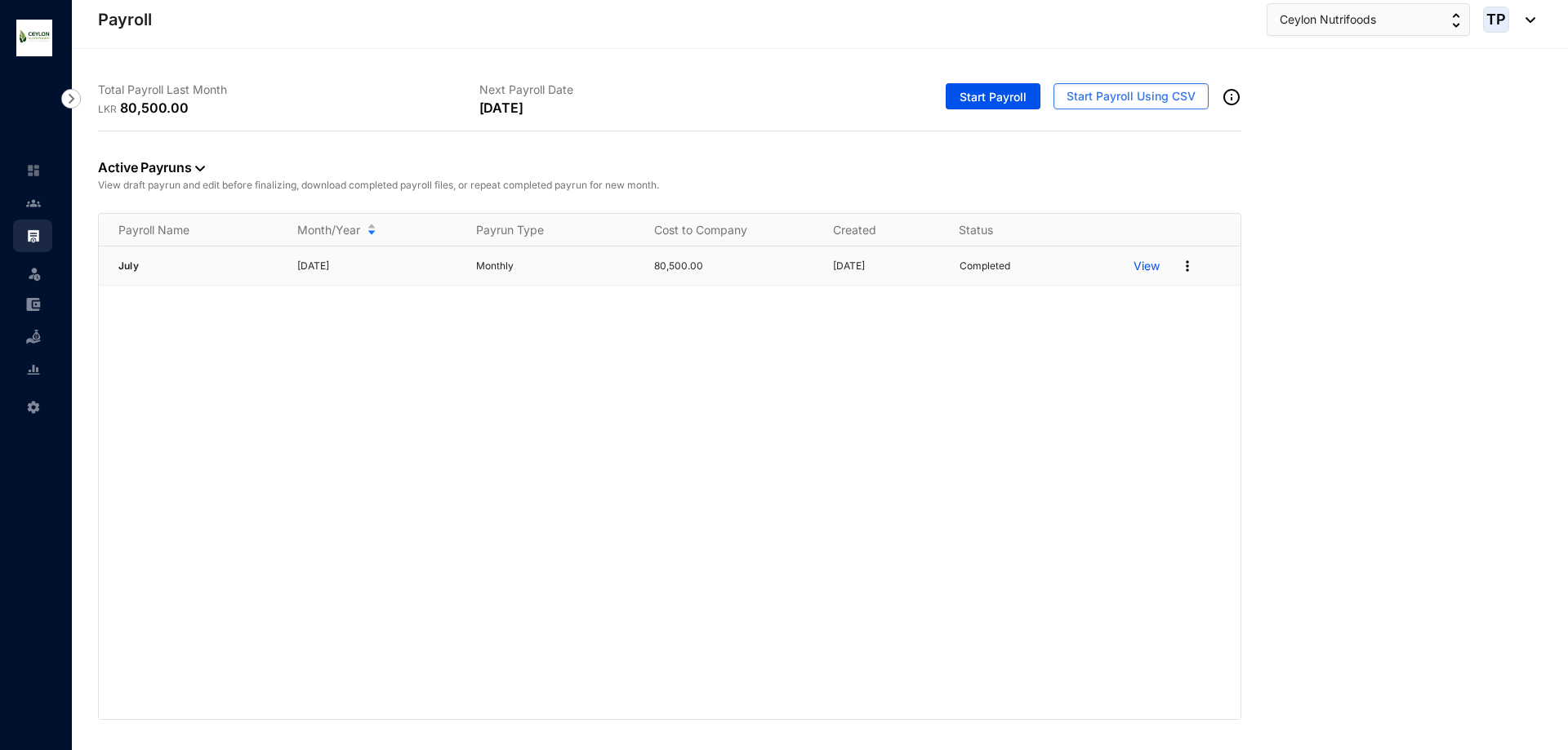
click at [1140, 259] on p "View" at bounding box center [1146, 266] width 27 height 16
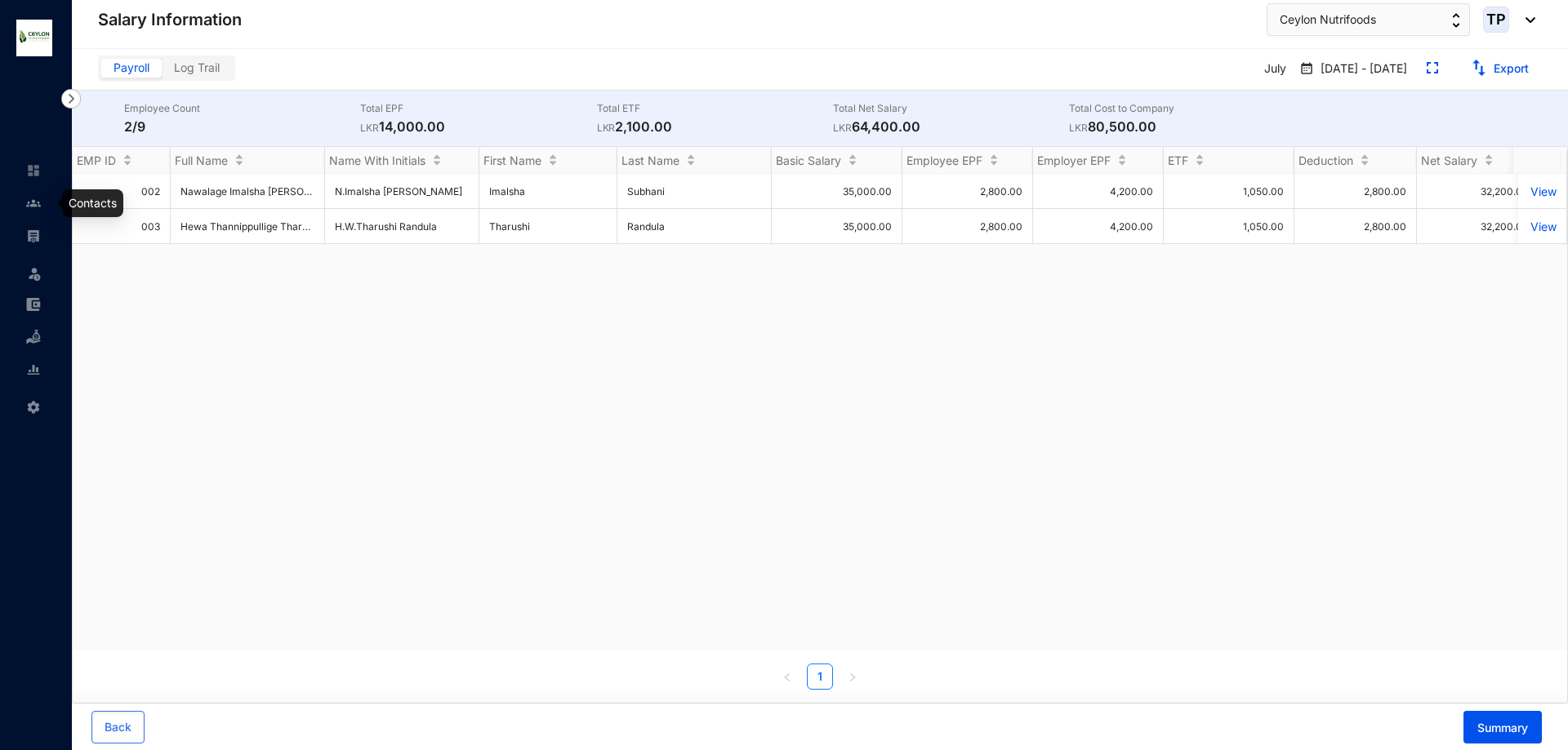
click at [33, 210] on link at bounding box center [47, 203] width 41 height 16
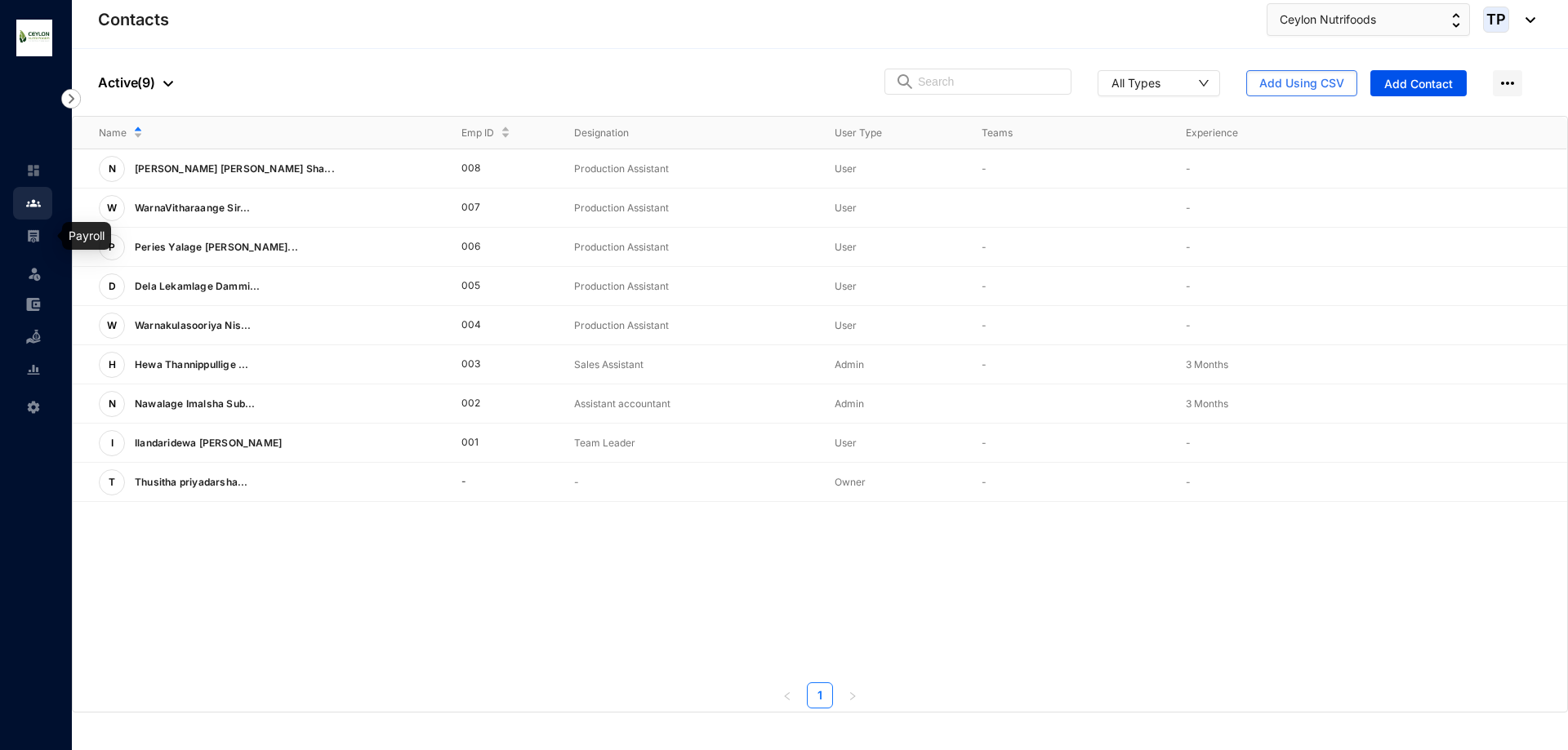
click at [37, 235] on img at bounding box center [33, 235] width 15 height 15
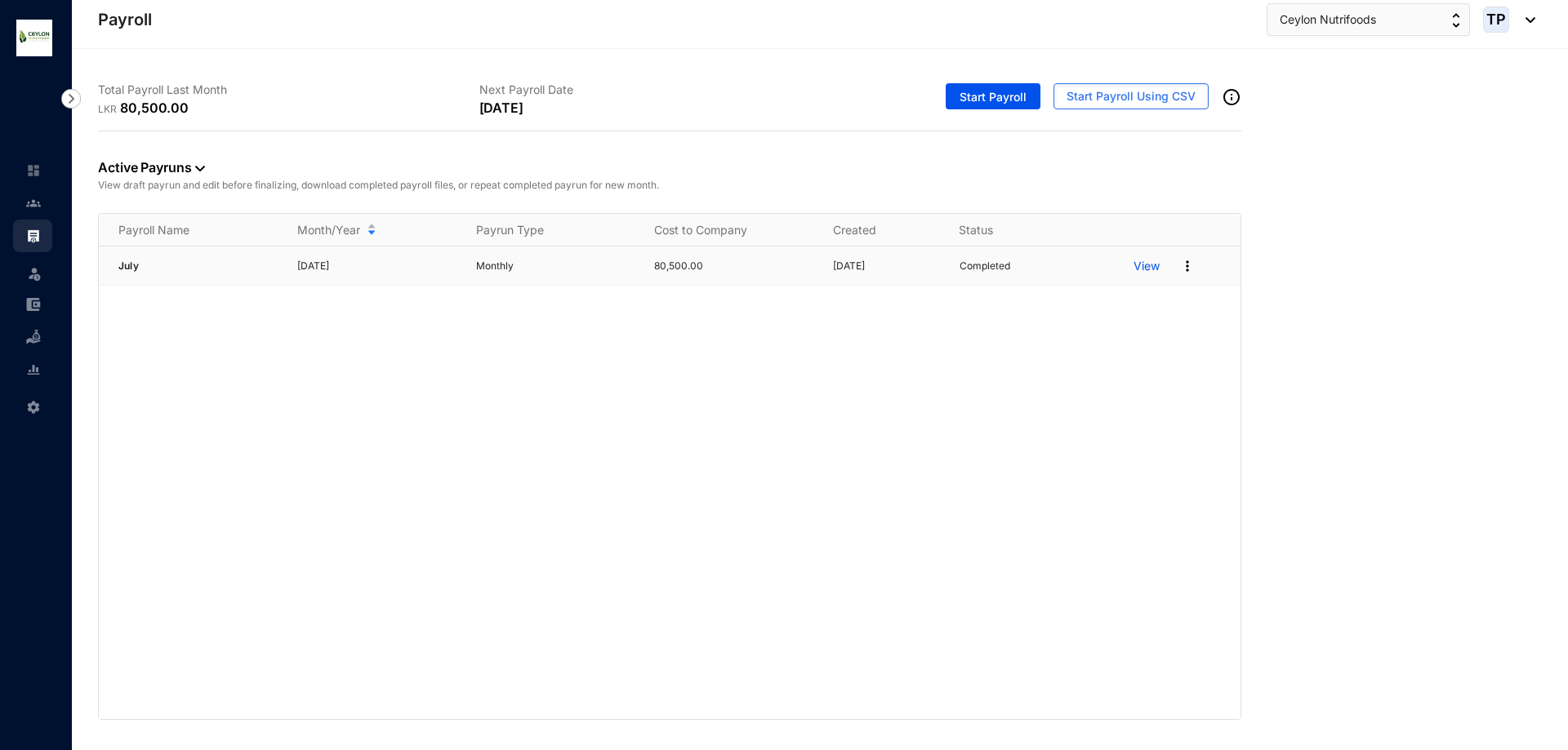
drag, startPoint x: 318, startPoint y: 268, endPoint x: 344, endPoint y: 270, distance: 26.1
click at [344, 270] on p "July 2025" at bounding box center [377, 266] width 159 height 16
click at [370, 339] on div "July July 2025 Monthly 80,500.00 25/08/2025 Completed View" at bounding box center [670, 482] width 1142 height 473
drag, startPoint x: 475, startPoint y: 270, endPoint x: 546, endPoint y: 270, distance: 71.0
click at [546, 270] on td "Monthly" at bounding box center [546, 266] width 179 height 39
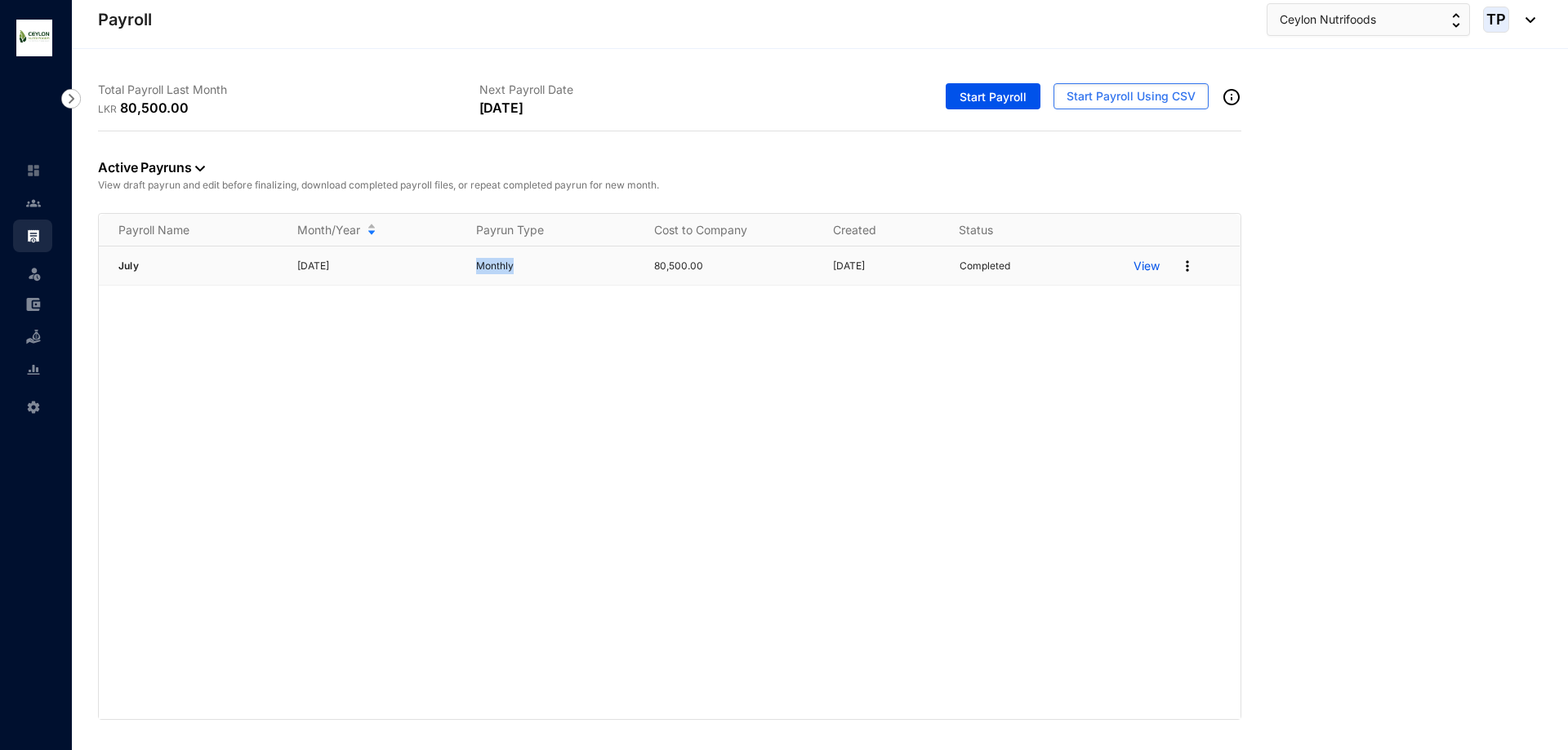
click at [546, 270] on p "Monthly" at bounding box center [556, 266] width 159 height 16
click at [563, 343] on div "July July 2025 Monthly 80,500.00 25/08/2025 Completed View" at bounding box center [670, 482] width 1142 height 473
click at [1189, 267] on img at bounding box center [1187, 266] width 16 height 16
click at [1075, 503] on div "July July 2025 Monthly 80,500.00 25/08/2025 Completed View" at bounding box center [670, 482] width 1142 height 473
click at [1138, 265] on p "View" at bounding box center [1146, 266] width 27 height 16
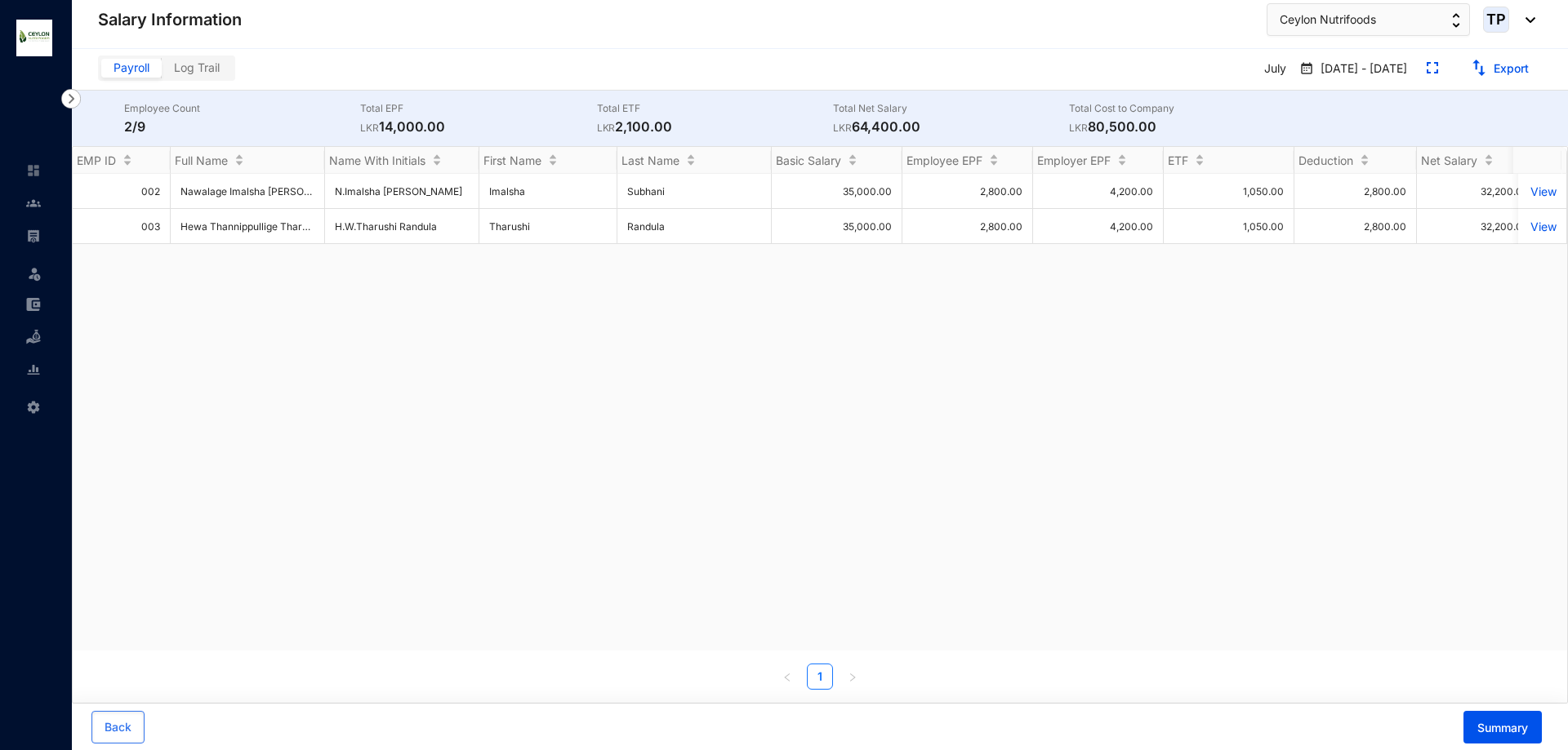
click at [1136, 517] on div "002 Nawalage Imalsha Subhani Coorey N.Imalsha Subhani Correy Imalsha Subhani 35…" at bounding box center [820, 412] width 1494 height 477
click at [27, 235] on img at bounding box center [33, 235] width 15 height 15
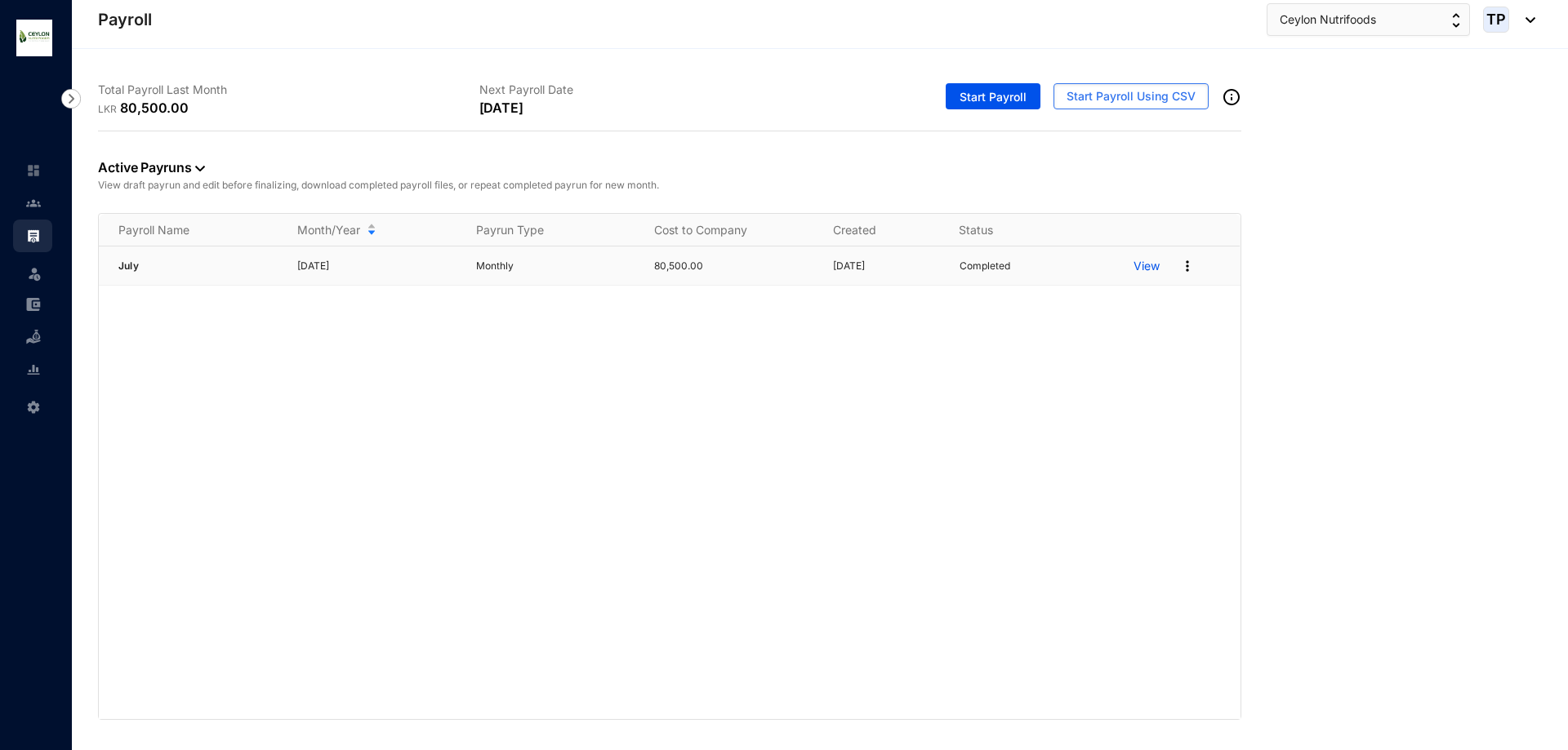
click at [1159, 266] on p "View" at bounding box center [1146, 266] width 27 height 16
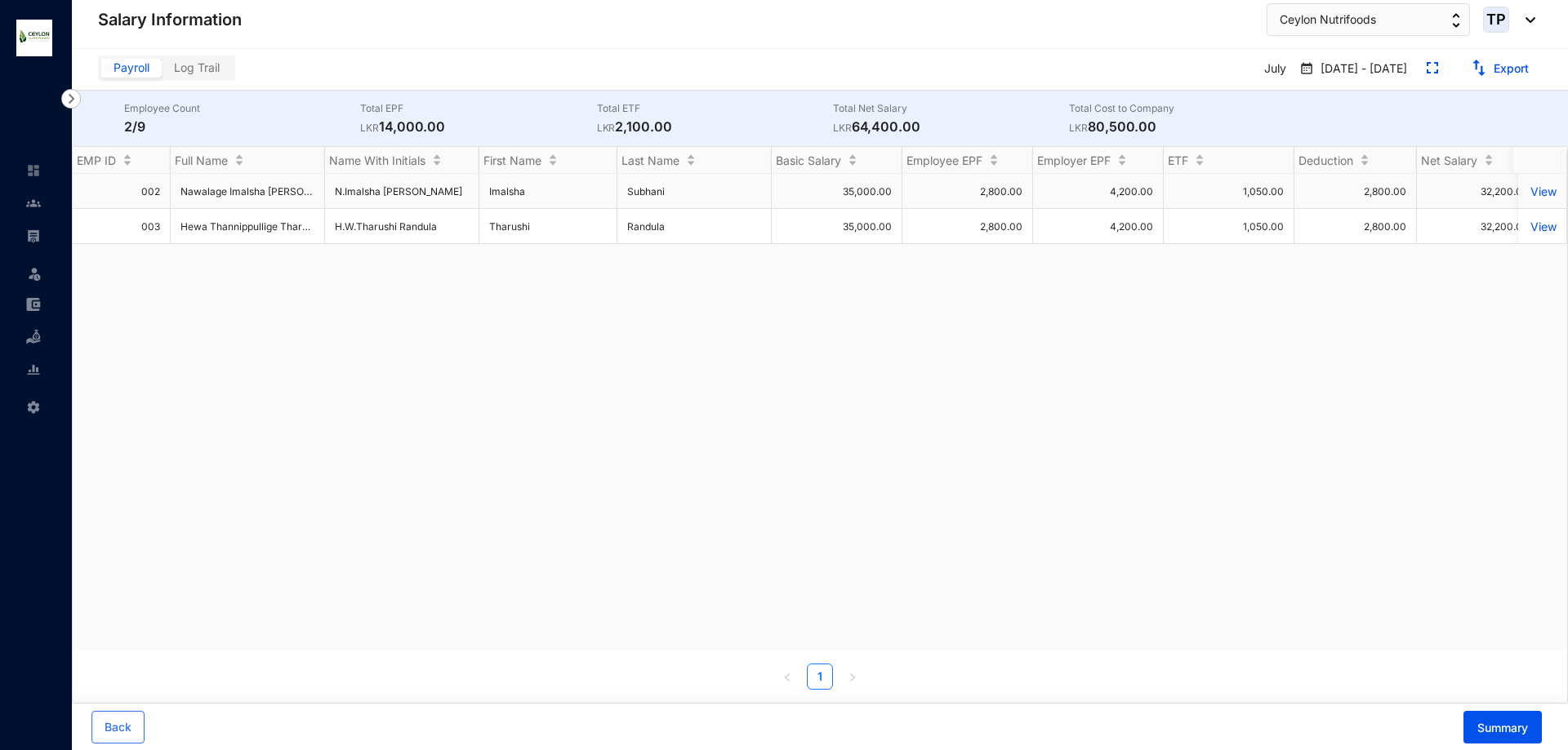
click at [1535, 190] on p "View" at bounding box center [1541, 192] width 28 height 14
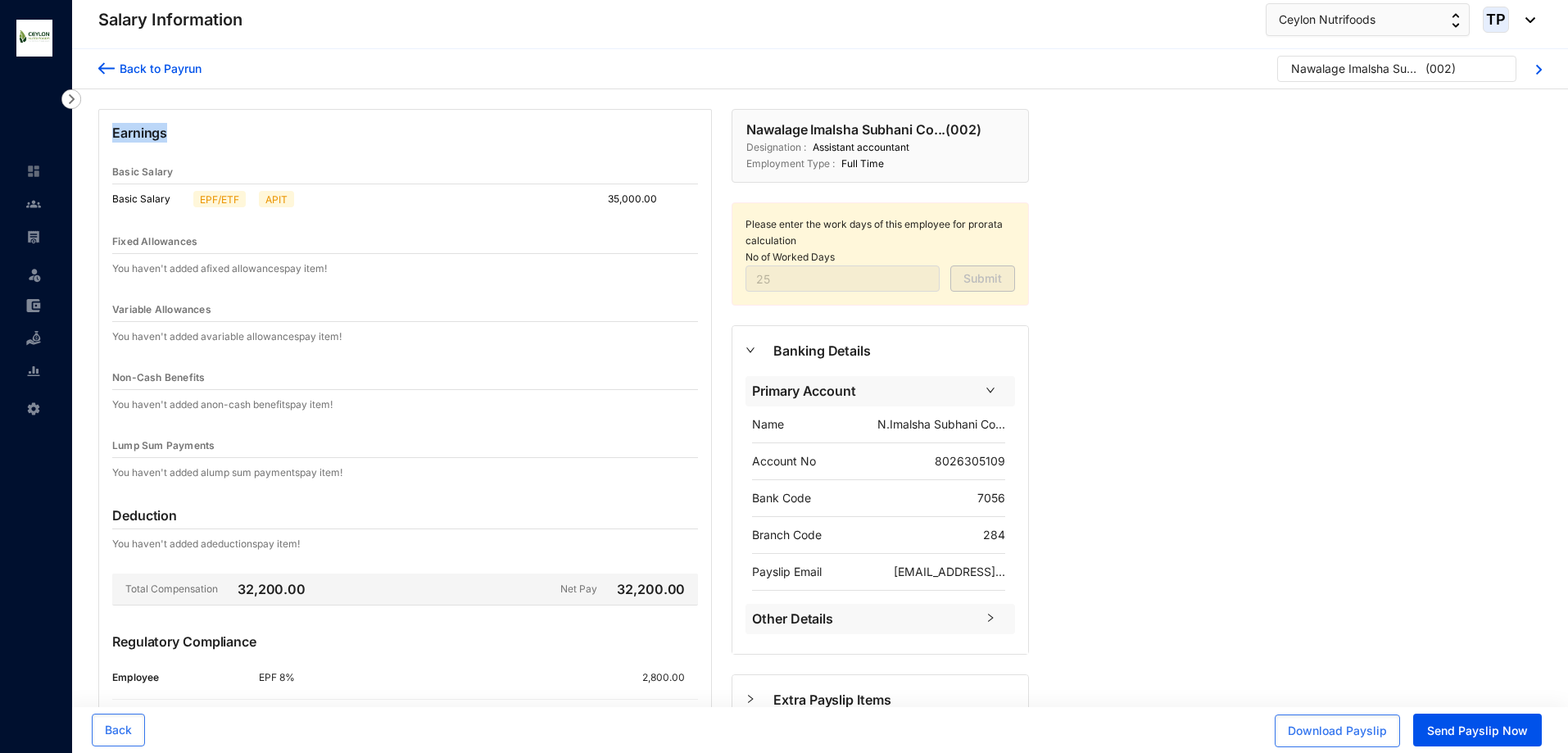
drag, startPoint x: 168, startPoint y: 131, endPoint x: 84, endPoint y: 136, distance: 84.1
click at [84, 136] on div "Earnings Basic Salary Basic Salary EPF/ETF APIT 35,000.00 Fixed Allowances You …" at bounding box center [564, 498] width 984 height 817
click at [154, 80] on div "Back to Payrun" at bounding box center [150, 69] width 103 height 27
drag, startPoint x: 112, startPoint y: 132, endPoint x: 191, endPoint y: 143, distance: 79.8
click at [191, 143] on p "Earnings" at bounding box center [405, 142] width 586 height 38
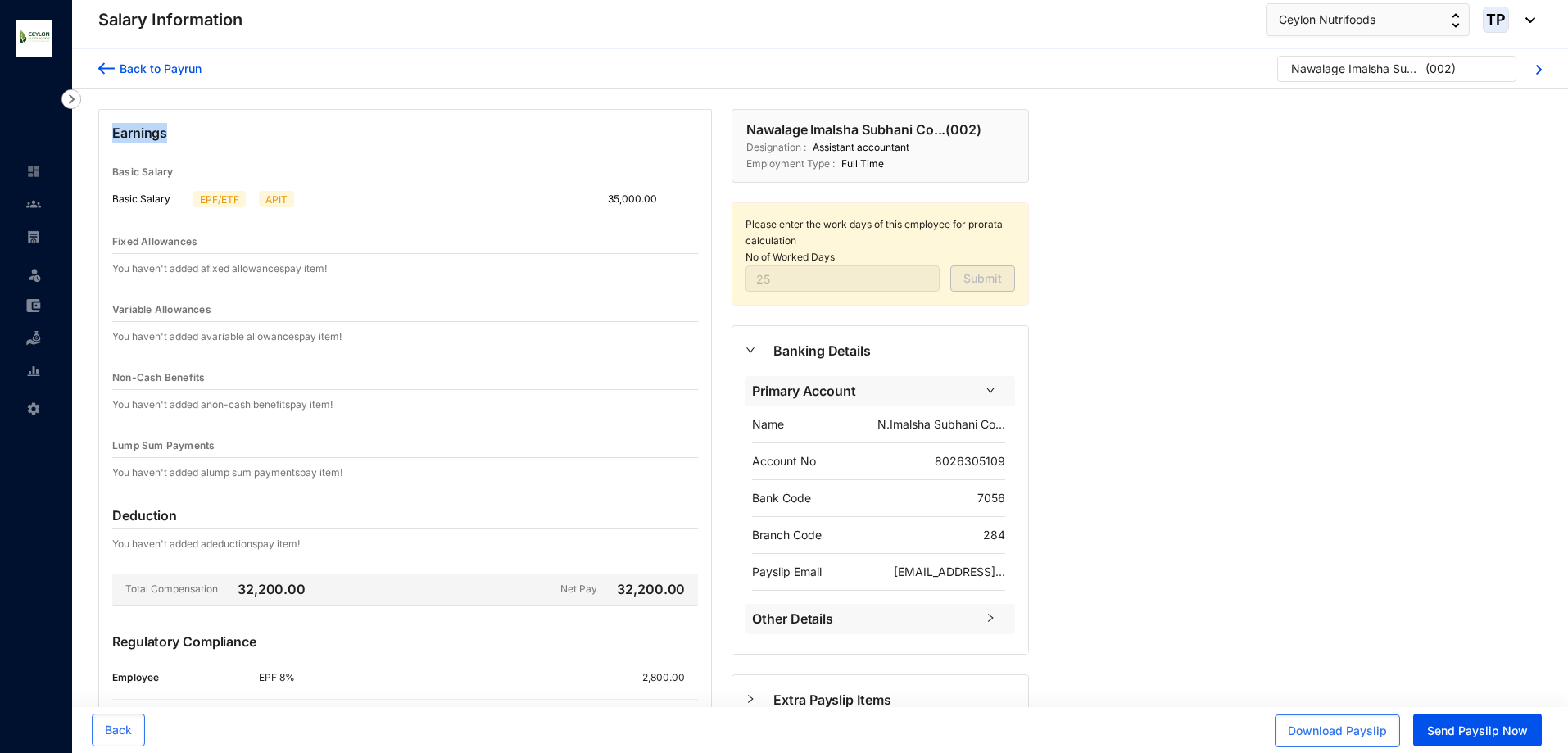
click at [191, 143] on p "Earnings" at bounding box center [405, 142] width 586 height 38
drag, startPoint x: 174, startPoint y: 134, endPoint x: 49, endPoint y: 133, distance: 125.0
click at [49, 133] on div "Salary Information Leave Settings Salary Information Ceylon Nutrifoods TP Back …" at bounding box center [784, 453] width 1568 height 907
click at [233, 135] on p "Earnings" at bounding box center [405, 142] width 586 height 38
click at [215, 103] on div "Earnings Basic Salary Basic Salary EPF/ETF APIT 35,000.00 Fixed Allowances You …" at bounding box center [564, 498] width 984 height 817
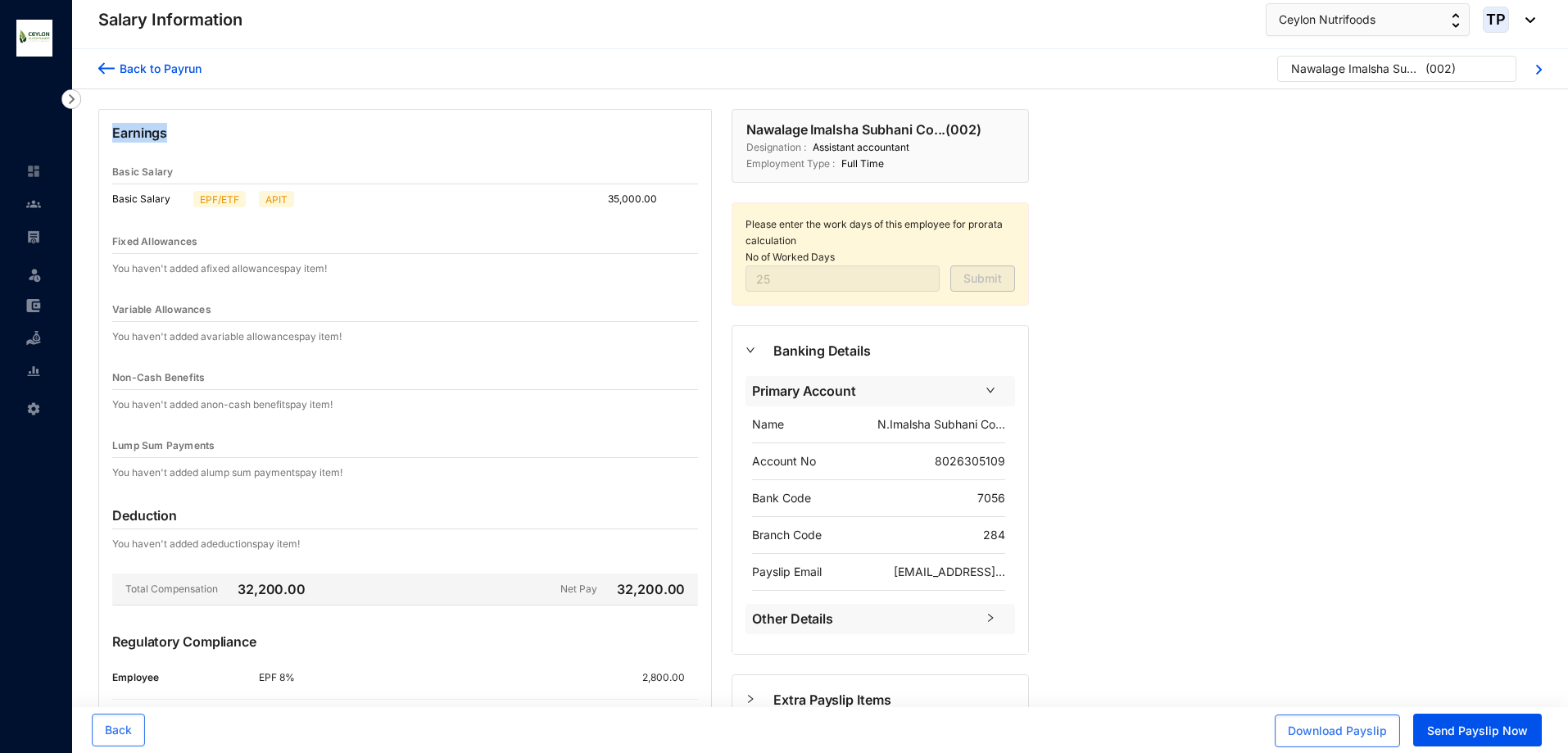
drag, startPoint x: 113, startPoint y: 129, endPoint x: 188, endPoint y: 136, distance: 75.3
click at [188, 135] on p "Earnings" at bounding box center [405, 142] width 586 height 38
click at [187, 136] on p "Earnings" at bounding box center [405, 142] width 586 height 38
click at [173, 138] on p "Earnings" at bounding box center [405, 142] width 586 height 38
drag, startPoint x: 166, startPoint y: 137, endPoint x: 85, endPoint y: 128, distance: 81.5
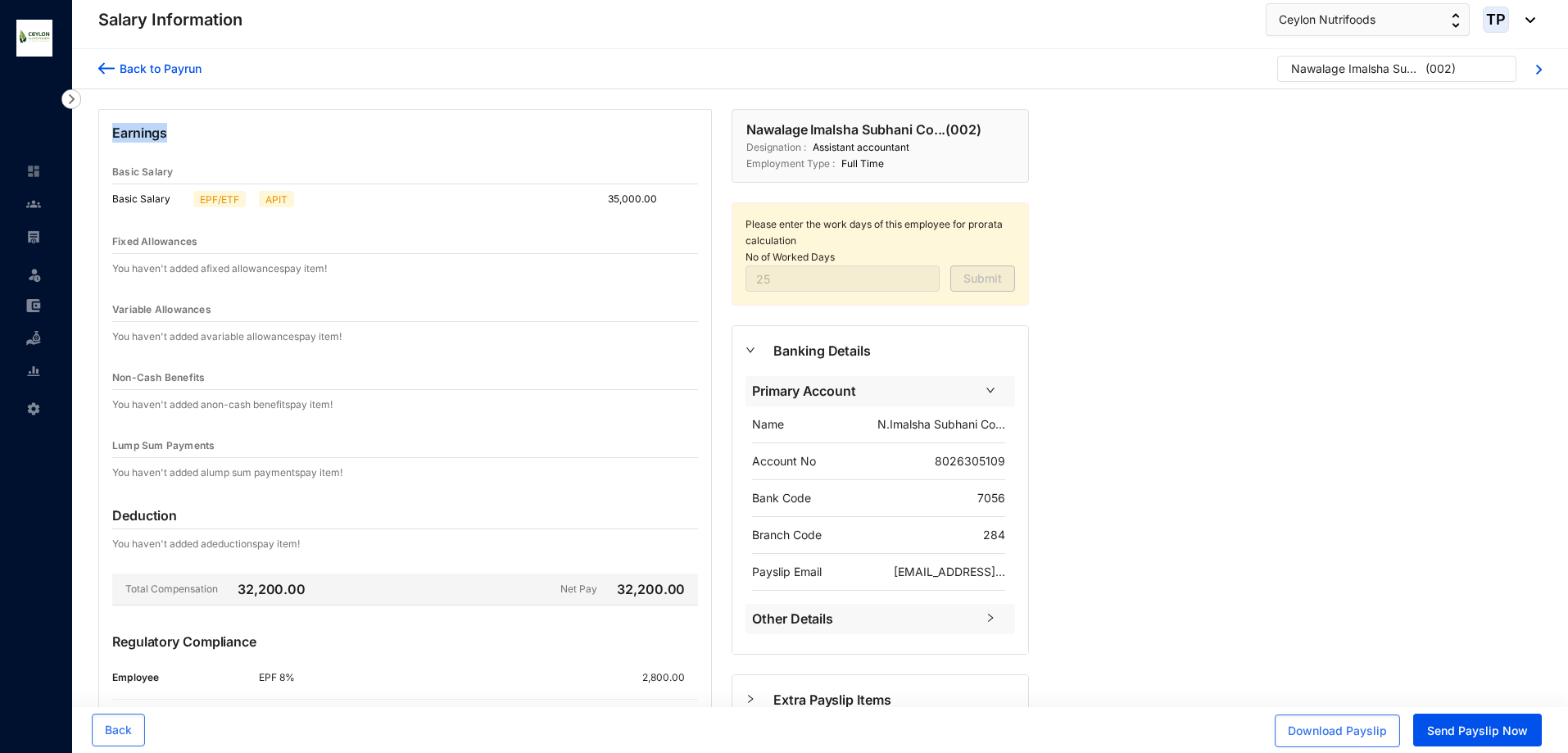
click at [85, 128] on div "Earnings Basic Salary Basic Salary EPF/ETF APIT 35,000.00 Fixed Allowances You …" at bounding box center [564, 498] width 984 height 817
click at [148, 155] on p "Earnings" at bounding box center [405, 142] width 586 height 38
drag, startPoint x: 171, startPoint y: 135, endPoint x: 99, endPoint y: 136, distance: 72.0
click at [99, 136] on div "Earnings Basic Salary Basic Salary EPF/ETF APIT 35,000.00 Fixed Allowances You …" at bounding box center [405, 469] width 614 height 720
click at [196, 164] on div "Basic Salary" at bounding box center [405, 173] width 586 height 24
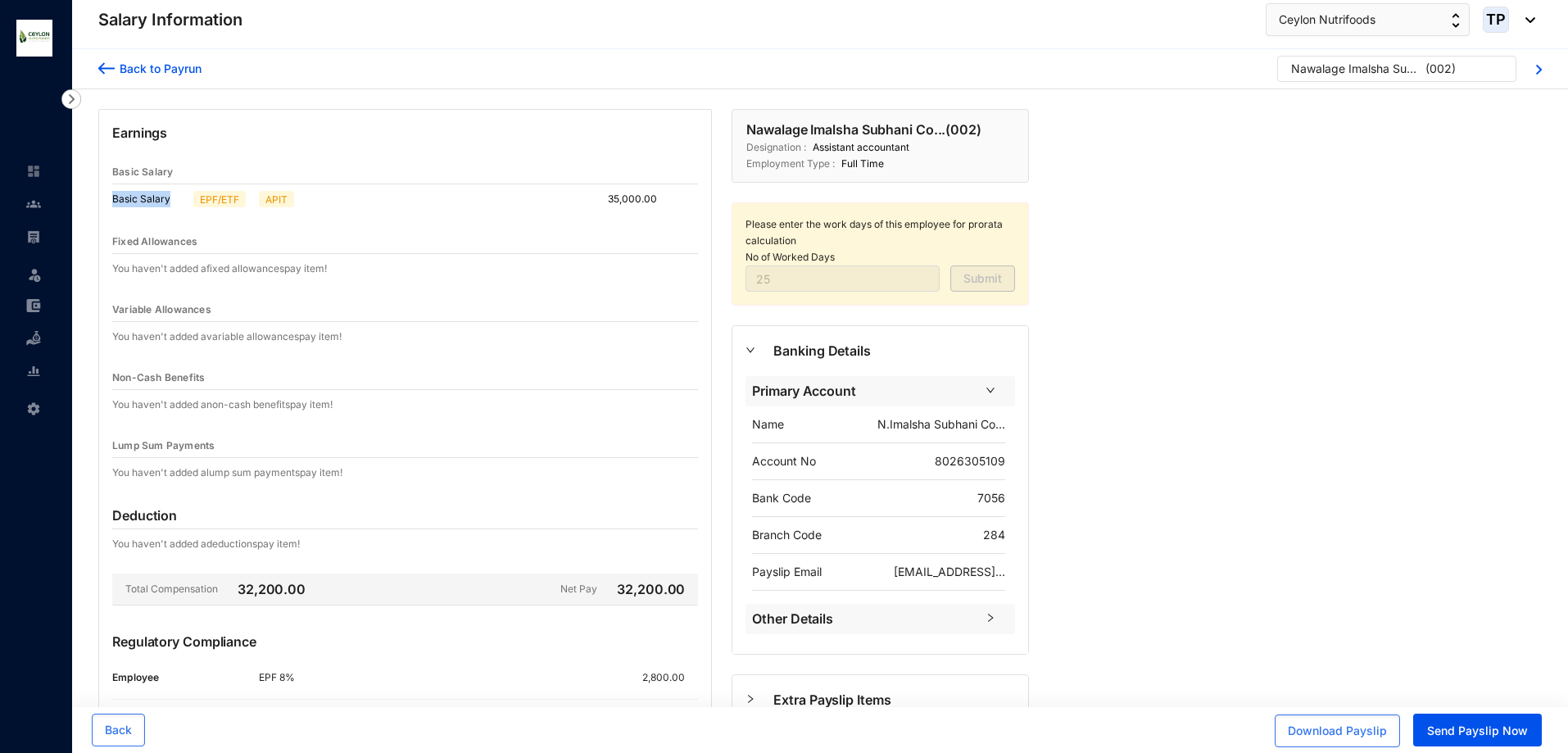
drag, startPoint x: 173, startPoint y: 196, endPoint x: 85, endPoint y: 202, distance: 88.2
click at [85, 202] on div "Earnings Basic Salary Basic Salary EPF/ETF APIT 35,000.00 Fixed Allowances You …" at bounding box center [564, 498] width 984 height 817
click at [197, 169] on div "Basic Salary" at bounding box center [405, 173] width 586 height 24
drag, startPoint x: 174, startPoint y: 174, endPoint x: 101, endPoint y: 178, distance: 73.1
click at [101, 178] on div "Earnings Basic Salary Basic Salary EPF/ETF APIT 35,000.00 Fixed Allowances You …" at bounding box center [405, 469] width 614 height 720
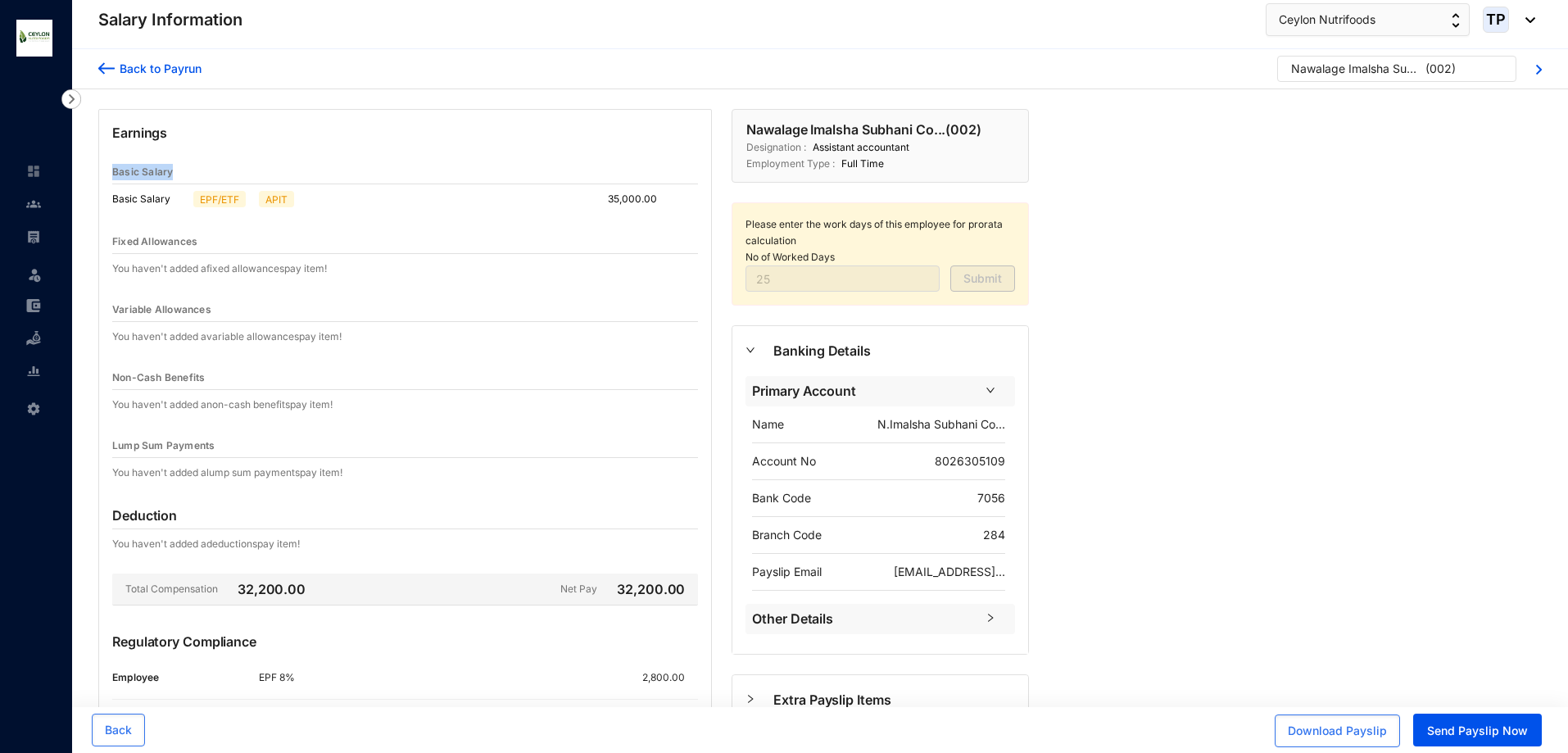
click at [246, 164] on div "Basic Salary" at bounding box center [405, 173] width 586 height 24
drag, startPoint x: 184, startPoint y: 129, endPoint x: 104, endPoint y: 135, distance: 80.2
click at [104, 135] on div "Earnings Basic Salary Basic Salary EPF/ETF APIT 35,000.00 Fixed Allowances You …" at bounding box center [405, 469] width 614 height 720
drag, startPoint x: 662, startPoint y: 199, endPoint x: 573, endPoint y: 201, distance: 89.0
click at [573, 201] on div "Basic Salary EPF/ETF APIT 35,000.00" at bounding box center [405, 199] width 586 height 29
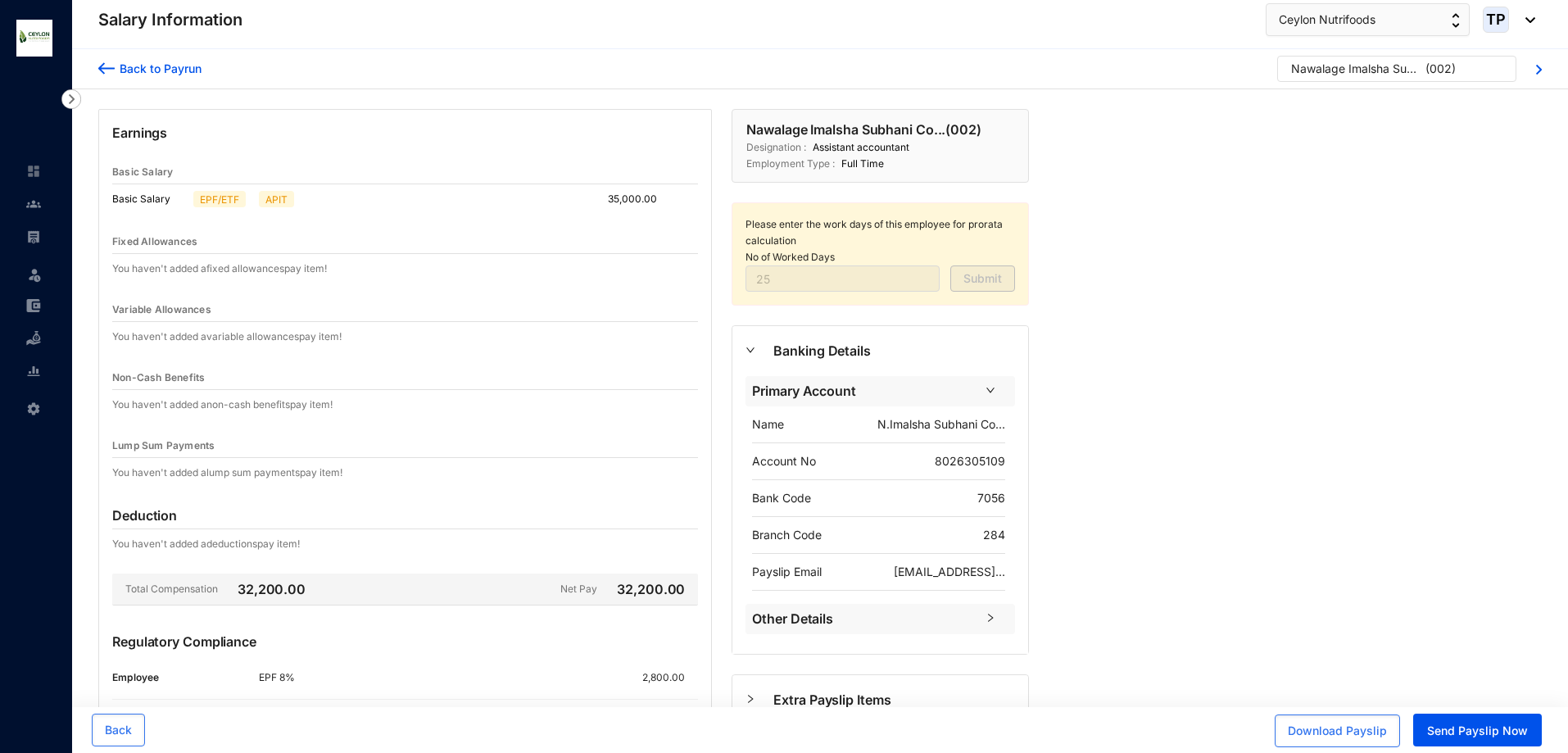
click at [166, 177] on p "Basic Salary" at bounding box center [142, 172] width 61 height 16
drag, startPoint x: 173, startPoint y: 175, endPoint x: 88, endPoint y: 175, distance: 85.0
click at [88, 175] on div "Earnings Basic Salary Basic Salary EPF/ETF APIT 35,000.00 Fixed Allowances You …" at bounding box center [405, 469] width 633 height 720
drag, startPoint x: 172, startPoint y: 133, endPoint x: 74, endPoint y: 137, distance: 98.1
click at [74, 137] on div "Earnings Basic Salary Basic Salary EPF/ETF APIT 35,000.00 Fixed Allowances You …" at bounding box center [564, 498] width 984 height 817
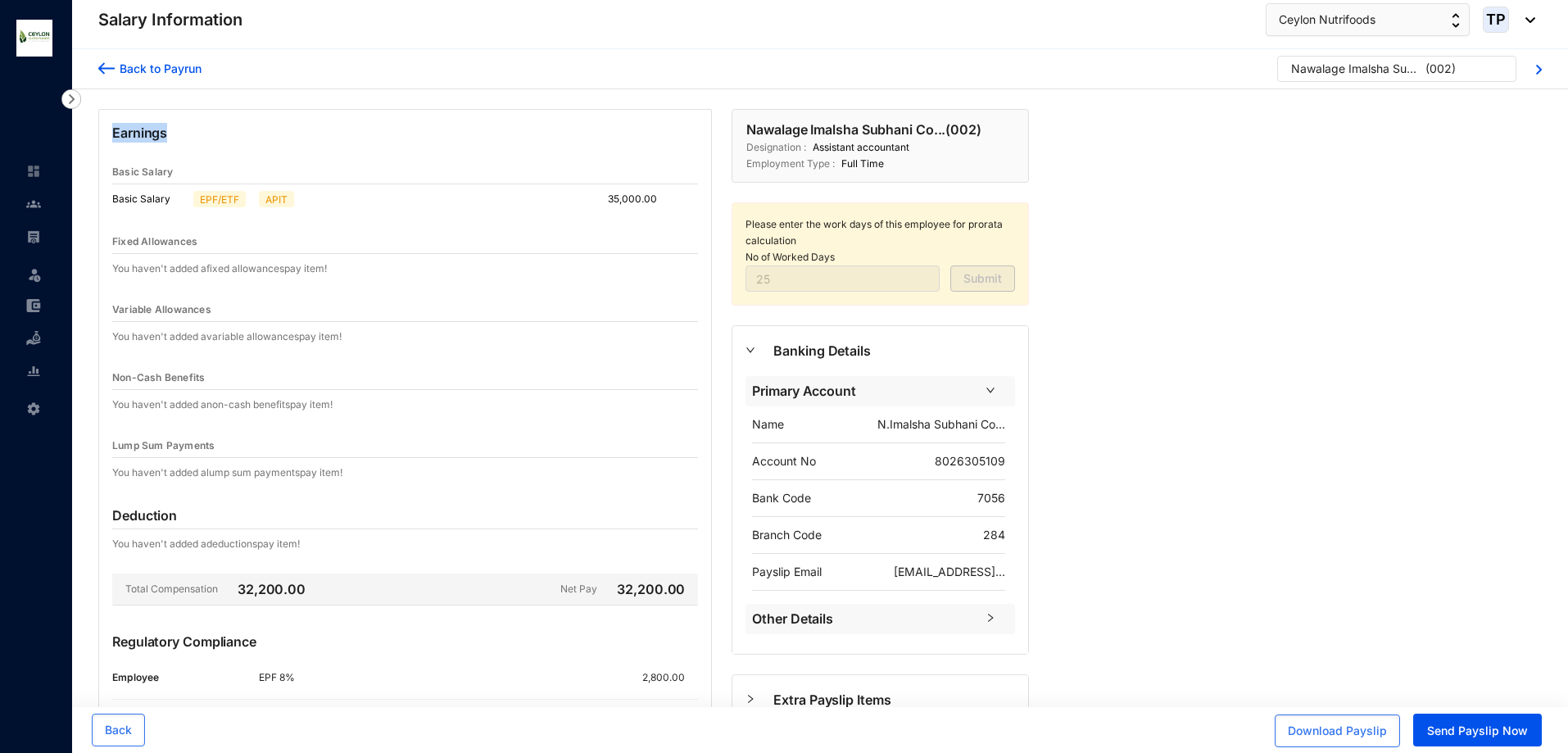
click at [205, 144] on p "Earnings" at bounding box center [405, 142] width 586 height 38
drag, startPoint x: 173, startPoint y: 173, endPoint x: 89, endPoint y: 169, distance: 84.1
click at [89, 169] on div "Earnings Basic Salary Basic Salary EPF/ETF APIT 35,000.00 Fixed Allowances You …" at bounding box center [405, 469] width 633 height 720
click at [169, 167] on p "Basic Salary" at bounding box center [142, 172] width 61 height 16
drag, startPoint x: 177, startPoint y: 120, endPoint x: 76, endPoint y: 145, distance: 104.0
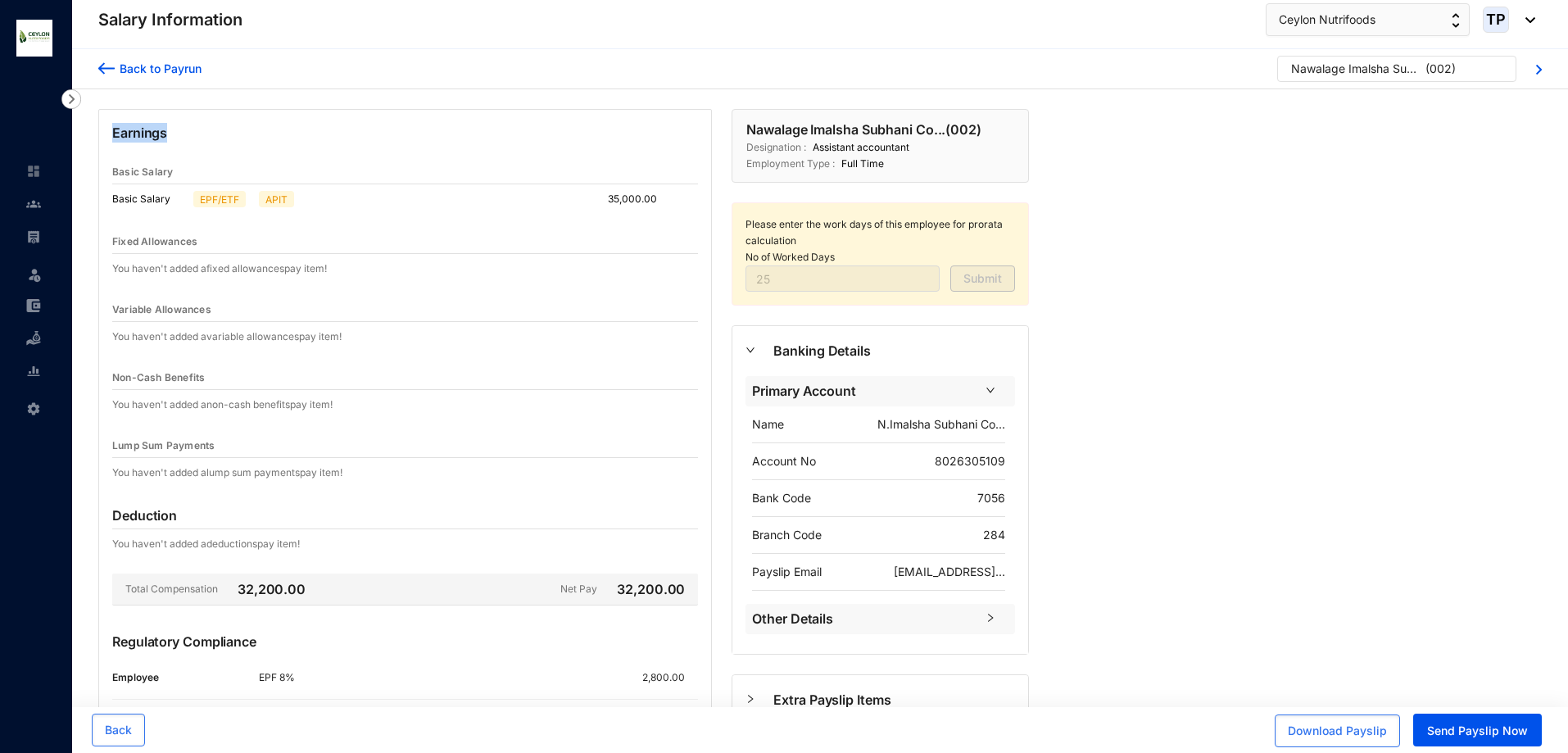
click at [76, 145] on div "Earnings Basic Salary Basic Salary EPF/ETF APIT 35,000.00 Fixed Allowances You …" at bounding box center [564, 498] width 984 height 817
click at [220, 170] on div "Basic Salary" at bounding box center [405, 173] width 586 height 24
drag, startPoint x: 200, startPoint y: 174, endPoint x: 101, endPoint y: 173, distance: 99.0
click at [101, 173] on div "Earnings Basic Salary Basic Salary EPF/ETF APIT 35,000.00 Fixed Allowances You …" at bounding box center [405, 469] width 614 height 720
drag, startPoint x: 179, startPoint y: 198, endPoint x: 111, endPoint y: 203, distance: 68.2
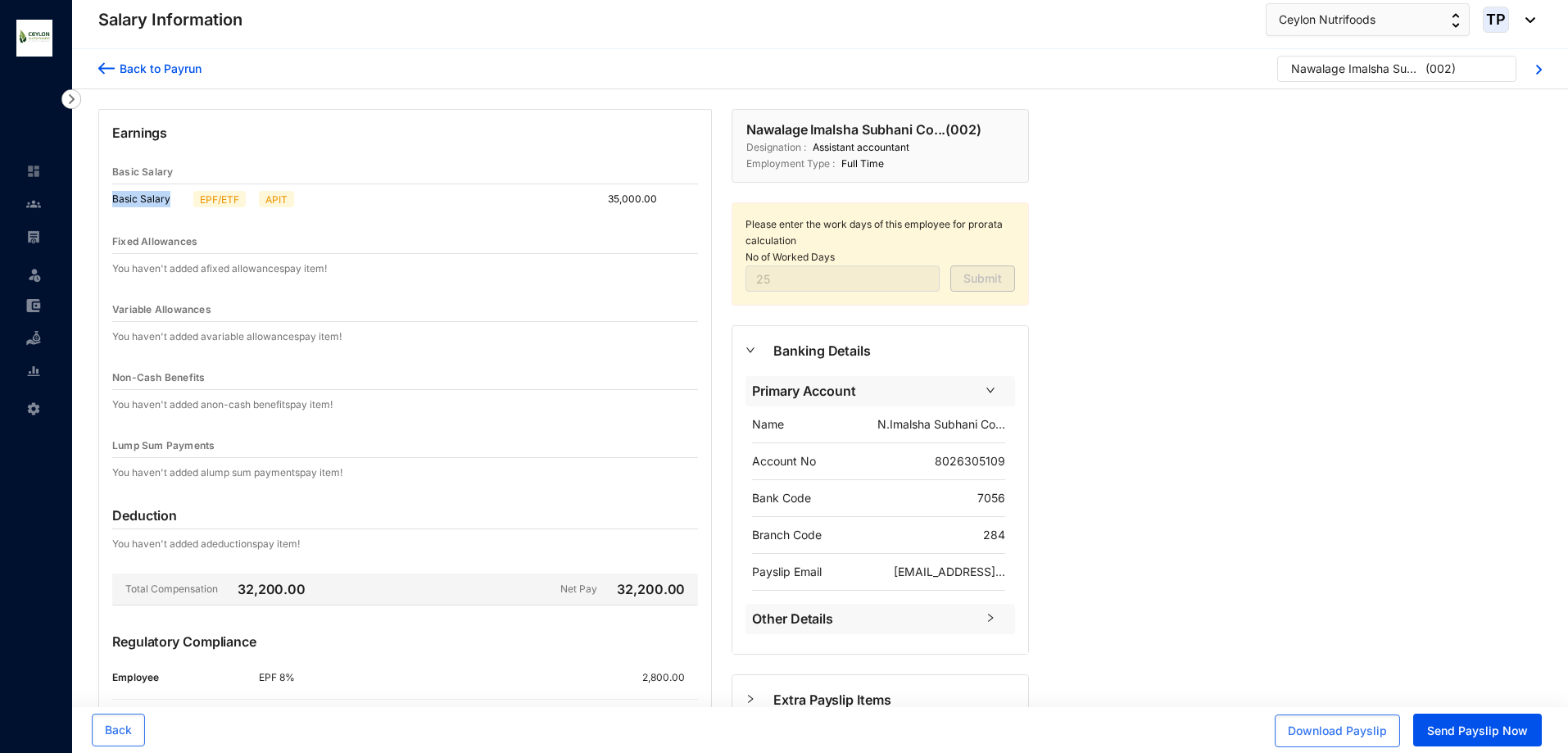
click at [111, 203] on div "Earnings Basic Salary Basic Salary EPF/ETF APIT 35,000.00 Fixed Allowances You …" at bounding box center [405, 469] width 614 height 720
drag, startPoint x: 204, startPoint y: 240, endPoint x: 113, endPoint y: 245, distance: 91.1
click at [113, 245] on div "Fixed Allowances" at bounding box center [405, 242] width 586 height 24
drag, startPoint x: 384, startPoint y: 266, endPoint x: 35, endPoint y: 288, distance: 349.7
click at [35, 288] on div "Salary Information Leave Settings Salary Information Ceylon Nutrifoods TP Back …" at bounding box center [784, 453] width 1568 height 907
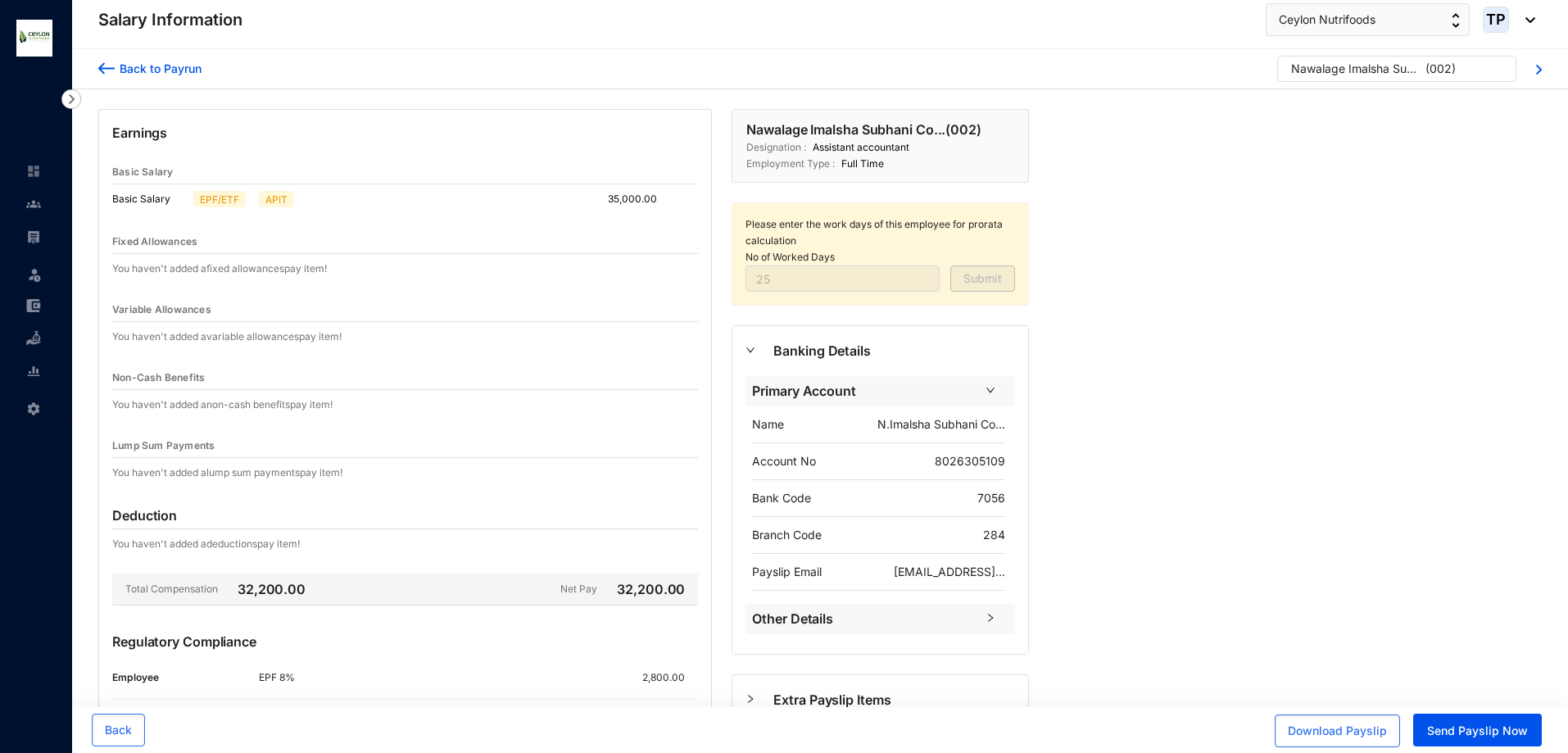
click at [485, 289] on div "Earnings Basic Salary Basic Salary EPF/ETF APIT 35,000.00 Fixed Allowances You …" at bounding box center [405, 469] width 614 height 720
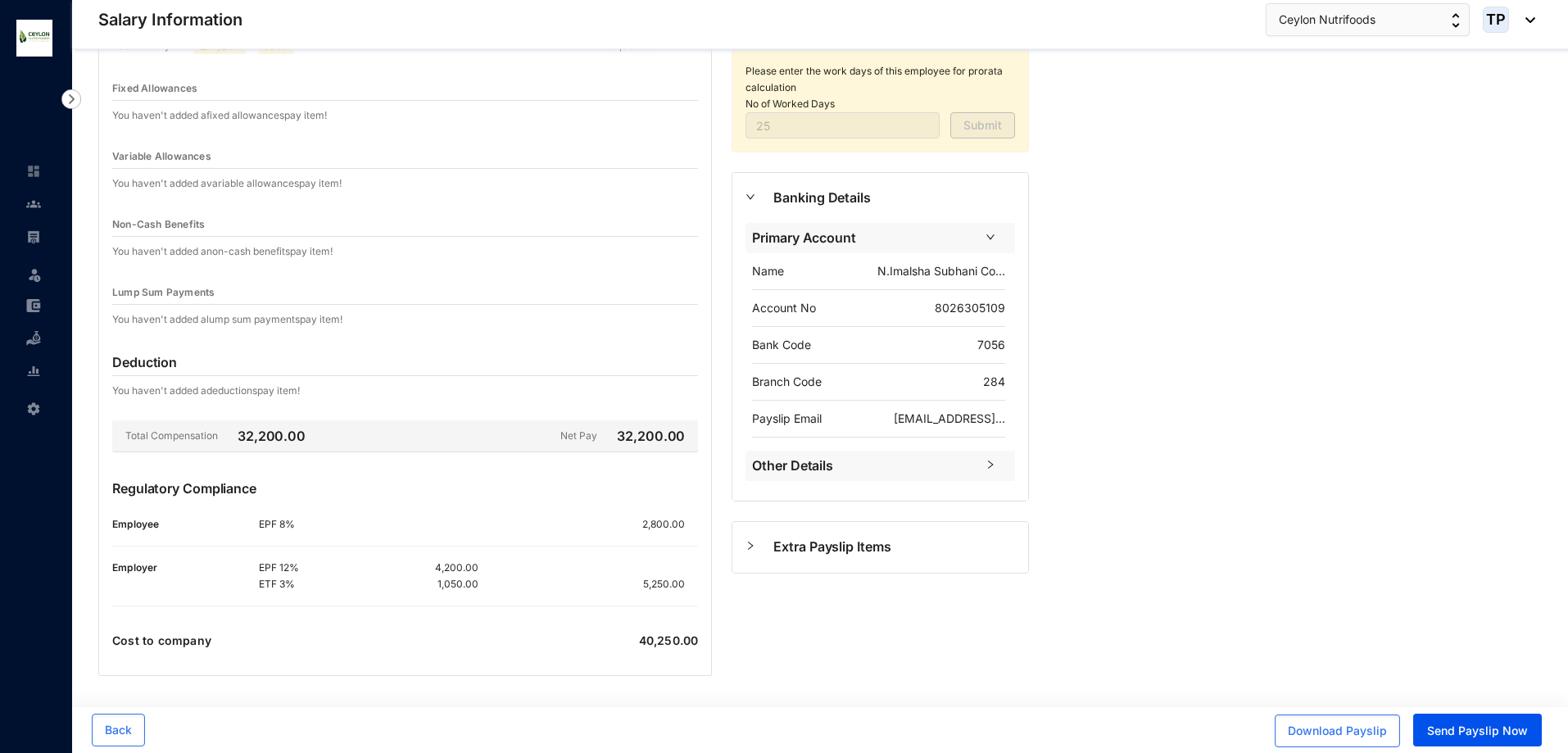
click at [751, 202] on div at bounding box center [760, 197] width 27 height 18
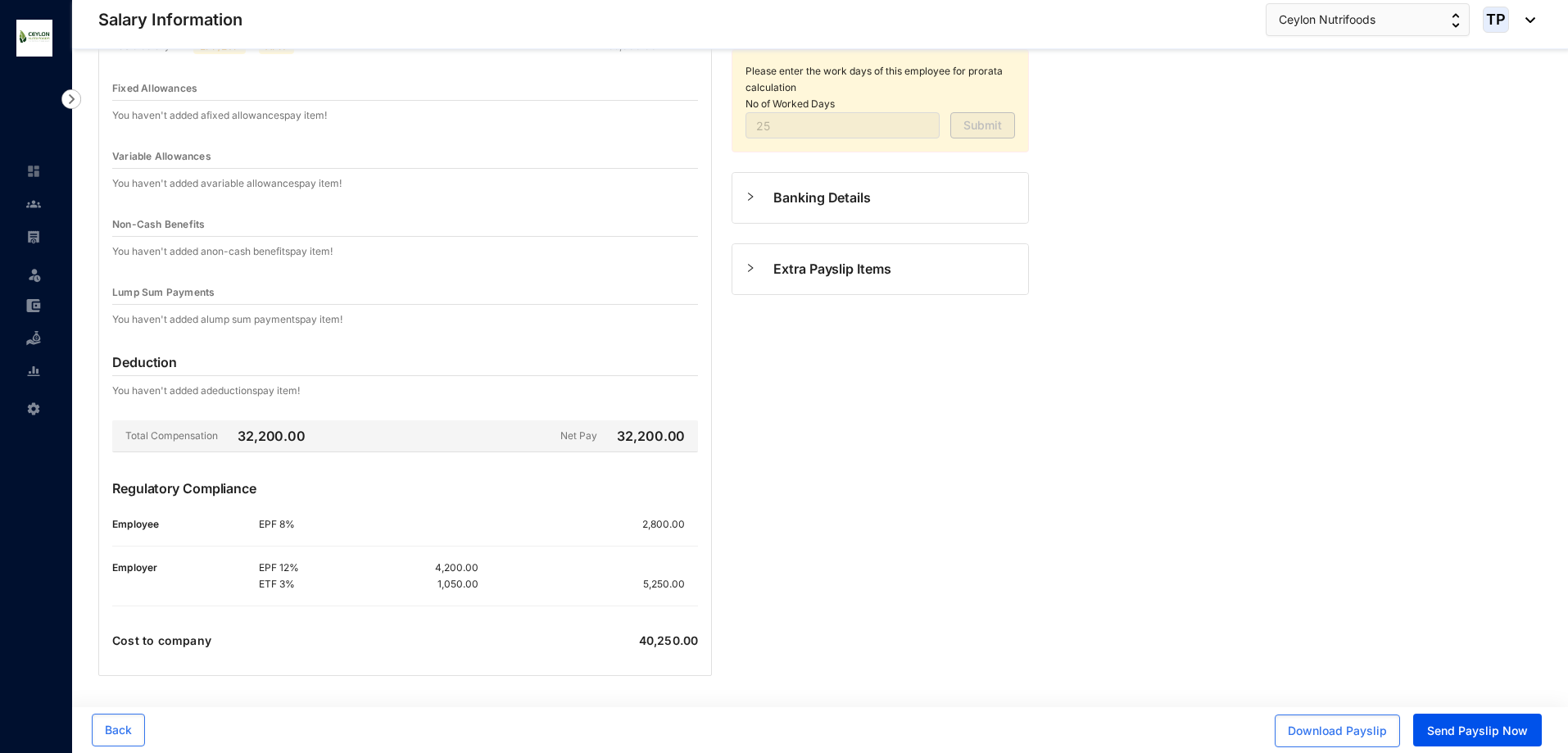
click at [750, 200] on icon "right" at bounding box center [752, 197] width 5 height 9
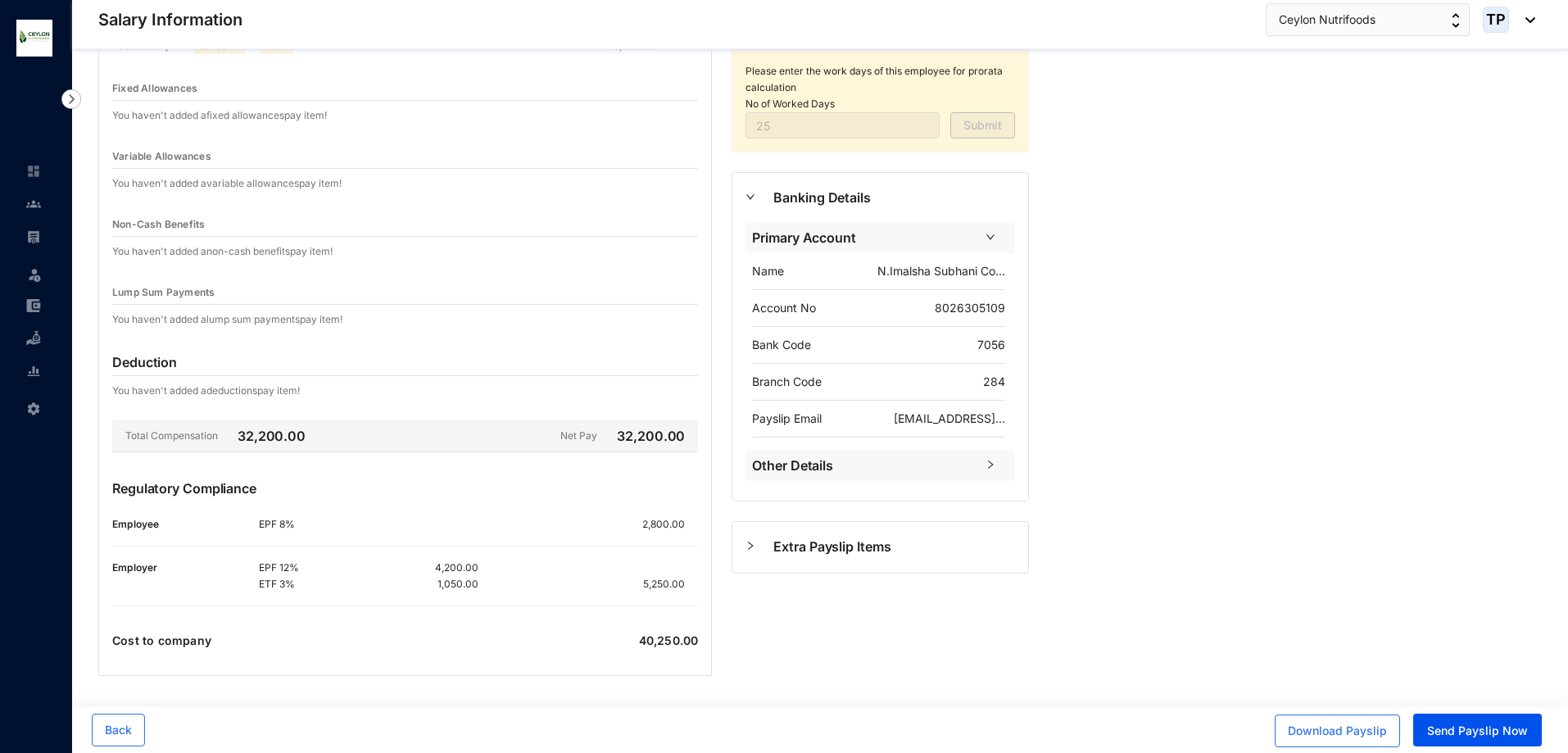
click at [751, 201] on icon "right" at bounding box center [750, 196] width 9 height 9
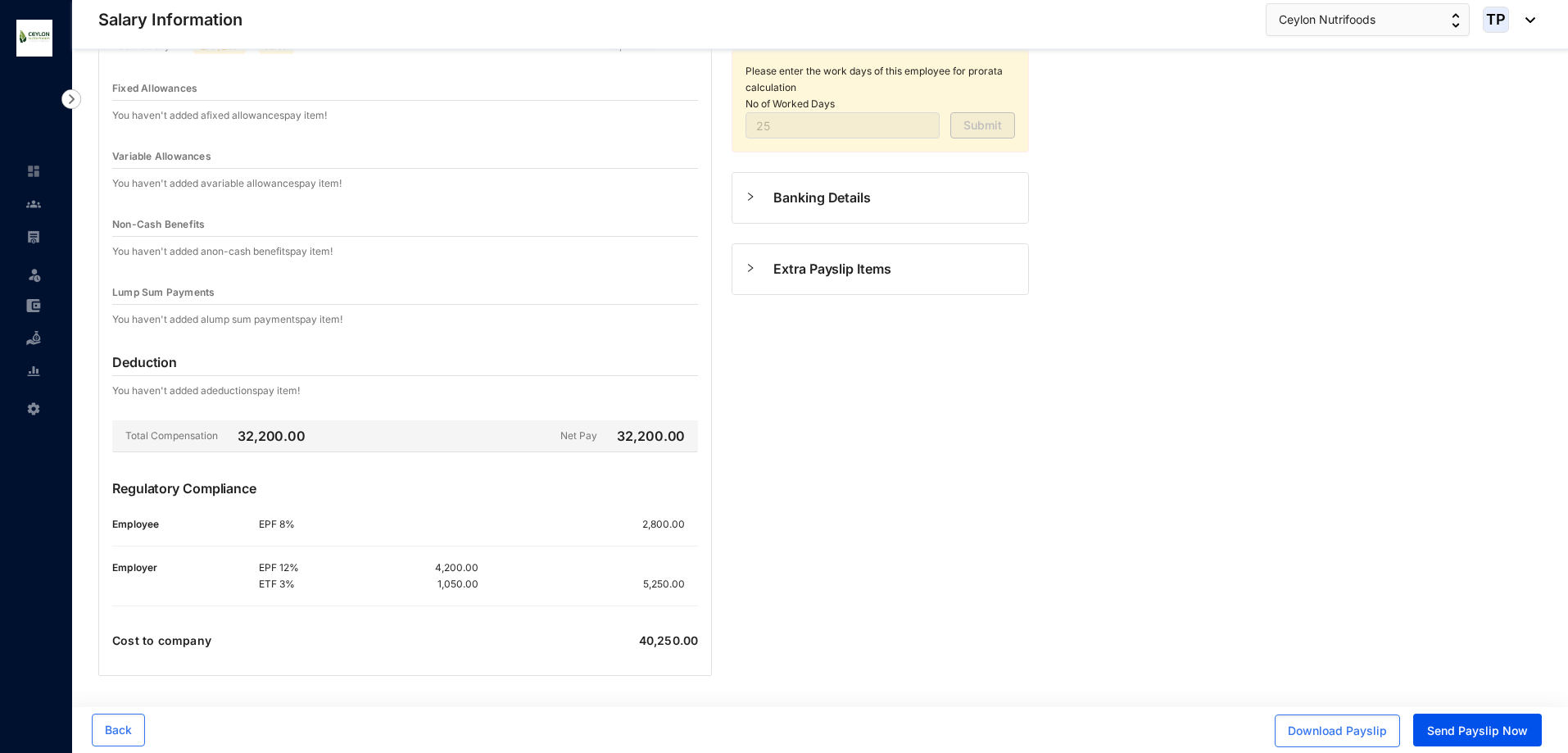
click at [751, 201] on icon "right" at bounding box center [750, 196] width 9 height 9
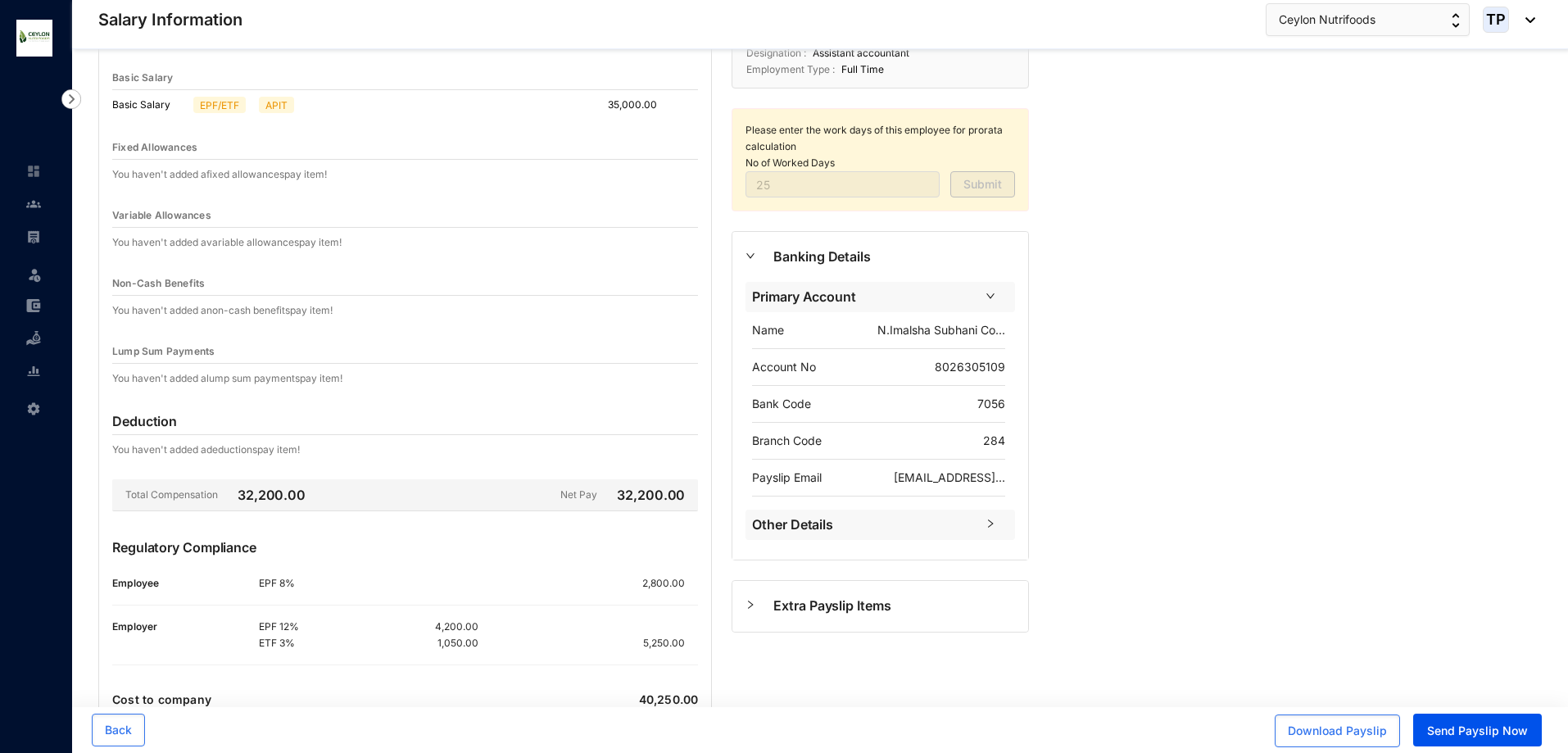
scroll to position [0, 0]
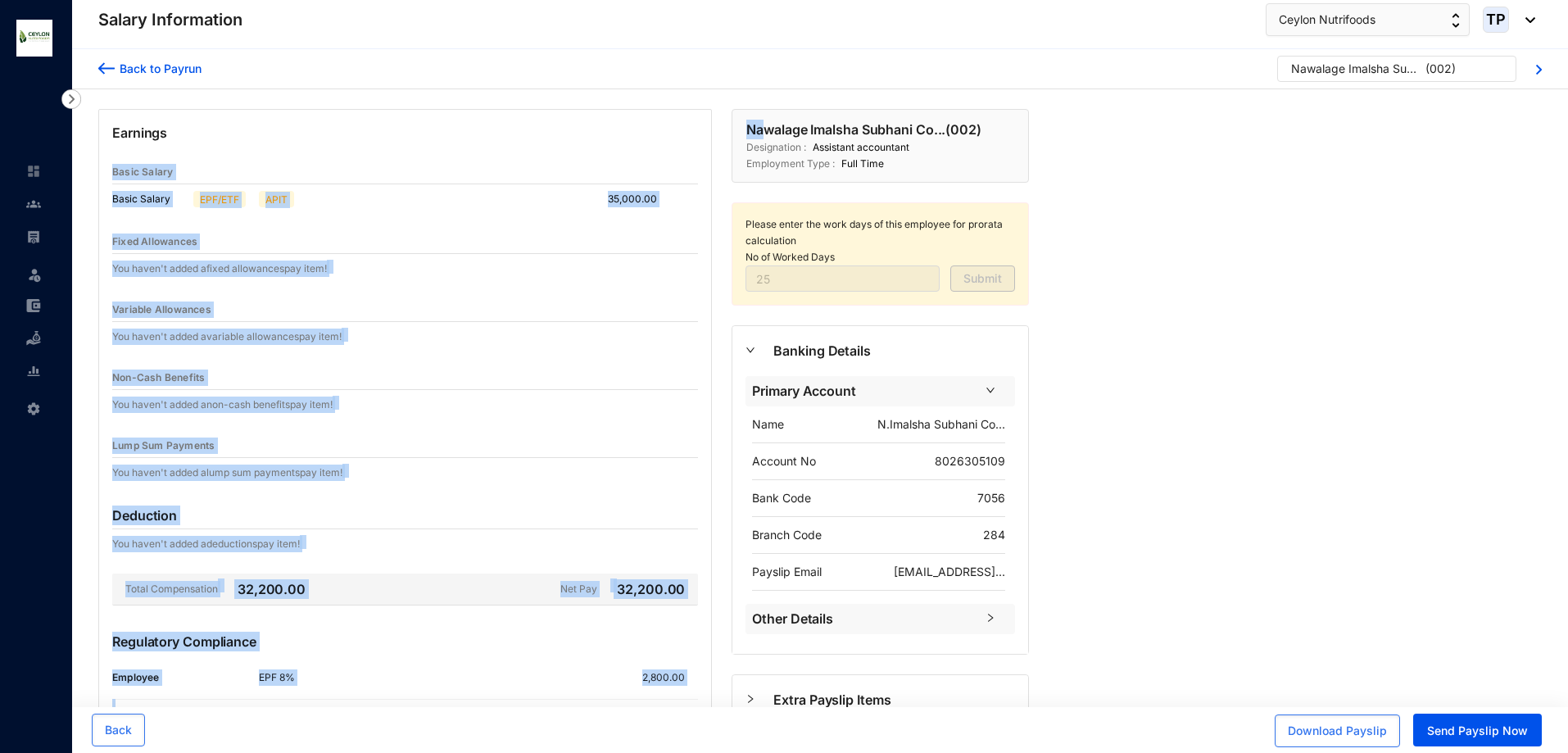
drag, startPoint x: 712, startPoint y: 114, endPoint x: 769, endPoint y: 89, distance: 62.2
click at [769, 89] on div "Earnings Basic Salary Basic Salary EPF/ETF APIT 35,000.00 Fixed Allowances You …" at bounding box center [564, 498] width 984 height 817
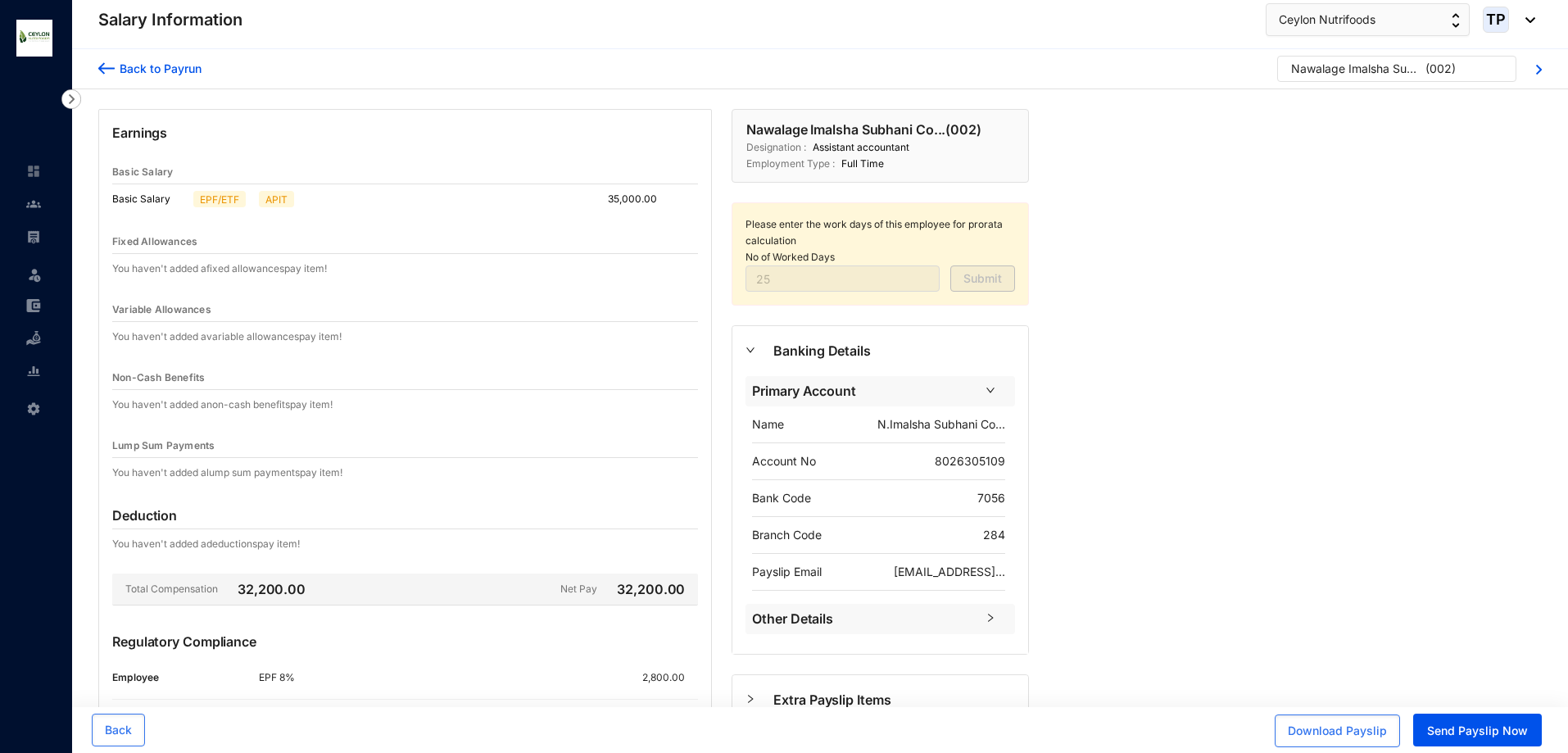
click at [1057, 132] on div "Back to Payrun Nawalage Imalsha Subhani Co... ( 002 ) Earnings Basic Salary Bas…" at bounding box center [820, 477] width 1496 height 858
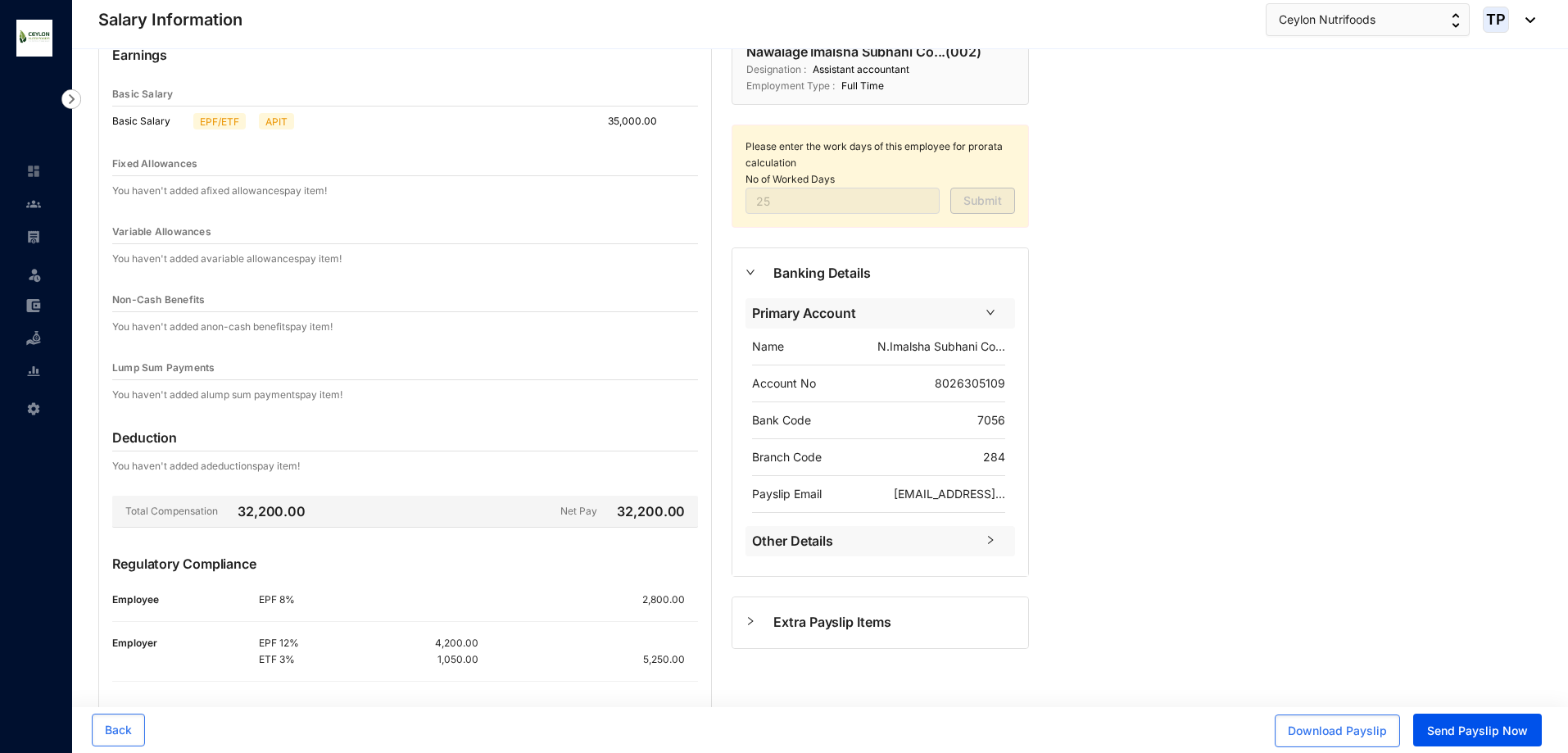
scroll to position [154, 0]
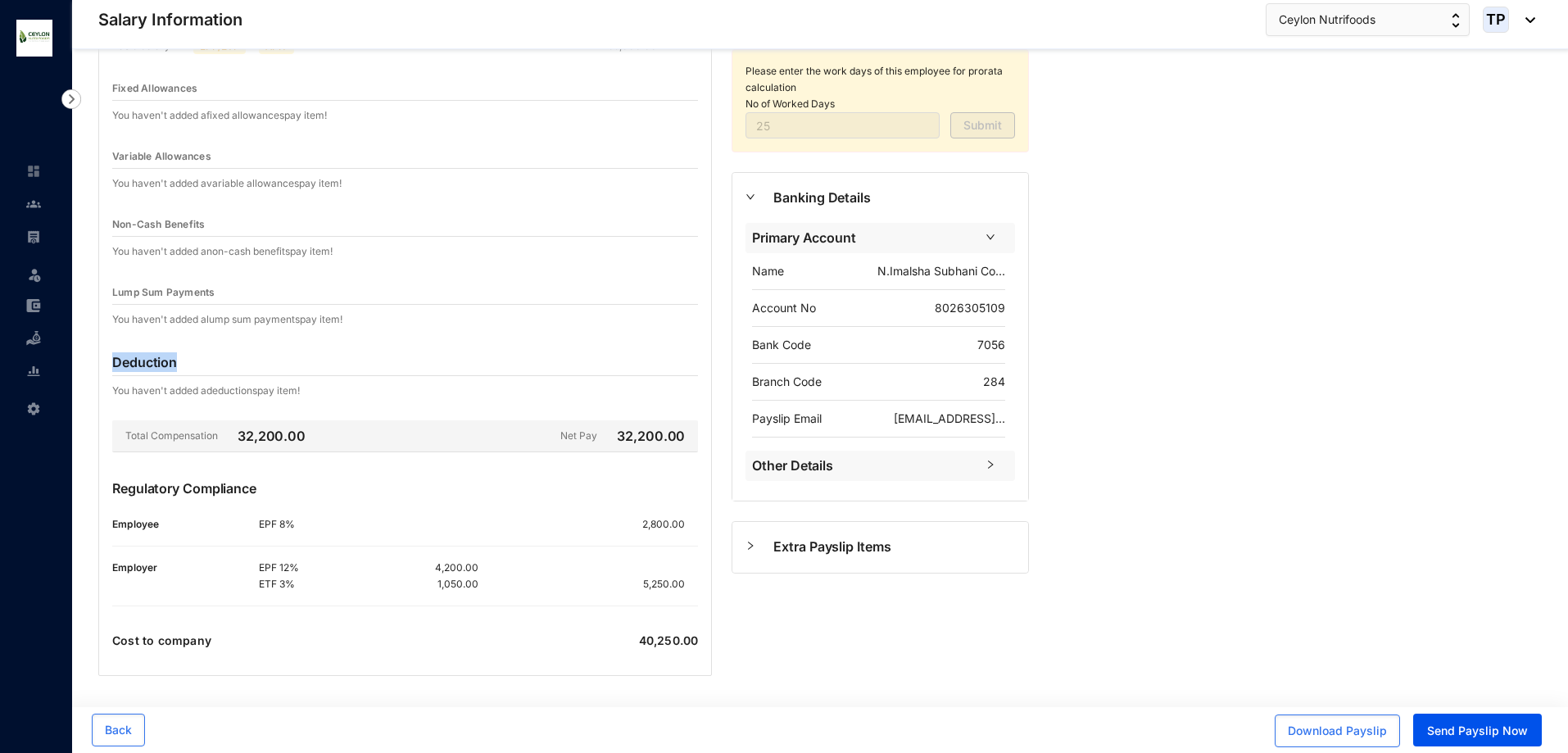
drag, startPoint x: 179, startPoint y: 357, endPoint x: 107, endPoint y: 367, distance: 72.7
click at [107, 367] on div "Earnings Basic Salary Basic Salary EPF/ETF APIT 35,000.00 Fixed Allowances You …" at bounding box center [405, 315] width 614 height 720
click at [251, 302] on div "Lump Sum Payments" at bounding box center [405, 293] width 586 height 24
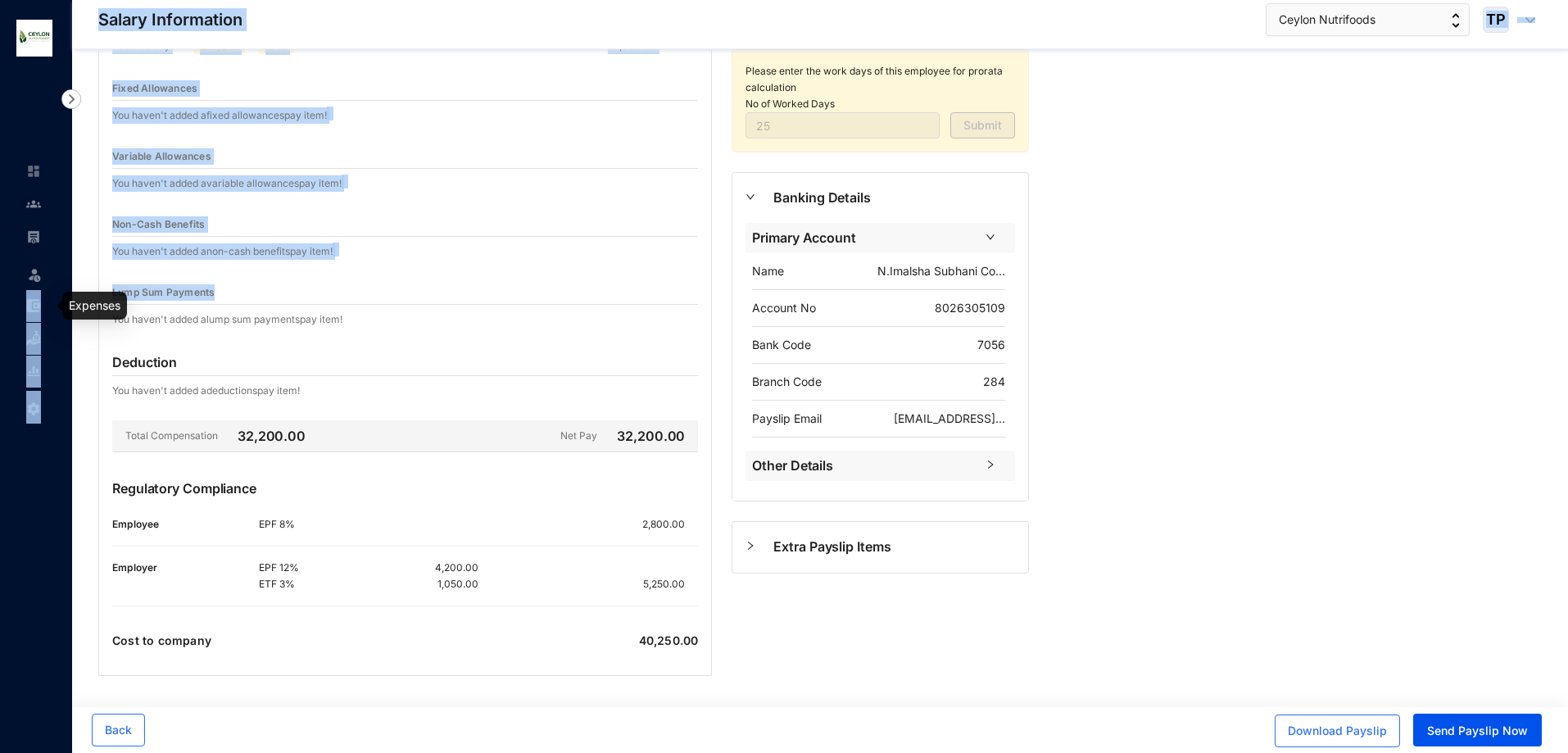
drag, startPoint x: 247, startPoint y: 289, endPoint x: 45, endPoint y: 298, distance: 202.2
click at [45, 298] on div "Salary Information Leave Settings Salary Information Ceylon Nutrifoods TP Back …" at bounding box center [784, 300] width 1568 height 907
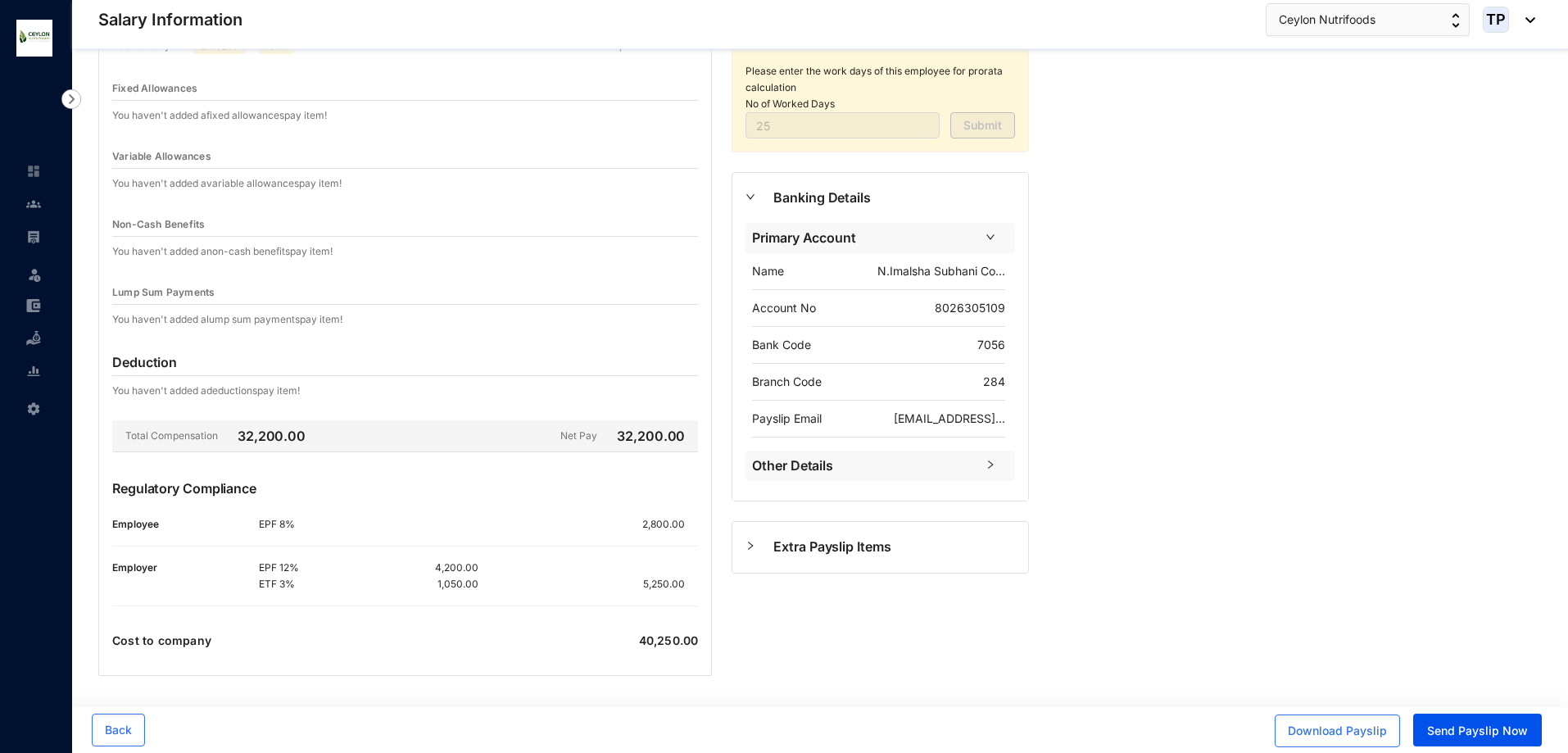
click at [285, 305] on div "Lump Sum Payments You haven't added a lump sum payments pay item!" at bounding box center [405, 304] width 586 height 46
drag, startPoint x: 209, startPoint y: 231, endPoint x: 98, endPoint y: 229, distance: 111.0
click at [98, 229] on div "Earnings Basic Salary Basic Salary EPF/ETF APIT 35,000.00 Fixed Allowances You …" at bounding box center [405, 315] width 633 height 720
click at [251, 162] on div "Variable Allowances" at bounding box center [405, 157] width 586 height 24
drag, startPoint x: 250, startPoint y: 162, endPoint x: 136, endPoint y: 159, distance: 114.0
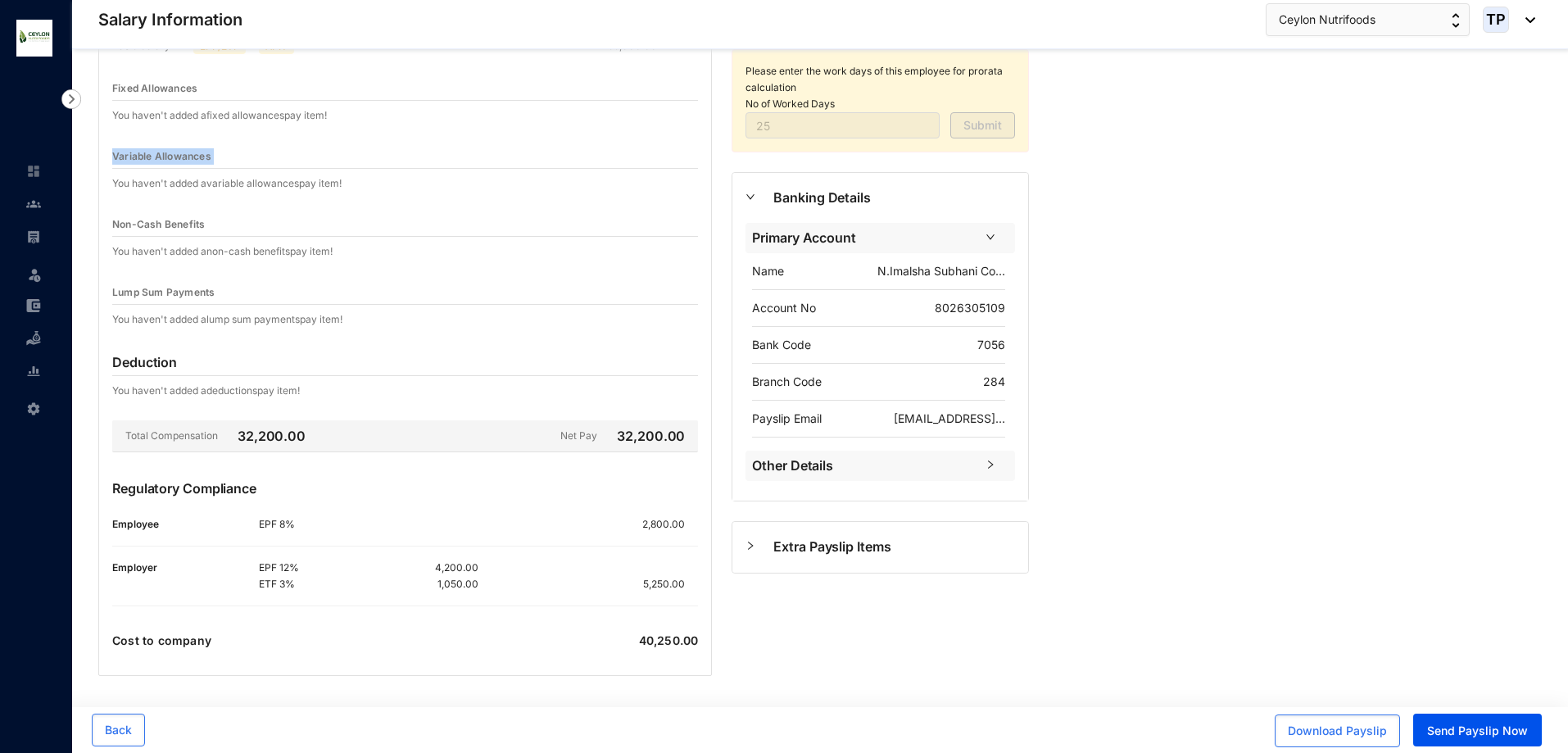
click at [136, 159] on div "Variable Allowances" at bounding box center [405, 157] width 586 height 24
click at [216, 87] on div "Fixed Allowances" at bounding box center [405, 89] width 586 height 24
drag, startPoint x: 204, startPoint y: 88, endPoint x: 115, endPoint y: 94, distance: 89.2
click at [115, 94] on div "Fixed Allowances" at bounding box center [405, 89] width 586 height 24
click at [327, 191] on p "You haven't added a variable allowances pay item!" at bounding box center [227, 183] width 229 height 16
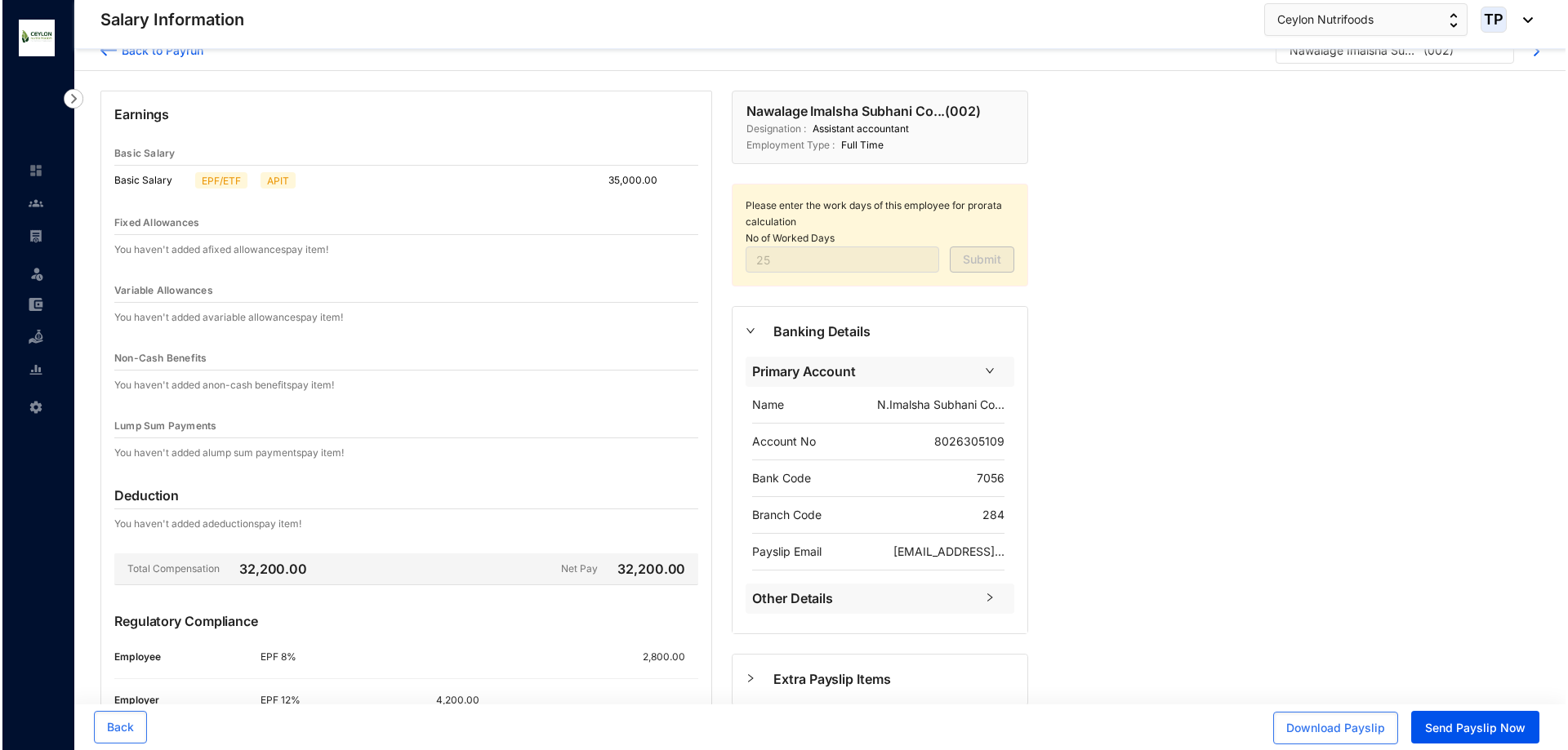
scroll to position [0, 0]
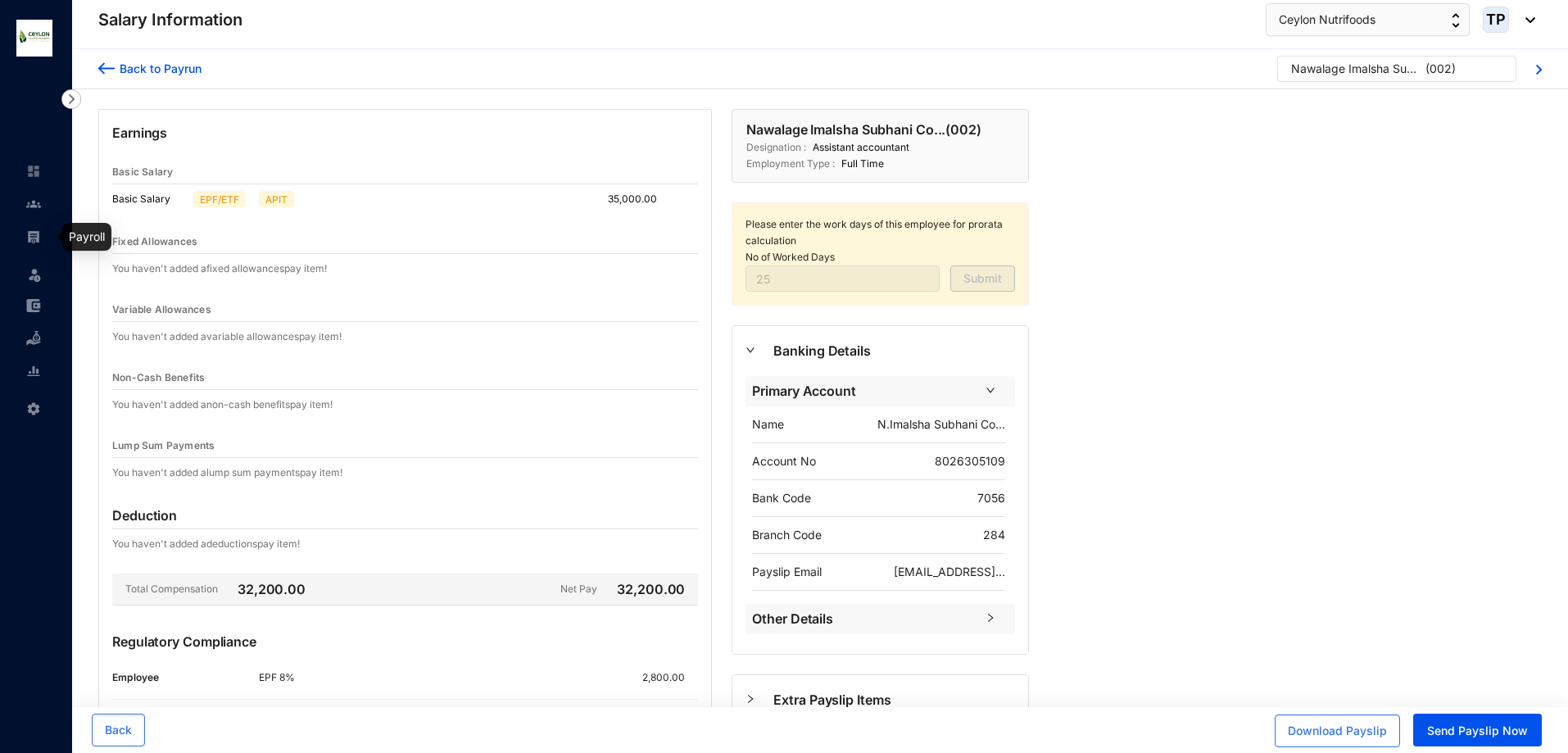
click at [28, 245] on link at bounding box center [47, 236] width 41 height 16
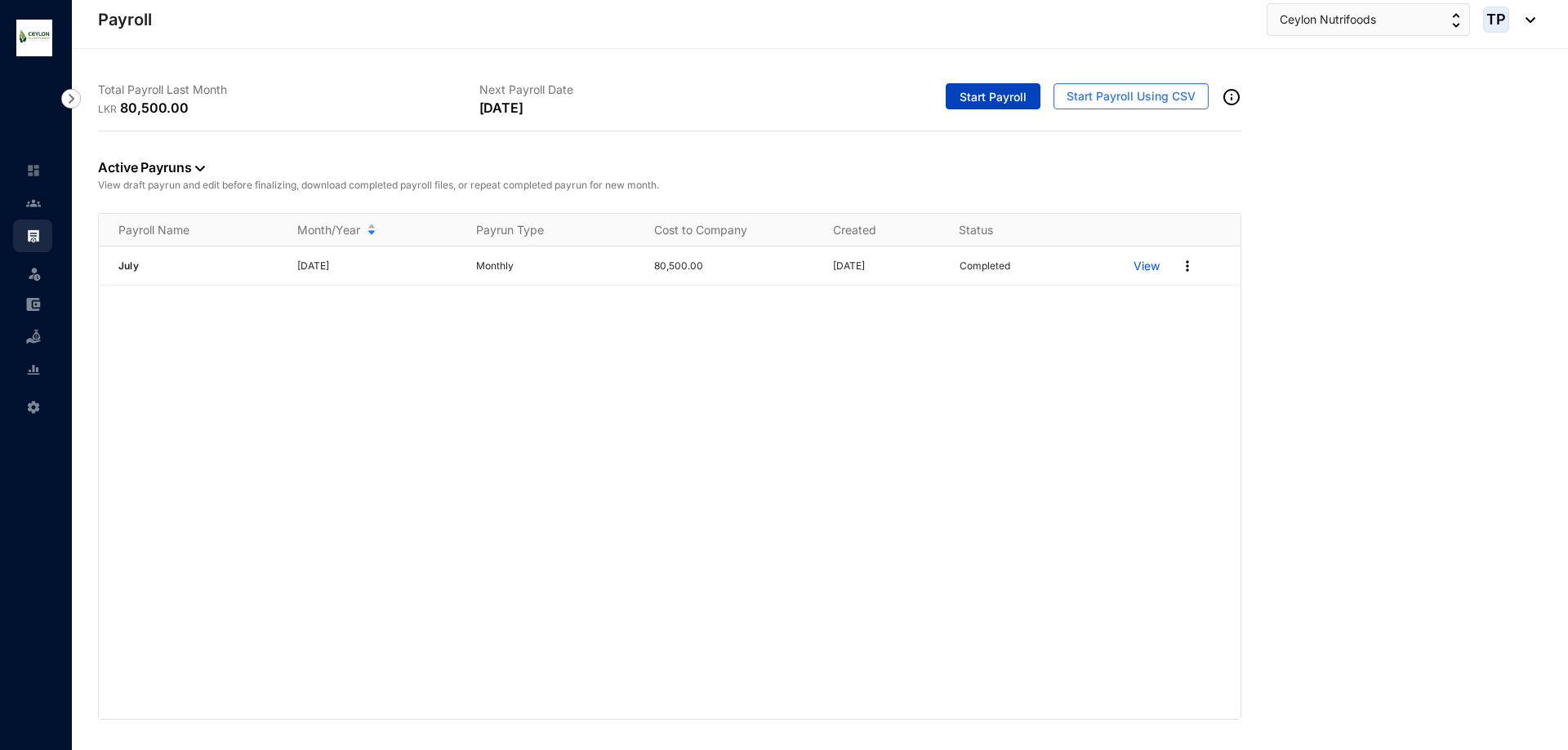
click at [991, 93] on span "Start Payroll" at bounding box center [993, 97] width 67 height 16
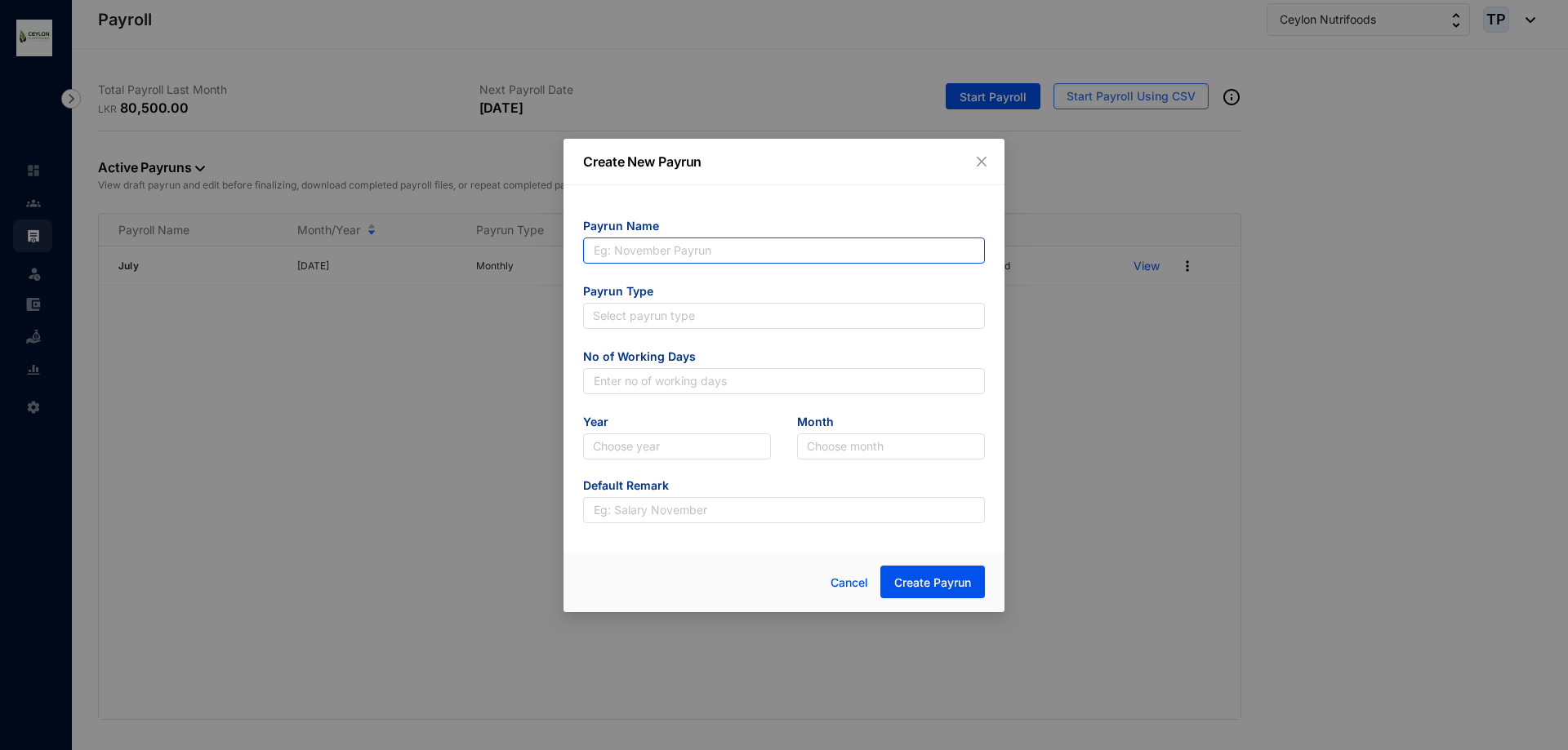
click at [904, 262] on input "text" at bounding box center [784, 251] width 402 height 27
type input "may"
click at [968, 164] on p "Create New Payrun" at bounding box center [784, 162] width 402 height 20
click at [975, 162] on icon "close" at bounding box center [981, 161] width 13 height 13
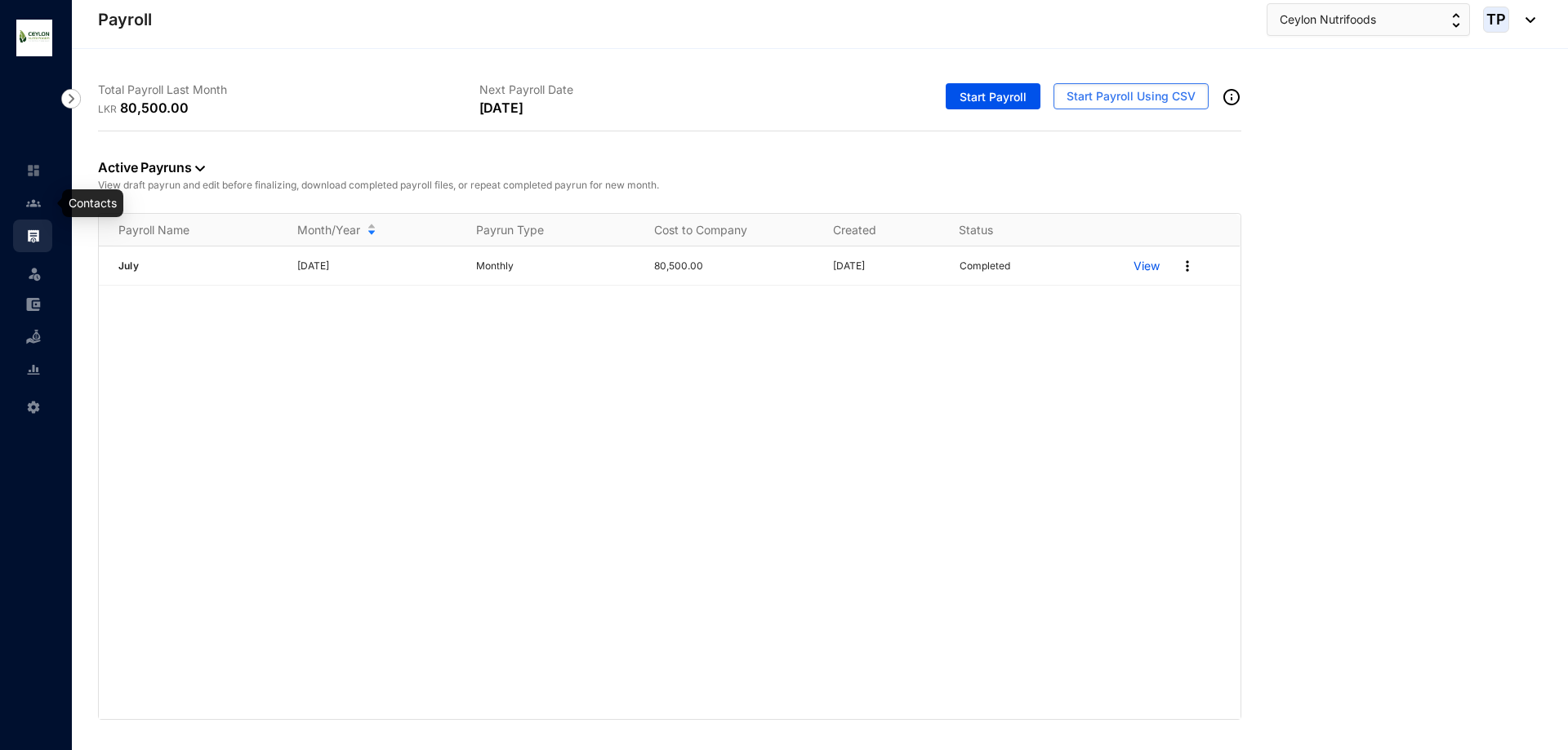
click at [31, 205] on img at bounding box center [33, 203] width 15 height 15
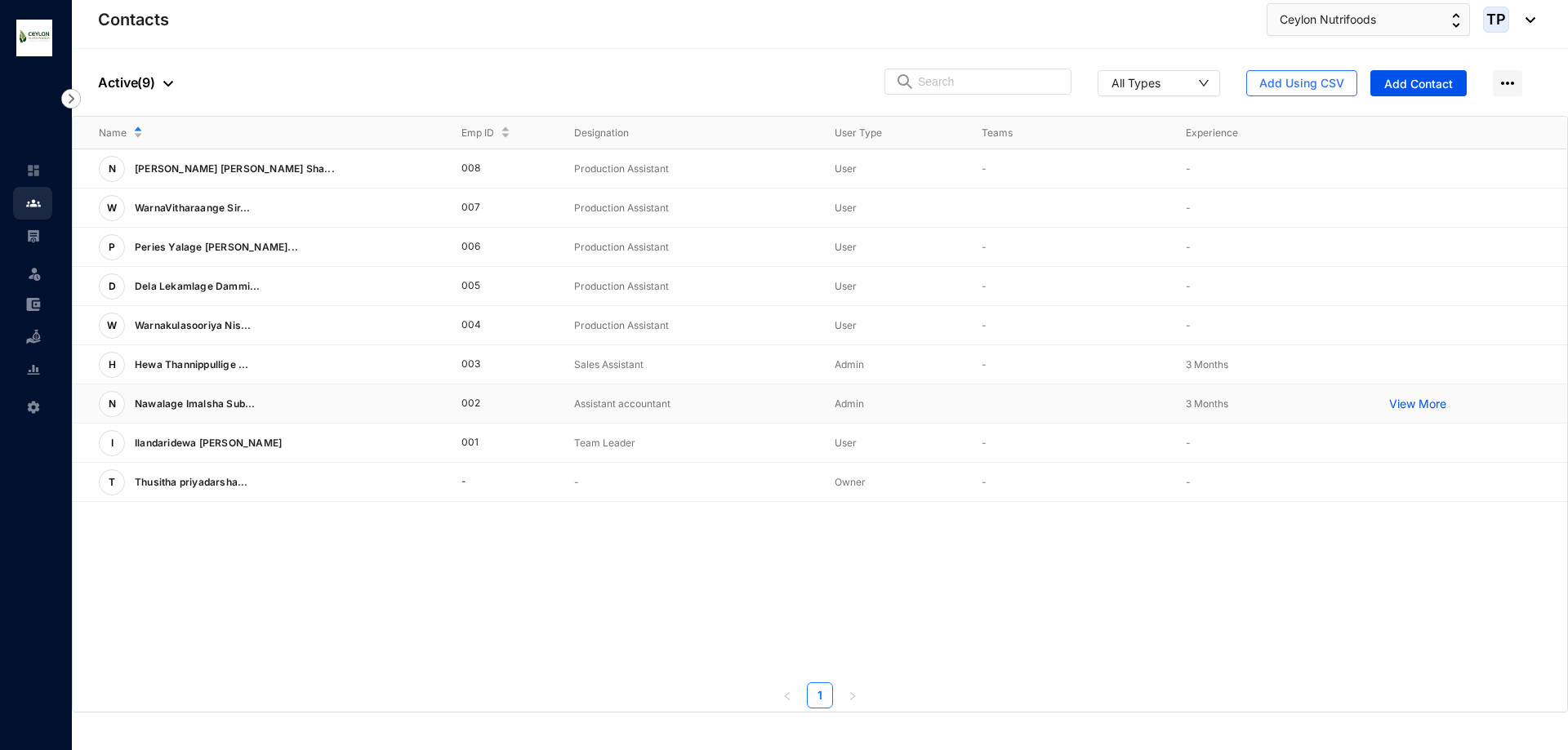
click at [1423, 406] on p "View More" at bounding box center [1422, 404] width 65 height 16
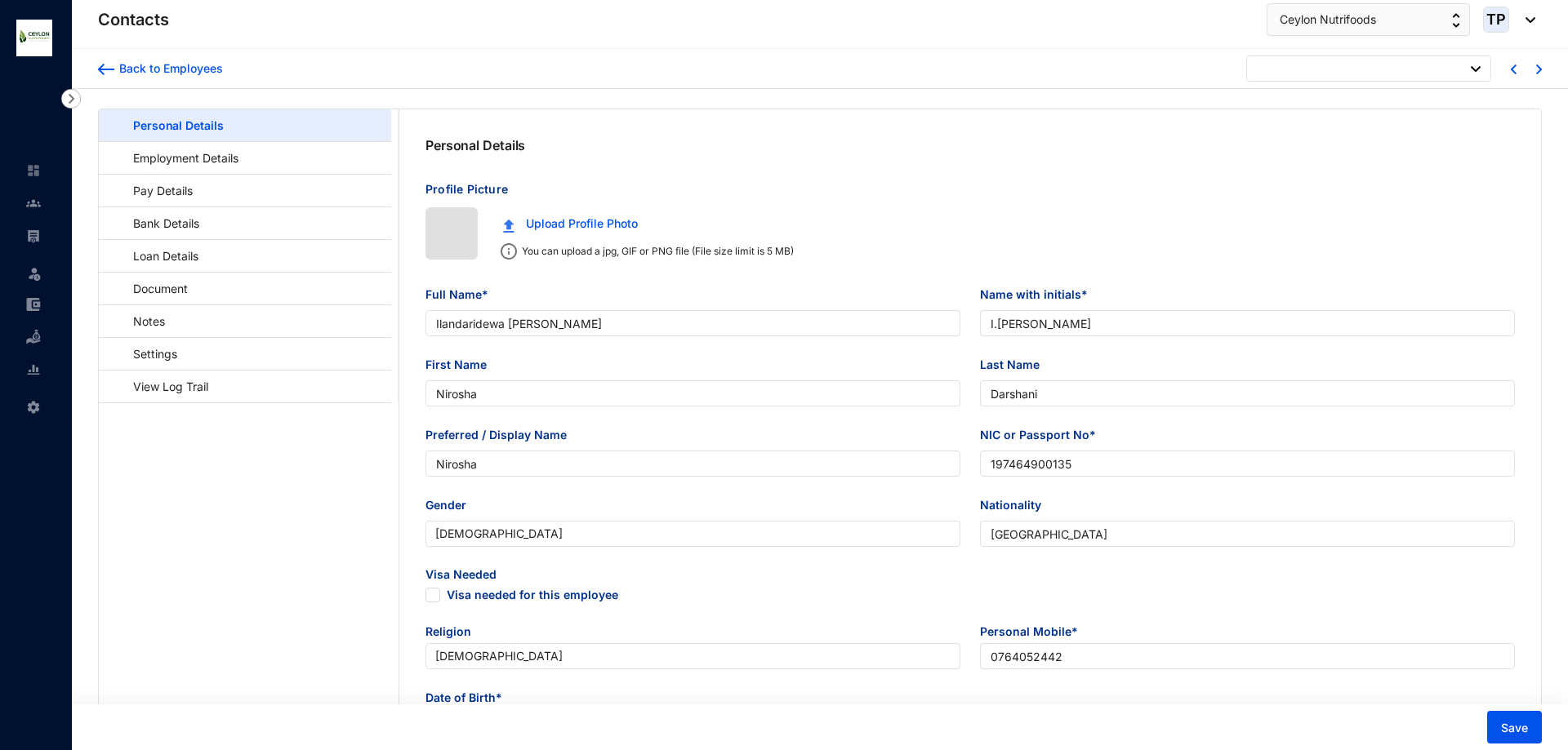
type input "1974-05-28"
checkbox input "false"
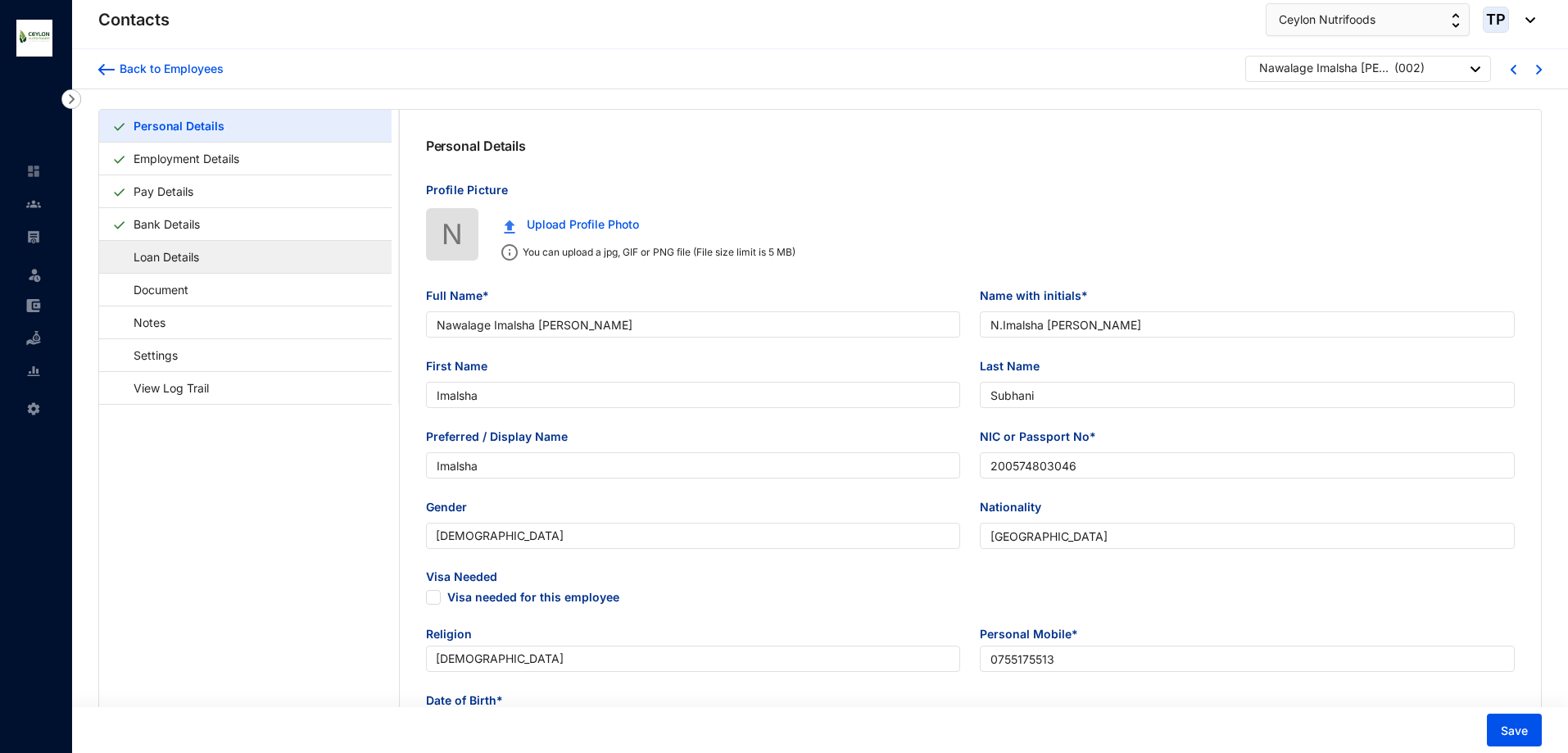
type input "Nawalage Imalsha Subhani Coorey"
type input "N.Imalsha Subhani Correy"
type input "Imalsha"
type input "Subhani"
type input "Imalsha"
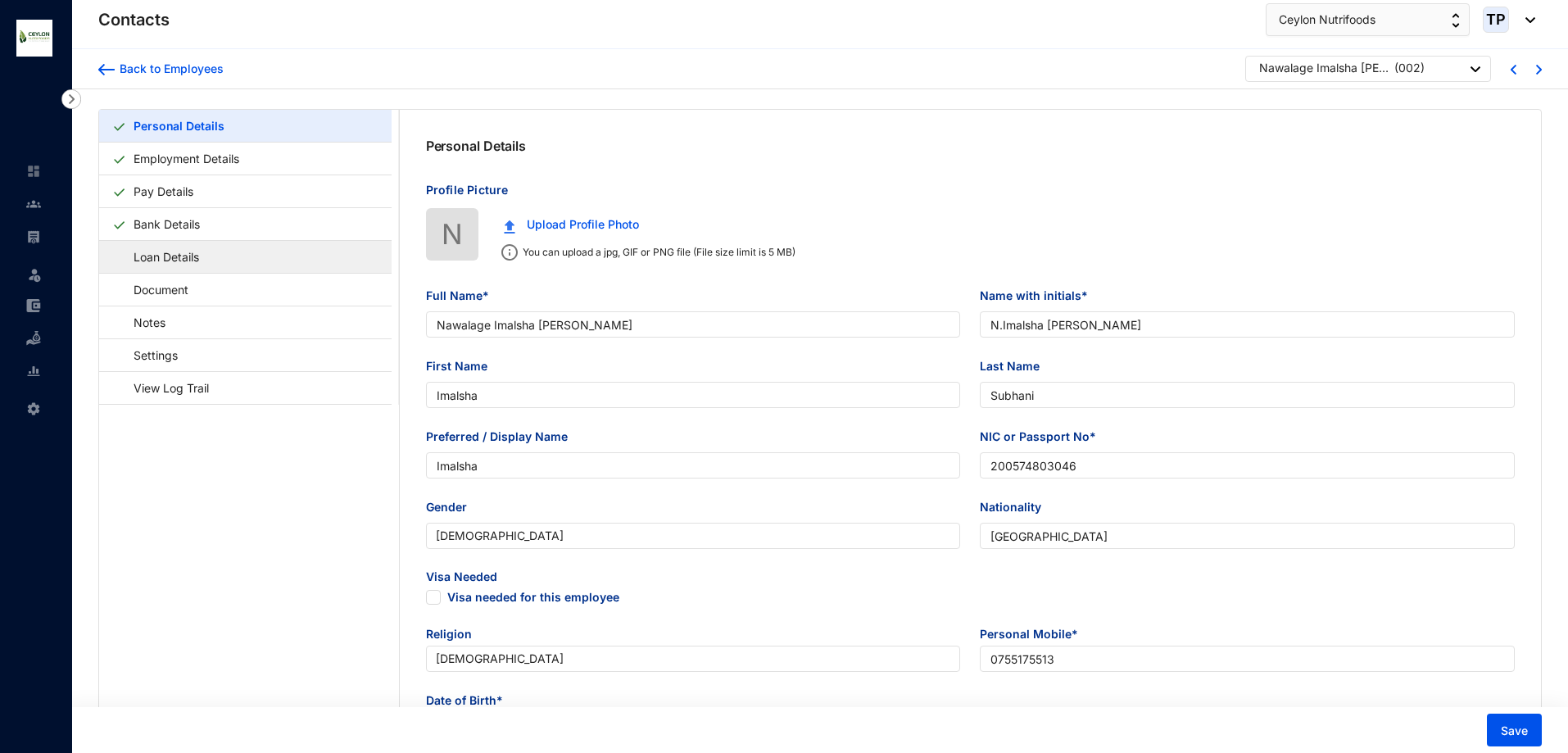
type input "200574803046"
type input "0755175513"
type input "608/D/2 Paranakanda Rd,Enderamulla,Wattala"
checkbox input "true"
radio input "true"
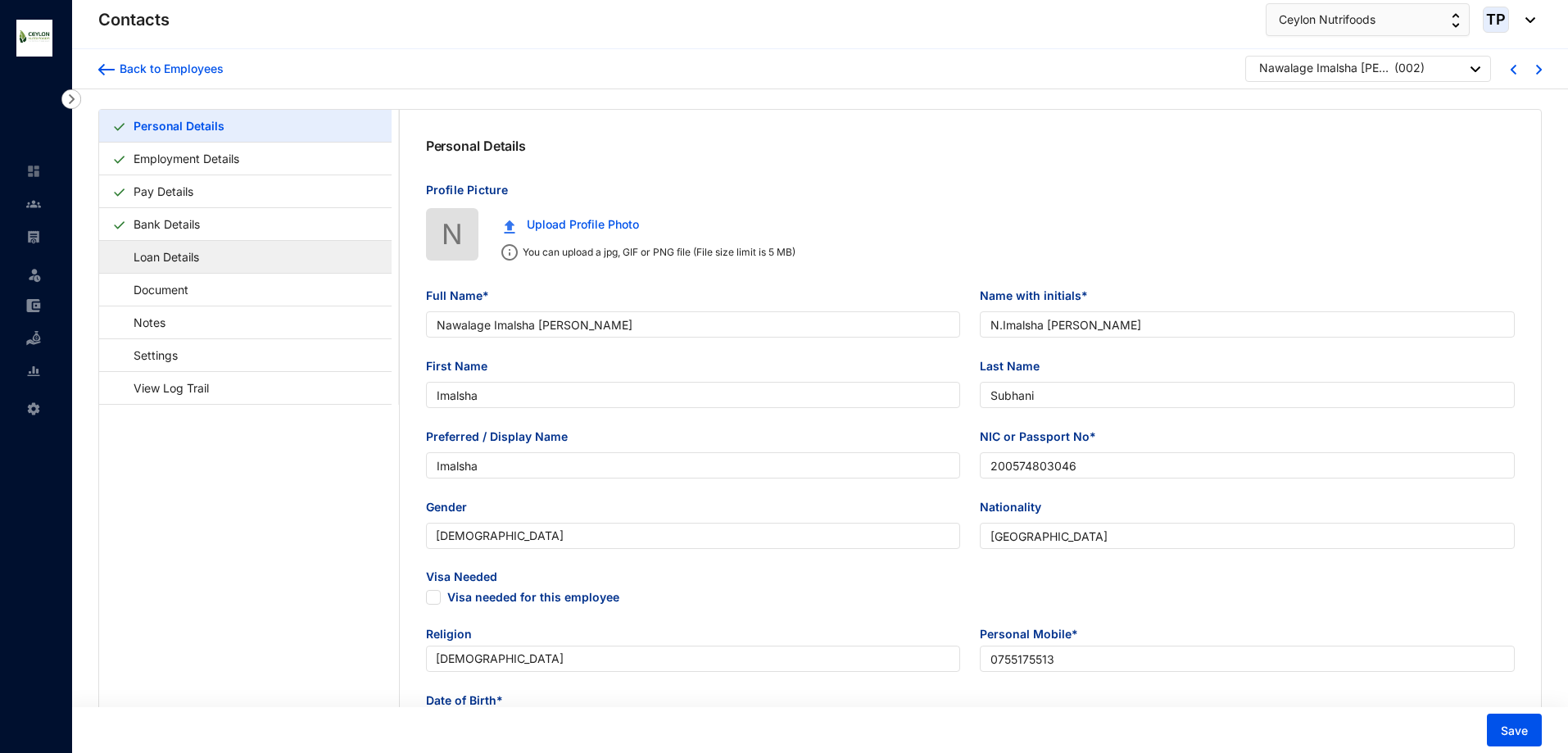
radio input "false"
type input "Indika Sampath"
type input "Father"
type input "0752812251"
type input "2005-09-04"
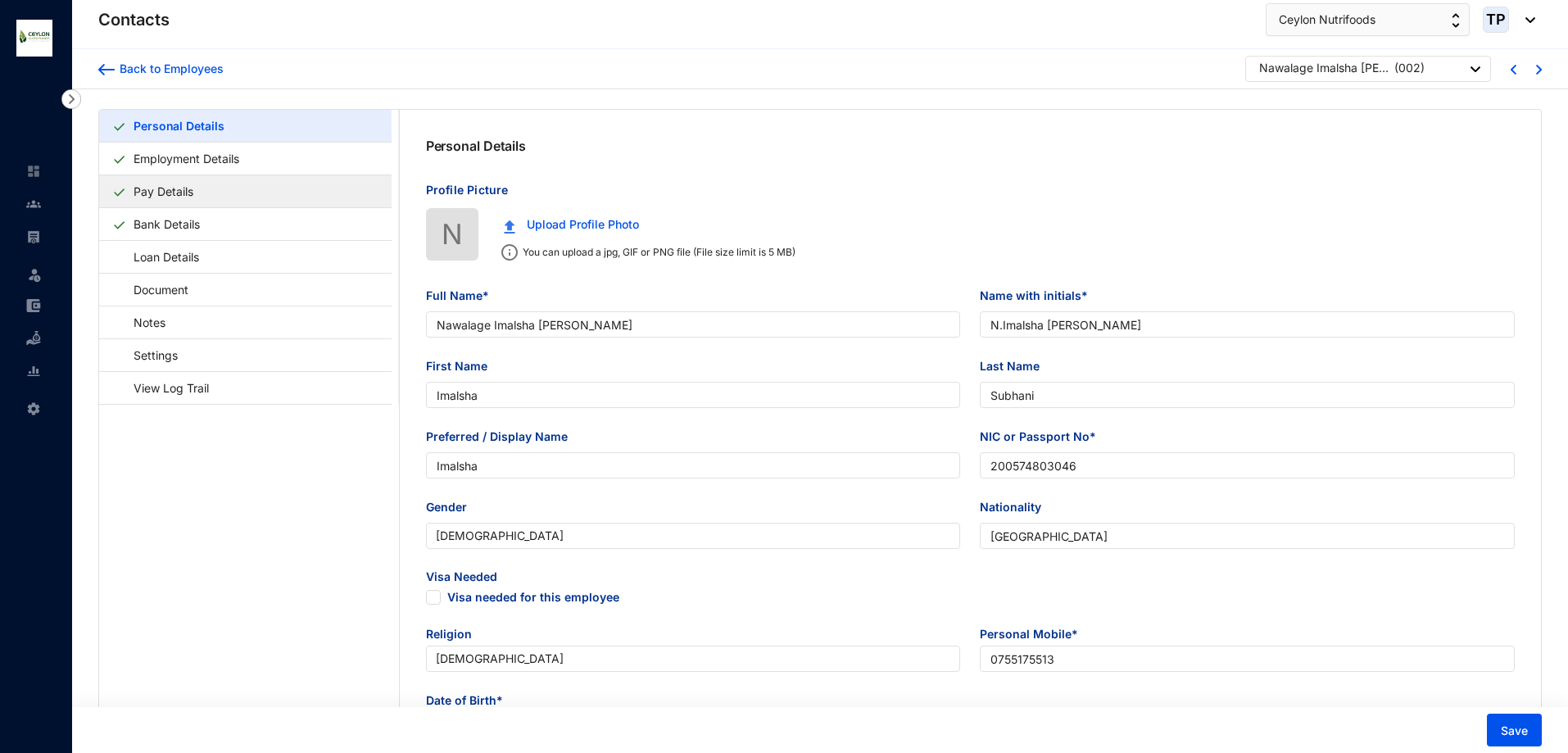
click at [192, 203] on link "Pay Details" at bounding box center [163, 191] width 73 height 33
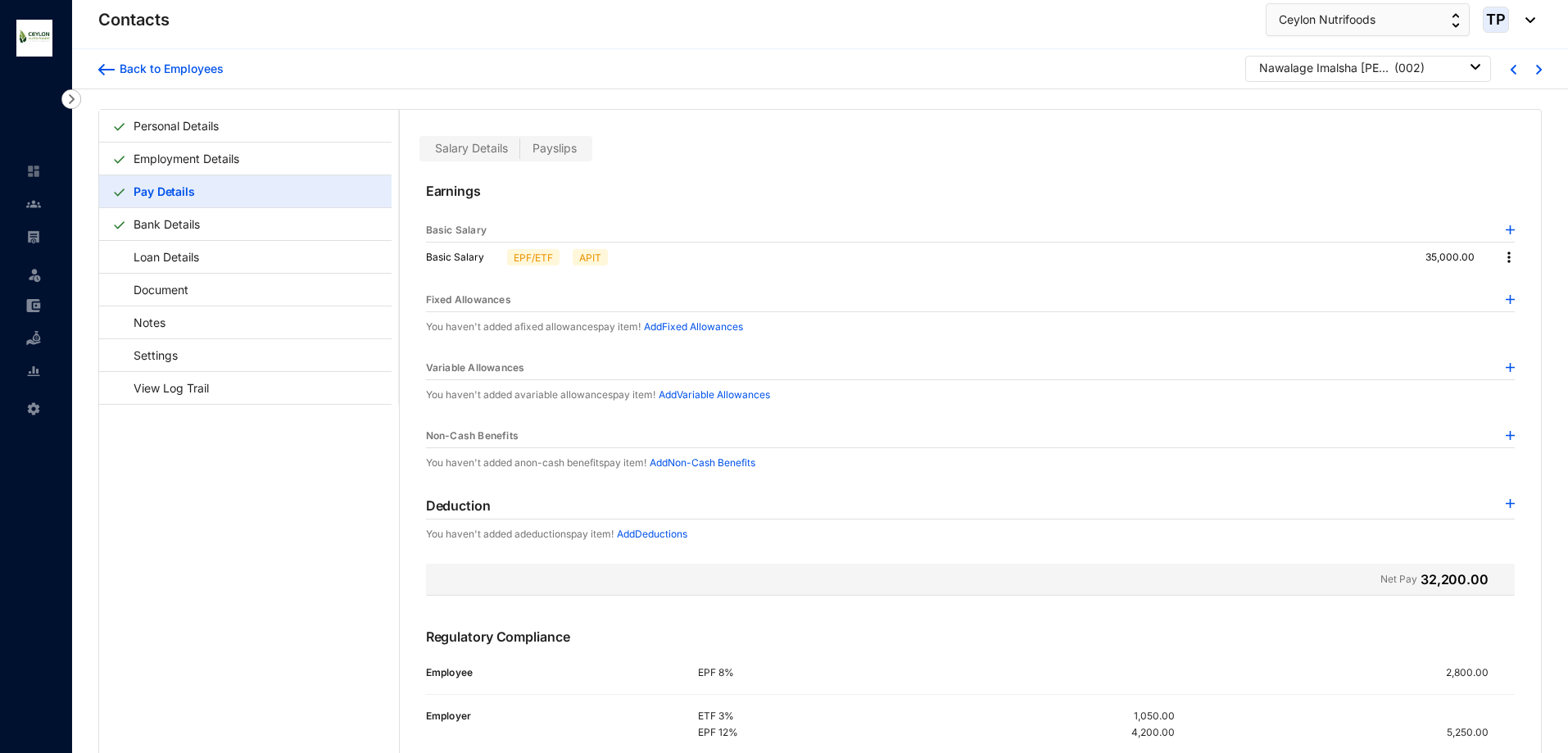
click at [1506, 367] on img at bounding box center [1510, 367] width 9 height 9
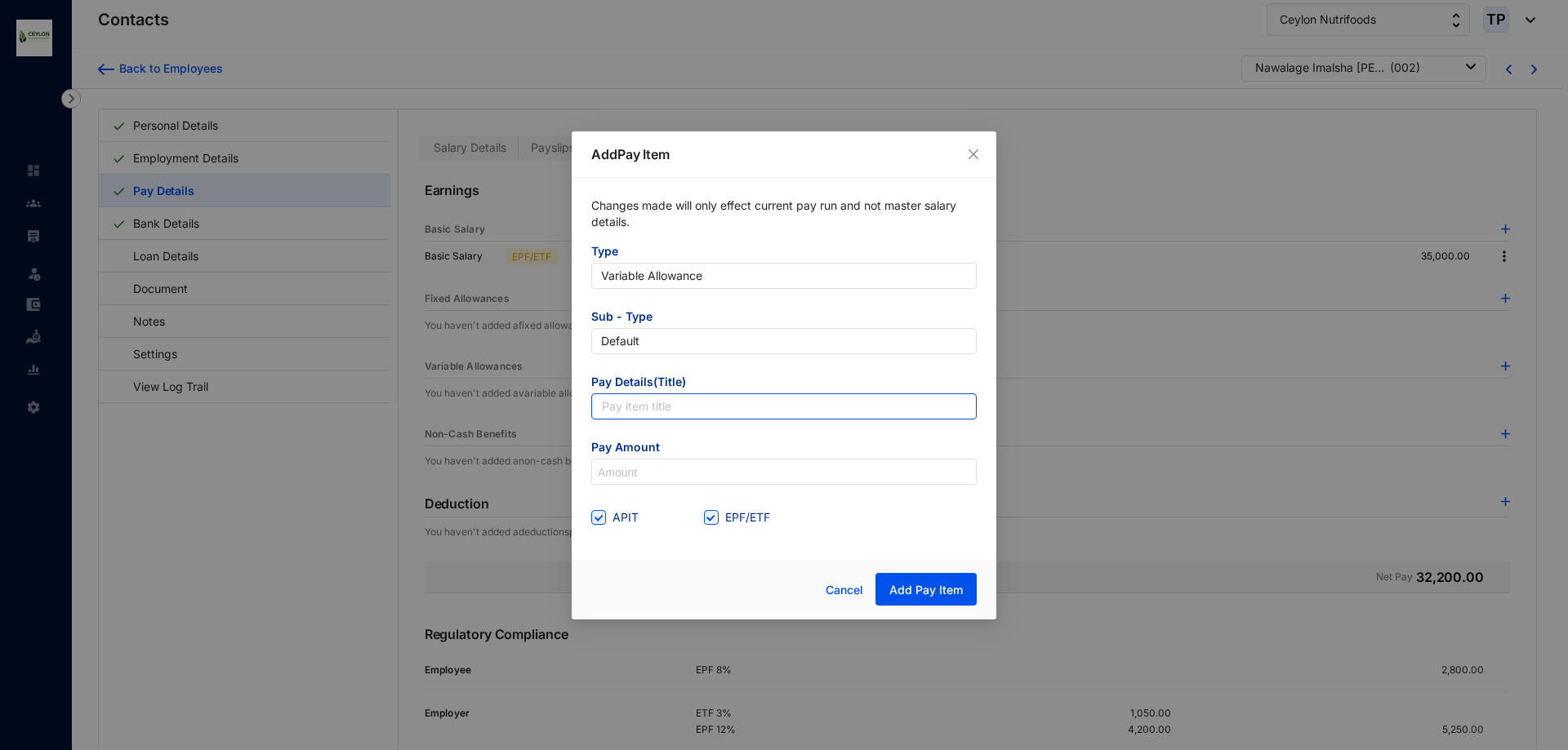
click at [786, 416] on input "text" at bounding box center [784, 406] width 386 height 27
type input "Labour Salary"
click at [604, 513] on span at bounding box center [598, 517] width 15 height 15
click at [603, 513] on input "APIT" at bounding box center [596, 516] width 11 height 11
checkbox input "false"
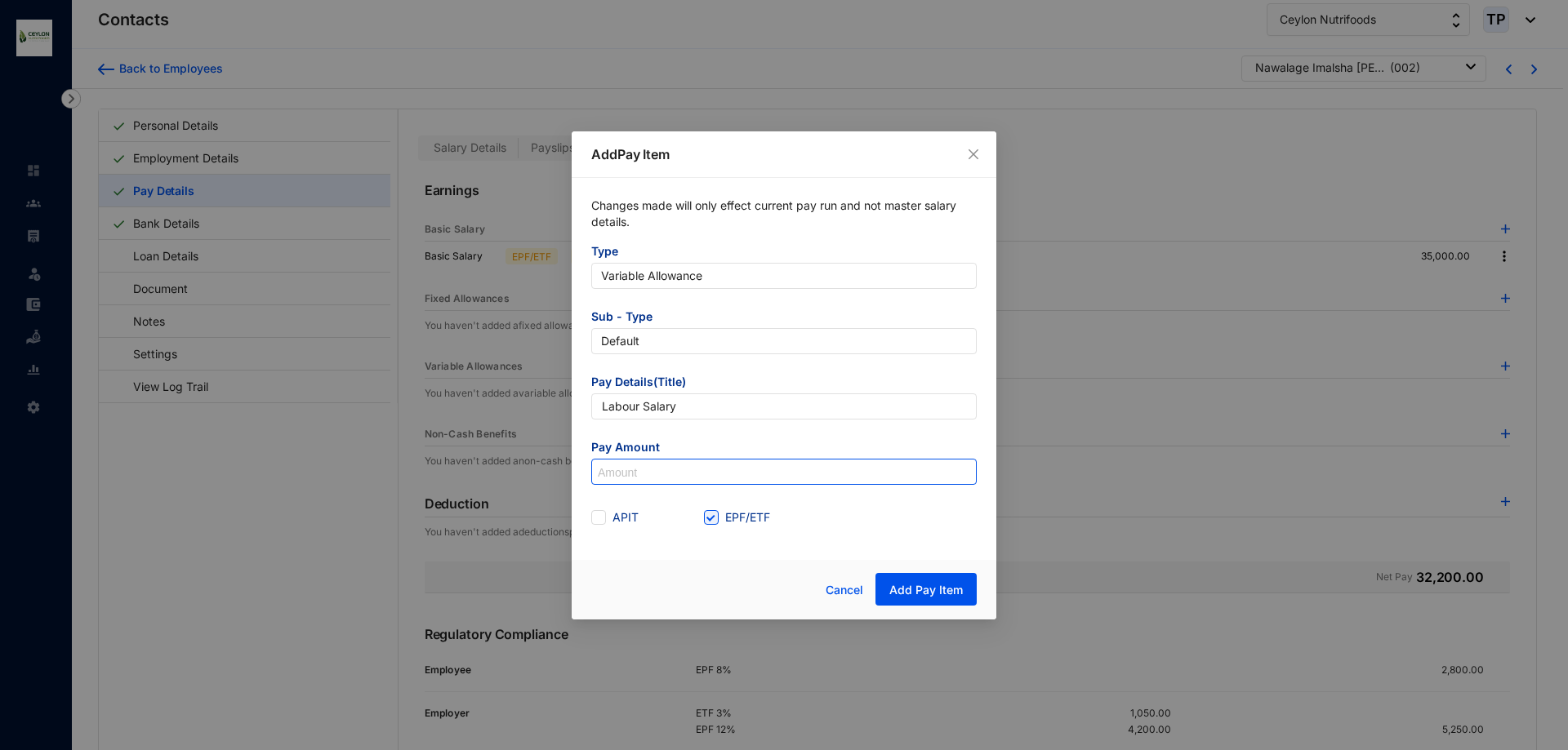
click at [614, 479] on input at bounding box center [784, 473] width 384 height 27
type input "2,000"
click at [946, 579] on button "Add Pay Item" at bounding box center [926, 589] width 101 height 32
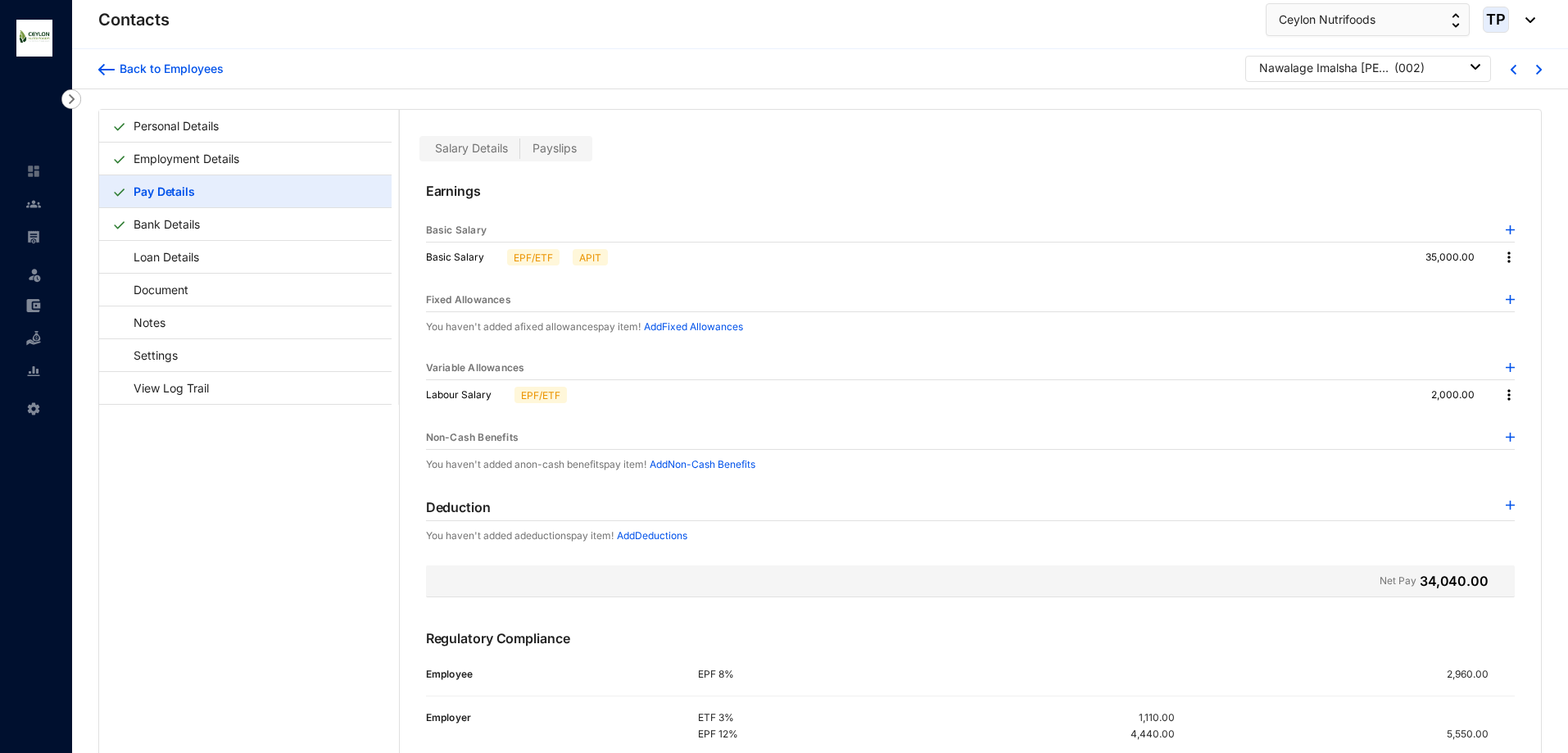
click at [1499, 248] on div "Basic Salary EPF/ETF APIT 35,000.00" at bounding box center [970, 258] width 1089 height 29
click at [1503, 260] on img at bounding box center [1509, 257] width 16 height 16
click at [1513, 278] on span "Edit" at bounding box center [1520, 285] width 21 height 18
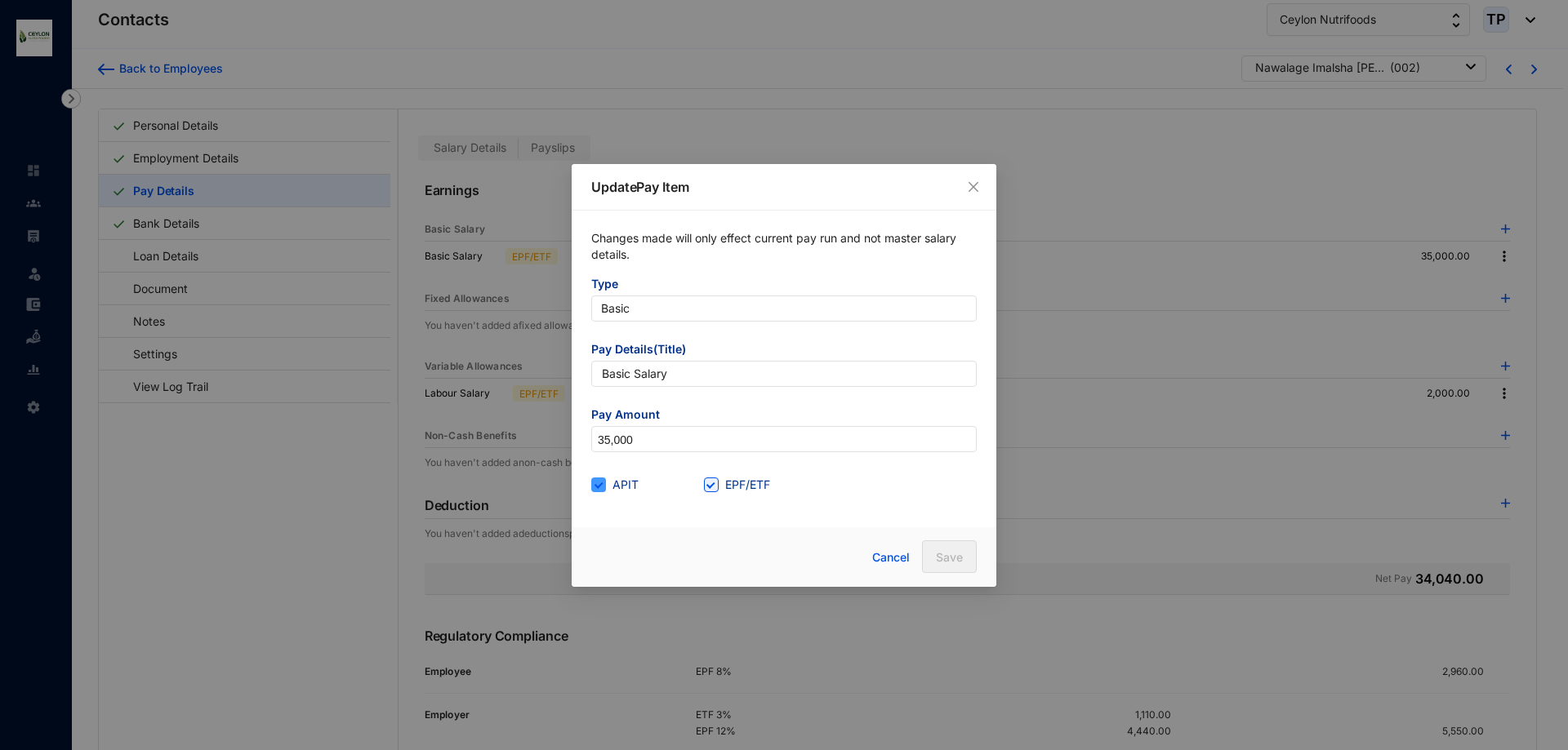
click at [609, 493] on span "APIT" at bounding box center [625, 485] width 39 height 18
click at [603, 489] on input "APIT" at bounding box center [596, 483] width 11 height 11
checkbox input "false"
click at [941, 555] on span "Save" at bounding box center [950, 558] width 27 height 16
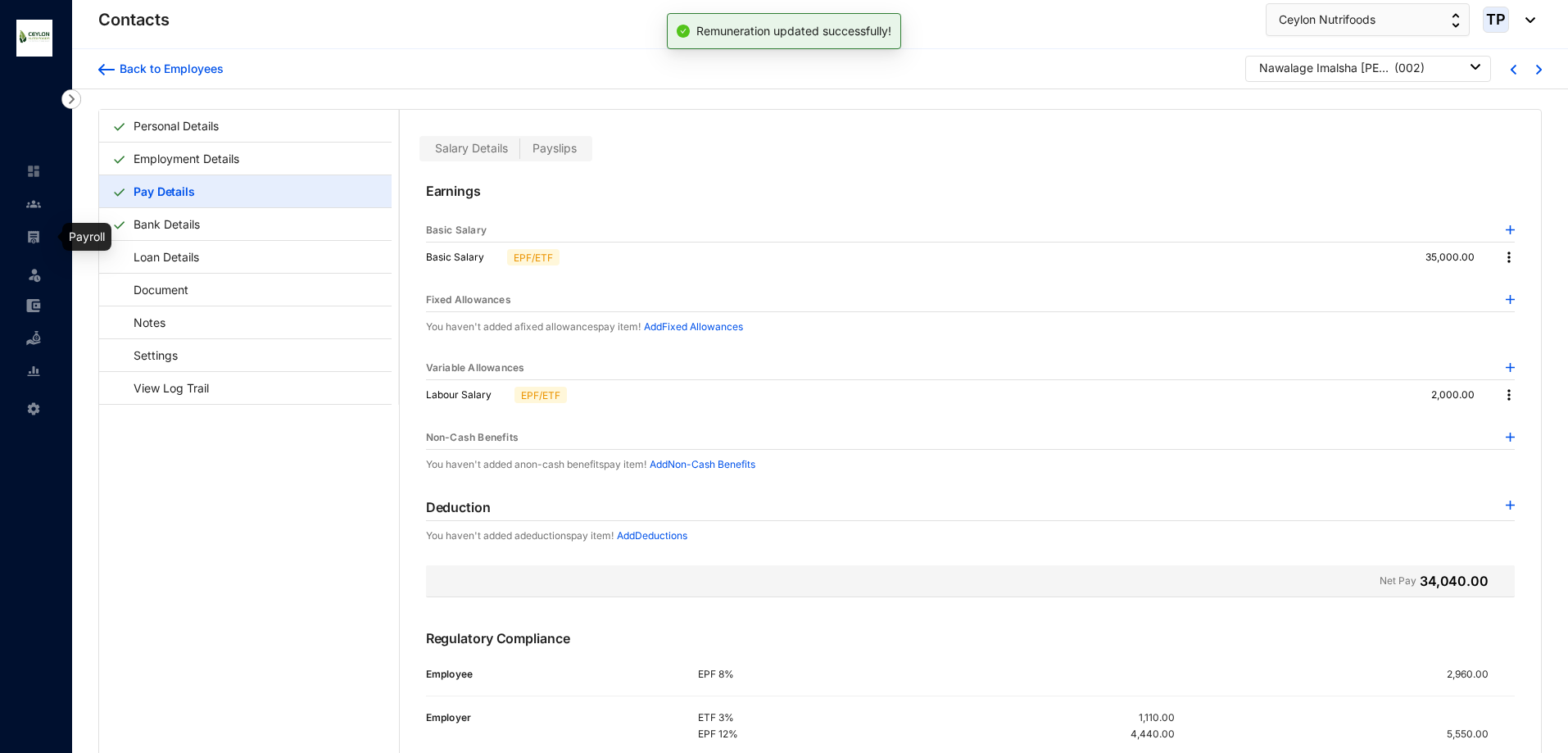
click at [27, 245] on link at bounding box center [47, 236] width 41 height 16
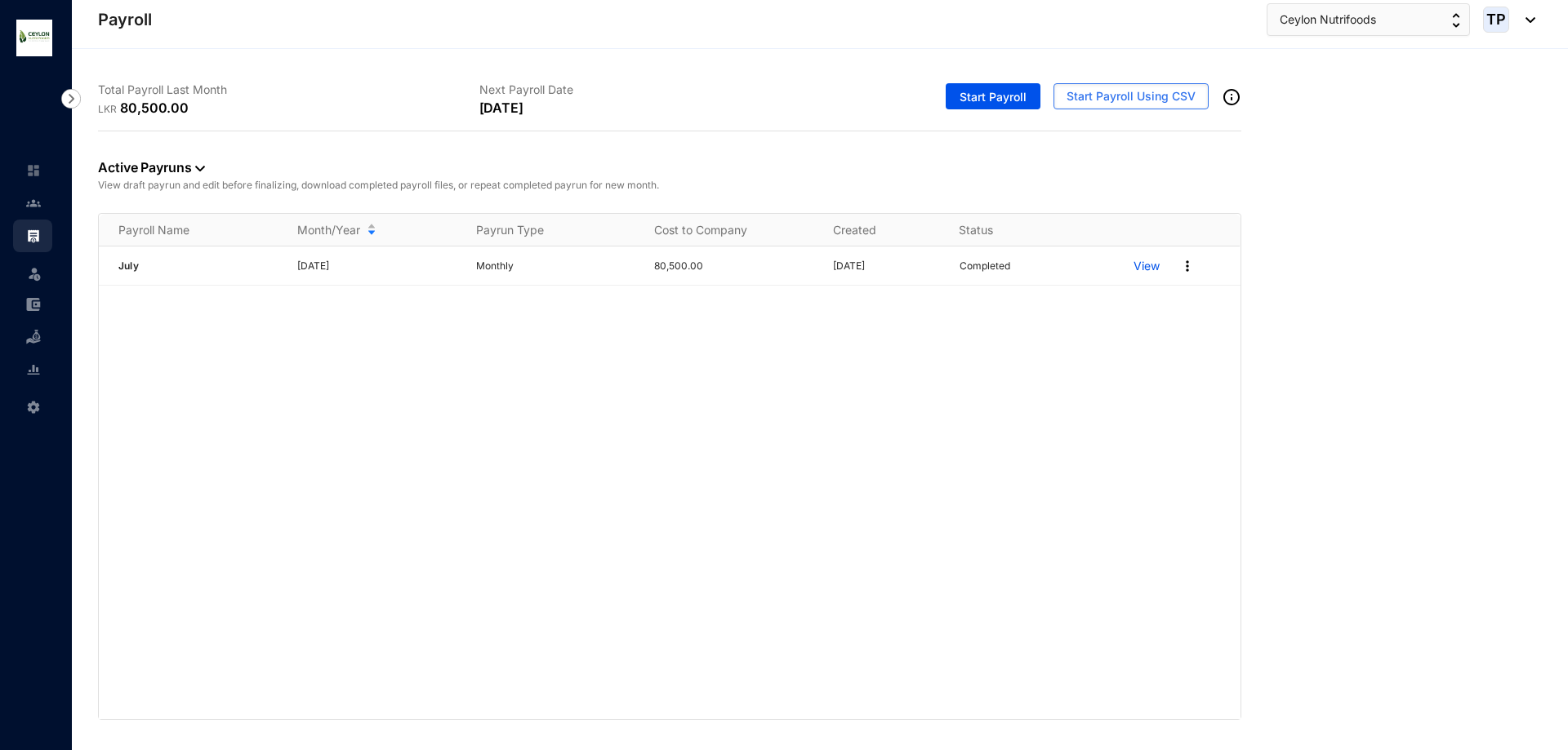
click at [977, 81] on div "Start Payroll Start Payroll Using CSV" at bounding box center [1050, 99] width 382 height 62
click at [978, 85] on button "Start Payroll" at bounding box center [993, 96] width 95 height 27
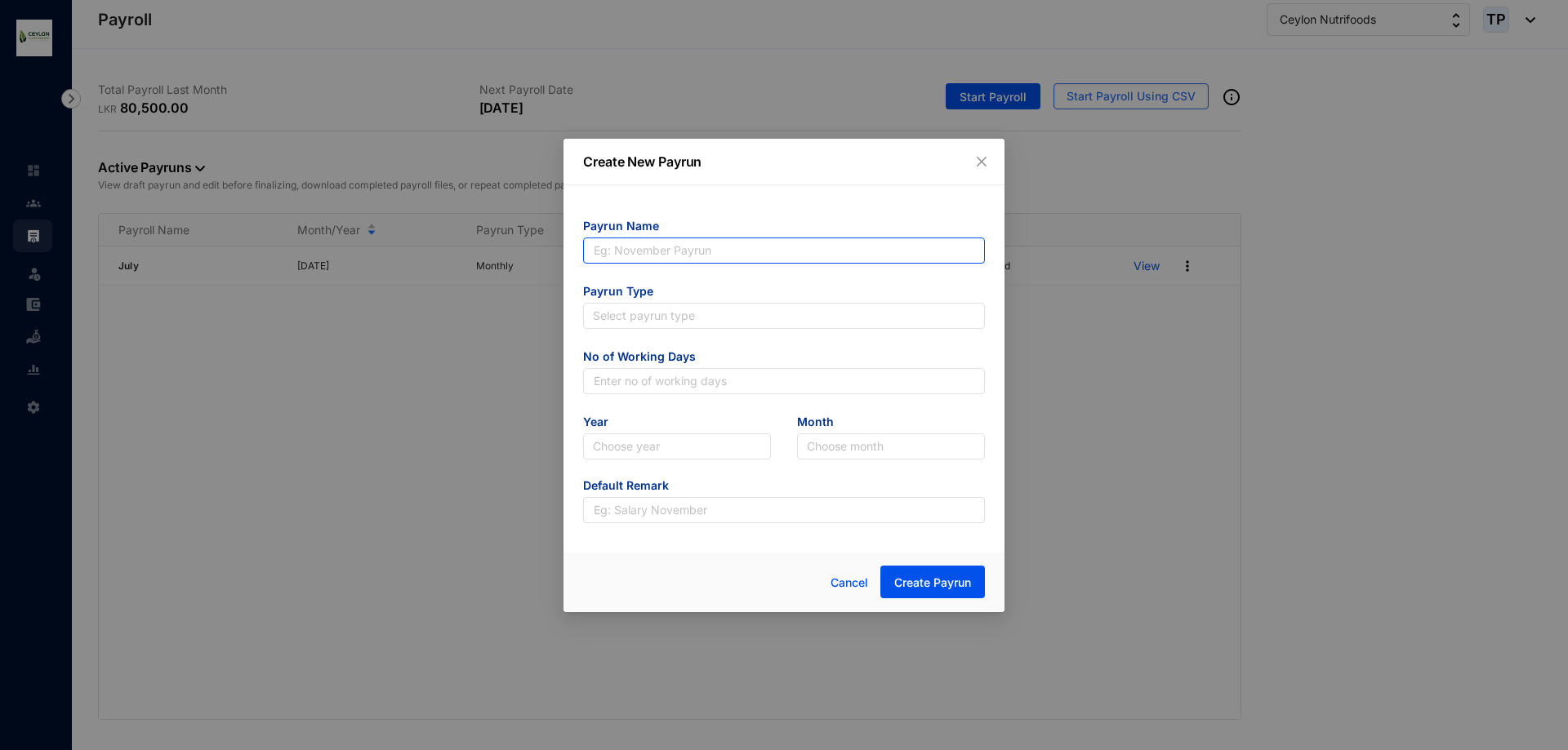
click at [758, 246] on input "text" at bounding box center [784, 251] width 402 height 27
type input "May payrun"
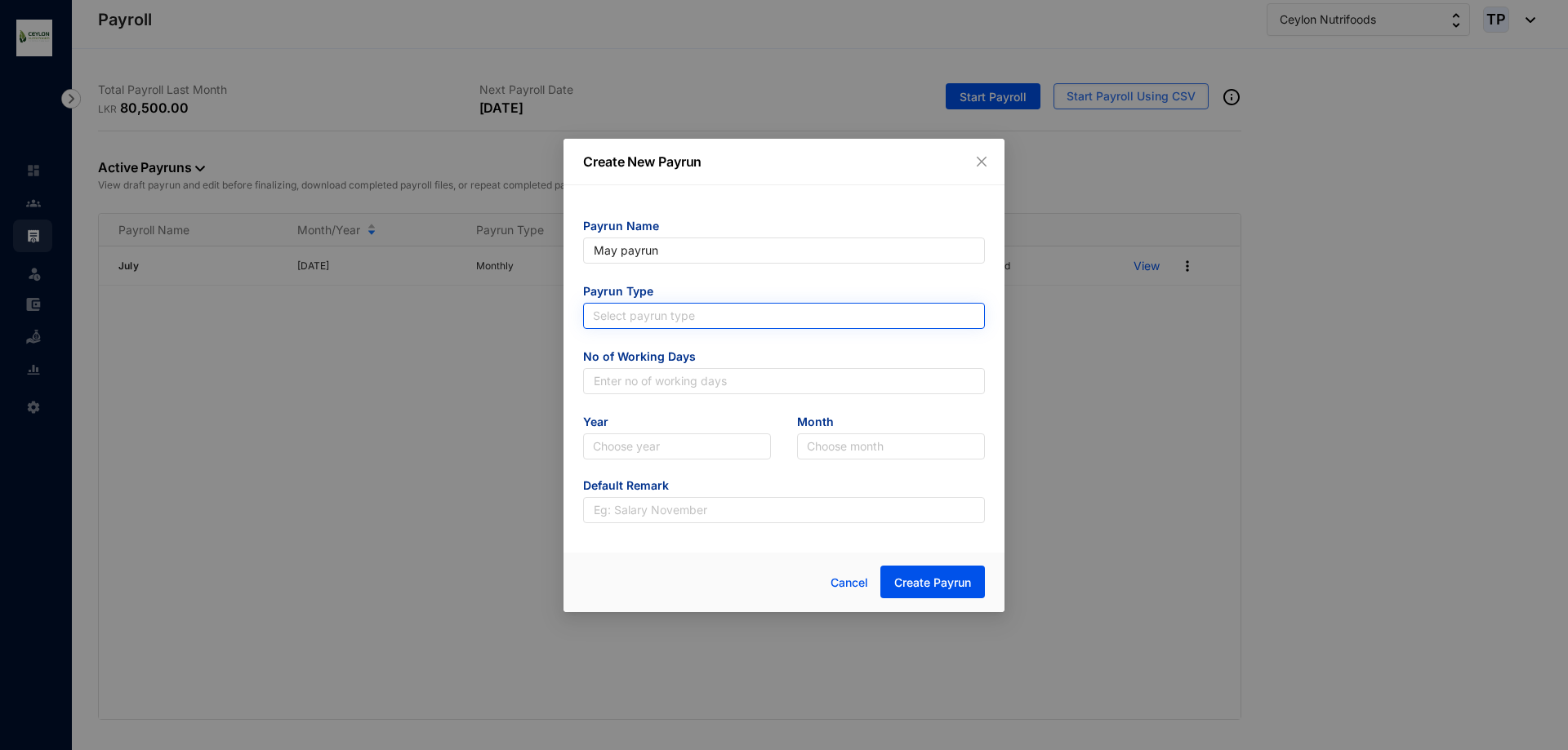
type input "May payrun"
click at [754, 320] on input "search" at bounding box center [784, 316] width 382 height 25
click at [773, 388] on body "Payroll Leave Settings Payroll Ceylon Nutrifoods TP Total Payroll Last Month LK…" at bounding box center [784, 375] width 1568 height 750
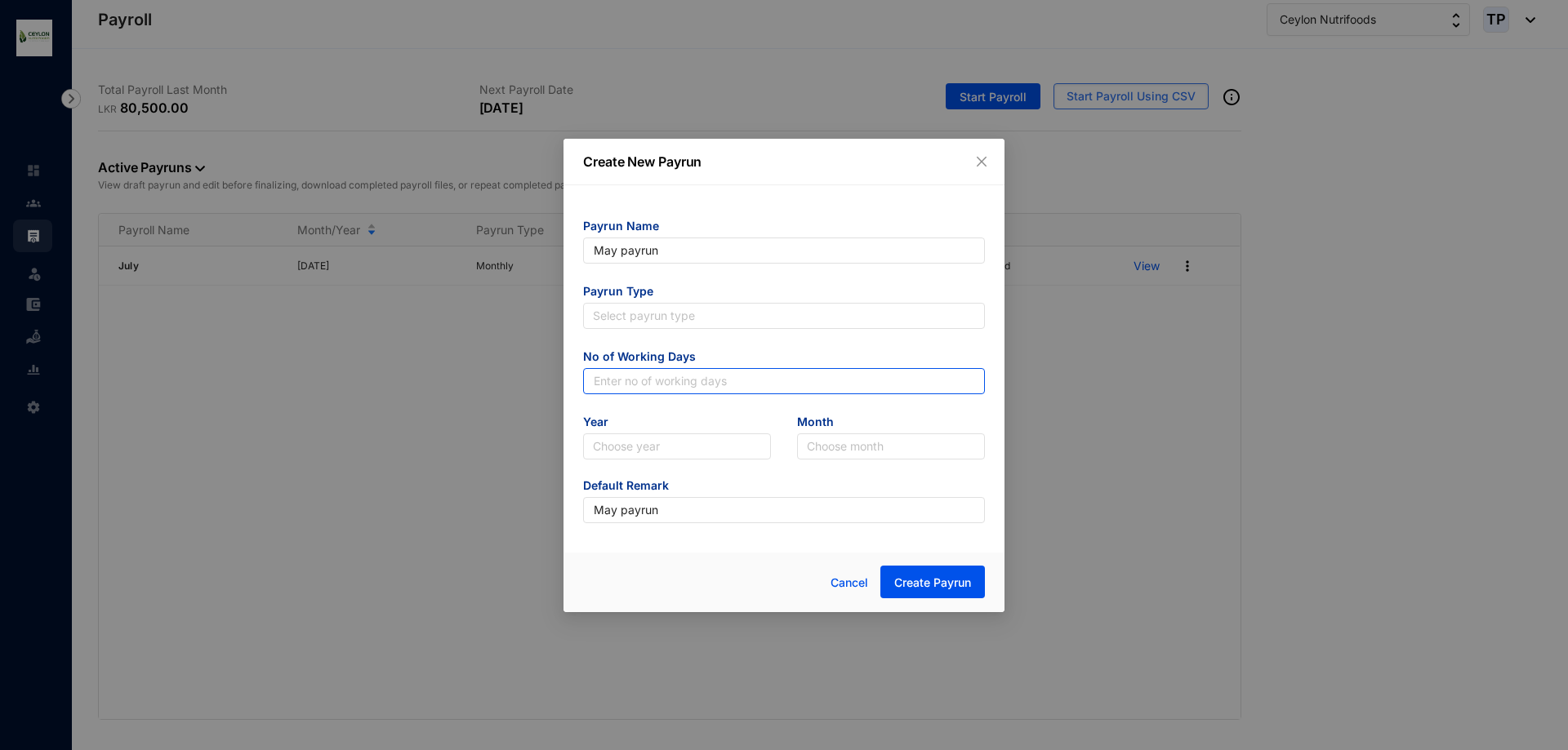
click at [742, 384] on input "text" at bounding box center [784, 381] width 402 height 27
type input "25"
click at [715, 463] on form "Payrun Name May payrun Payrun Type Select payrun type No of Working Days 25 Yea…" at bounding box center [784, 370] width 402 height 305
click at [711, 449] on input "search" at bounding box center [677, 446] width 169 height 25
click at [669, 517] on div "2025" at bounding box center [677, 505] width 181 height 27
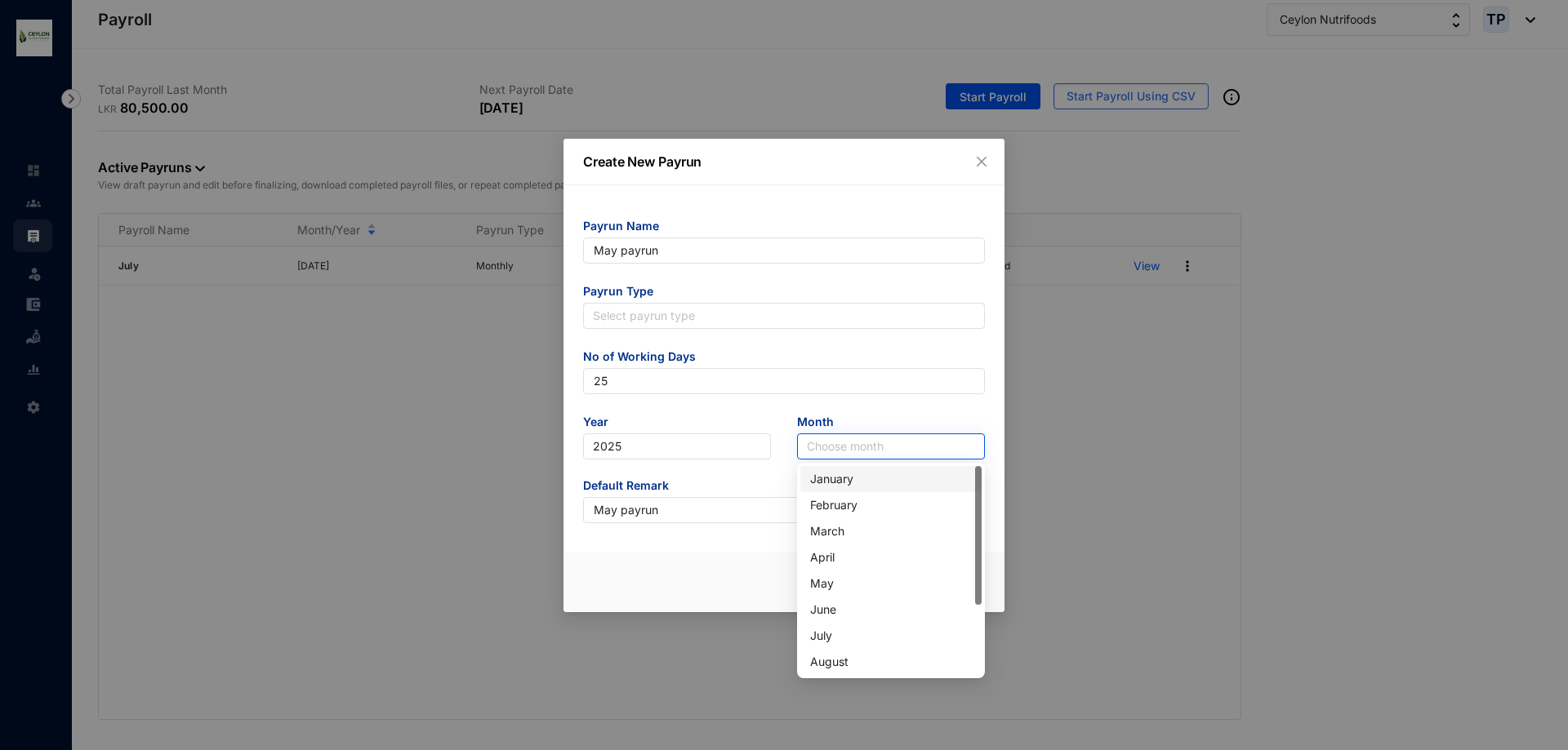
click at [920, 458] on input "search" at bounding box center [891, 446] width 169 height 25
click at [861, 587] on div "May" at bounding box center [891, 583] width 162 height 18
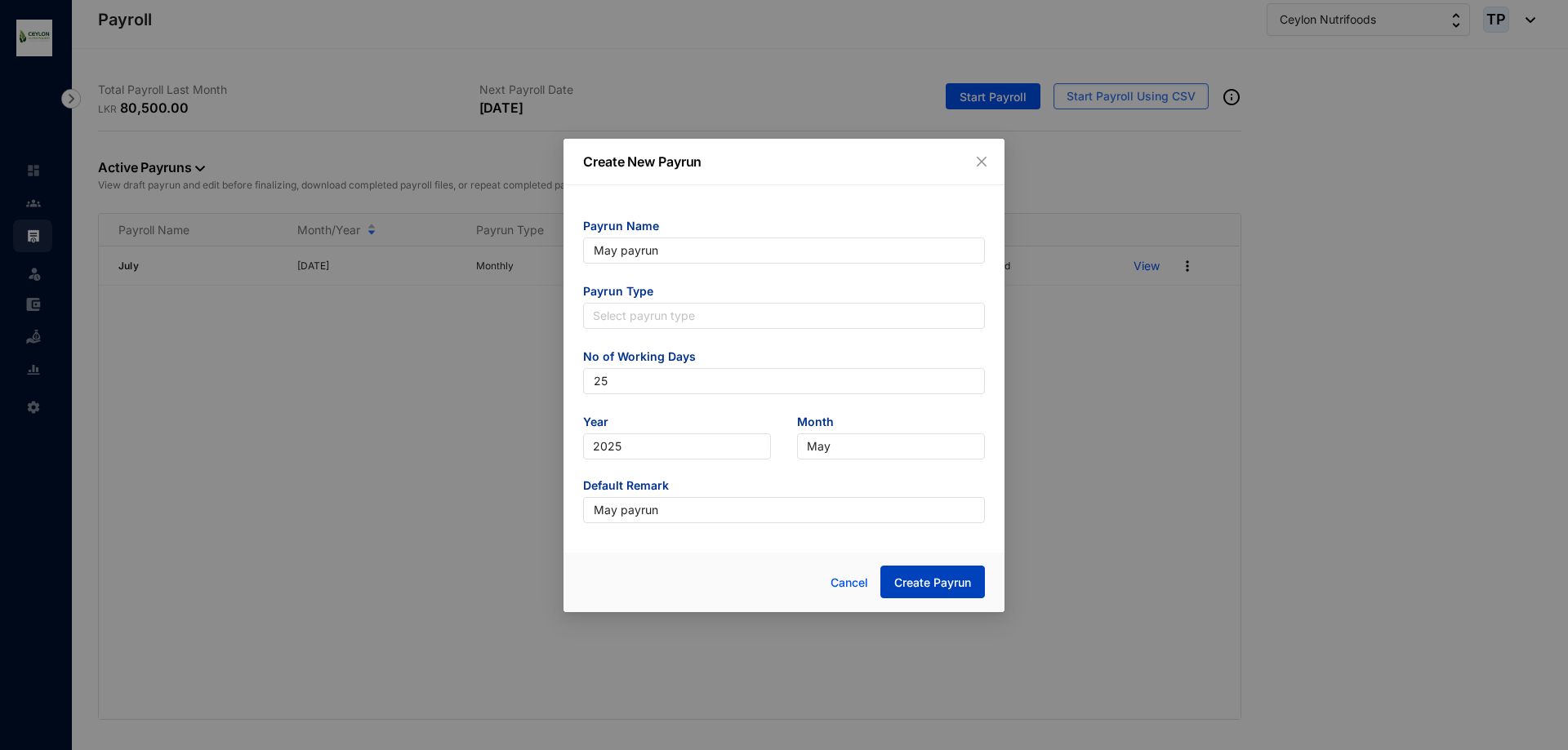
click at [922, 570] on button "Create Payrun" at bounding box center [932, 582] width 104 height 32
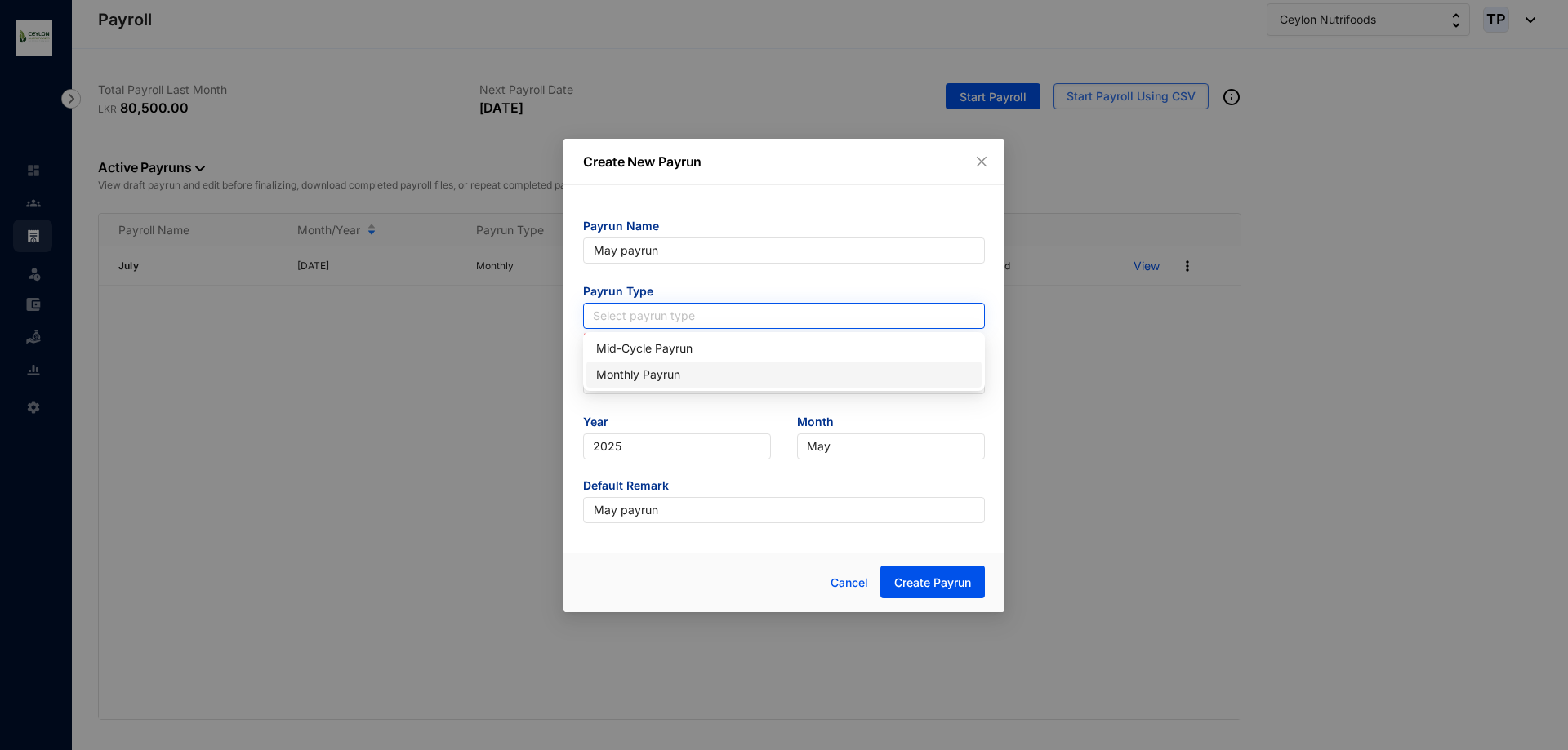
click at [693, 304] on input "search" at bounding box center [784, 316] width 382 height 25
click at [698, 370] on div "Monthly Payrun" at bounding box center [784, 375] width 376 height 18
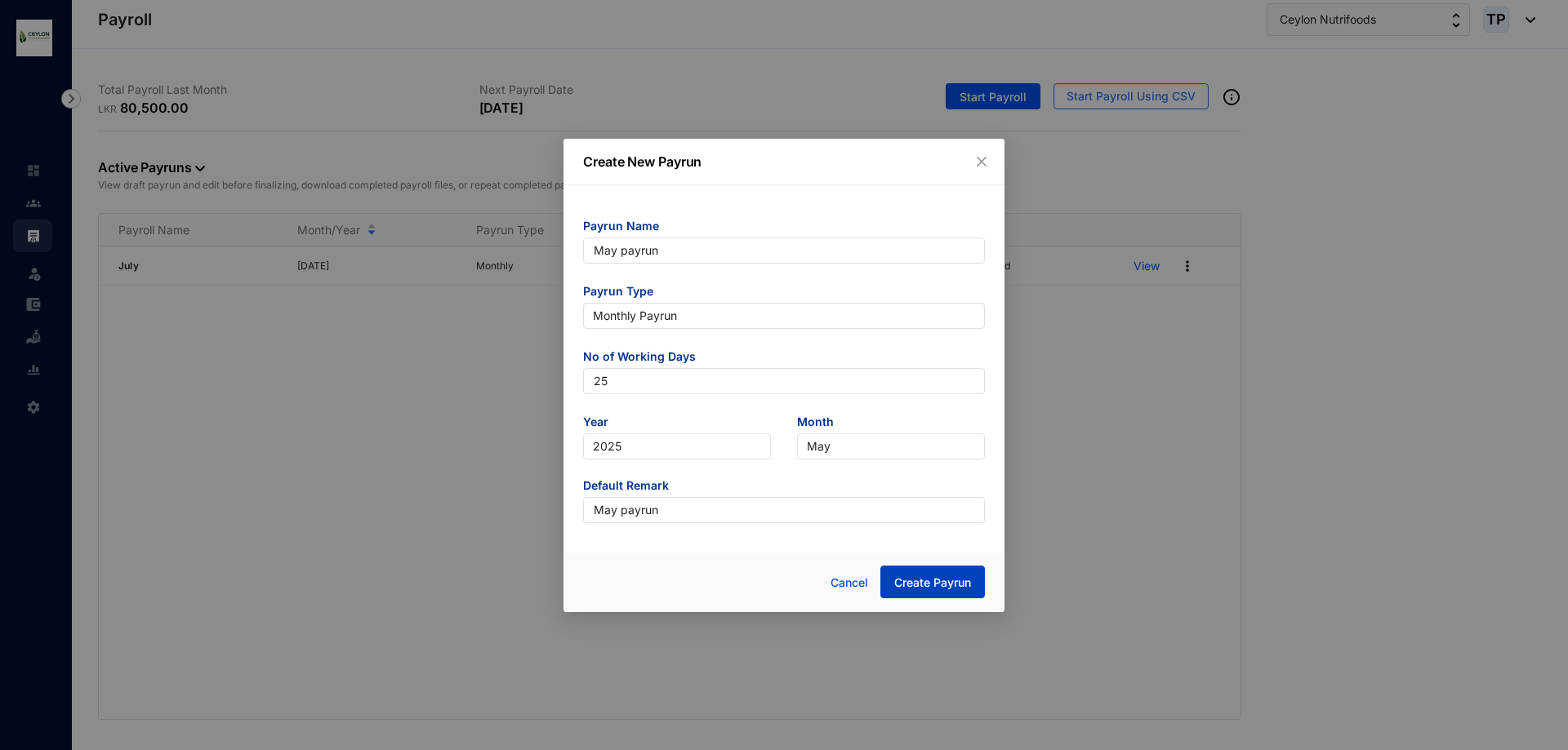
click at [967, 585] on span "Create Payrun" at bounding box center [932, 582] width 77 height 16
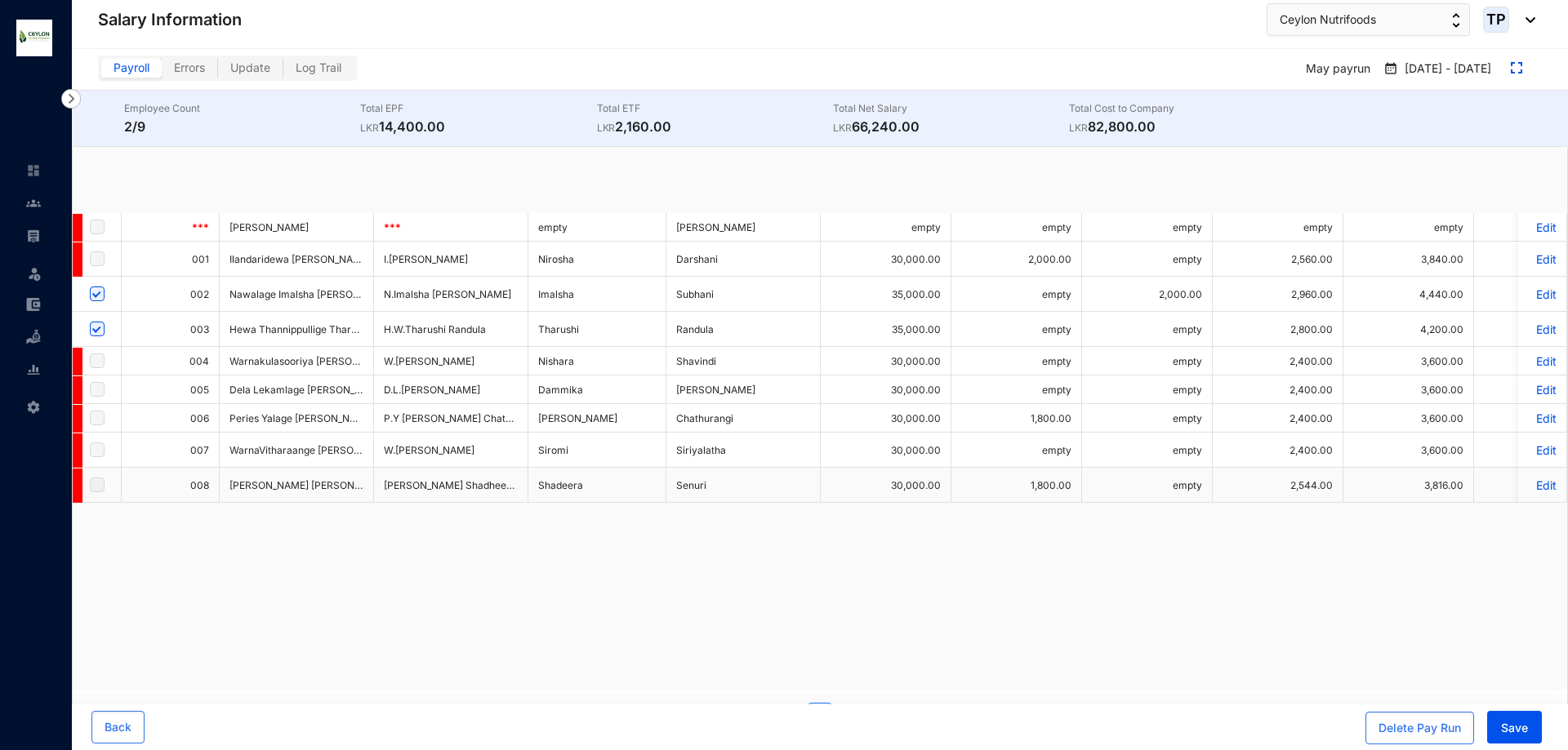
checkbox input "true"
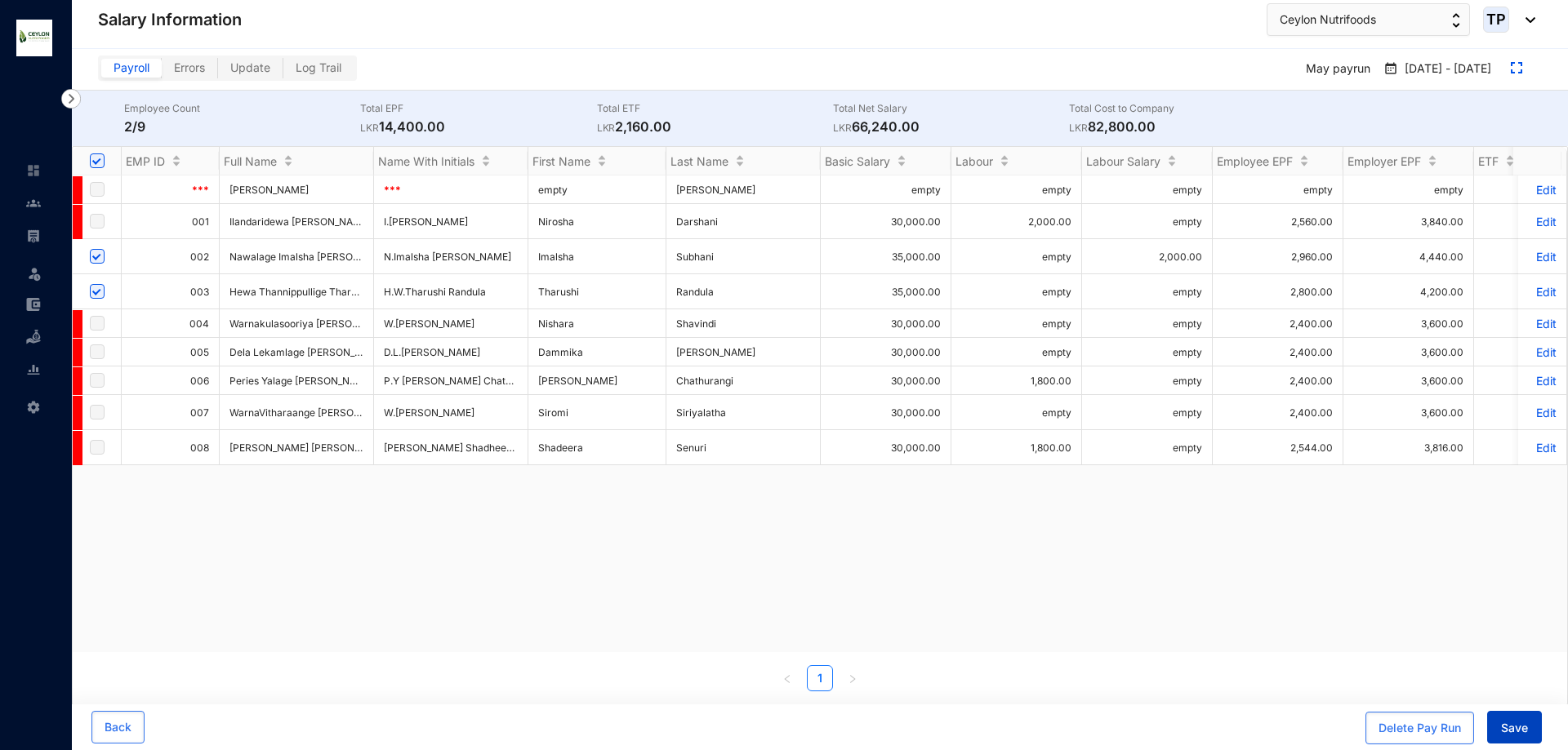
click at [1500, 731] on button "Save" at bounding box center [1515, 728] width 55 height 32
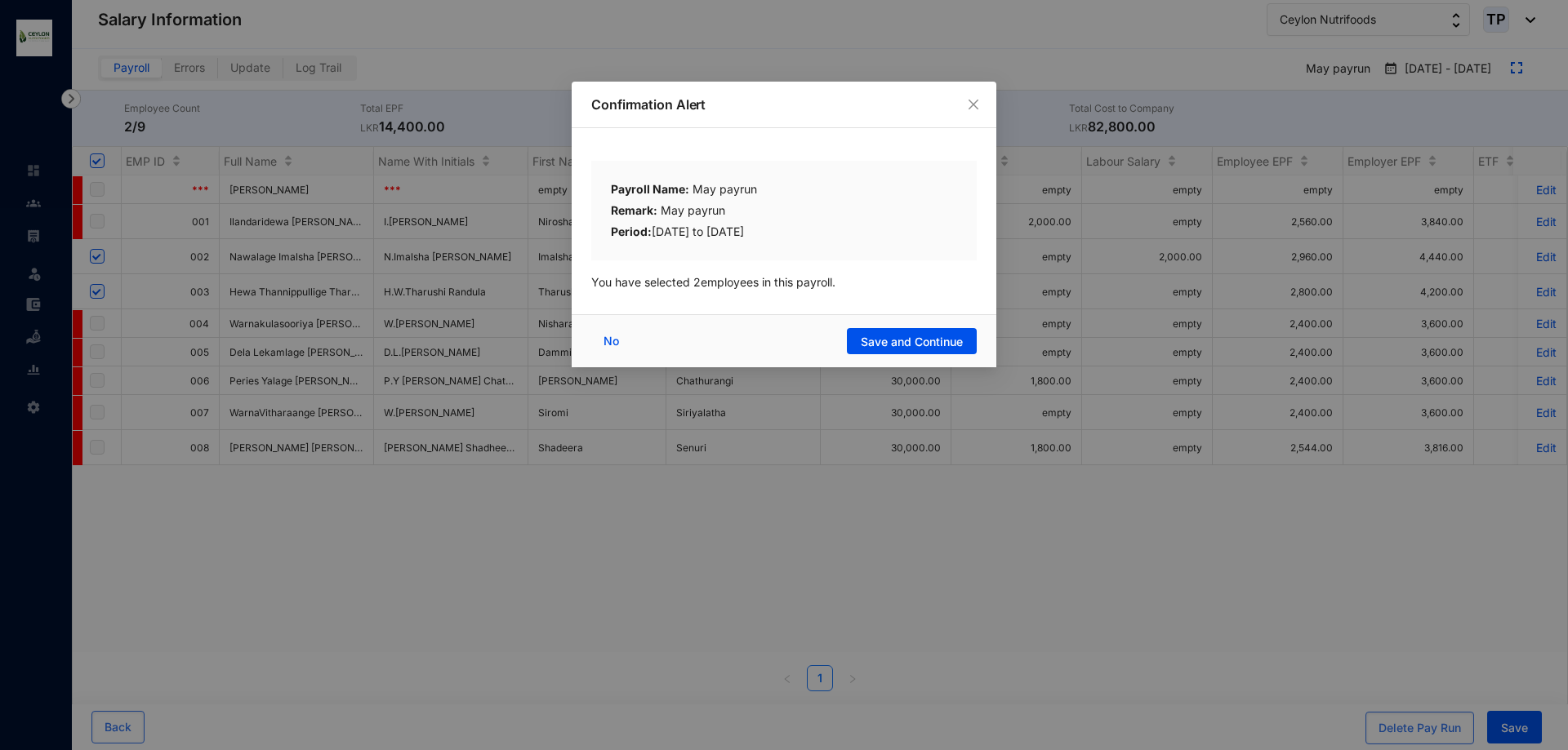
click at [984, 108] on div "Confirmation Alert" at bounding box center [784, 104] width 424 height 46
click at [967, 105] on icon "close" at bounding box center [973, 104] width 13 height 13
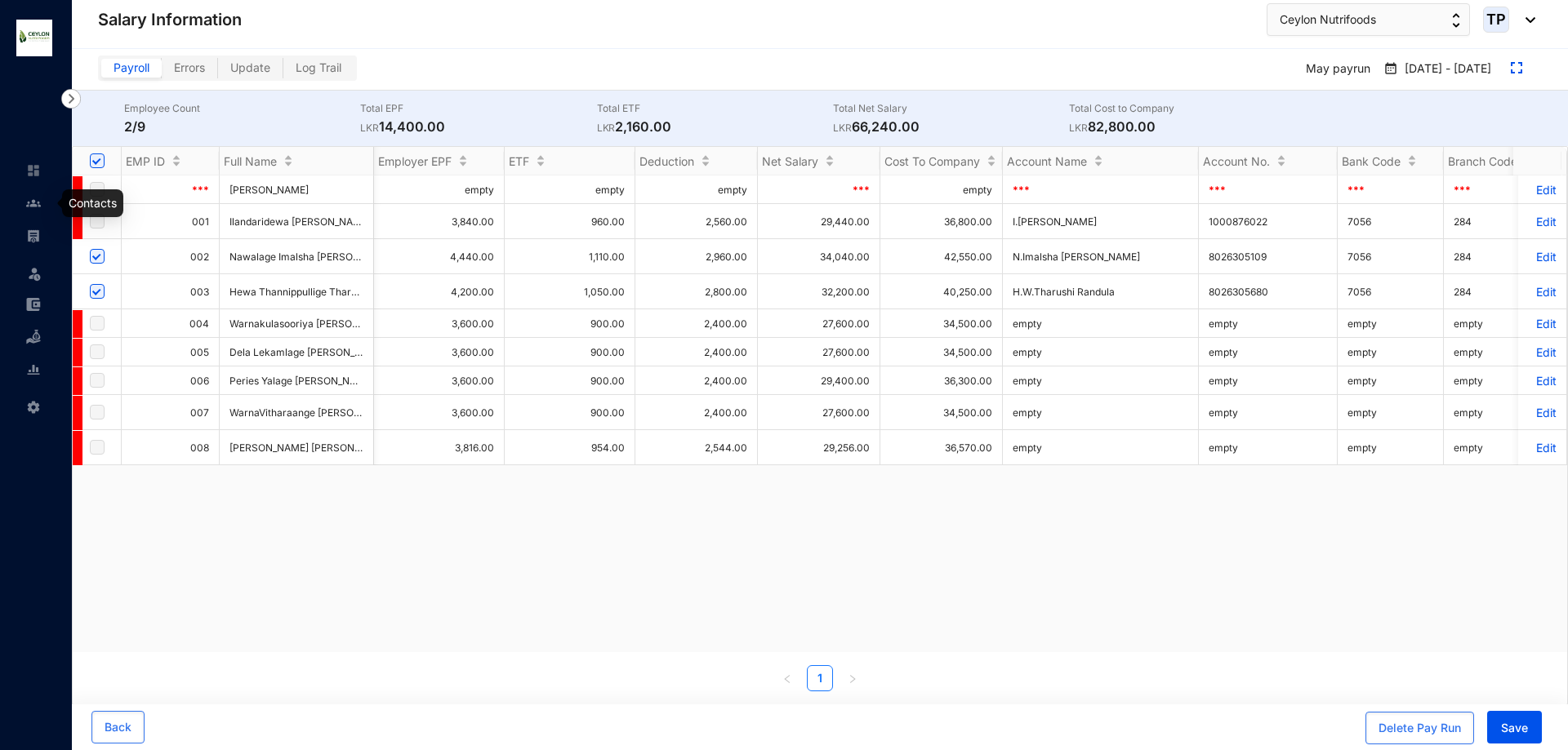
click at [27, 199] on img at bounding box center [33, 203] width 15 height 15
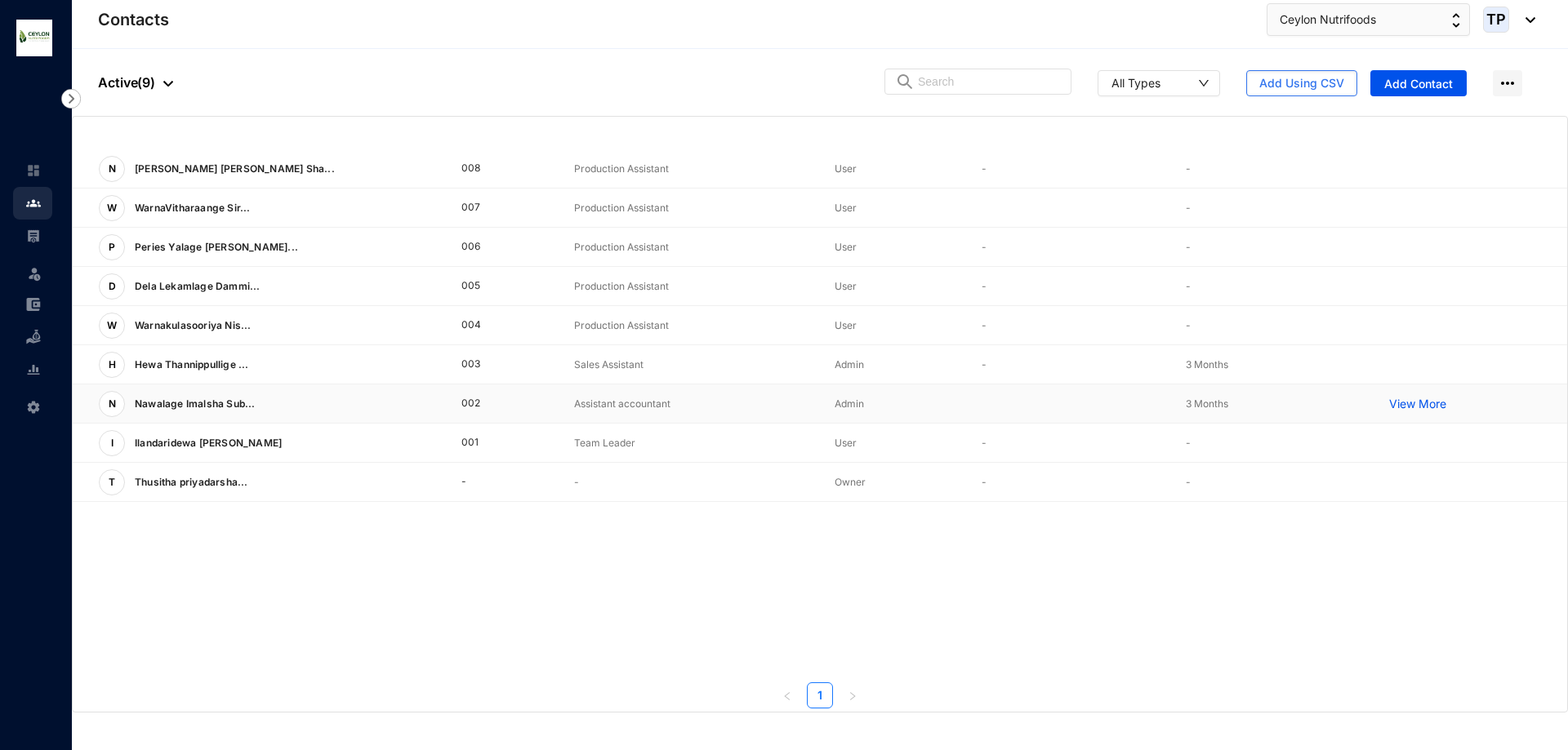
click at [1437, 401] on p "View More" at bounding box center [1422, 404] width 65 height 16
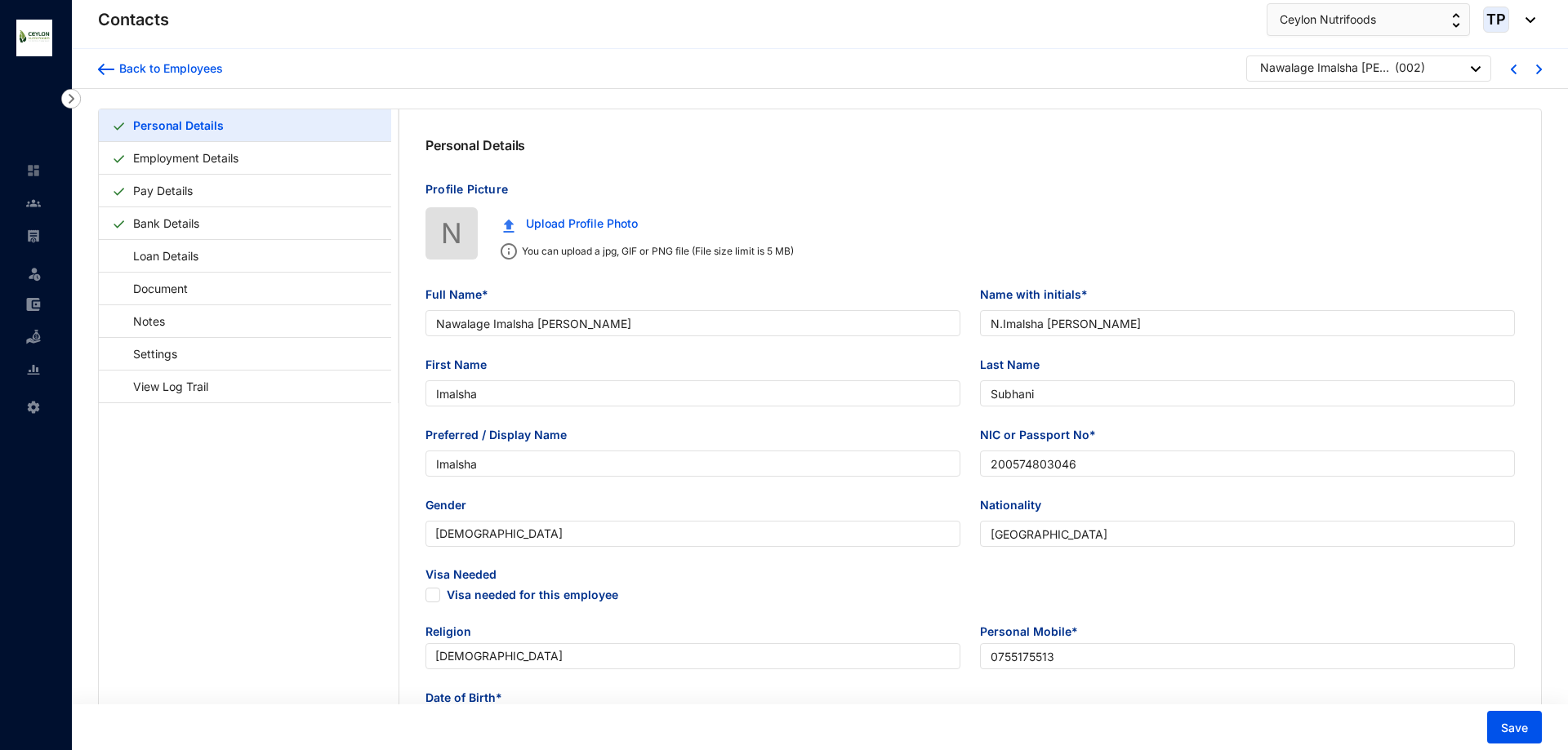
type input "2005-09-04"
click at [163, 189] on link "Pay Details" at bounding box center [163, 190] width 73 height 33
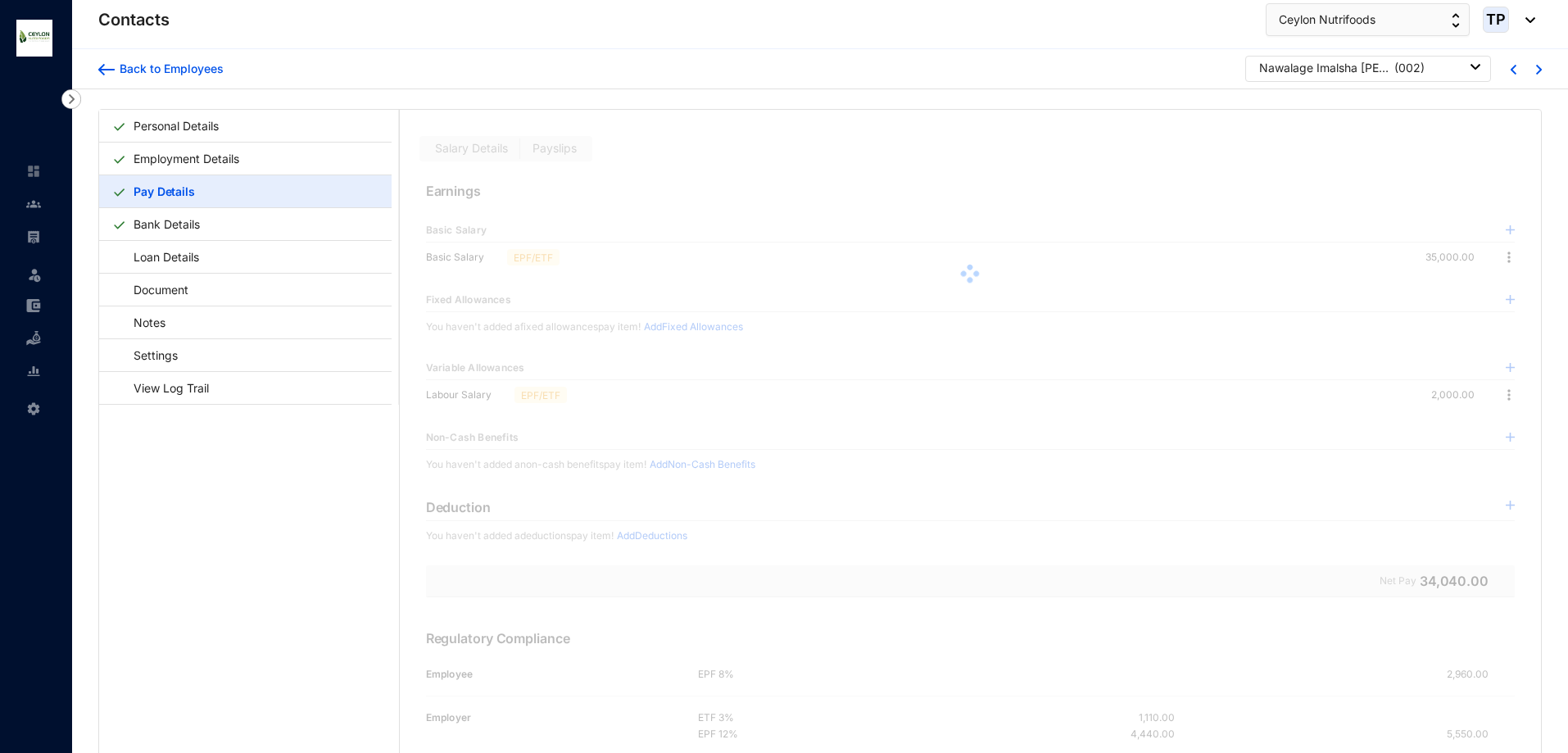
click at [1473, 252] on div at bounding box center [971, 274] width 1141 height 328
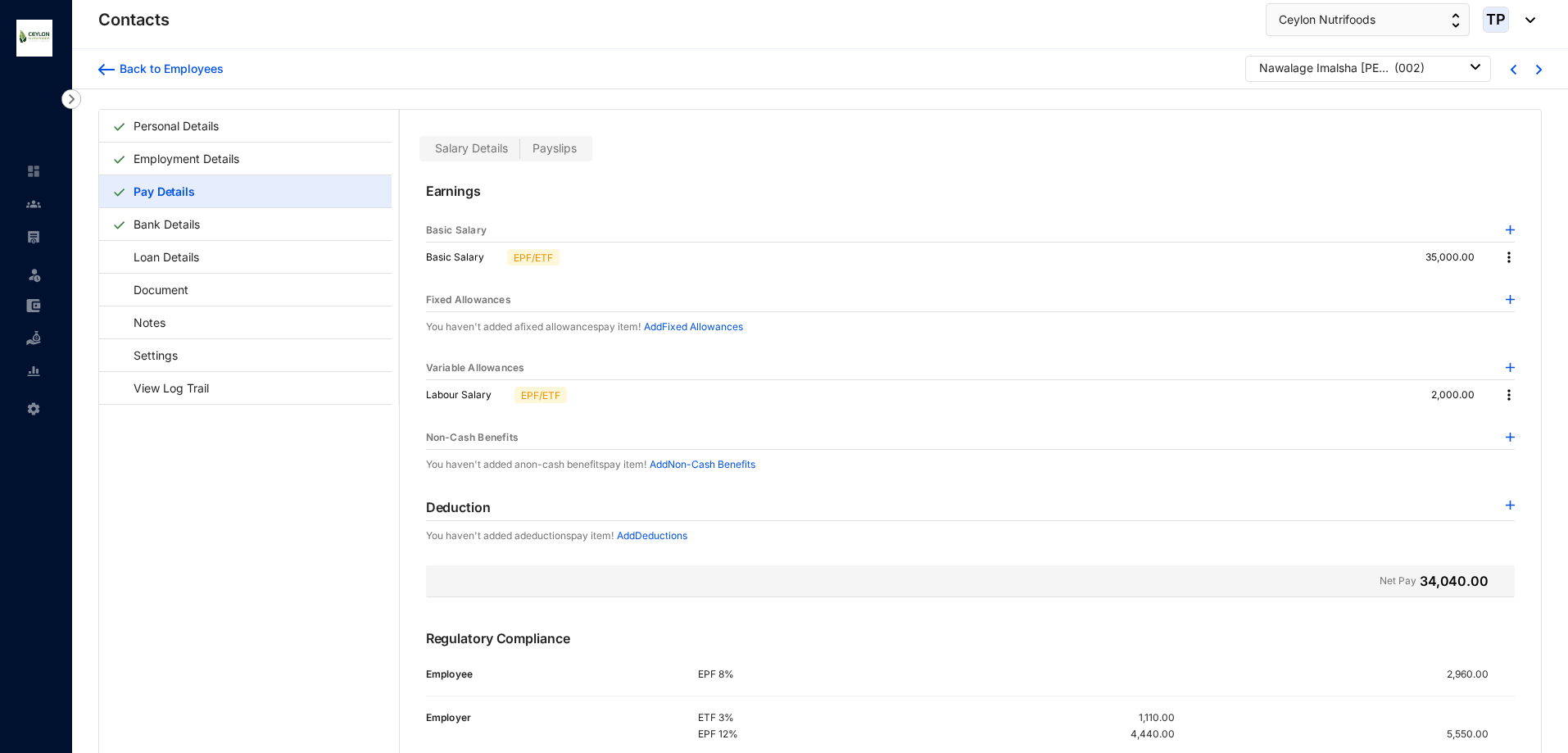
click at [1501, 259] on img at bounding box center [1509, 257] width 16 height 16
click at [1514, 282] on span "Edit" at bounding box center [1520, 285] width 21 height 18
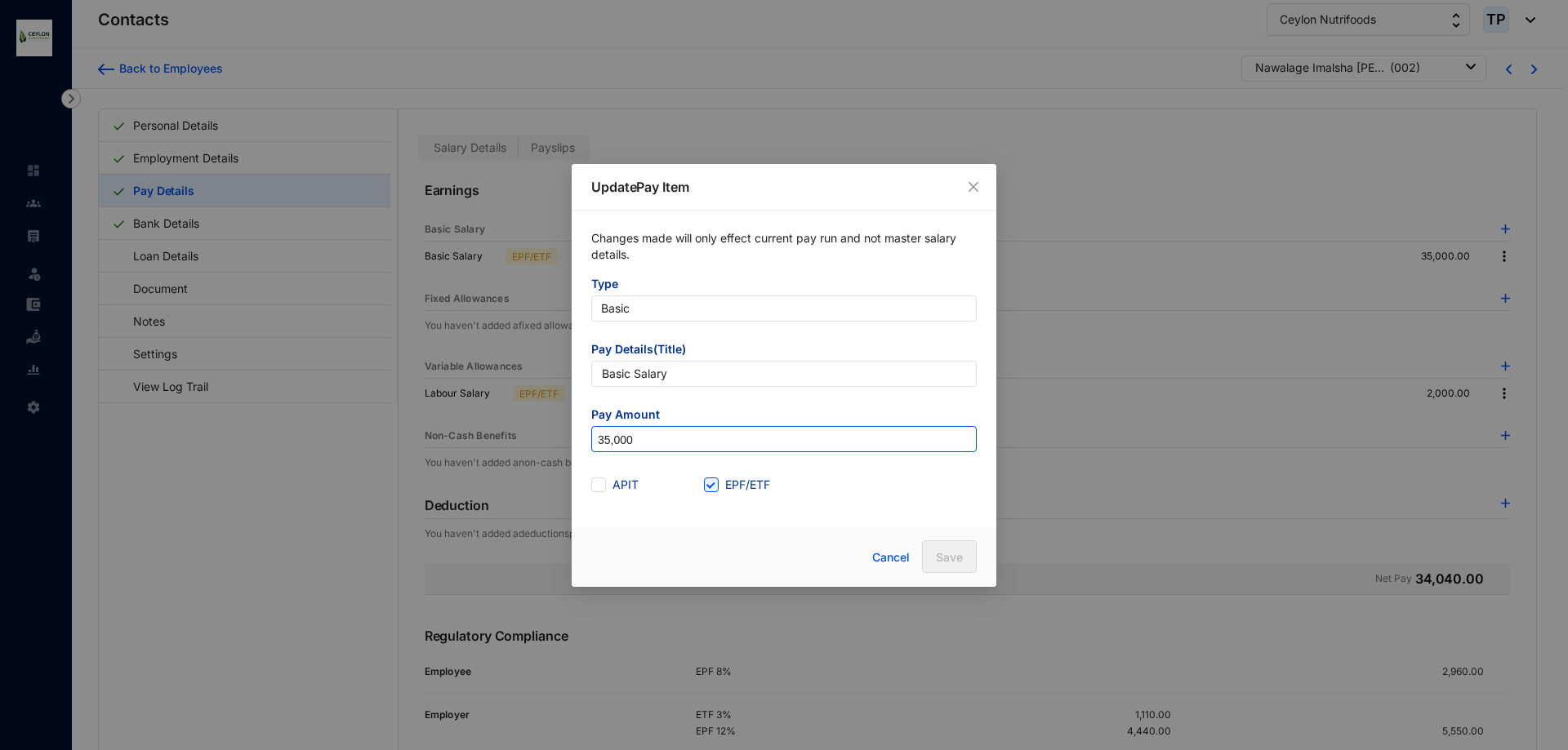
click at [607, 449] on input "35,000" at bounding box center [784, 440] width 384 height 27
type input "30,000"
click at [960, 550] on span "Save" at bounding box center [950, 558] width 27 height 16
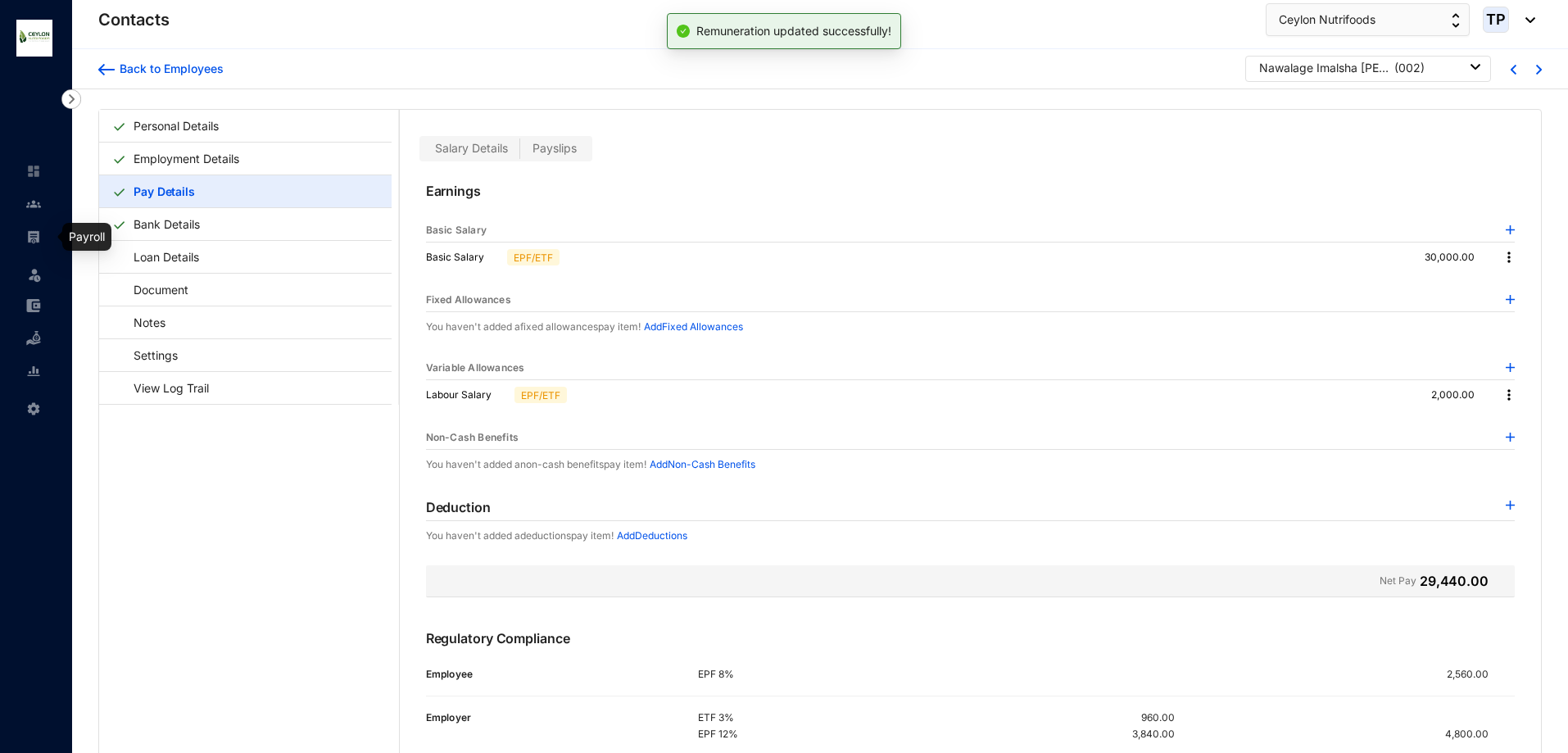
click at [28, 228] on div at bounding box center [33, 228] width 15 height 15
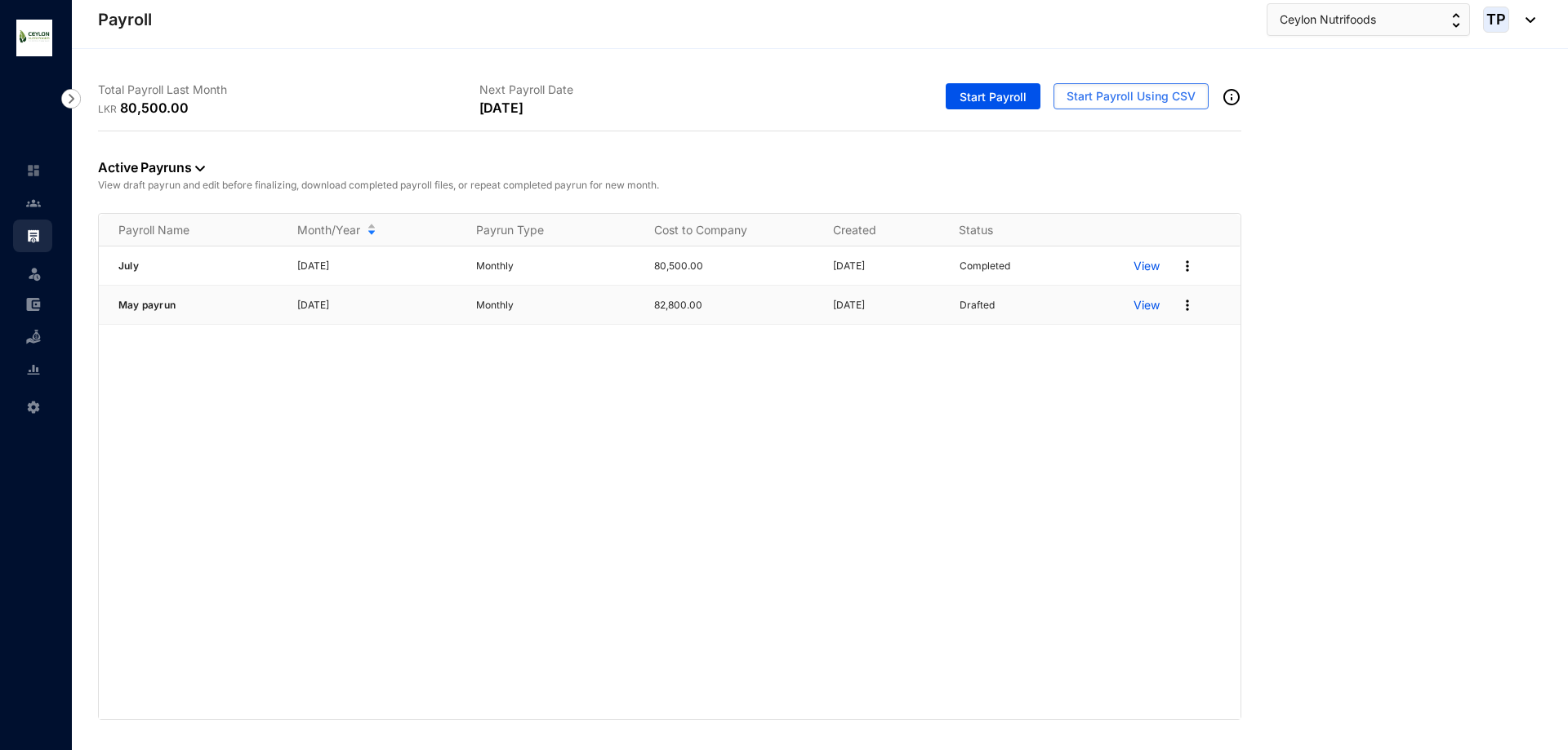
click at [1154, 302] on p "View" at bounding box center [1146, 305] width 27 height 16
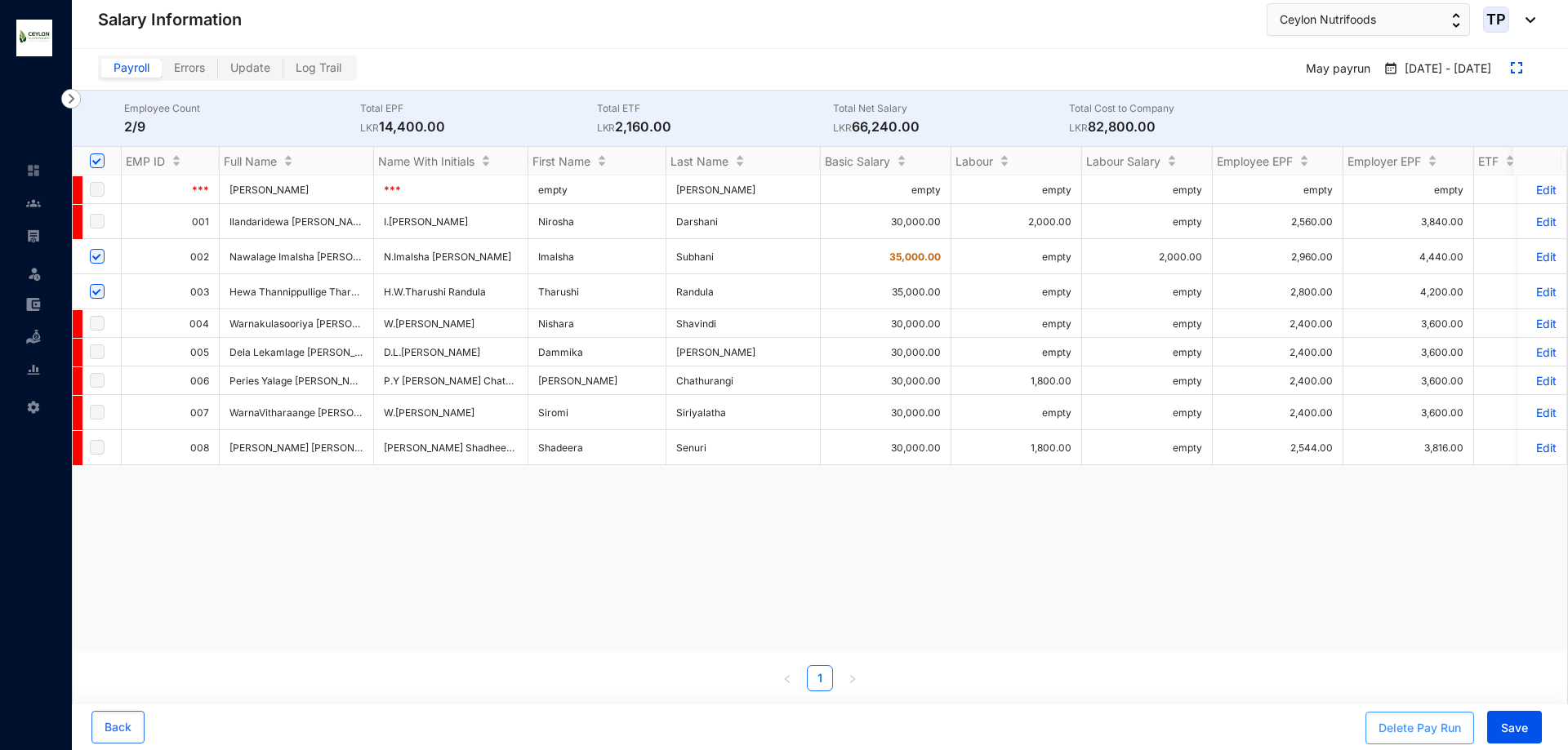
click at [1437, 731] on div "Delete Pay Run" at bounding box center [1420, 728] width 82 height 16
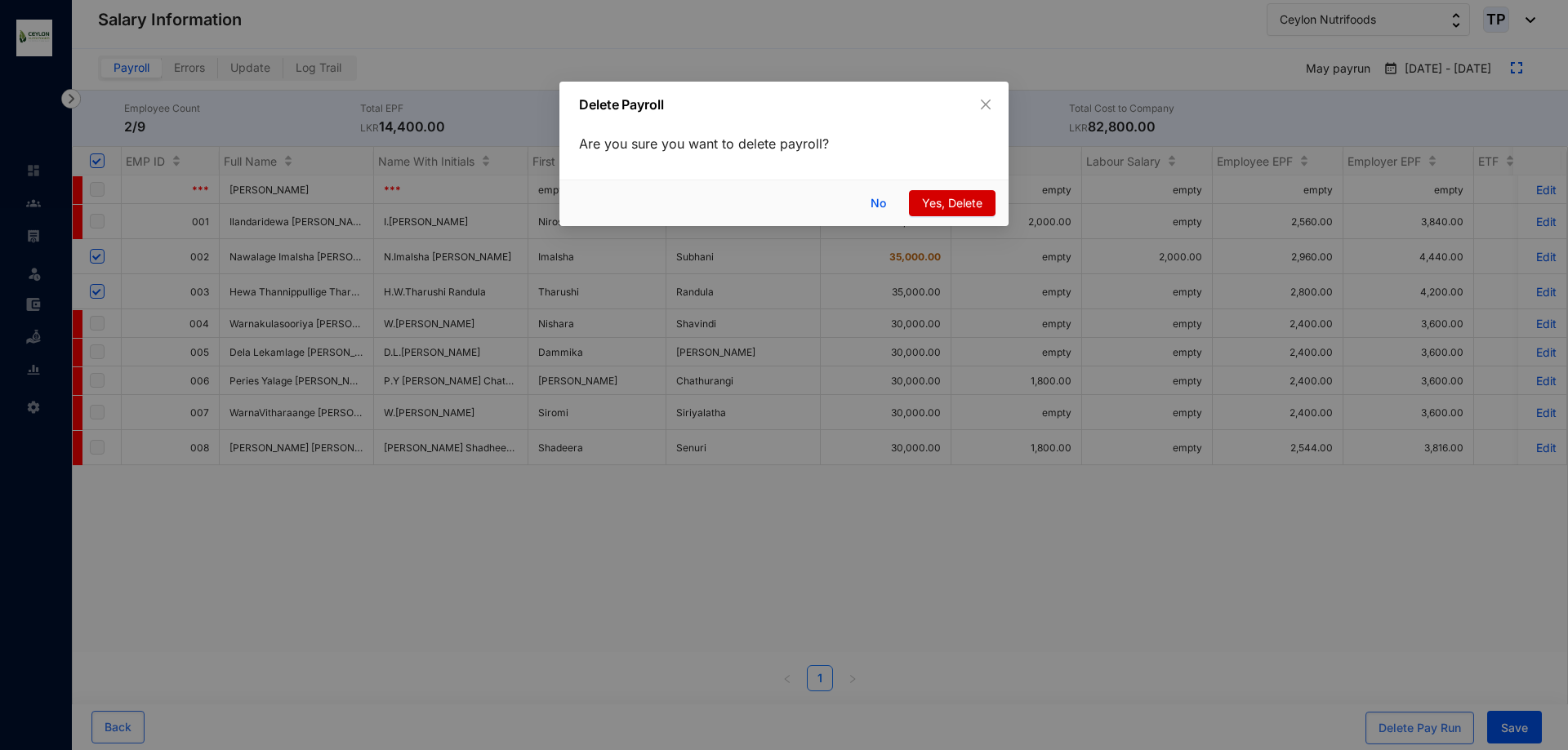
click at [973, 198] on span "Yes, Delete" at bounding box center [952, 203] width 61 height 18
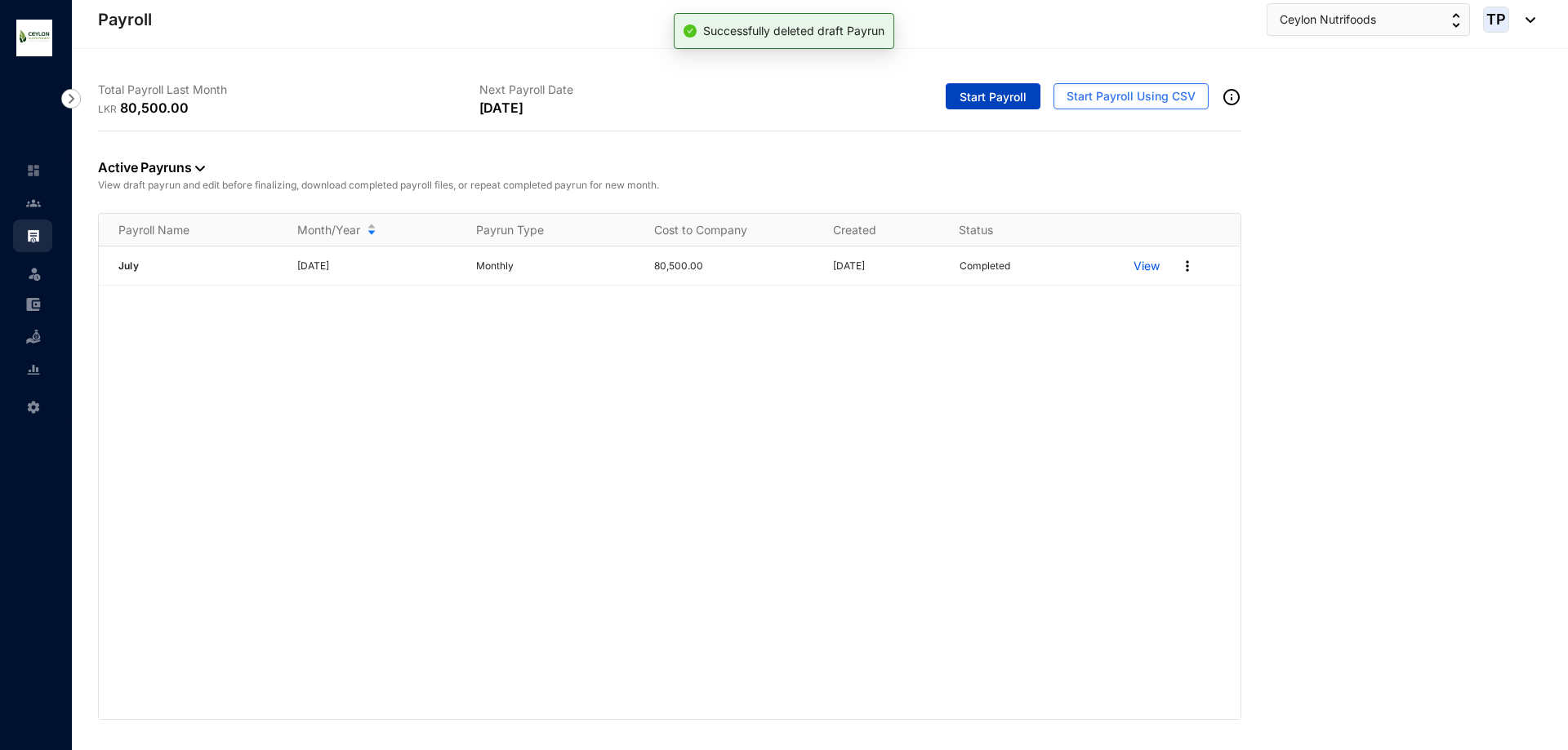
click at [991, 98] on span "Start Payroll" at bounding box center [993, 97] width 67 height 16
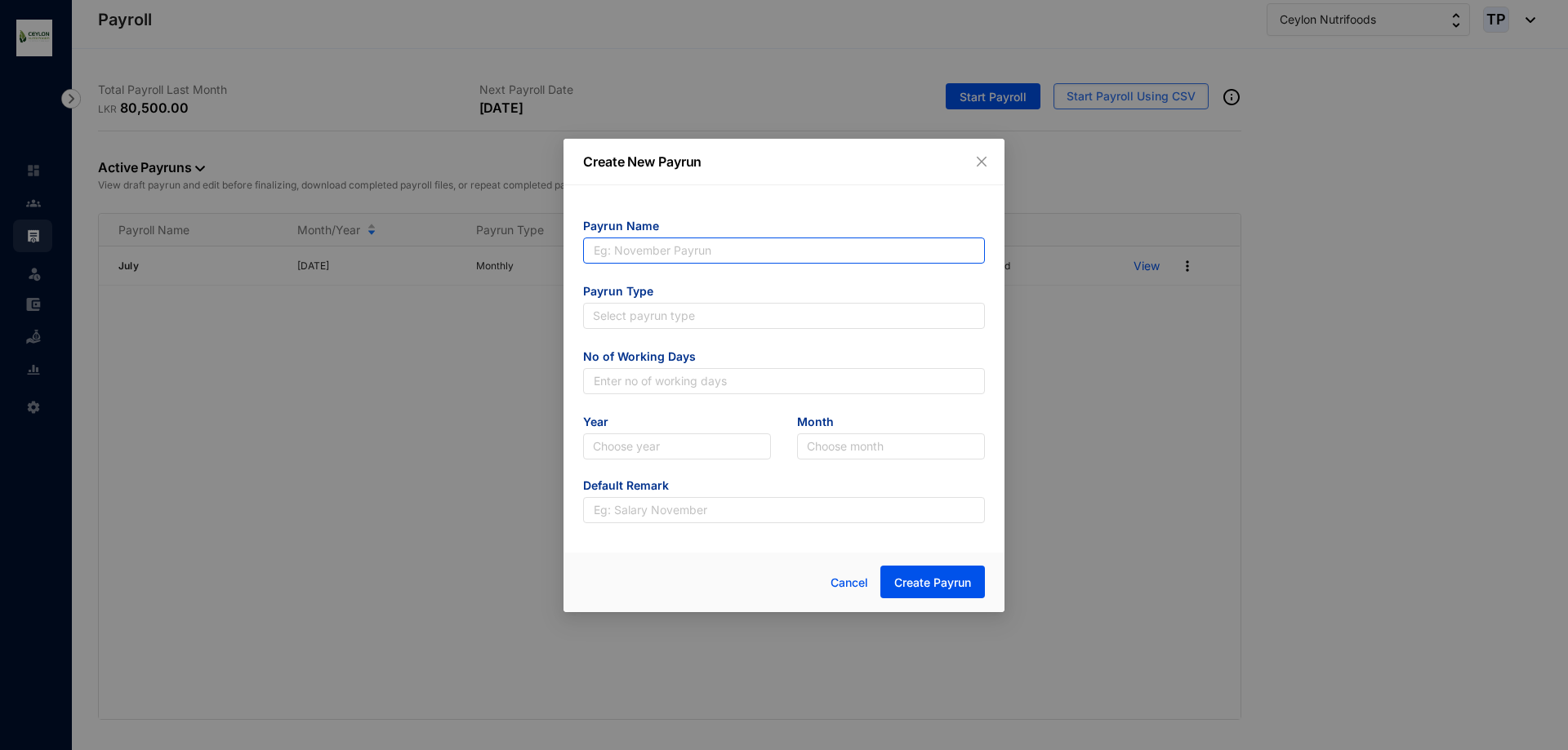
click at [854, 244] on input "text" at bounding box center [784, 251] width 402 height 27
type input "May payrun"
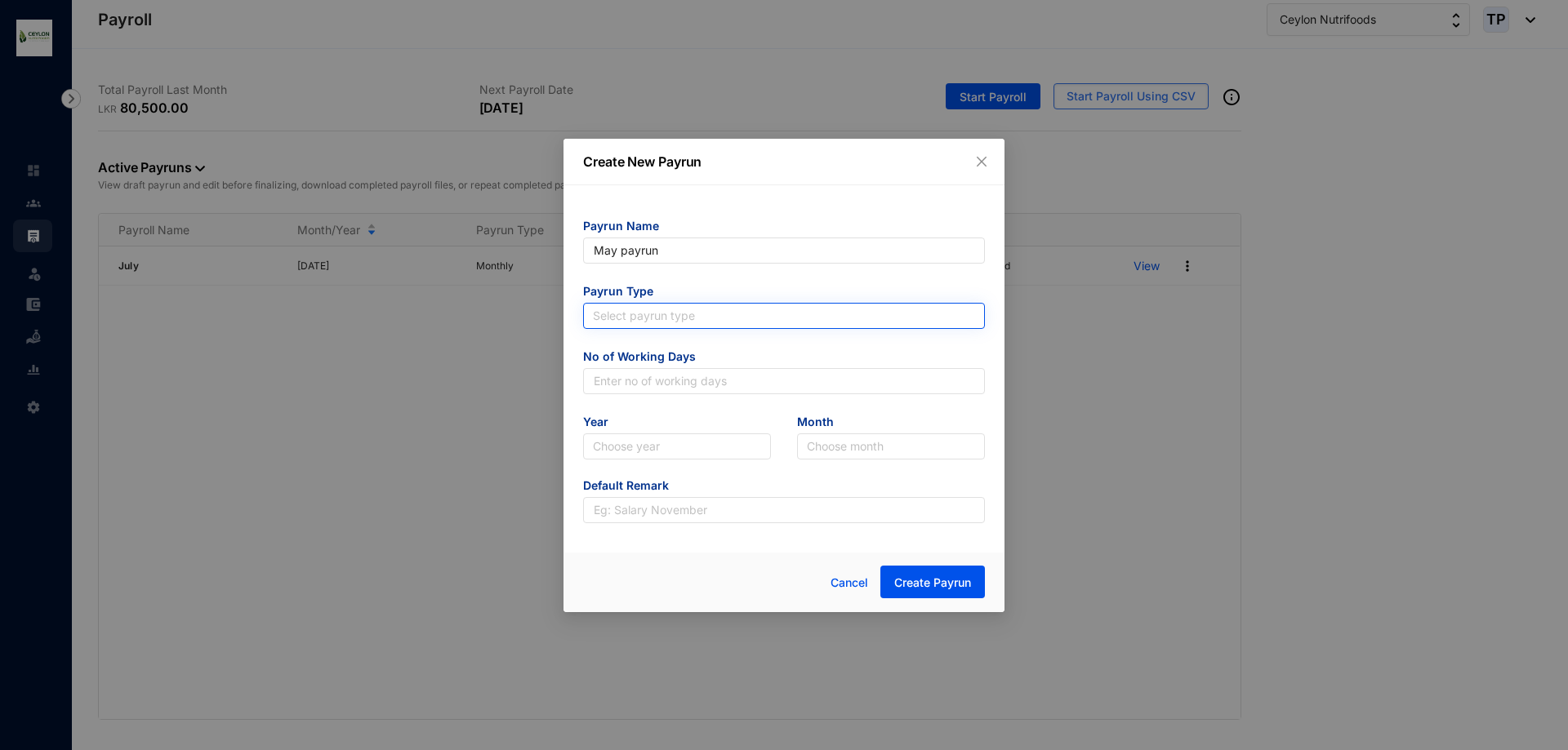
type input "May payrun"
click at [732, 312] on input "search" at bounding box center [784, 316] width 382 height 25
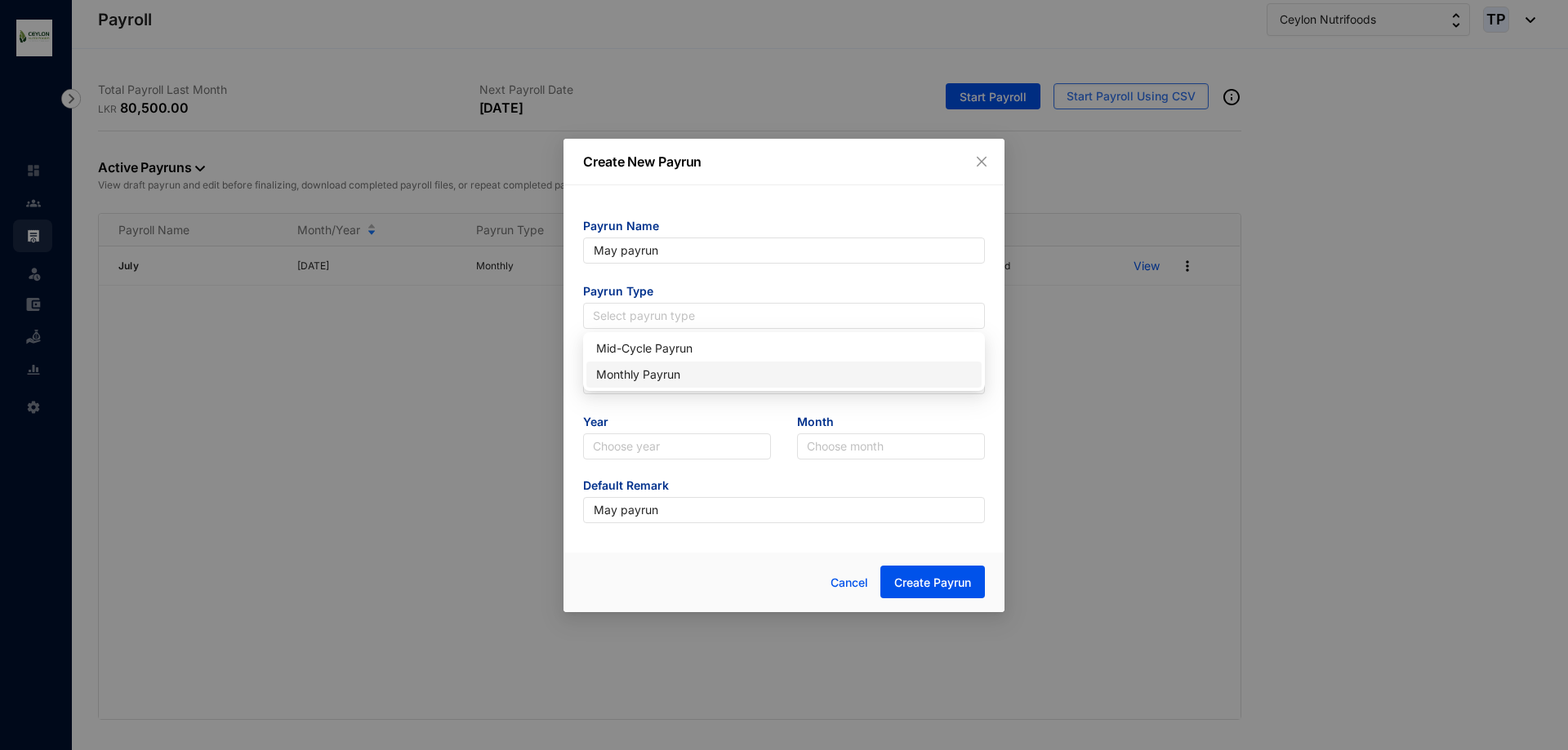
click at [721, 374] on div "Monthly Payrun" at bounding box center [784, 375] width 376 height 18
click at [721, 374] on input "text" at bounding box center [784, 381] width 402 height 27
type input "25"
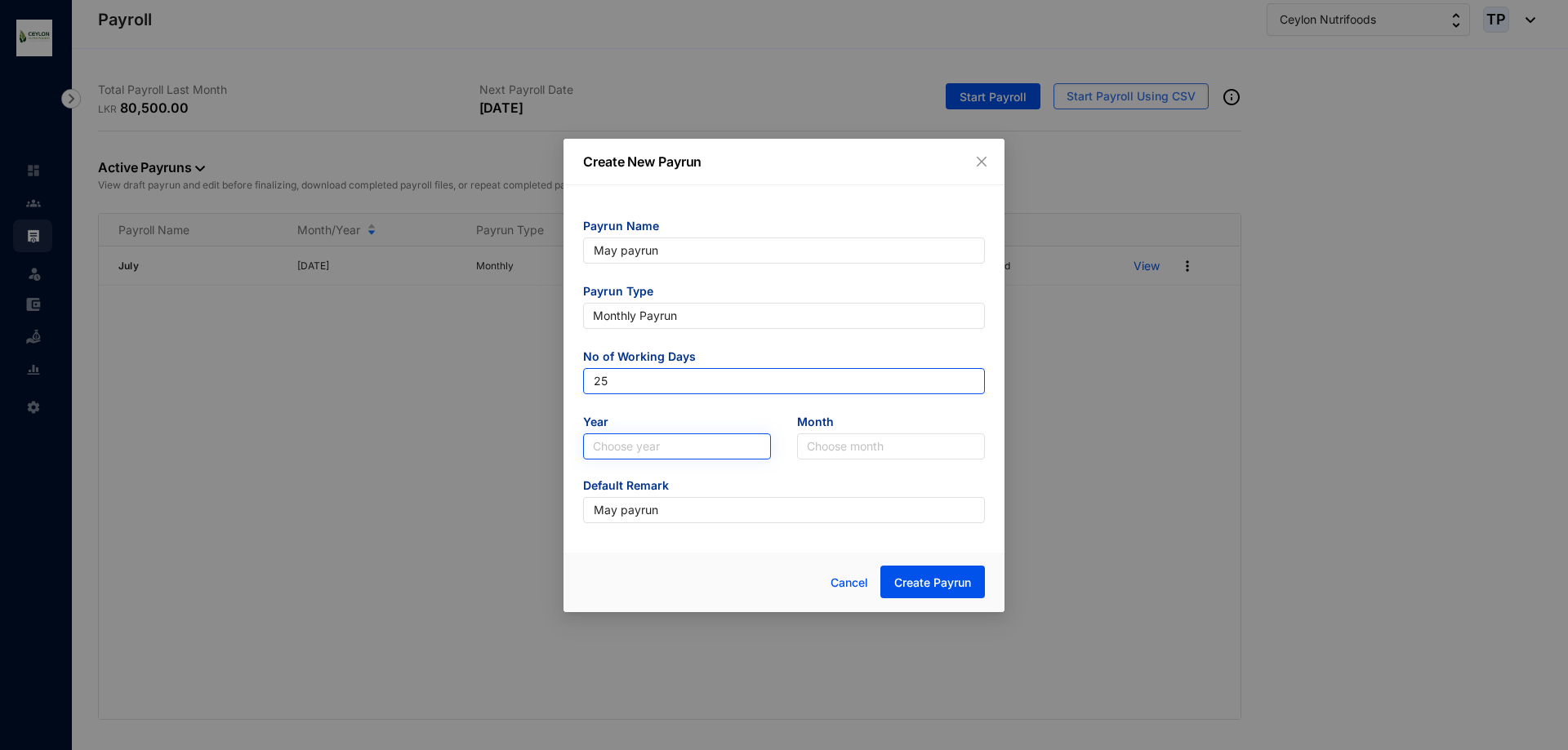
click at [700, 434] on div "Choose year" at bounding box center [677, 446] width 188 height 27
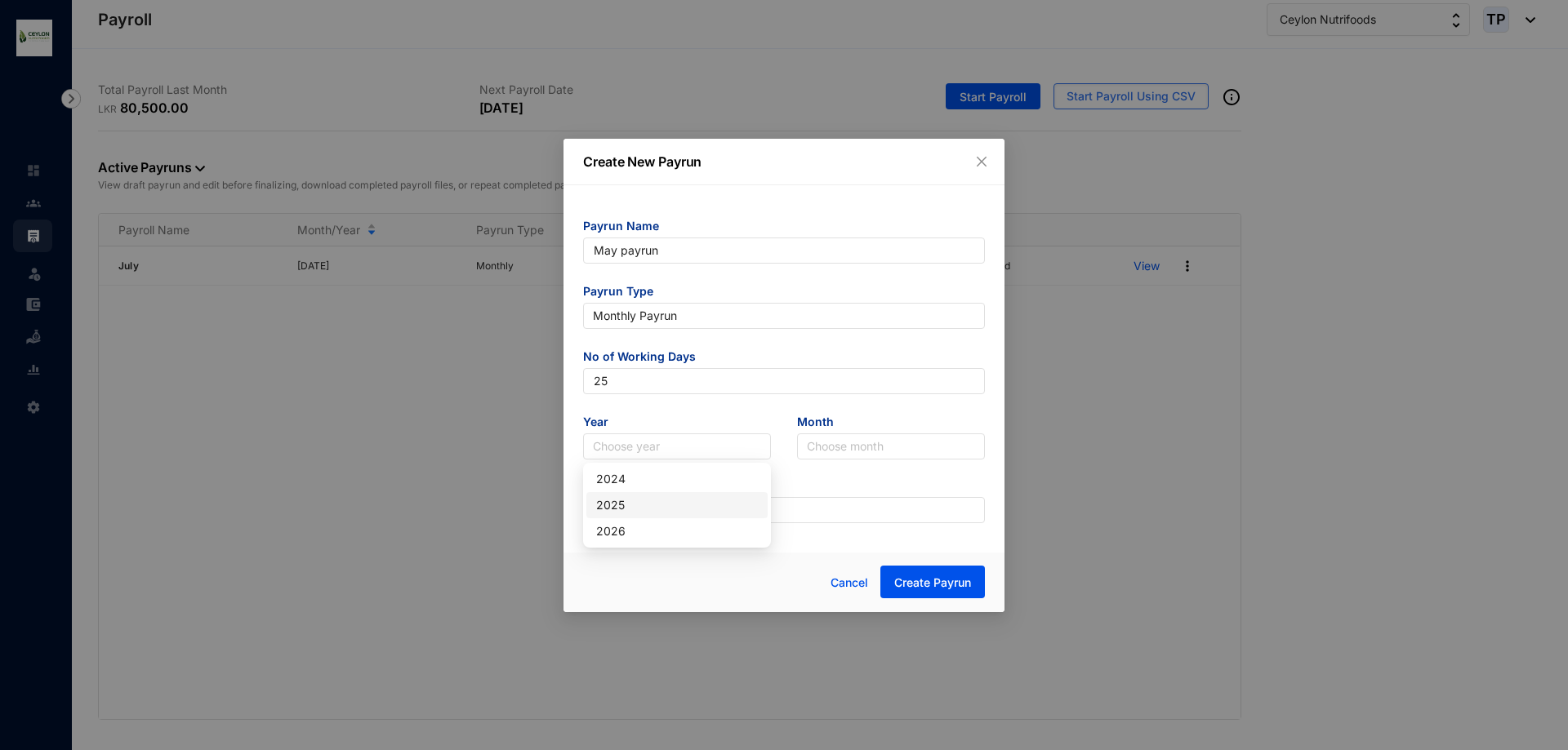
click at [677, 511] on div "2025" at bounding box center [677, 505] width 162 height 18
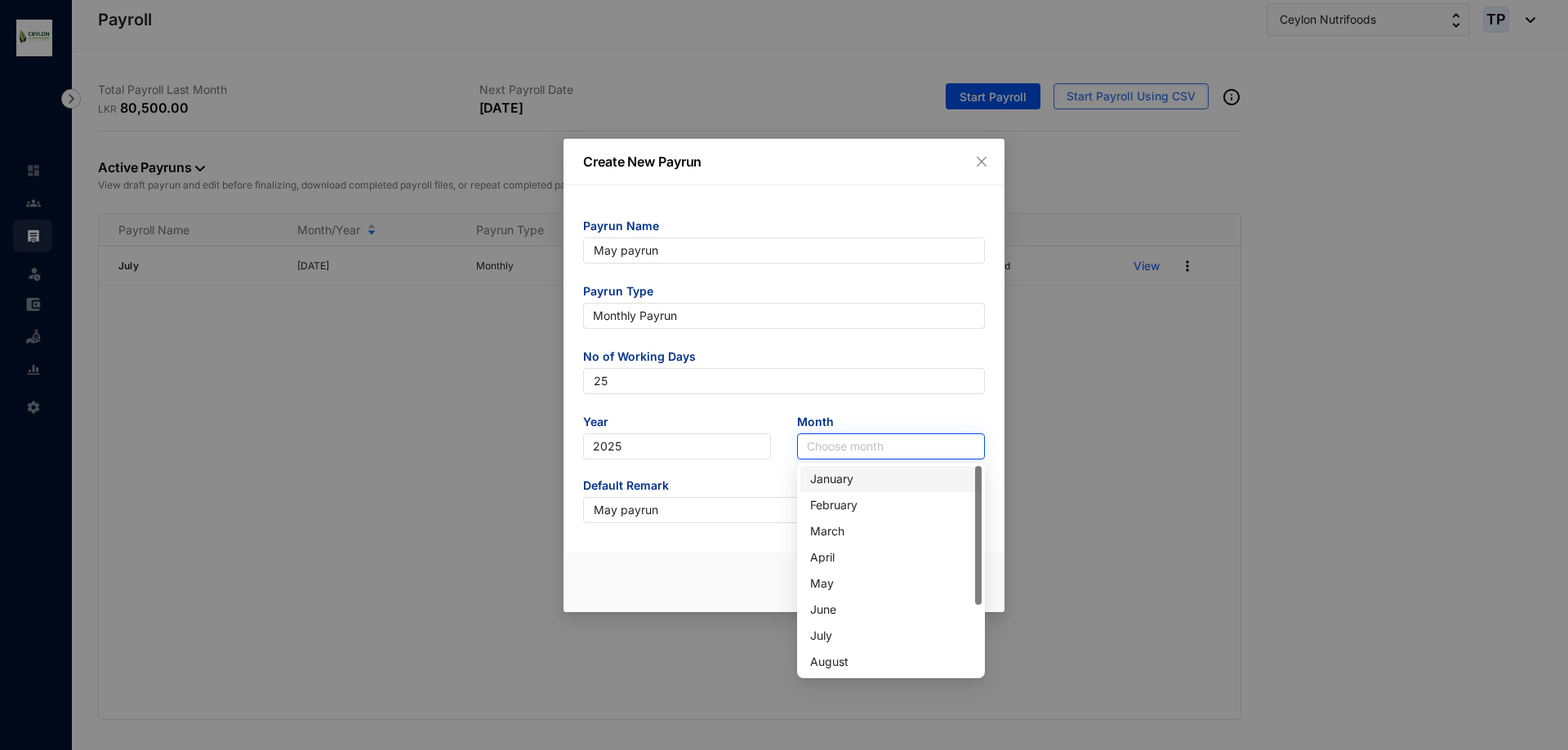
click at [880, 438] on input "search" at bounding box center [891, 446] width 169 height 25
click at [858, 593] on div "May" at bounding box center [891, 583] width 181 height 27
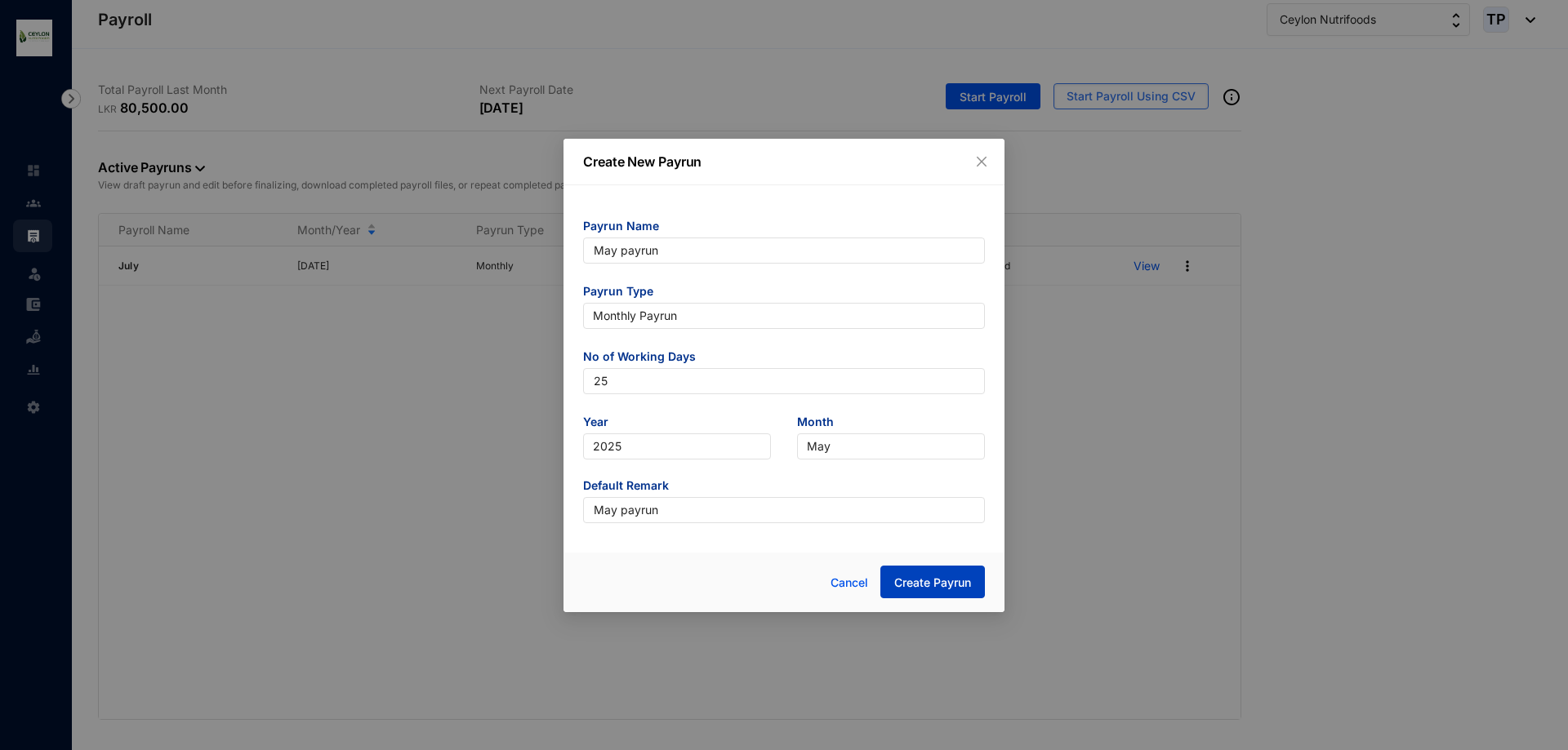
click at [908, 585] on span "Create Payrun" at bounding box center [932, 582] width 77 height 16
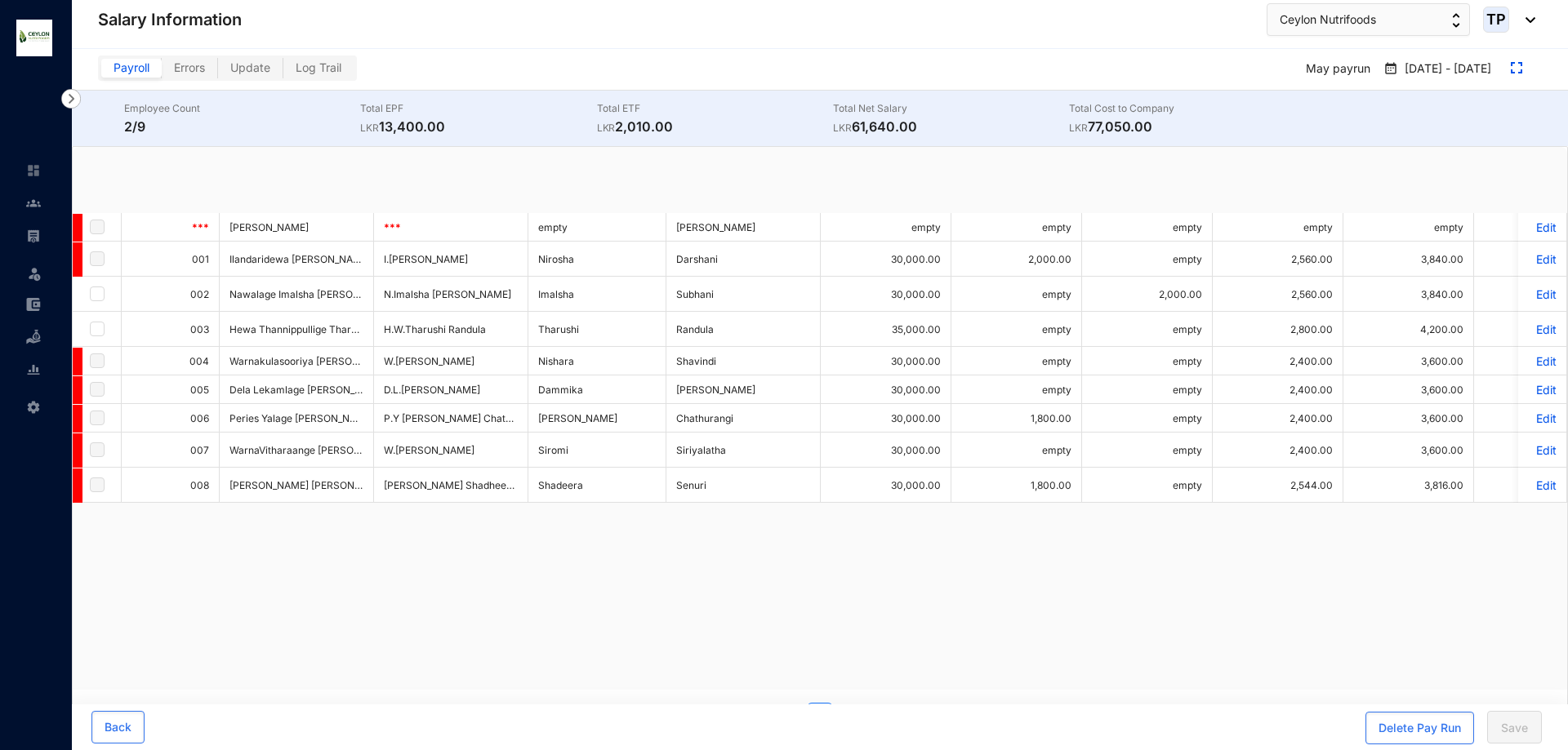
checkbox input "true"
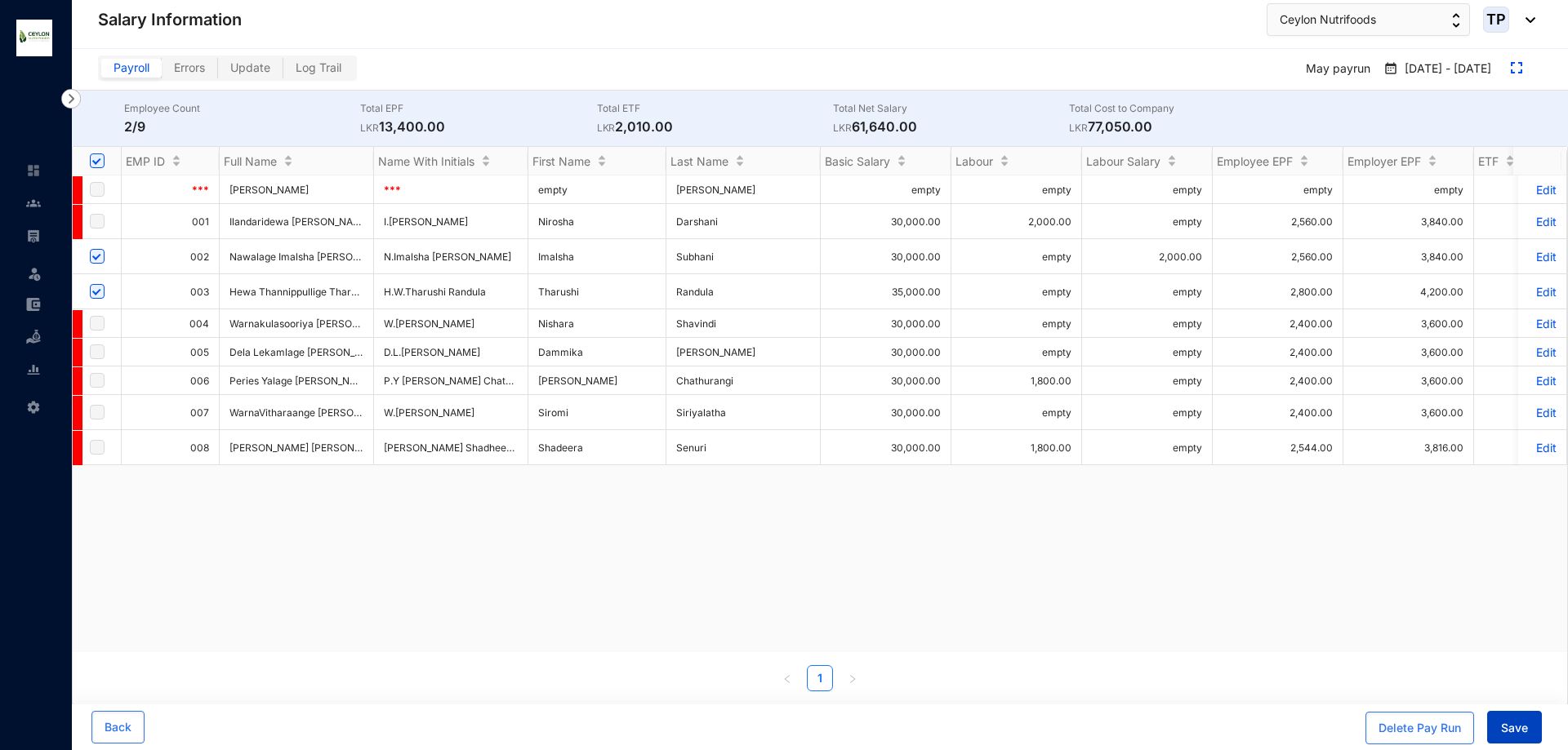
click at [1501, 732] on span "Save" at bounding box center [1515, 728] width 27 height 16
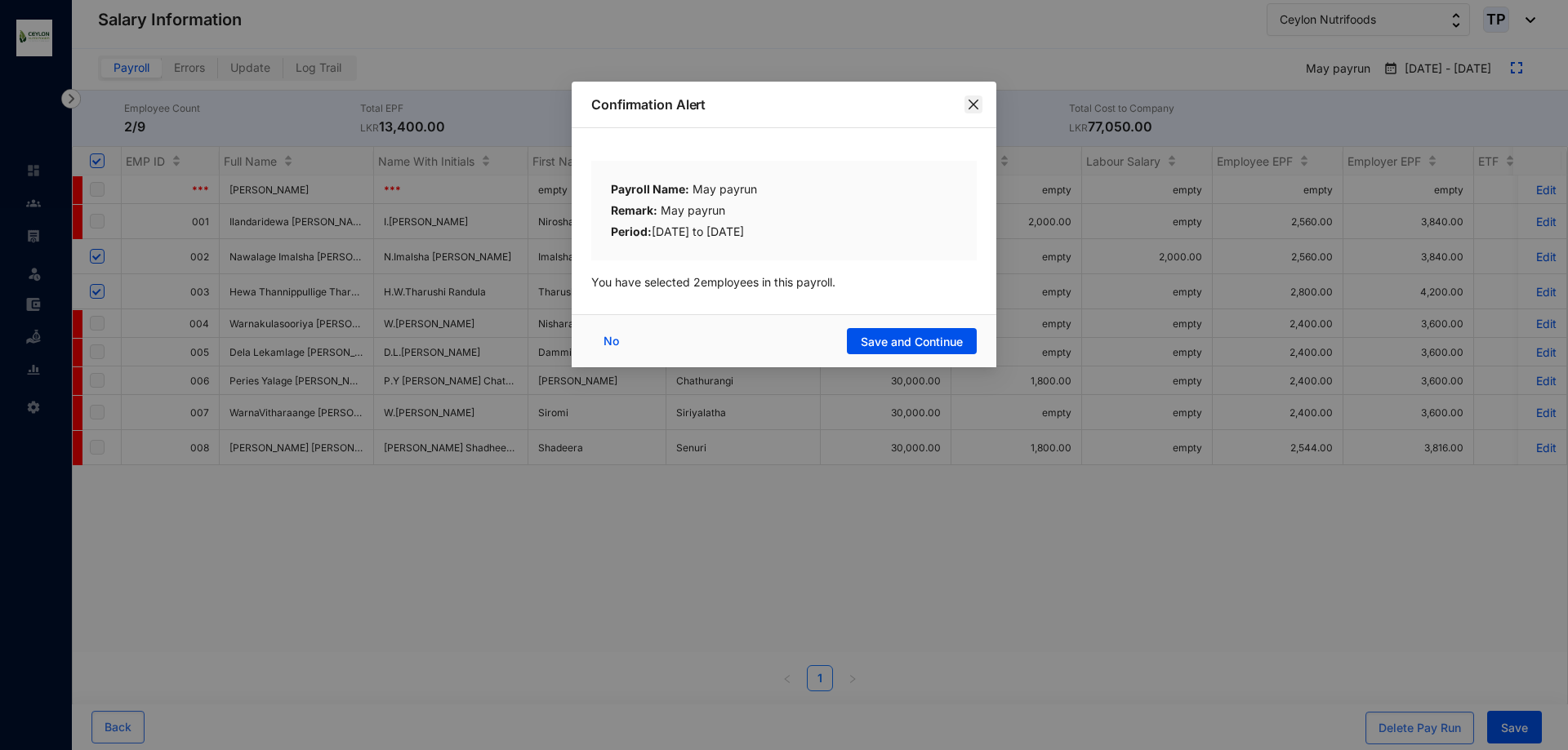
click at [973, 99] on icon "close" at bounding box center [973, 104] width 13 height 13
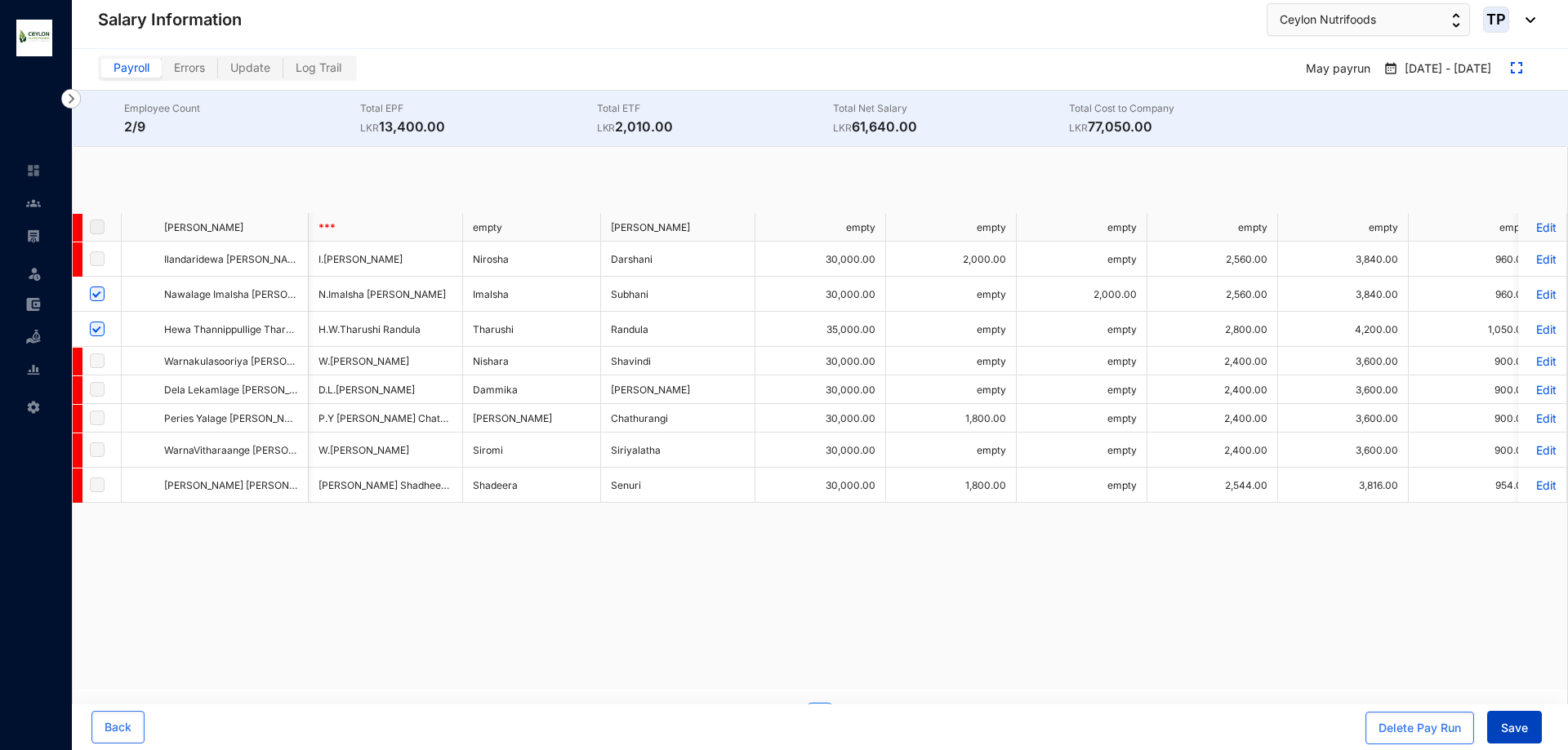
scroll to position [0, 65]
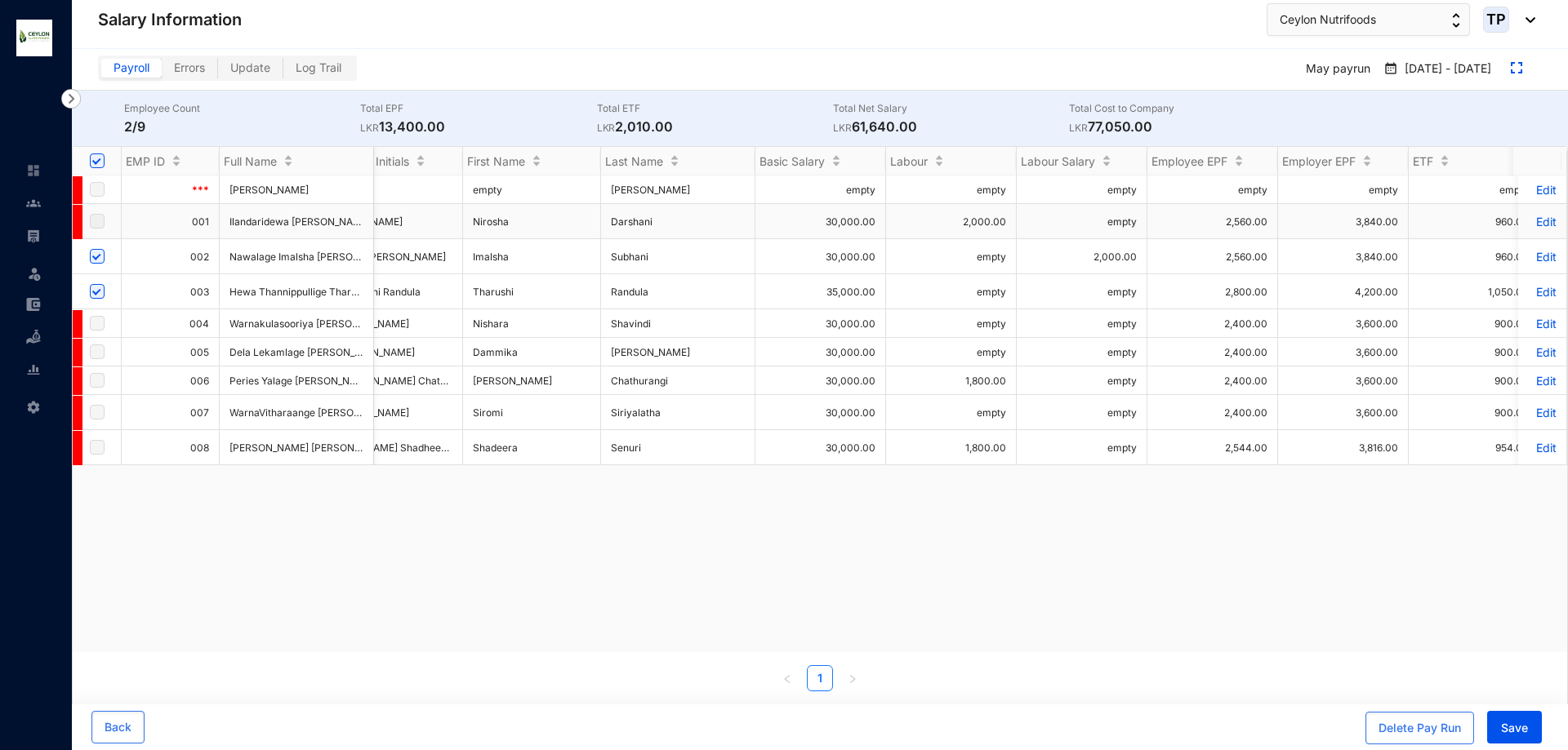
click at [1528, 223] on p "Edit" at bounding box center [1541, 221] width 28 height 14
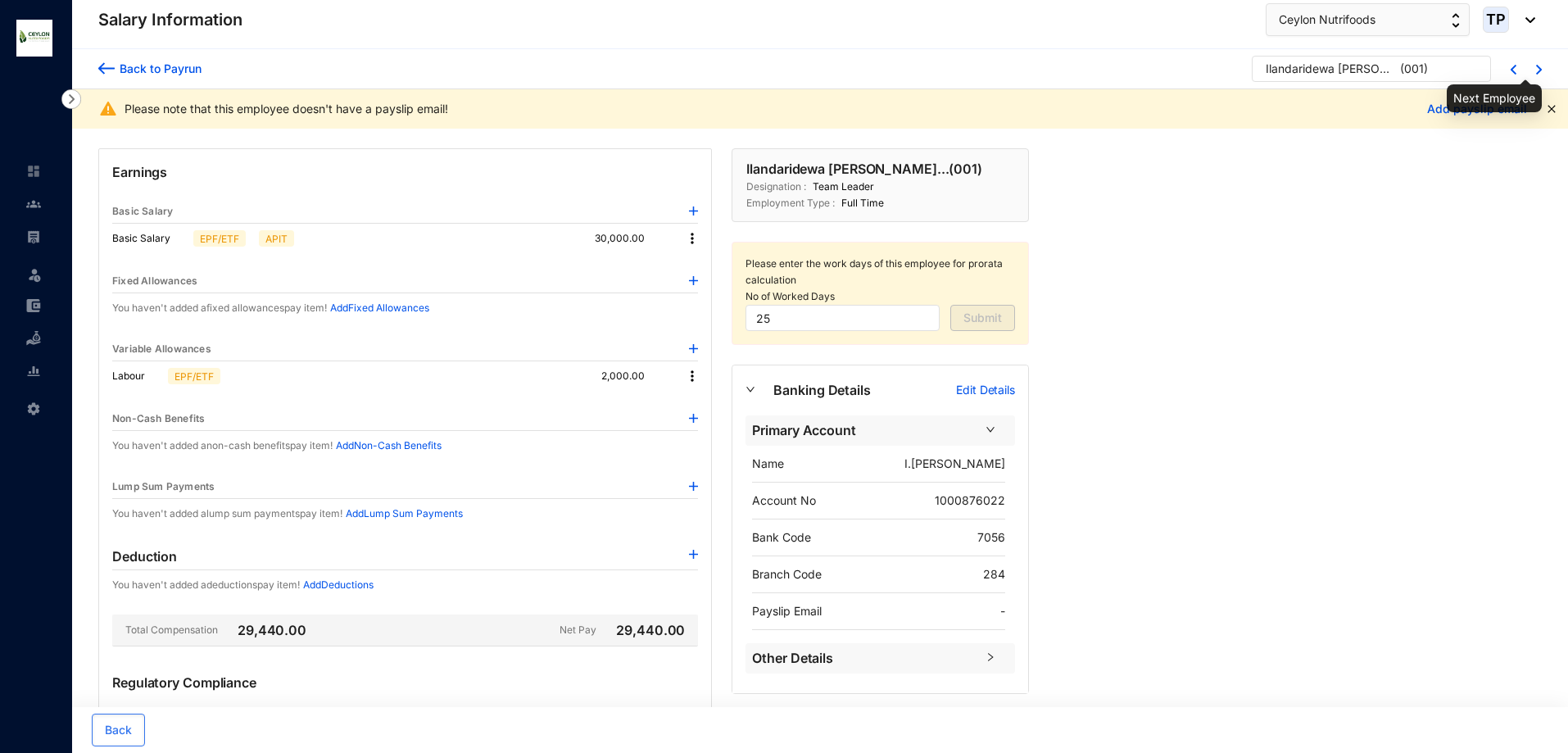
click at [1541, 70] on img at bounding box center [1539, 69] width 6 height 9
type input "0"
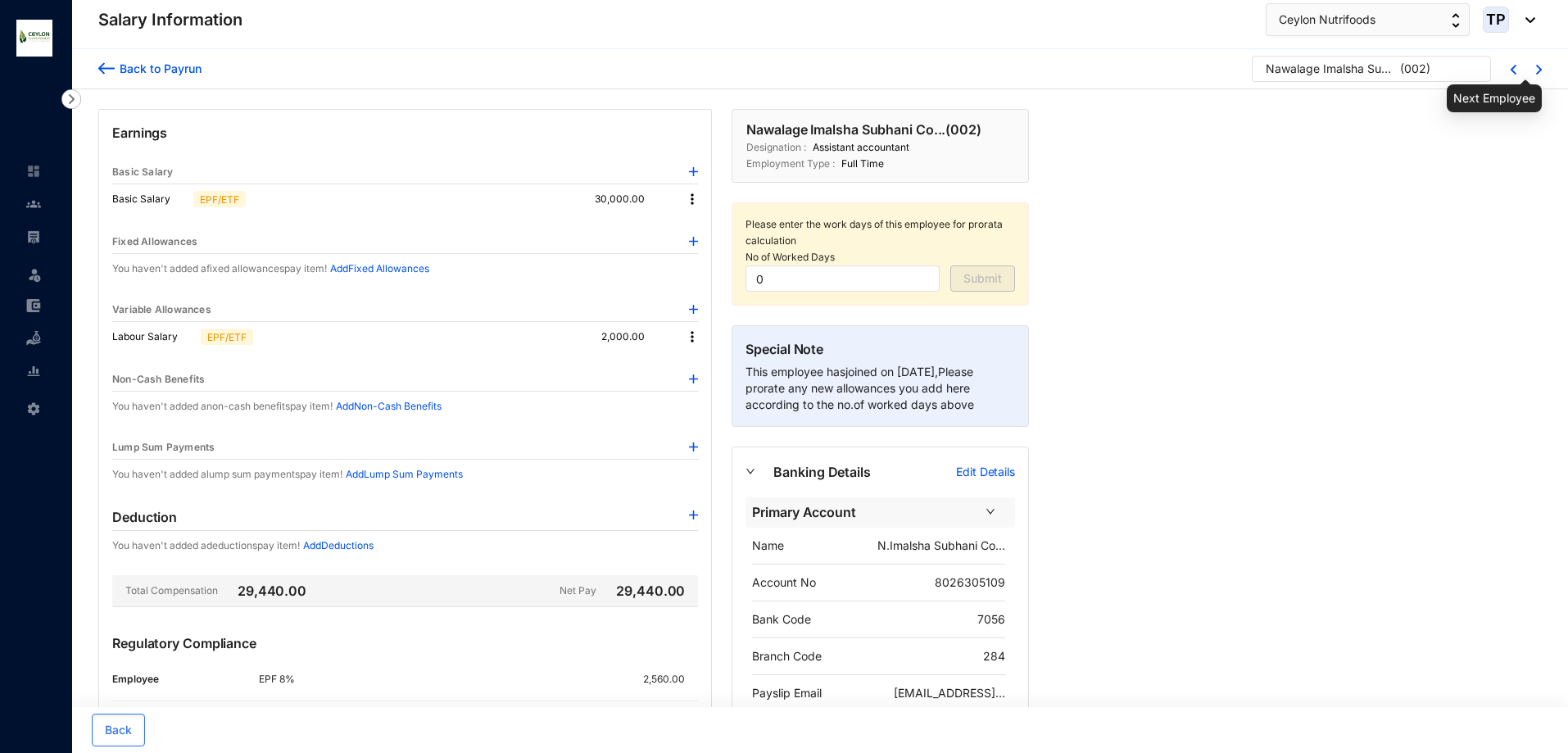
click at [1541, 70] on img at bounding box center [1539, 69] width 6 height 9
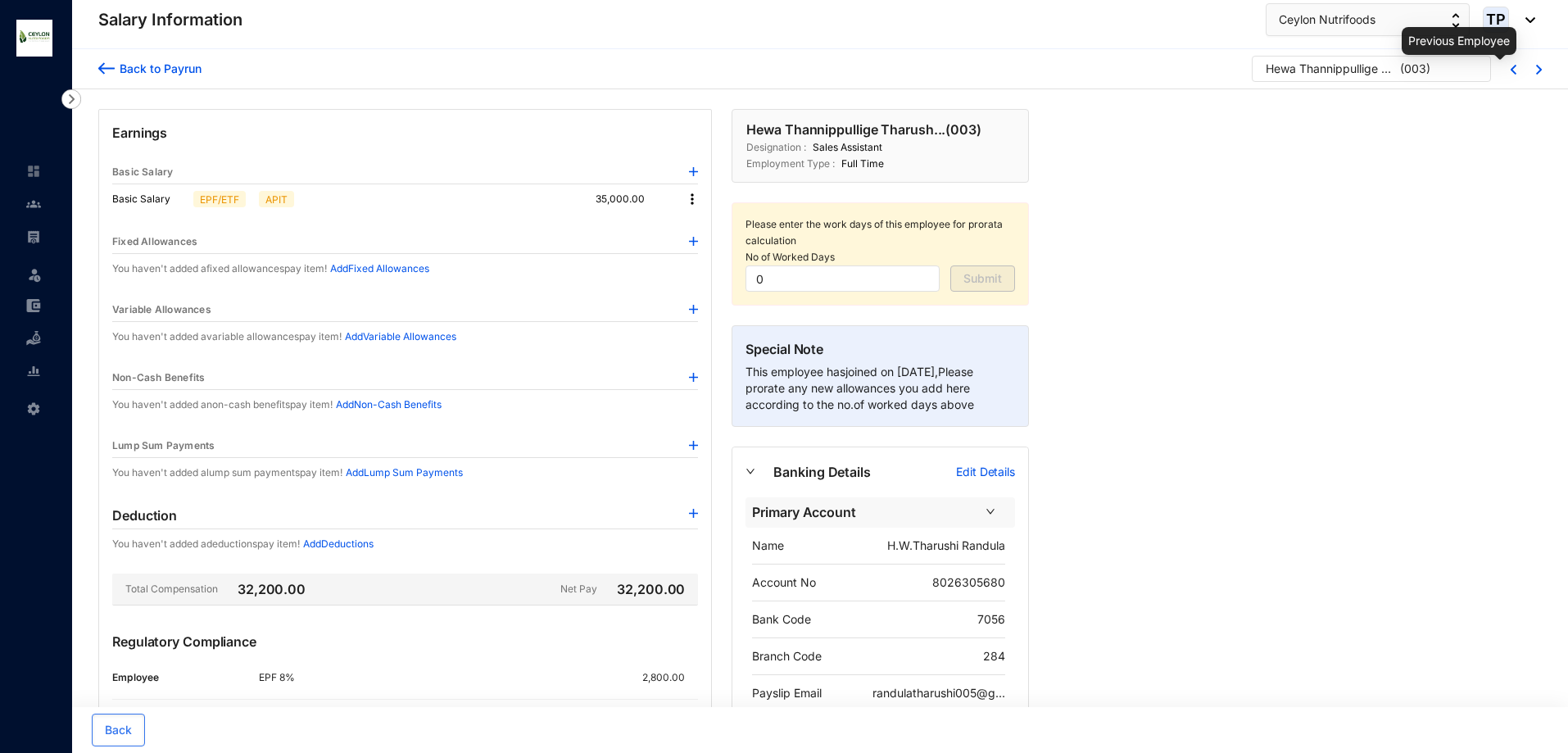
click at [1516, 74] on img at bounding box center [1514, 69] width 6 height 9
click at [698, 340] on img at bounding box center [692, 337] width 16 height 16
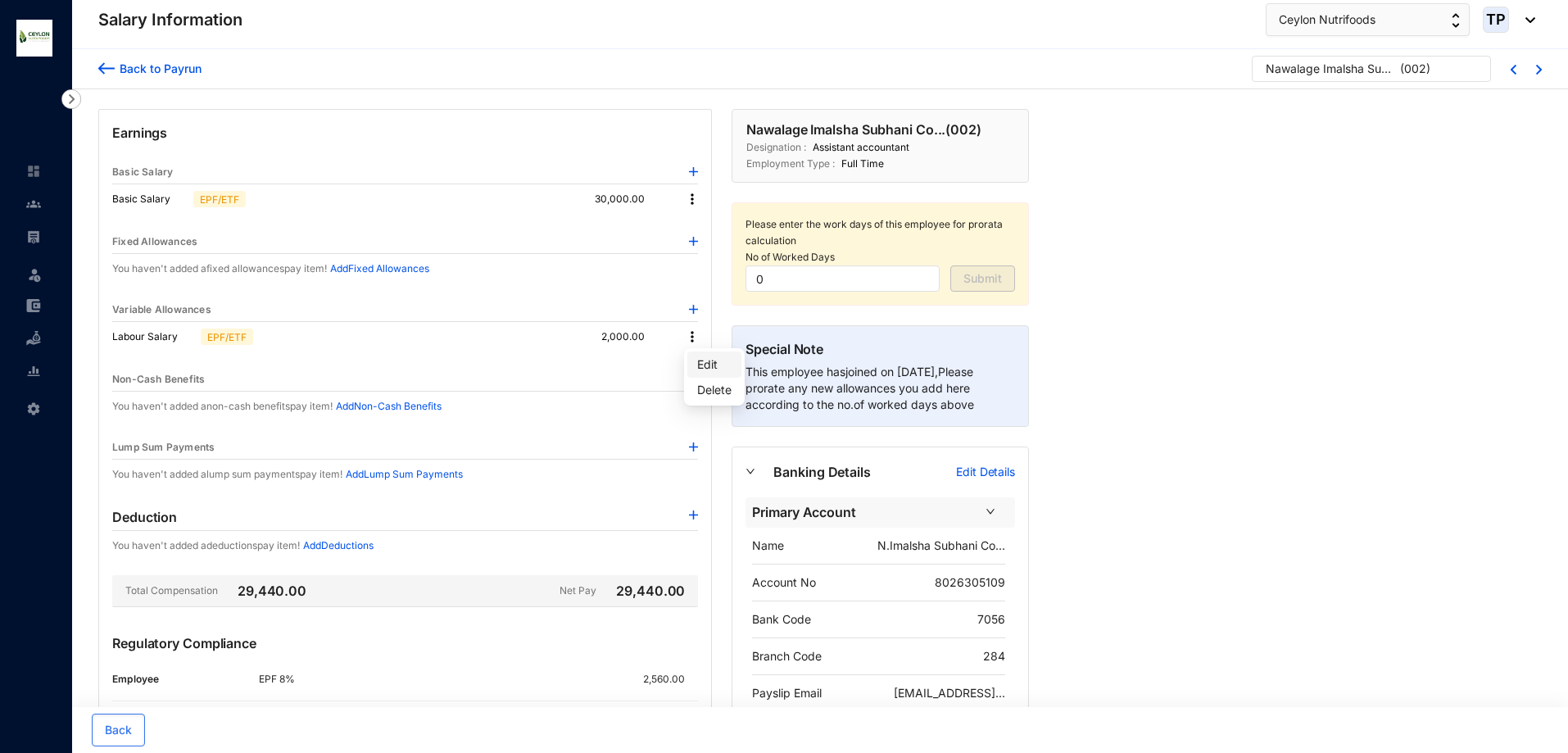
click at [710, 355] on span "Edit" at bounding box center [715, 364] width 34 height 18
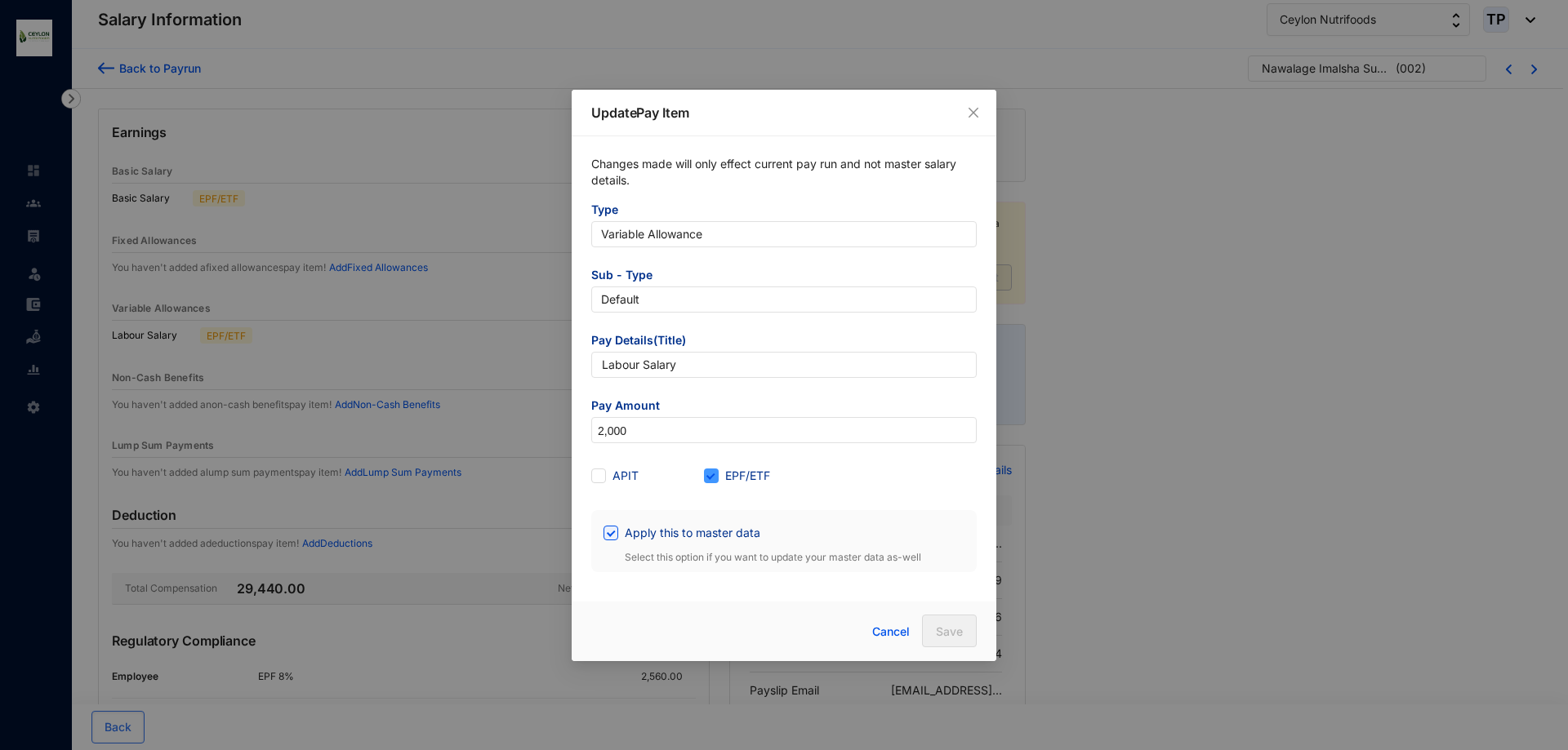
click at [712, 472] on input "EPF/ETF" at bounding box center [709, 474] width 11 height 11
checkbox input "false"
click at [954, 633] on span "Save" at bounding box center [950, 631] width 27 height 16
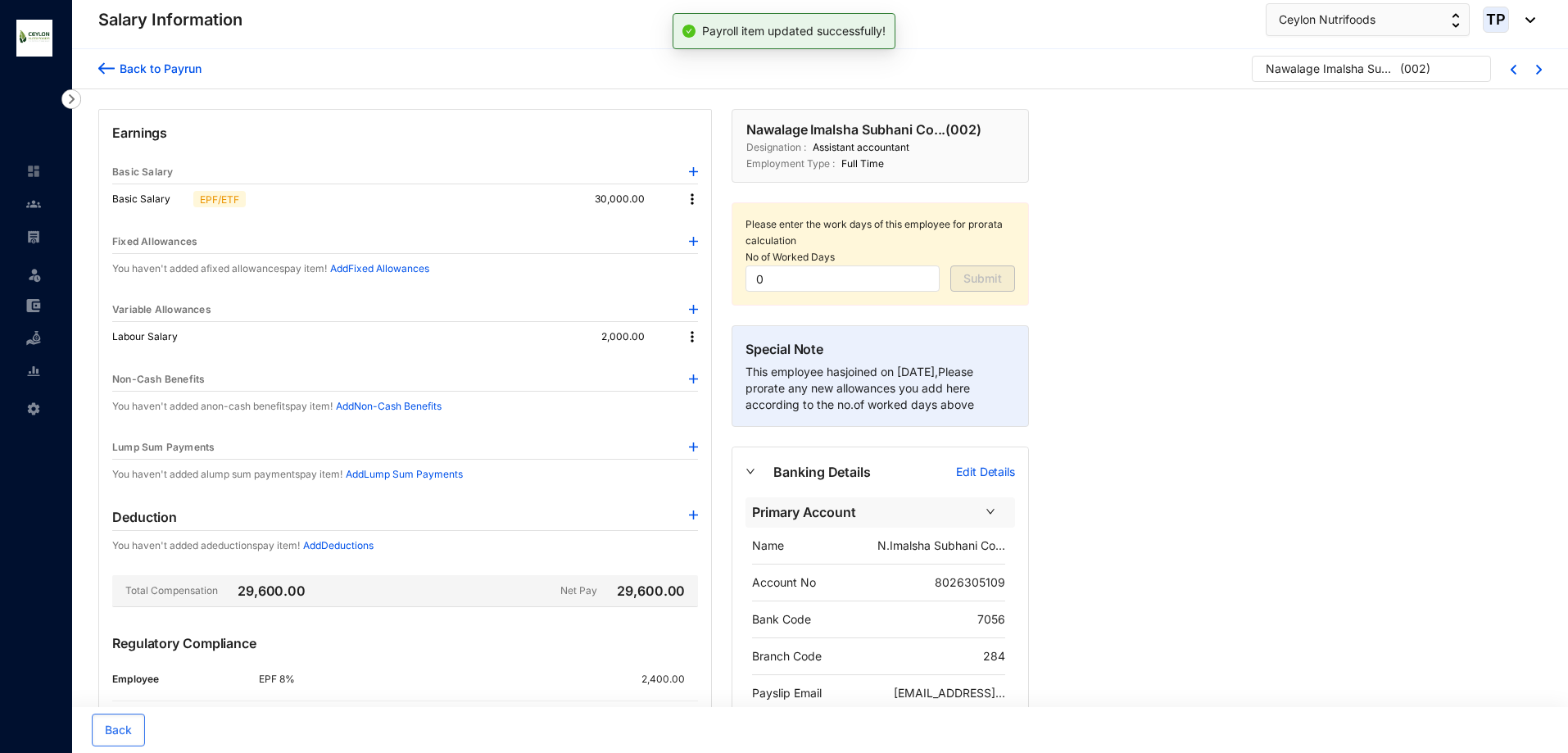
click at [111, 74] on img at bounding box center [106, 69] width 16 height 17
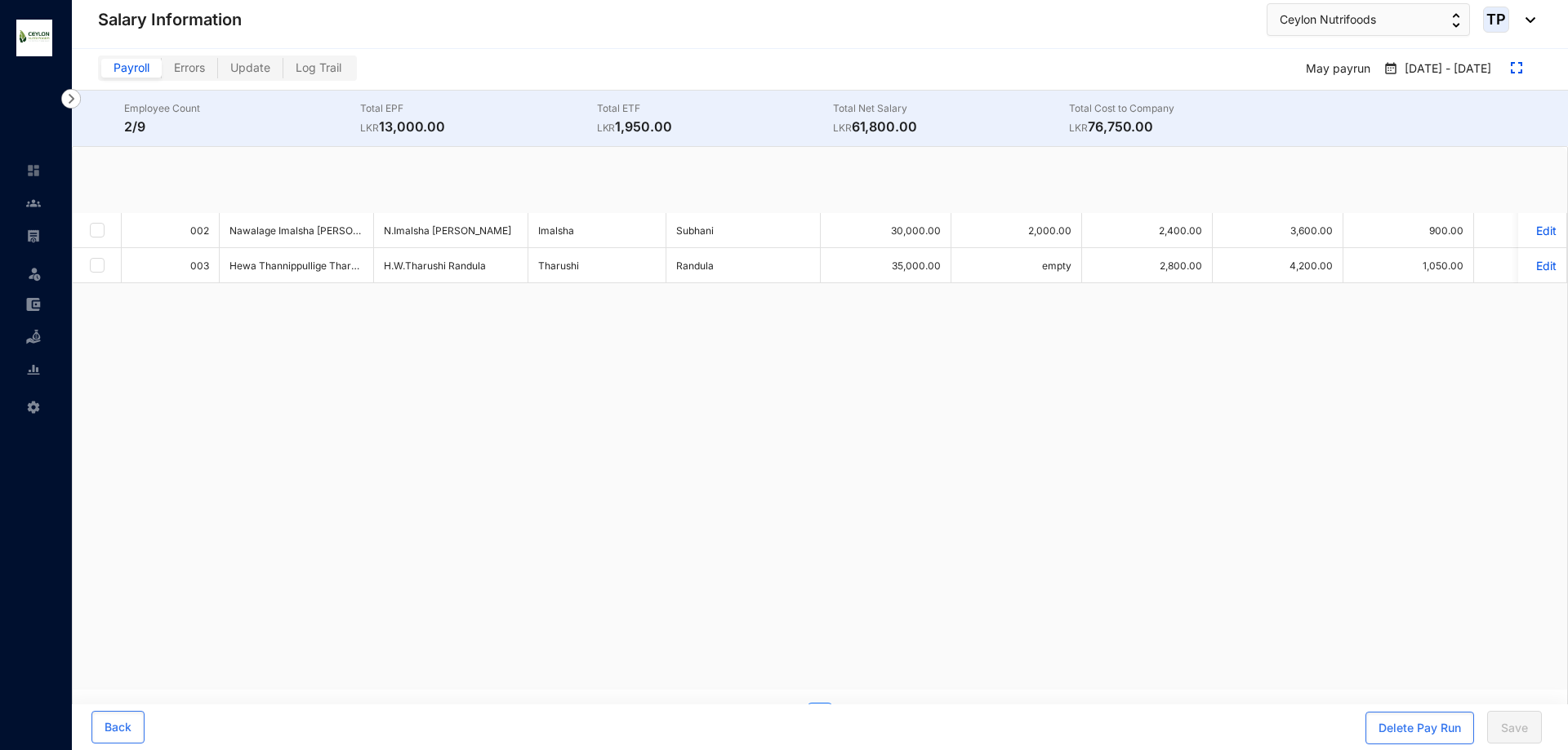
checkbox input "true"
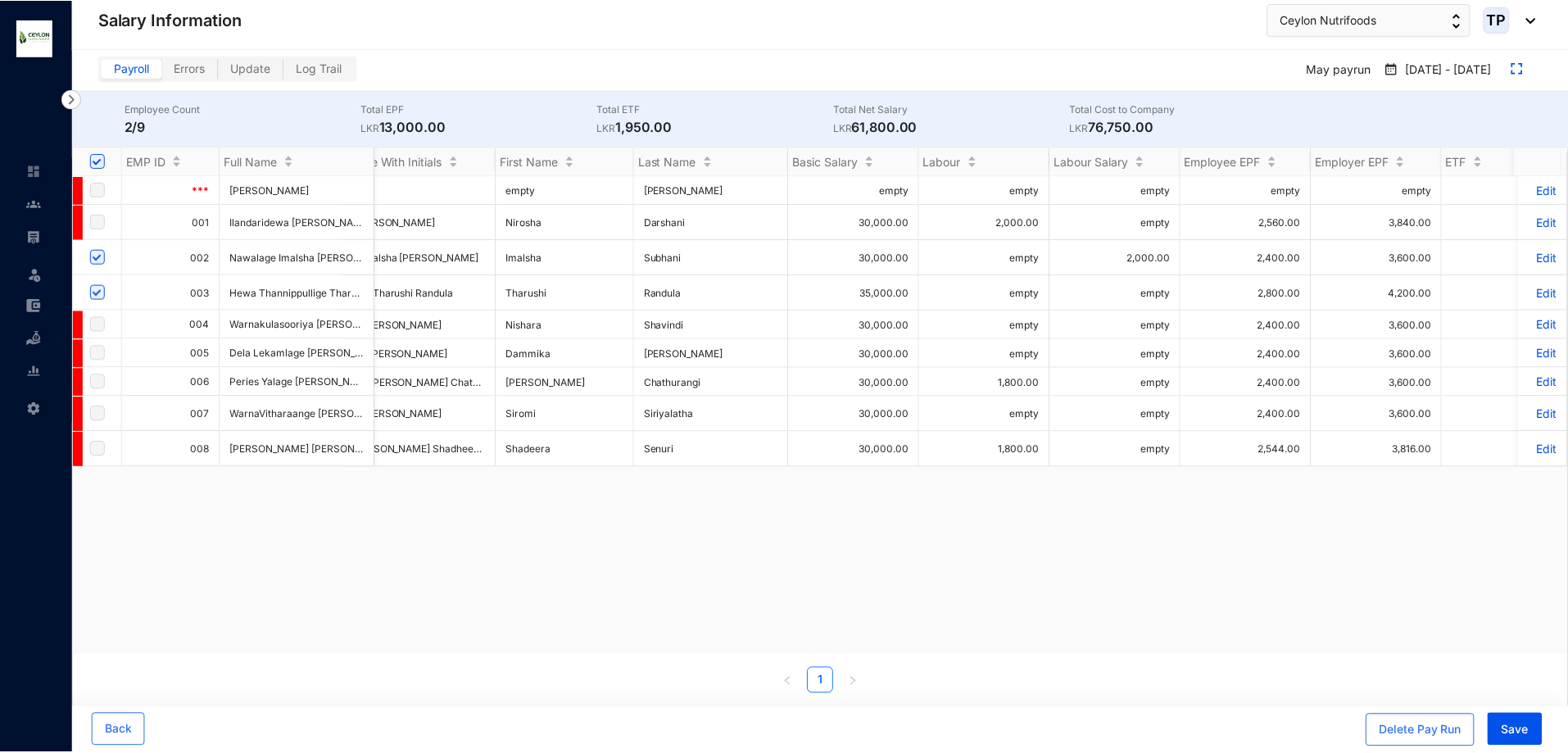
scroll to position [0, 65]
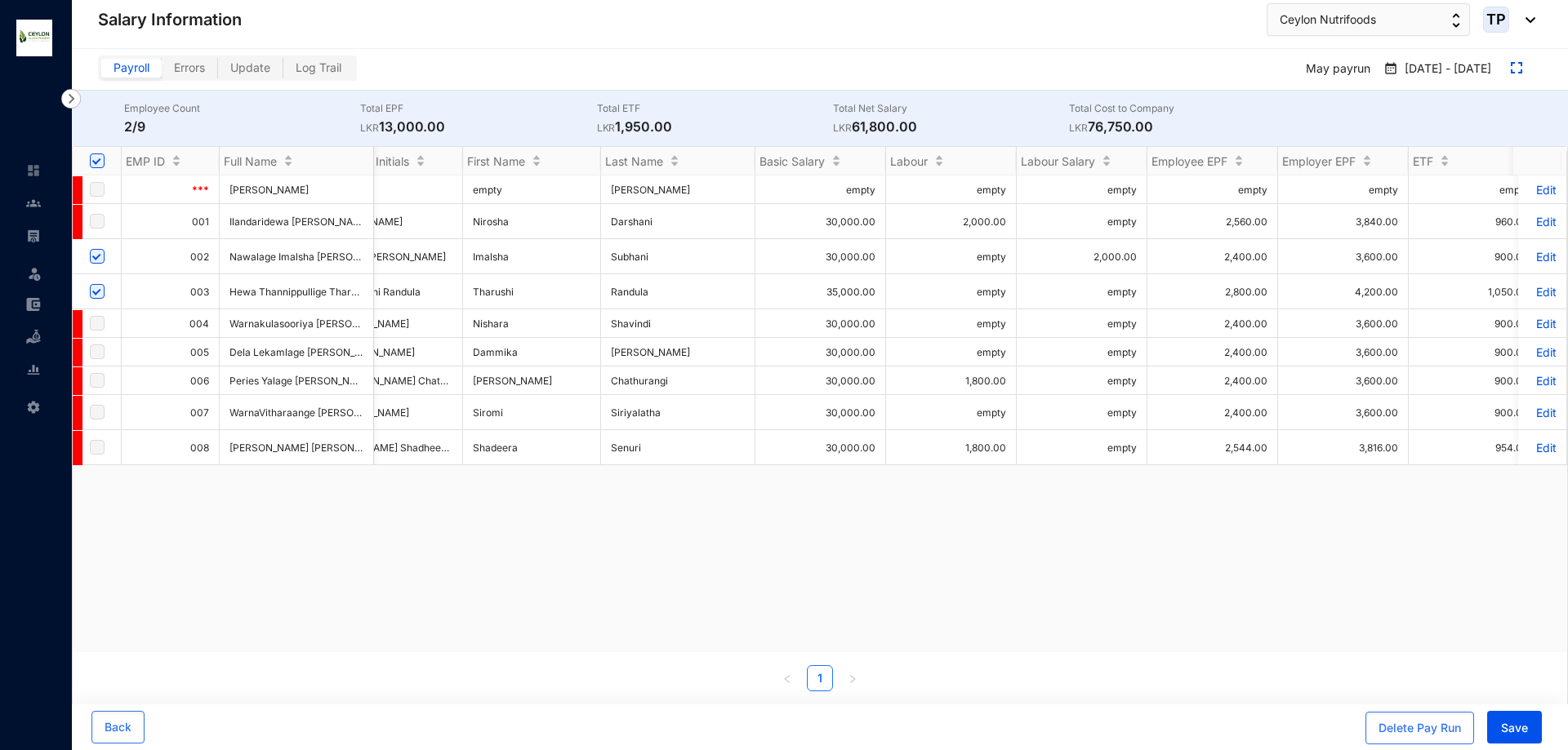
click at [1531, 256] on p "Edit" at bounding box center [1541, 257] width 28 height 14
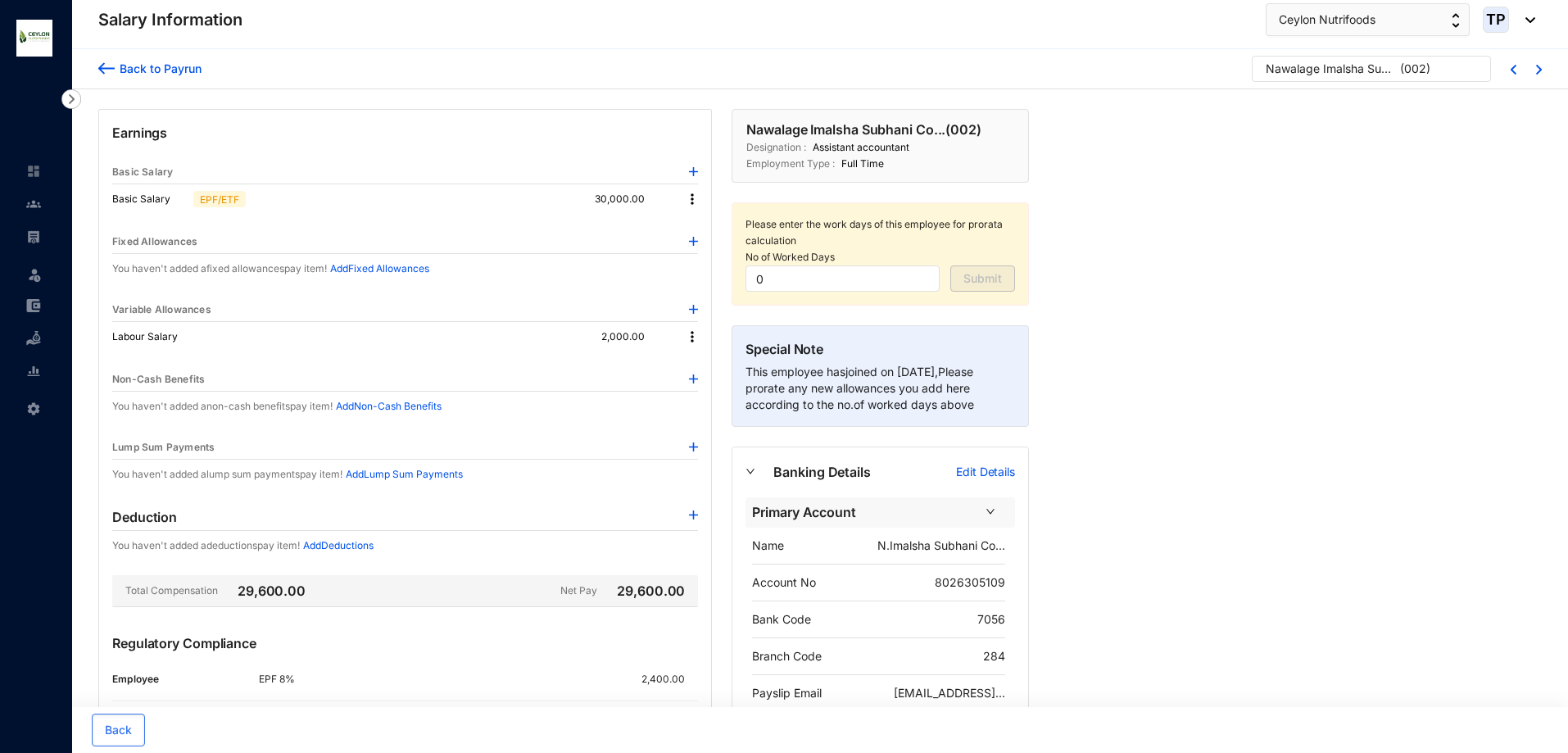
click at [685, 337] on img at bounding box center [692, 337] width 16 height 16
click at [711, 383] on p "Delete" at bounding box center [715, 390] width 34 height 16
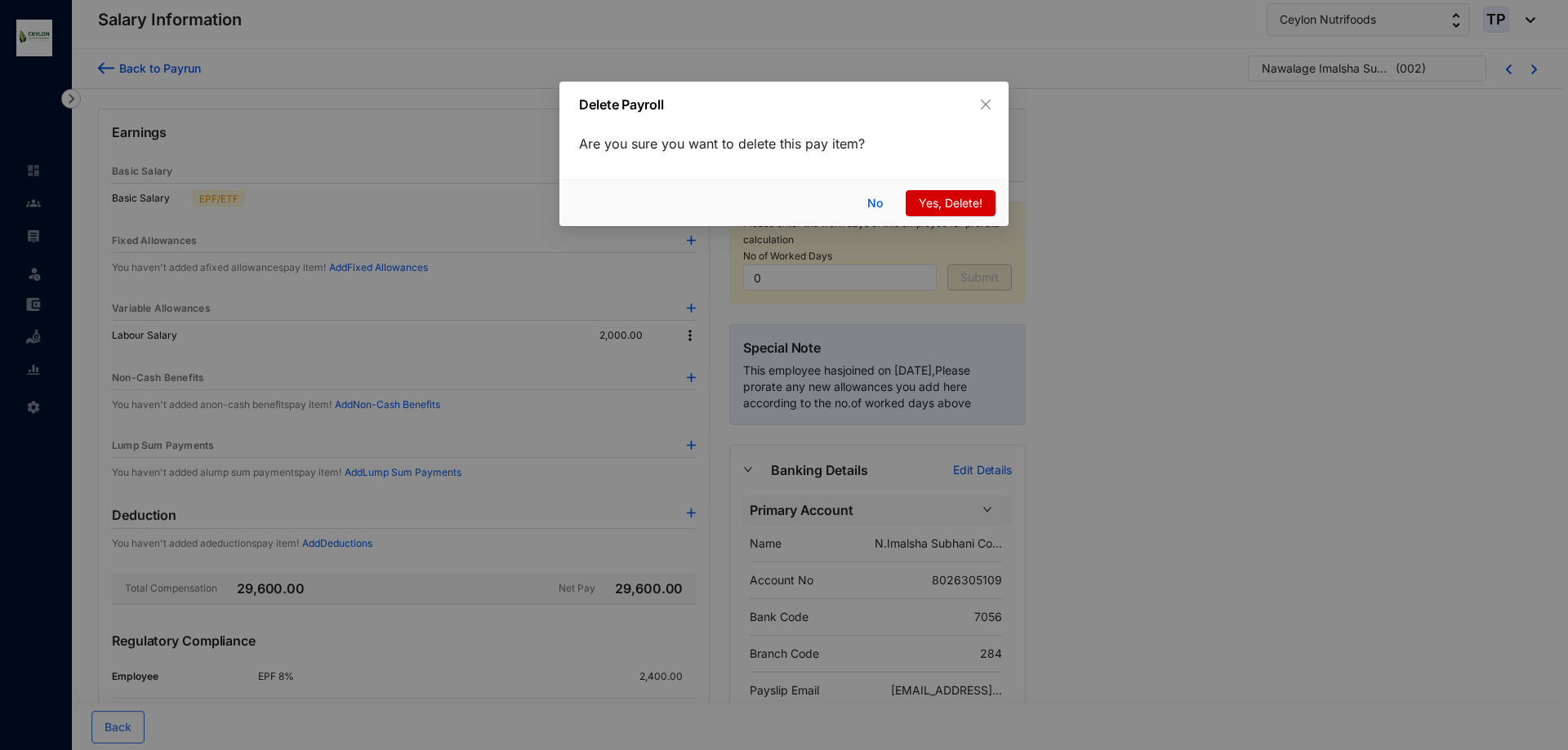
click at [920, 200] on span "Yes, Delete!" at bounding box center [950, 203] width 63 height 18
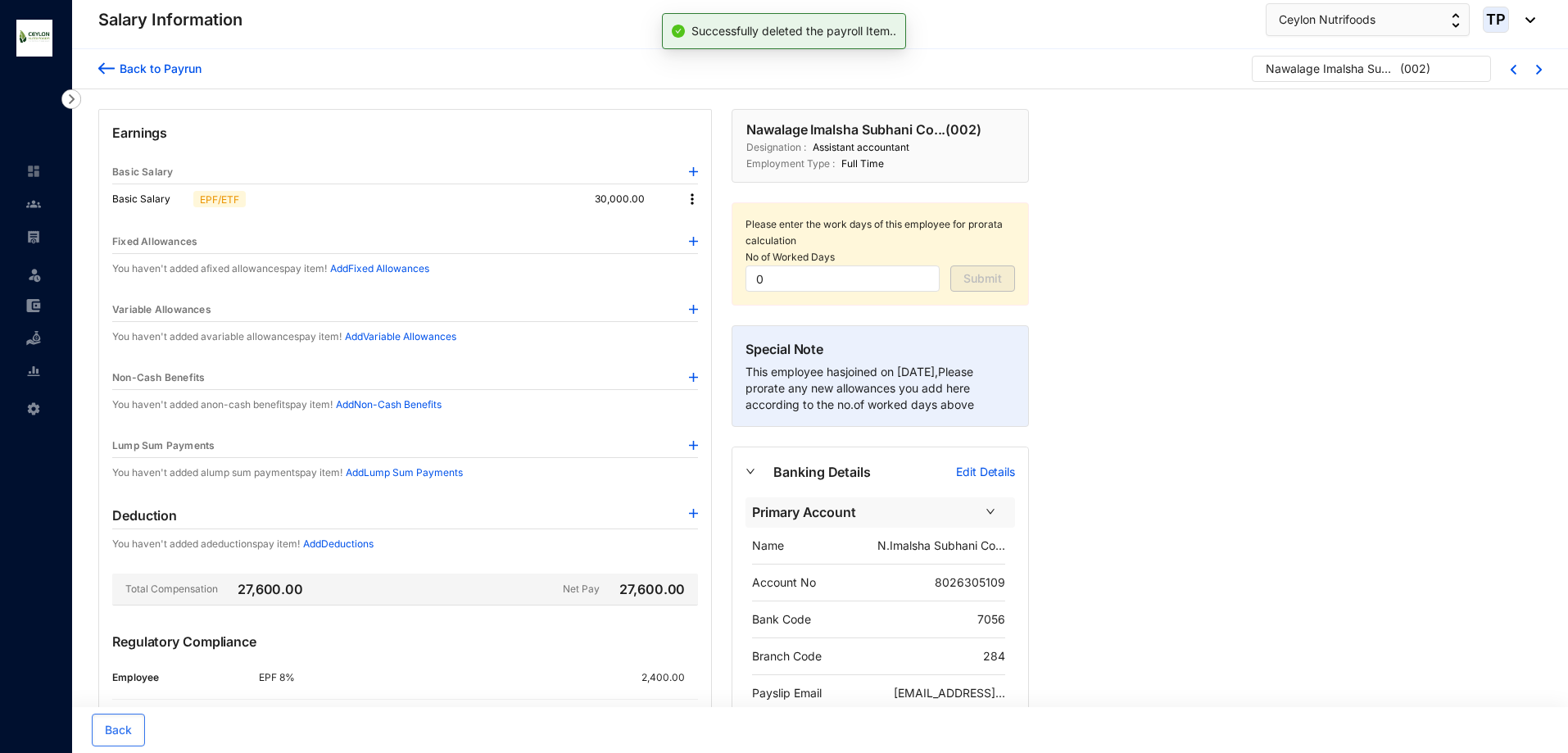
click at [693, 310] on img at bounding box center [693, 309] width 9 height 9
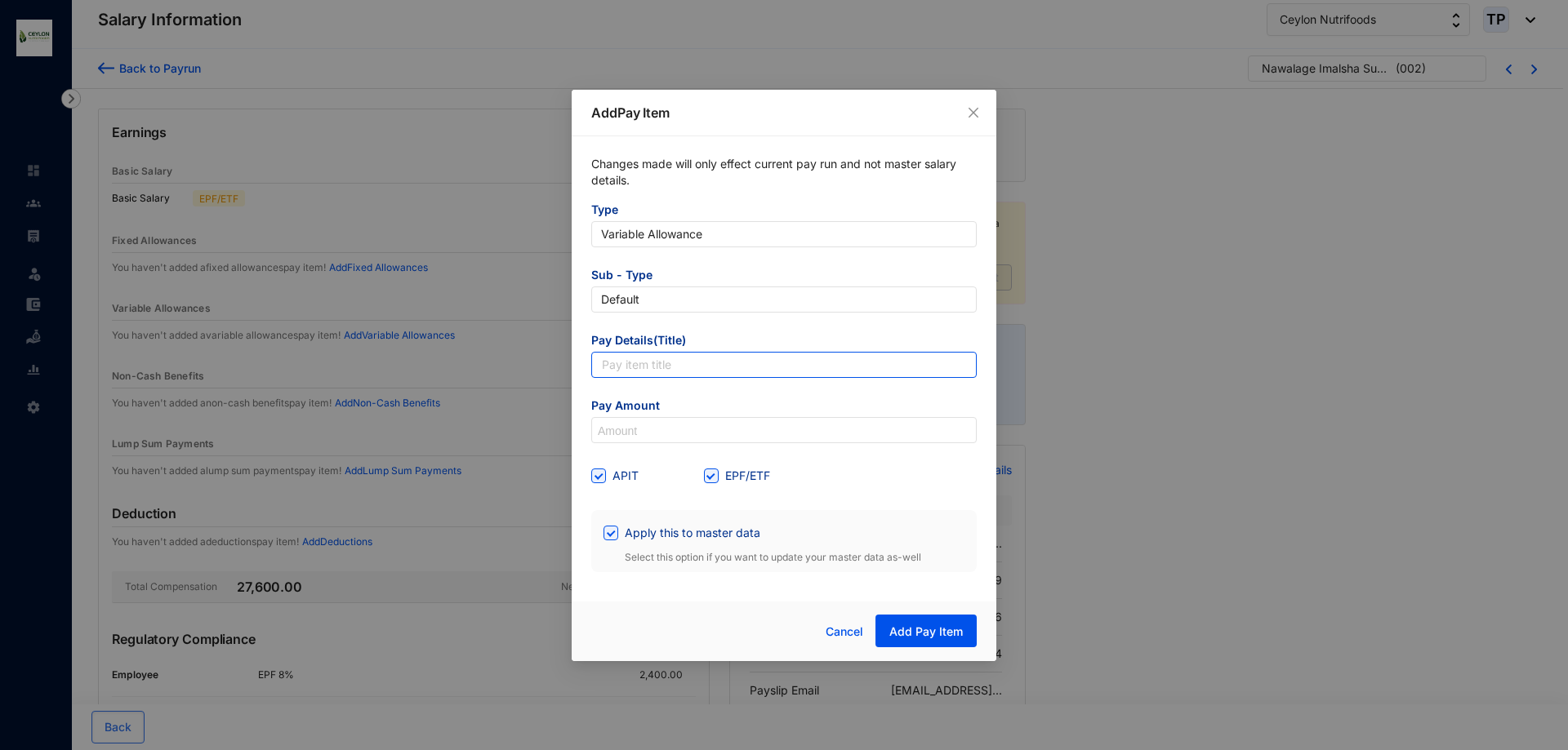
click at [752, 357] on input "text" at bounding box center [784, 365] width 386 height 27
type input "Labour"
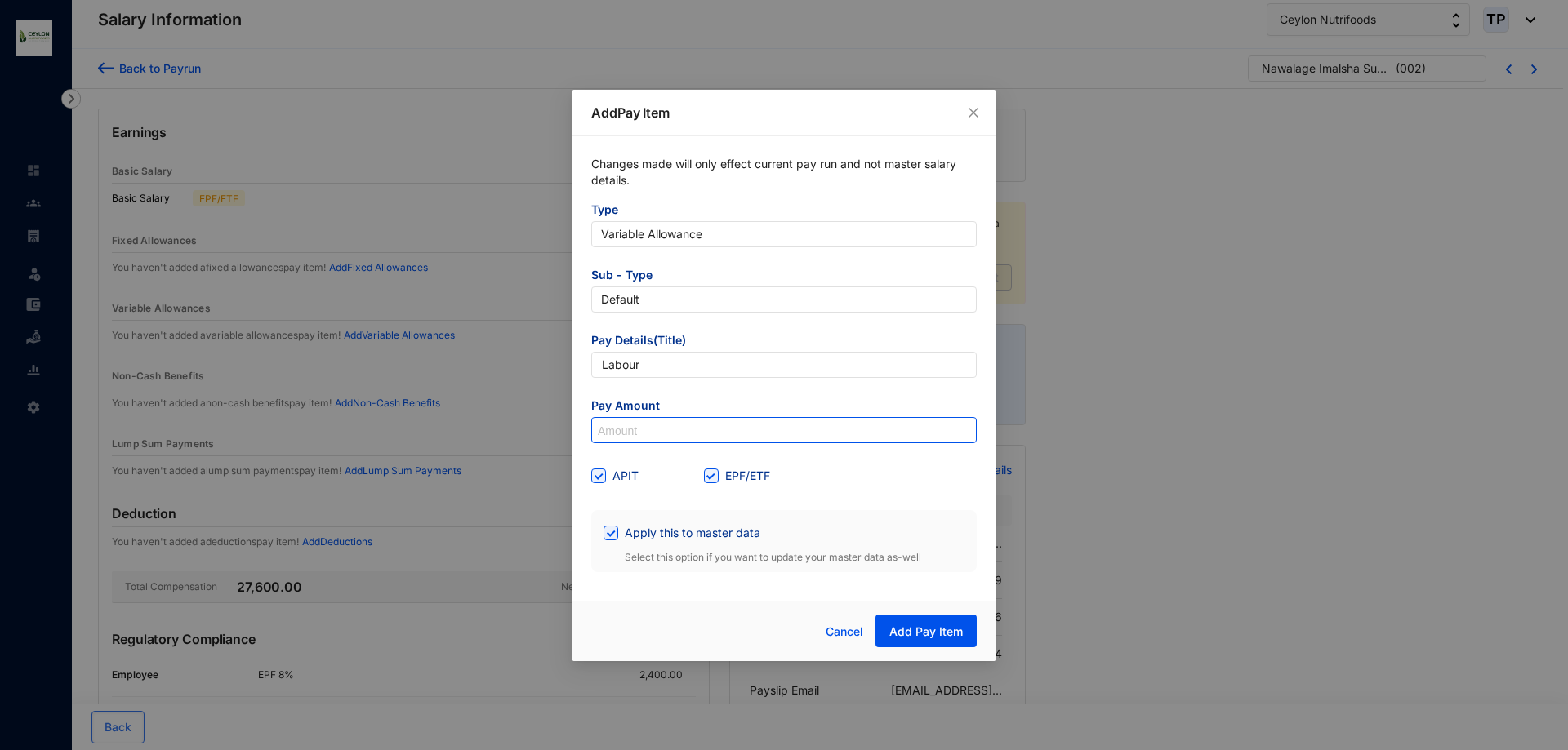
click at [757, 430] on input at bounding box center [784, 431] width 384 height 27
click at [601, 480] on span at bounding box center [598, 475] width 15 height 15
click at [601, 480] on input "APIT" at bounding box center [596, 474] width 11 height 11
checkbox input "false"
click at [635, 428] on input at bounding box center [784, 431] width 384 height 27
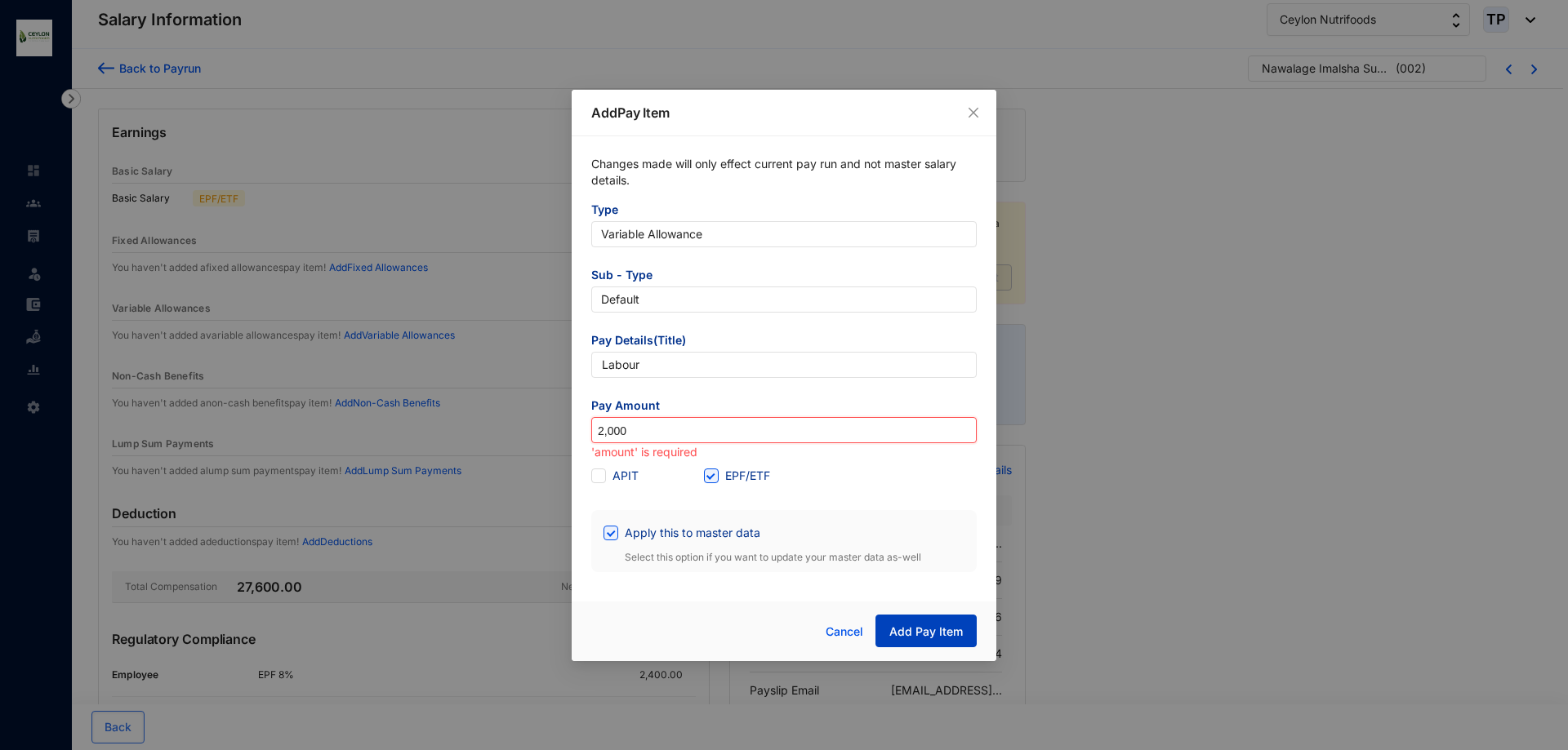
type input "2,000"
click at [932, 626] on span "Add Pay Item" at bounding box center [926, 631] width 74 height 16
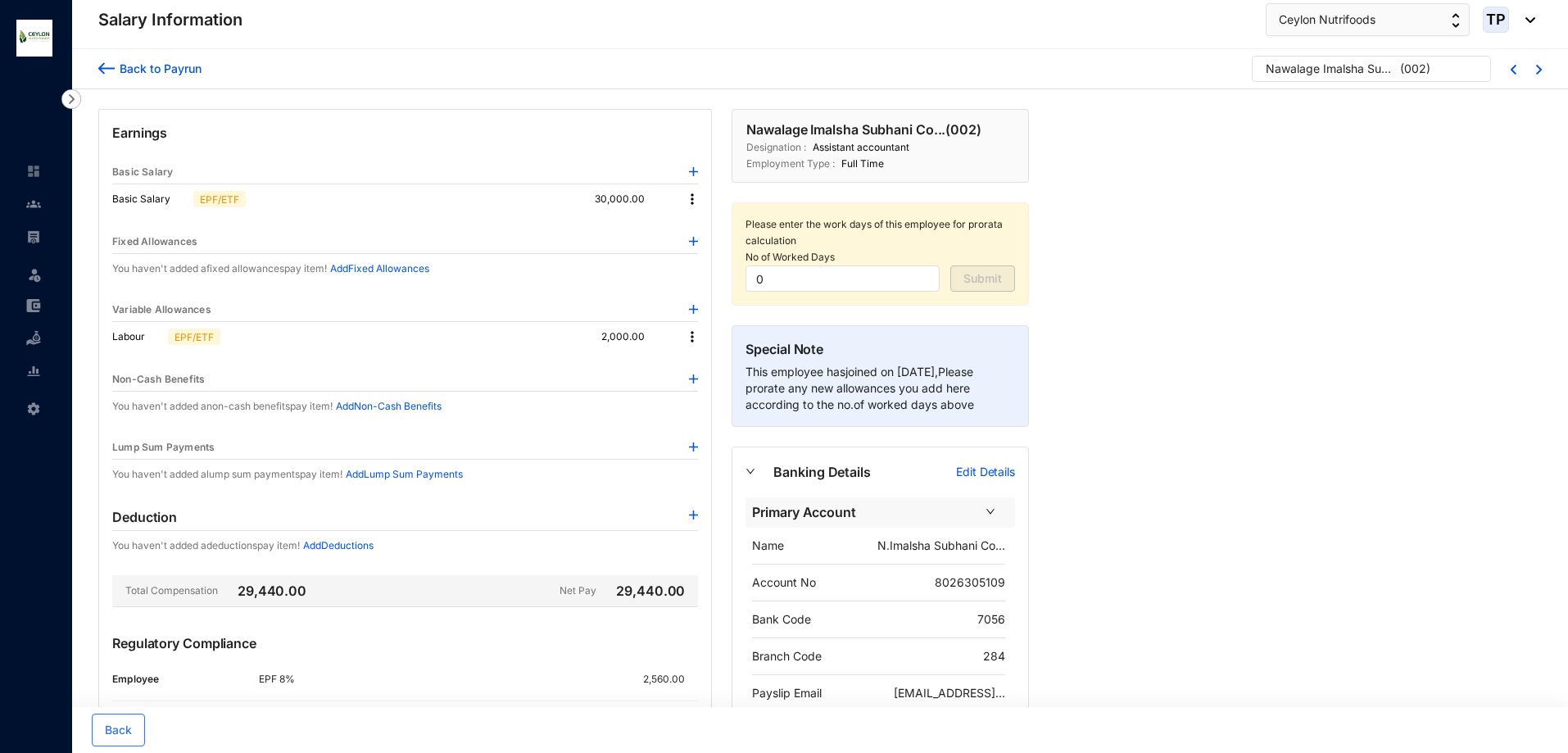
click at [92, 60] on div "Back to Payrun Nawalage Imalsha Subhani Co... ( 002 )" at bounding box center [820, 69] width 1496 height 40
click at [94, 67] on div "Back to Payrun Nawalage Imalsha Subhani Co... ( 002 )" at bounding box center [820, 69] width 1496 height 40
click at [103, 69] on img at bounding box center [106, 69] width 16 height 17
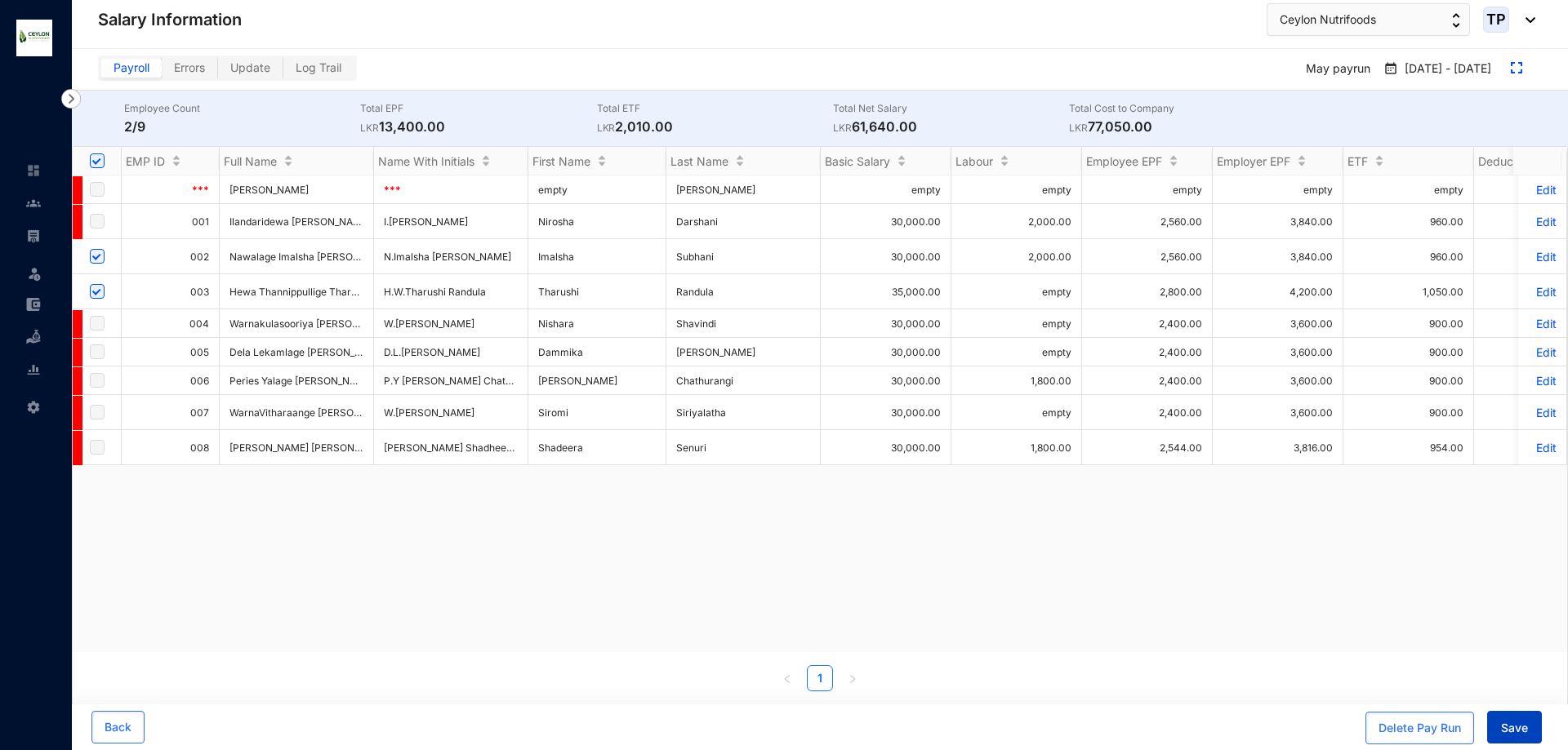
click at [1513, 723] on span "Save" at bounding box center [1515, 728] width 27 height 16
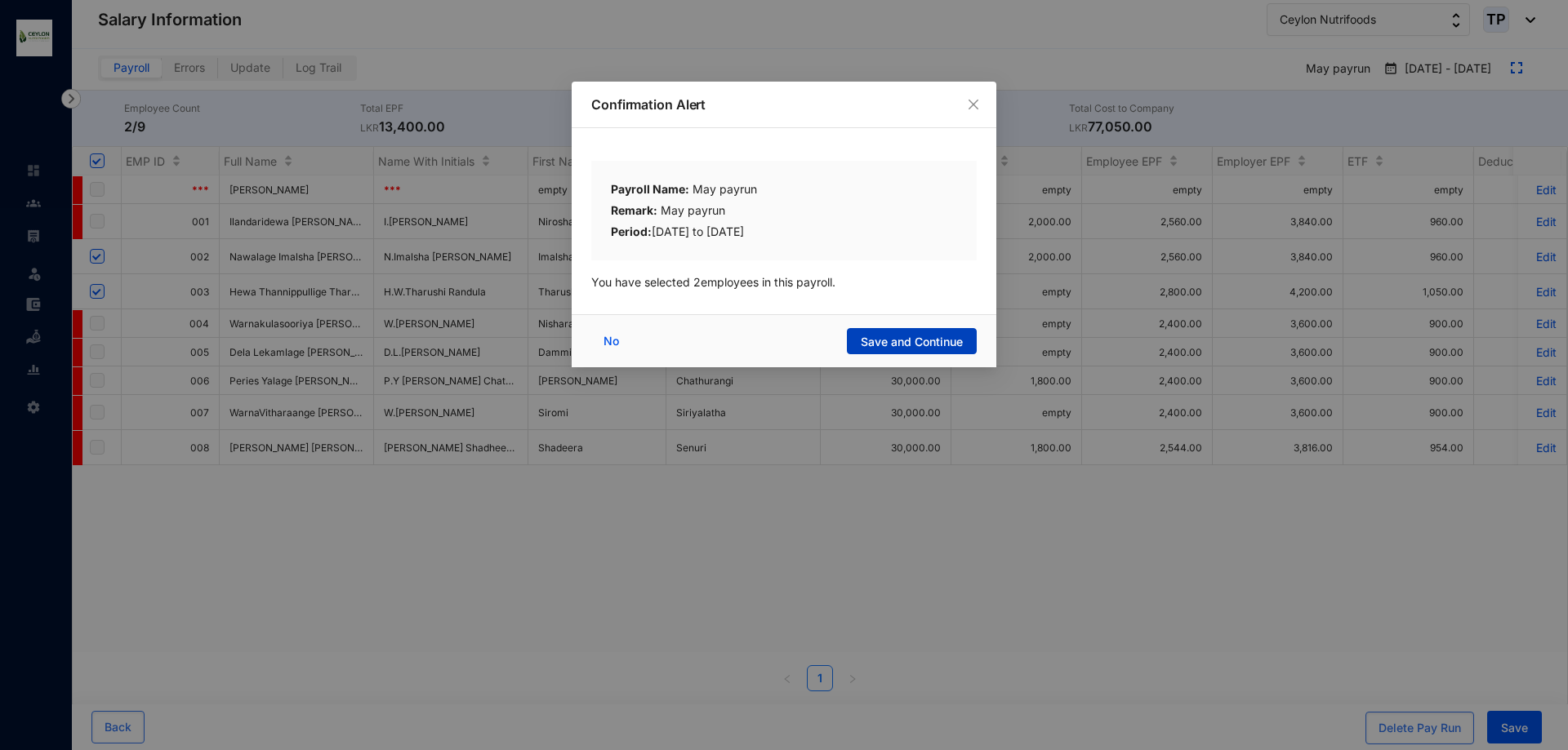
click at [949, 349] on span "Save and Continue" at bounding box center [911, 342] width 102 height 16
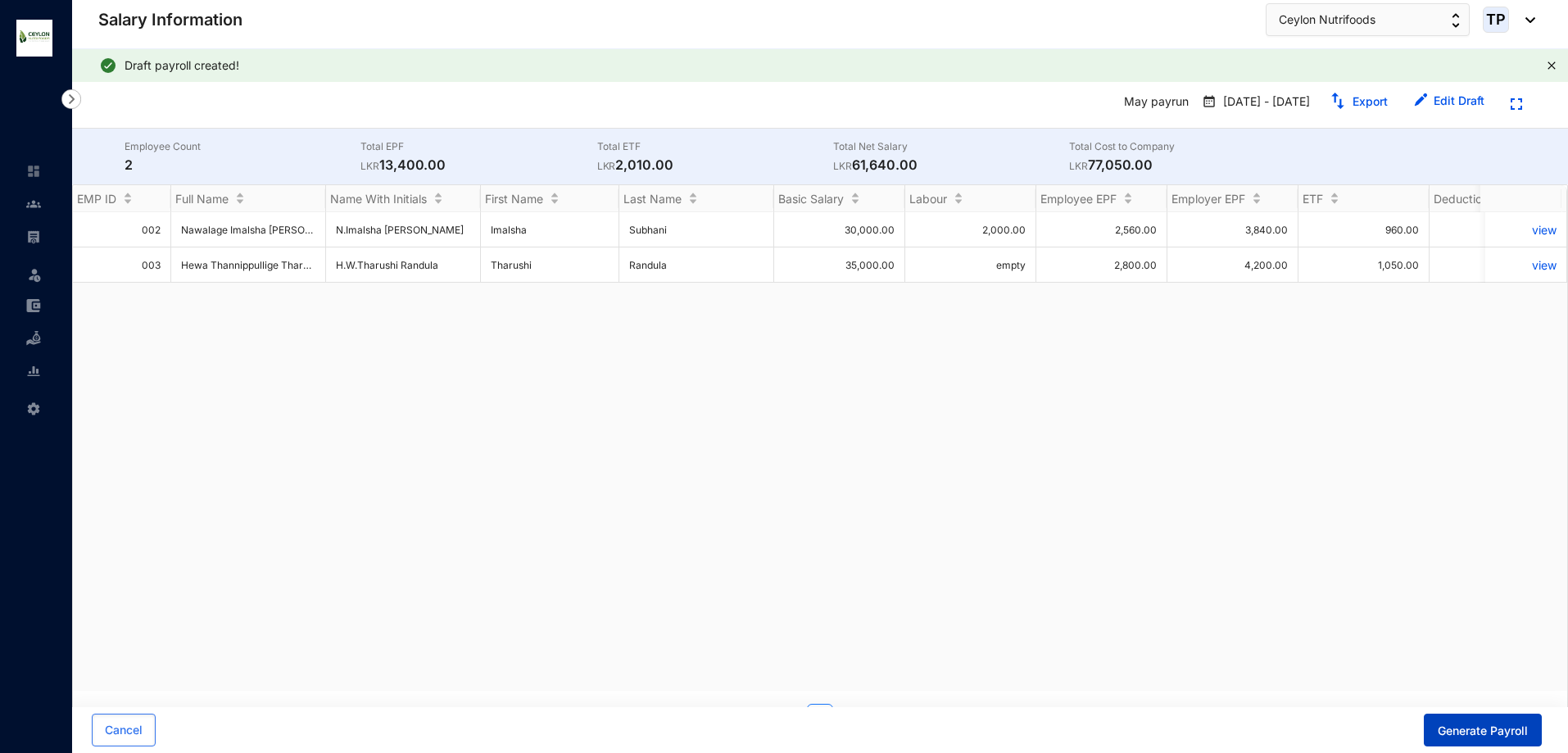
click at [1468, 727] on span "Generate Payroll" at bounding box center [1483, 731] width 90 height 16
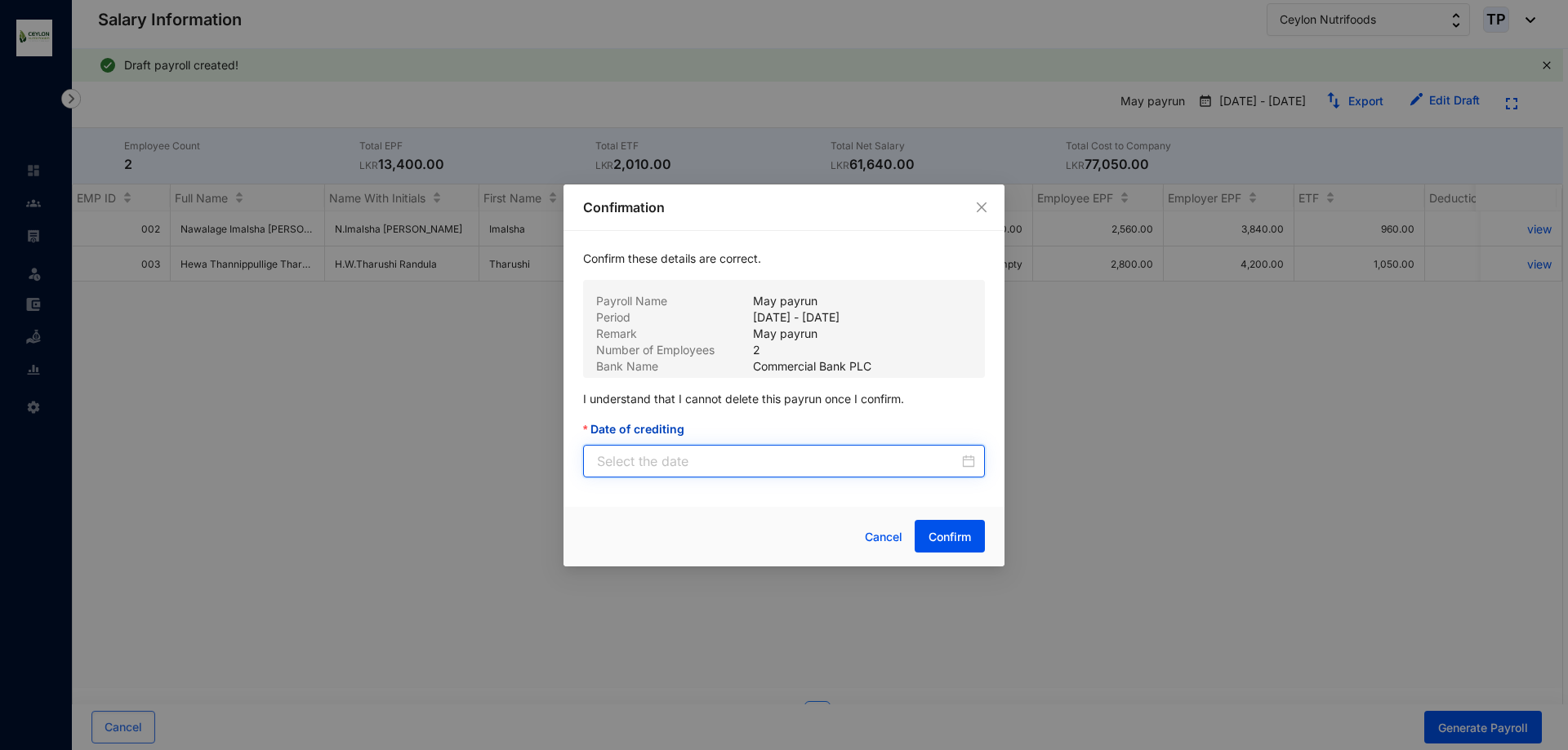
click at [933, 459] on input "Date of crediting" at bounding box center [778, 461] width 362 height 20
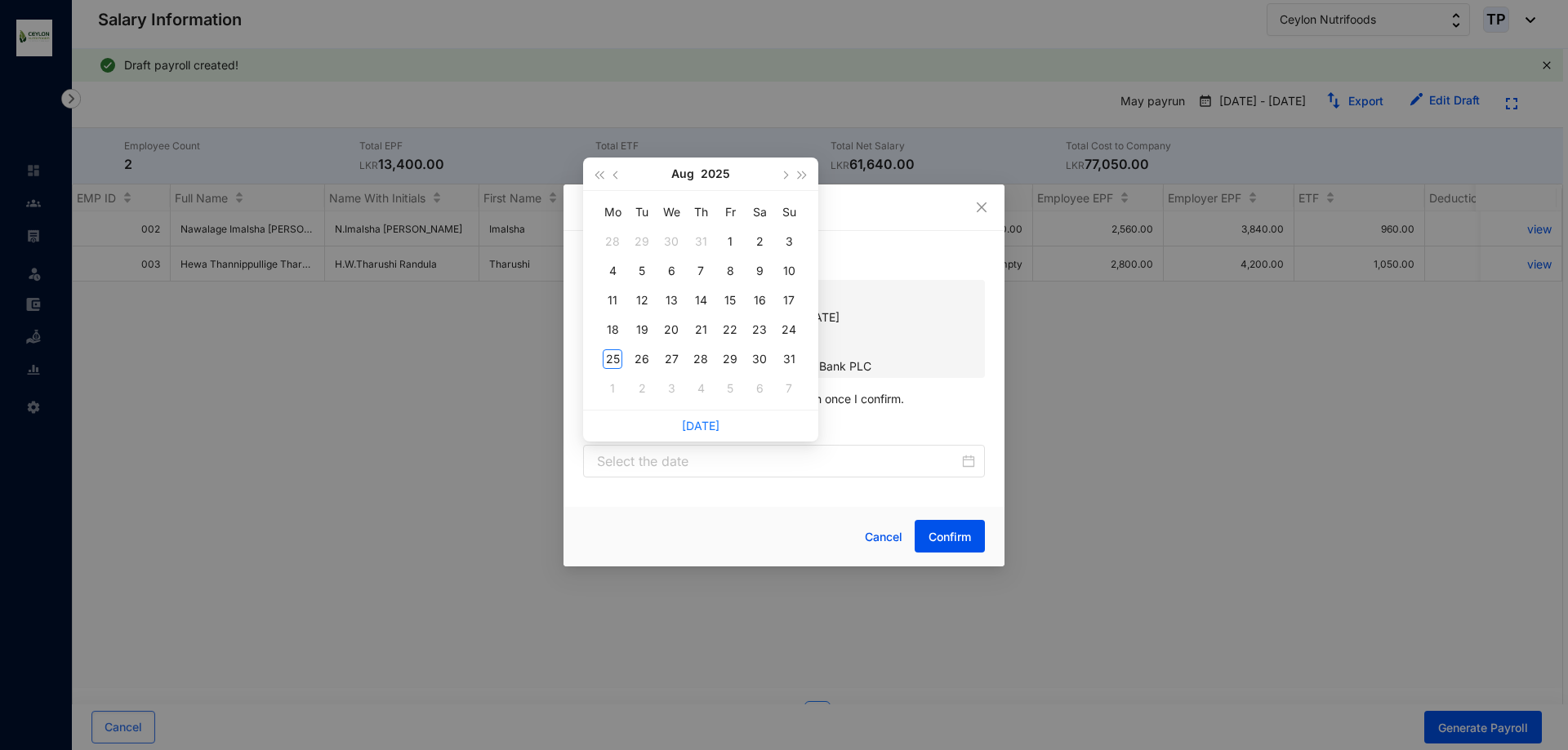
click at [1064, 283] on div "Confirmation Confirm these details are correct. Payroll Name May payrun Period …" at bounding box center [784, 375] width 1568 height 750
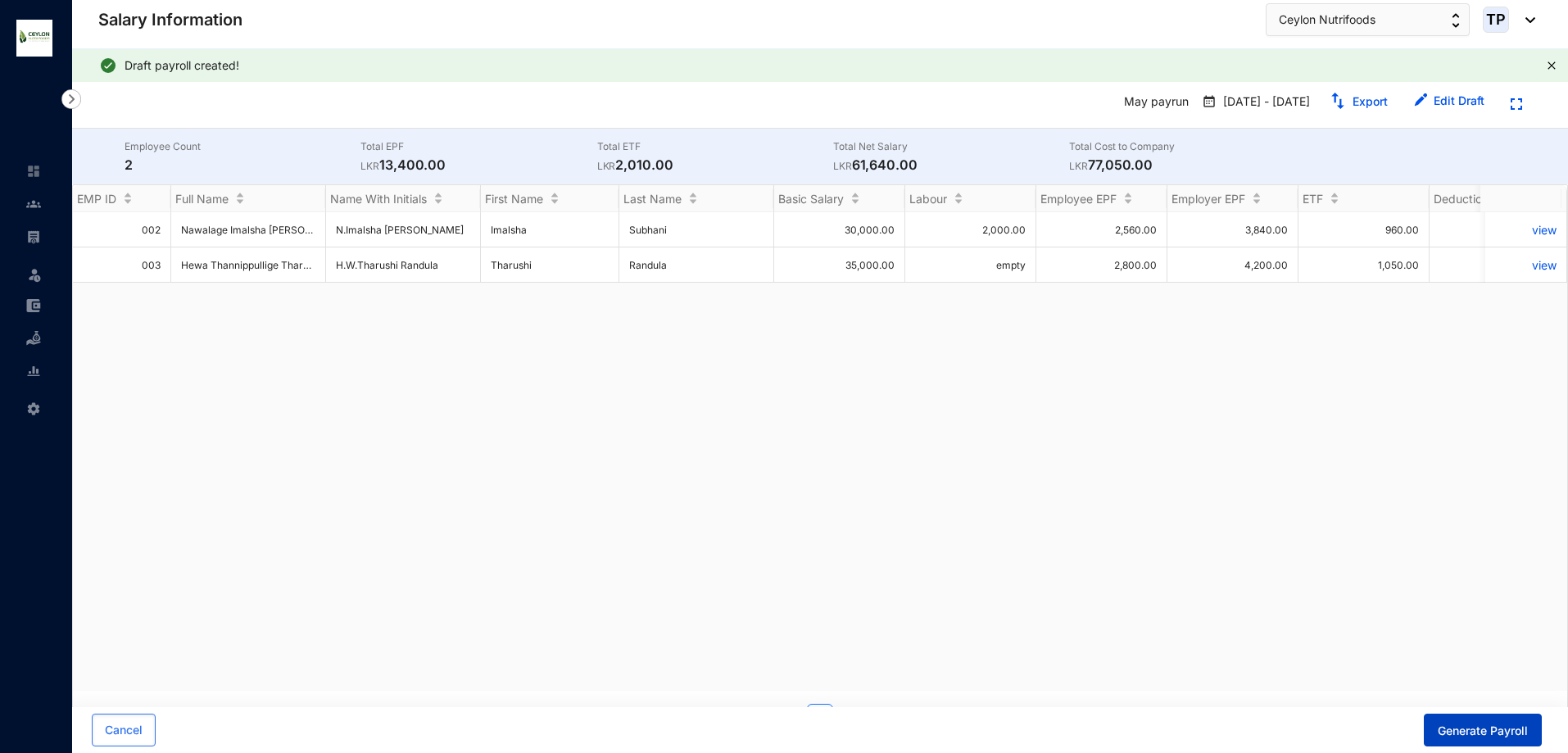
click at [1493, 731] on span "Generate Payroll" at bounding box center [1483, 731] width 90 height 16
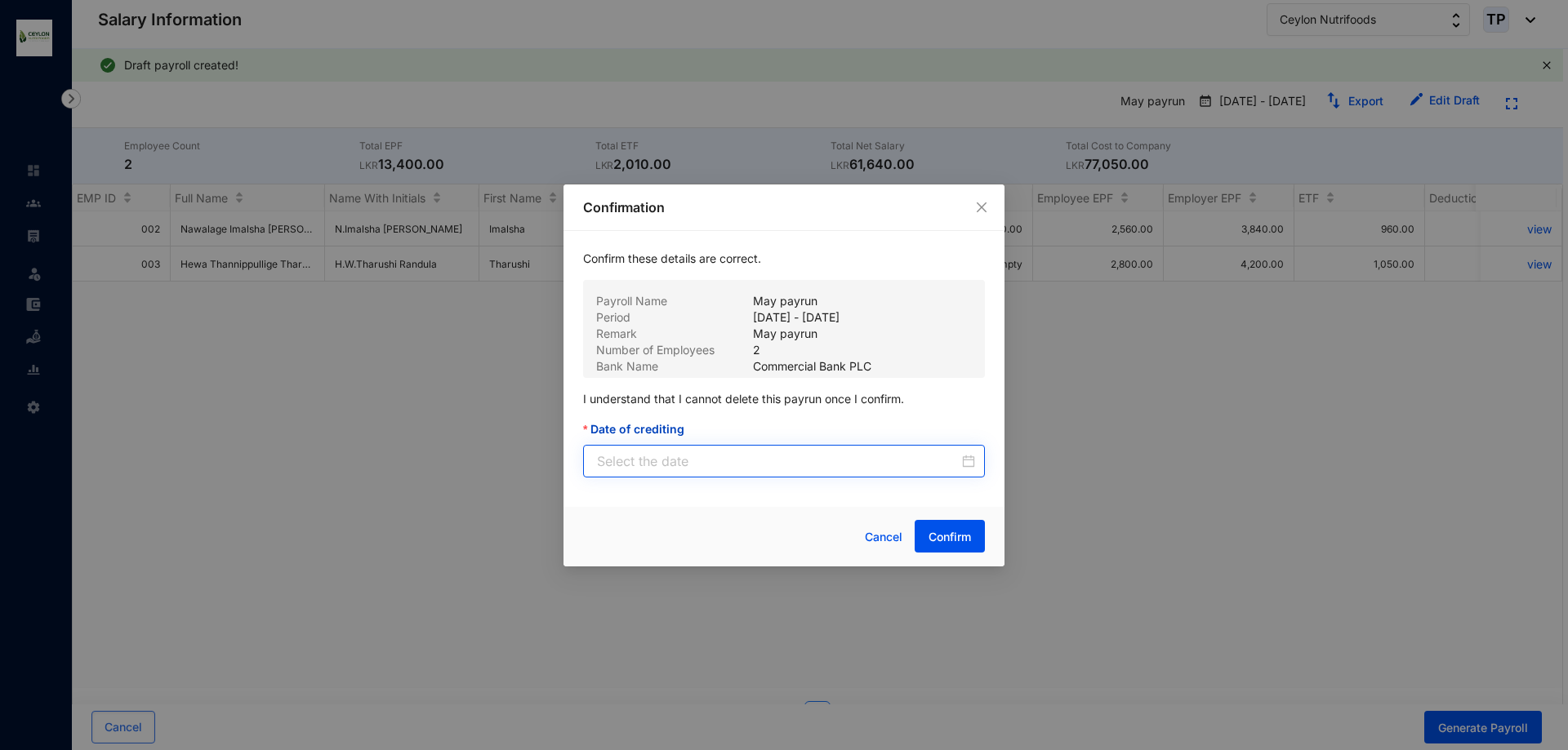
click at [967, 463] on div at bounding box center [786, 461] width 378 height 20
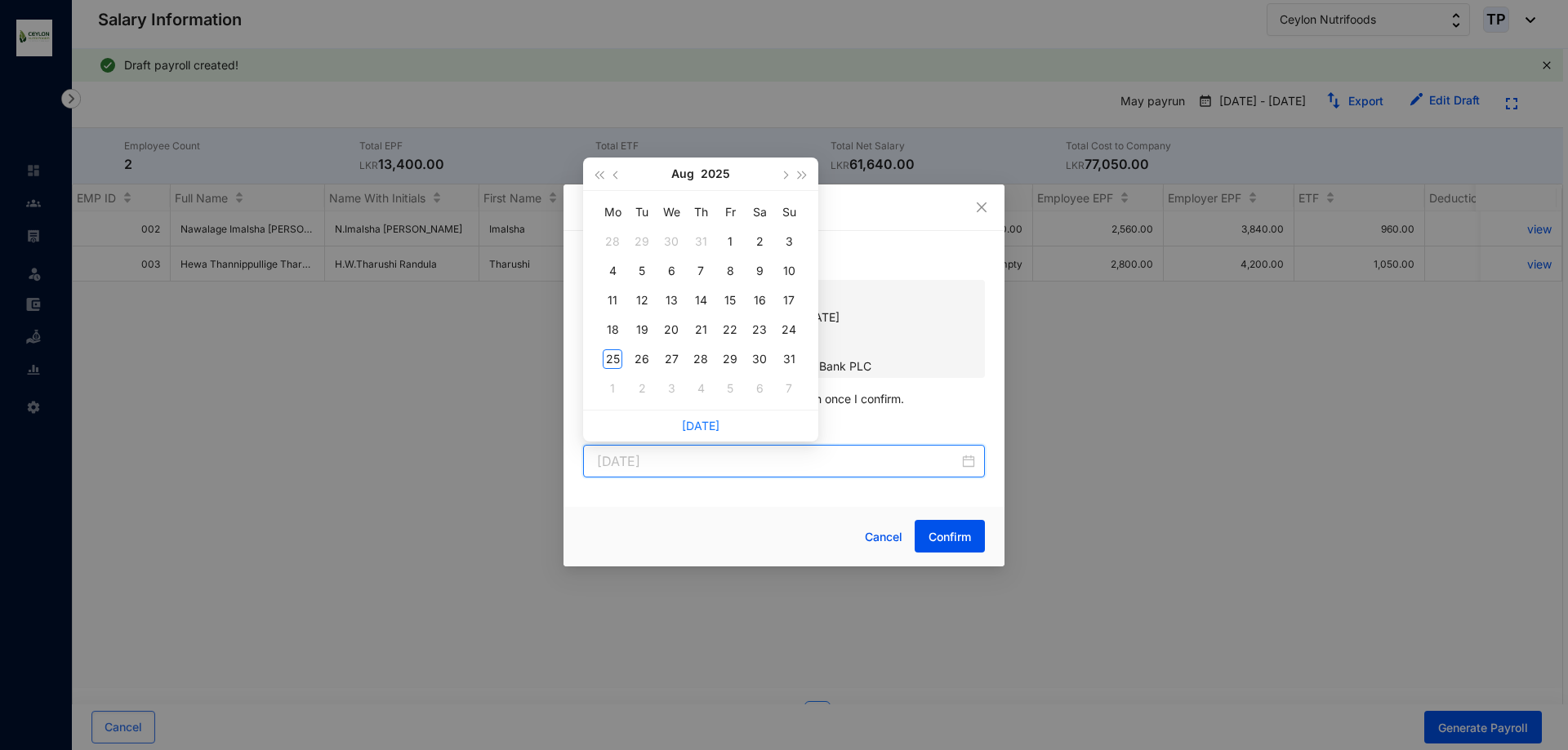
type input "2025-08-06"
type input "2025-07-30"
click at [617, 180] on button "button" at bounding box center [616, 174] width 18 height 32
click at [616, 180] on button "button" at bounding box center [616, 174] width 18 height 32
type input "2025-06-30"
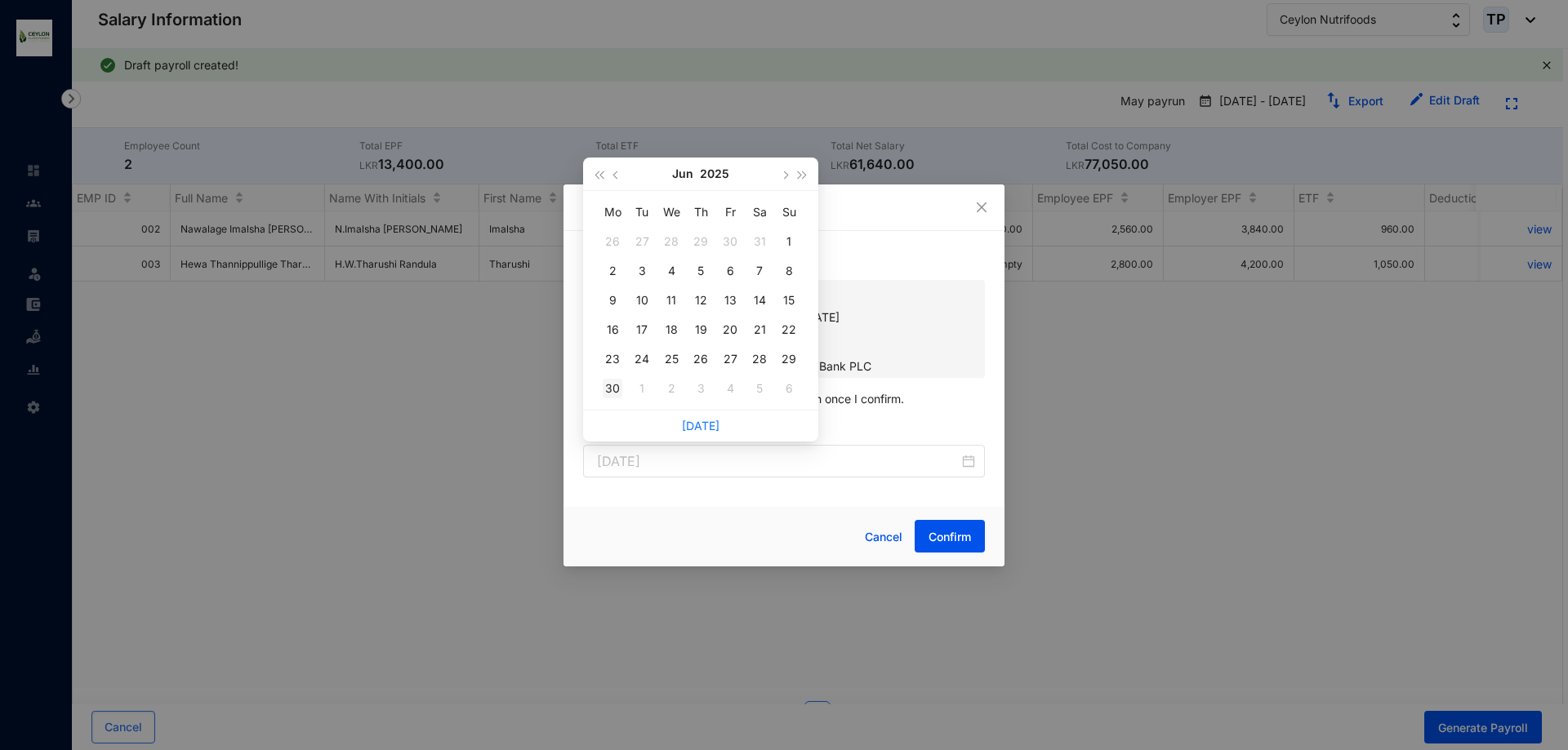
click at [621, 392] on div "30" at bounding box center [612, 388] width 20 height 20
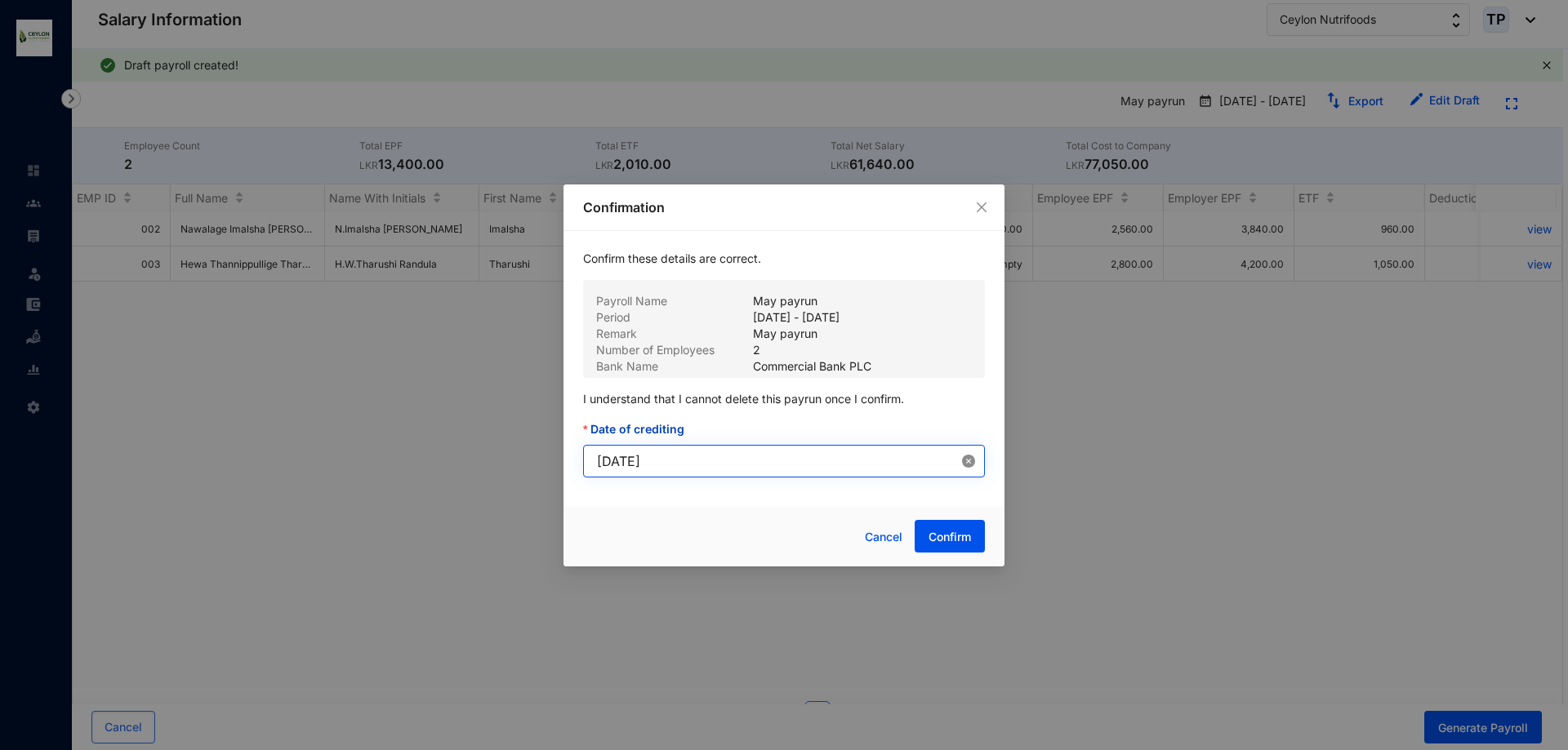
click at [966, 458] on icon "close-circle" at bounding box center [968, 461] width 13 height 13
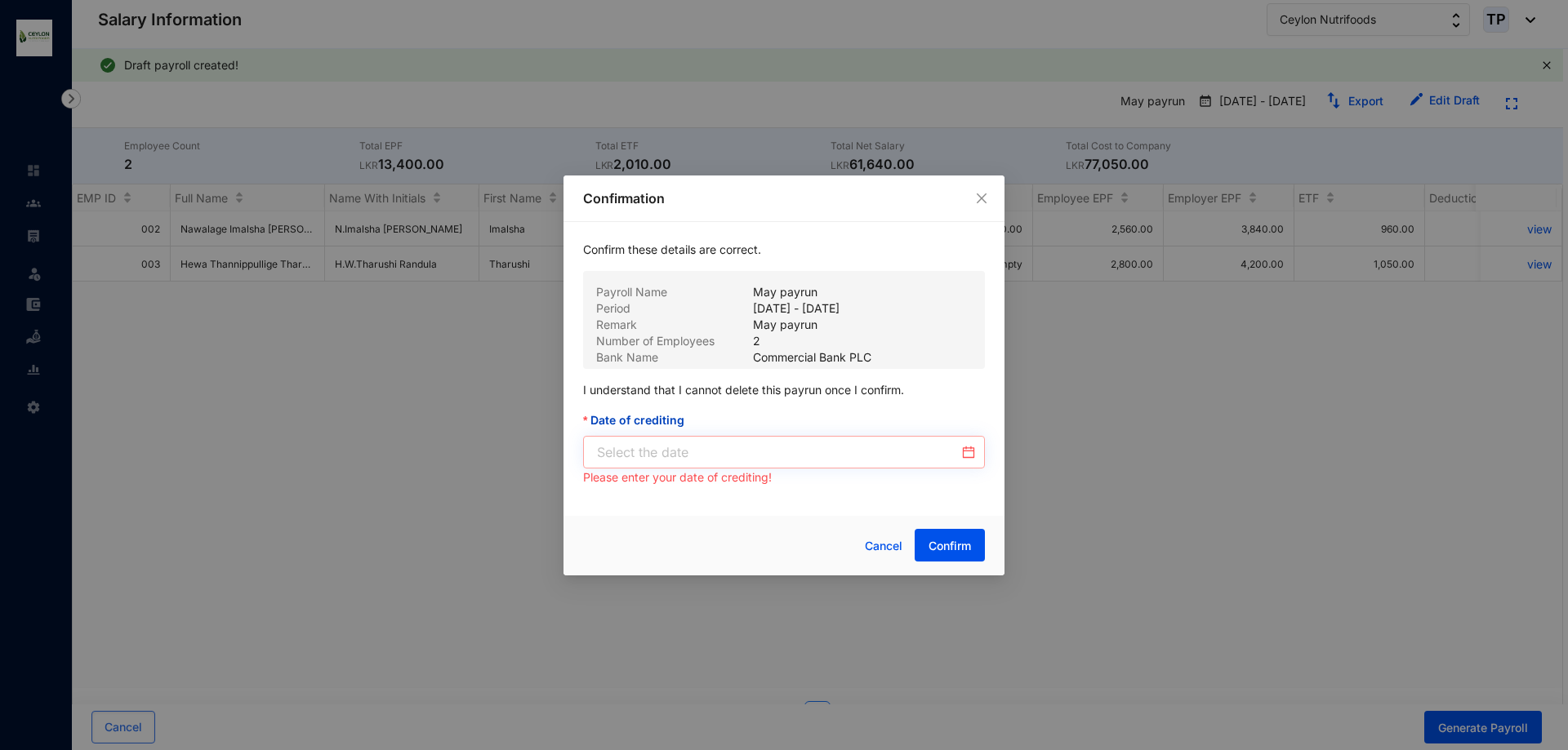
click at [967, 452] on div at bounding box center [786, 452] width 378 height 20
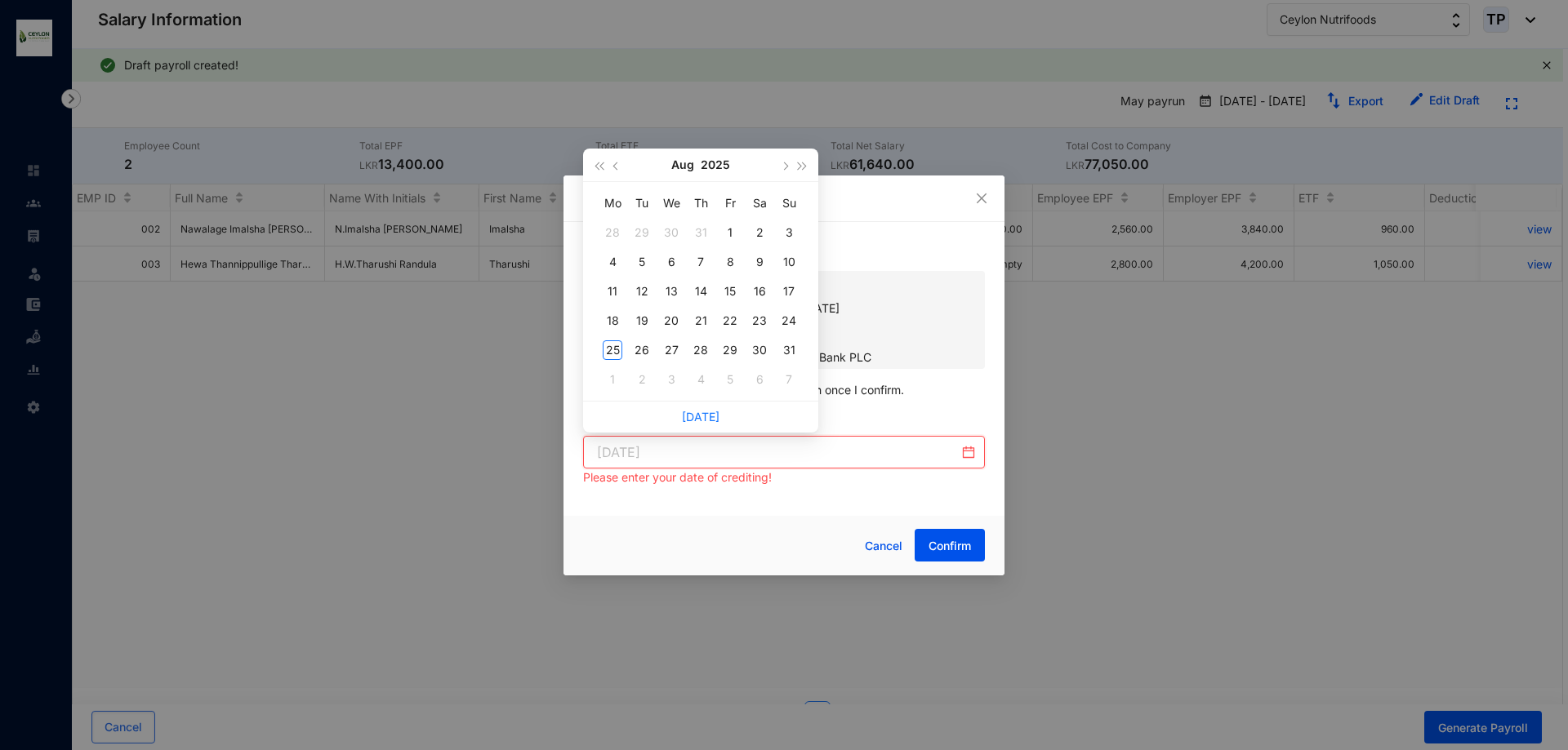
type input "2025-07-31"
click at [614, 163] on button "button" at bounding box center [616, 165] width 18 height 32
click at [762, 352] on div "31" at bounding box center [759, 350] width 20 height 20
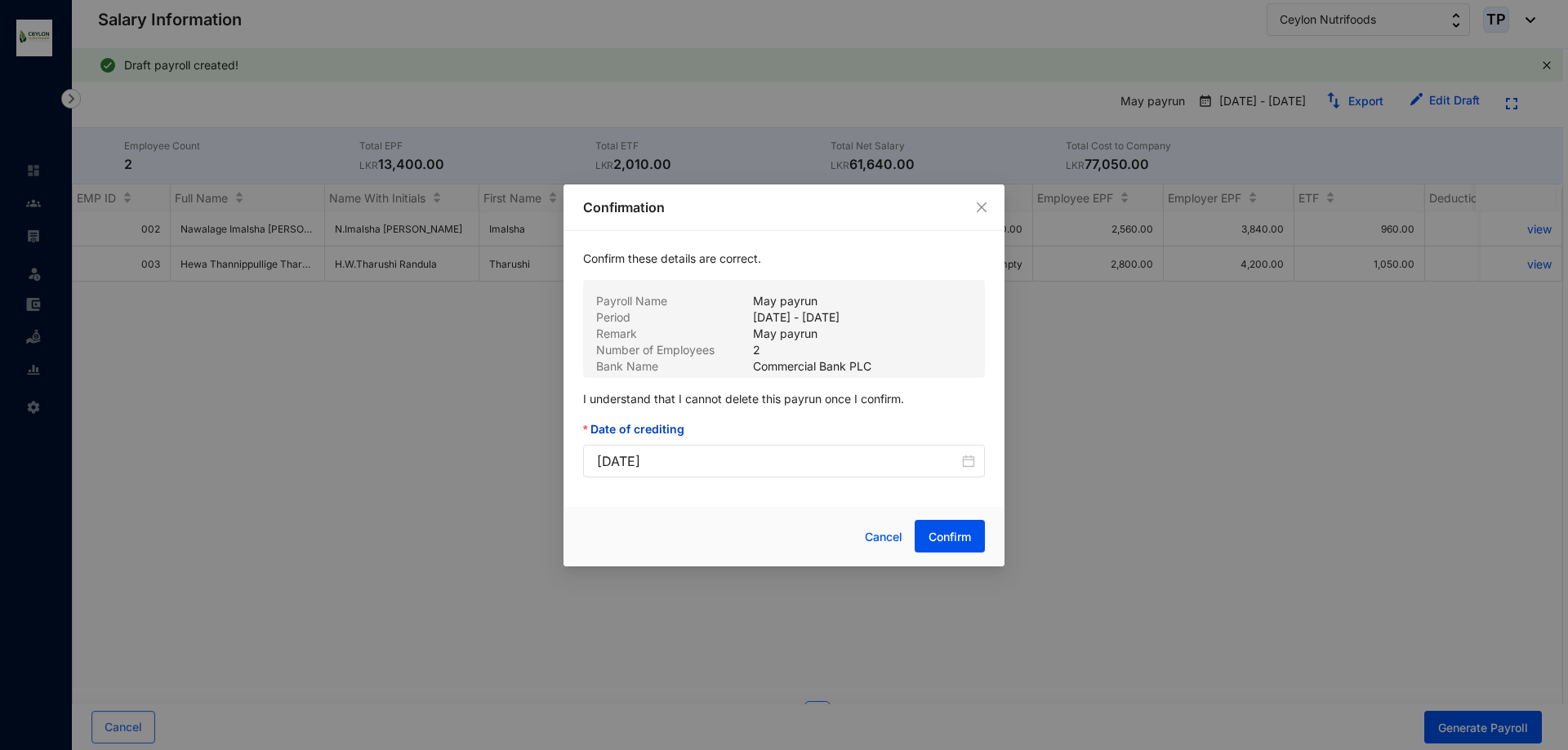
type input "2025-05-31"
click at [953, 546] on button "Confirm" at bounding box center [950, 536] width 70 height 32
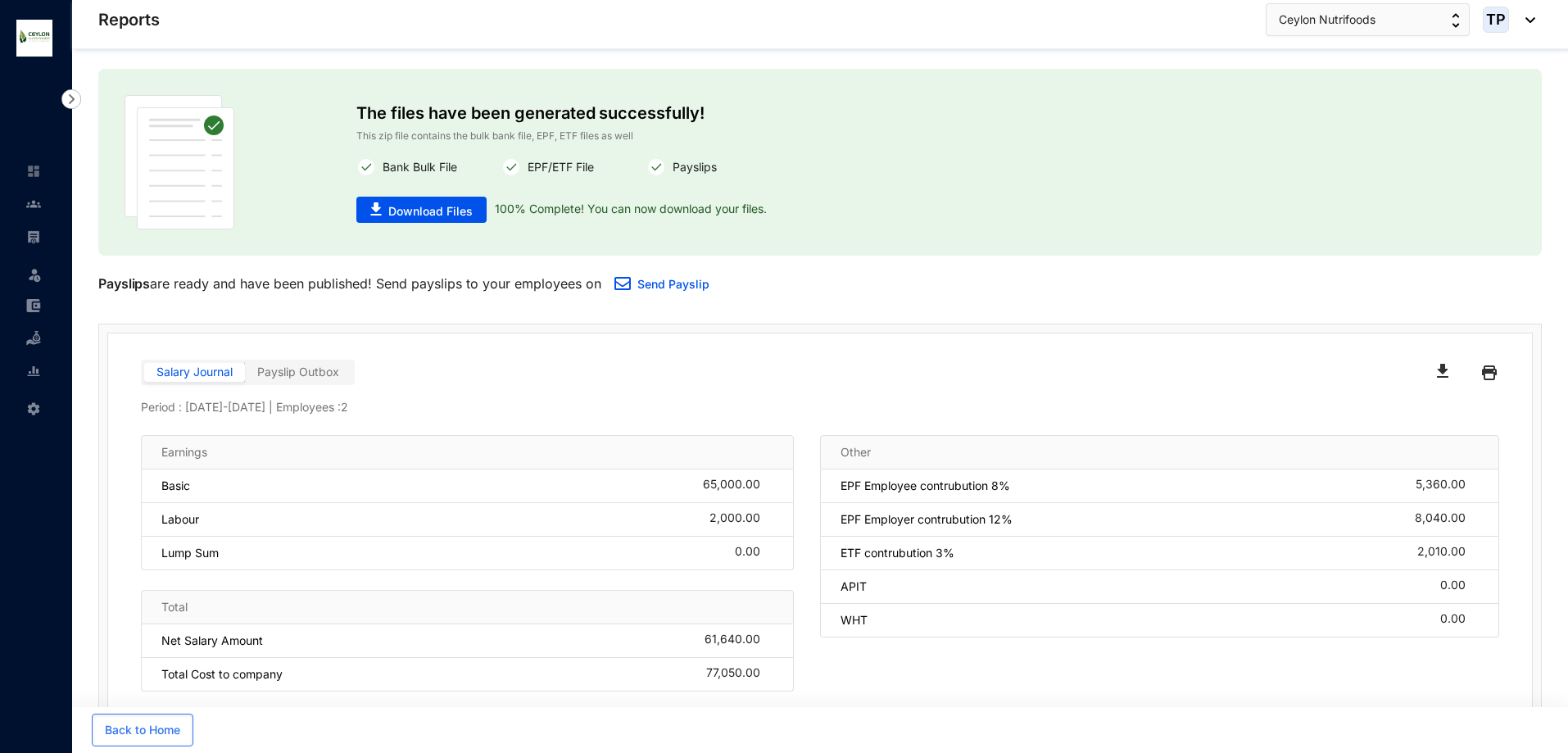
scroll to position [98, 0]
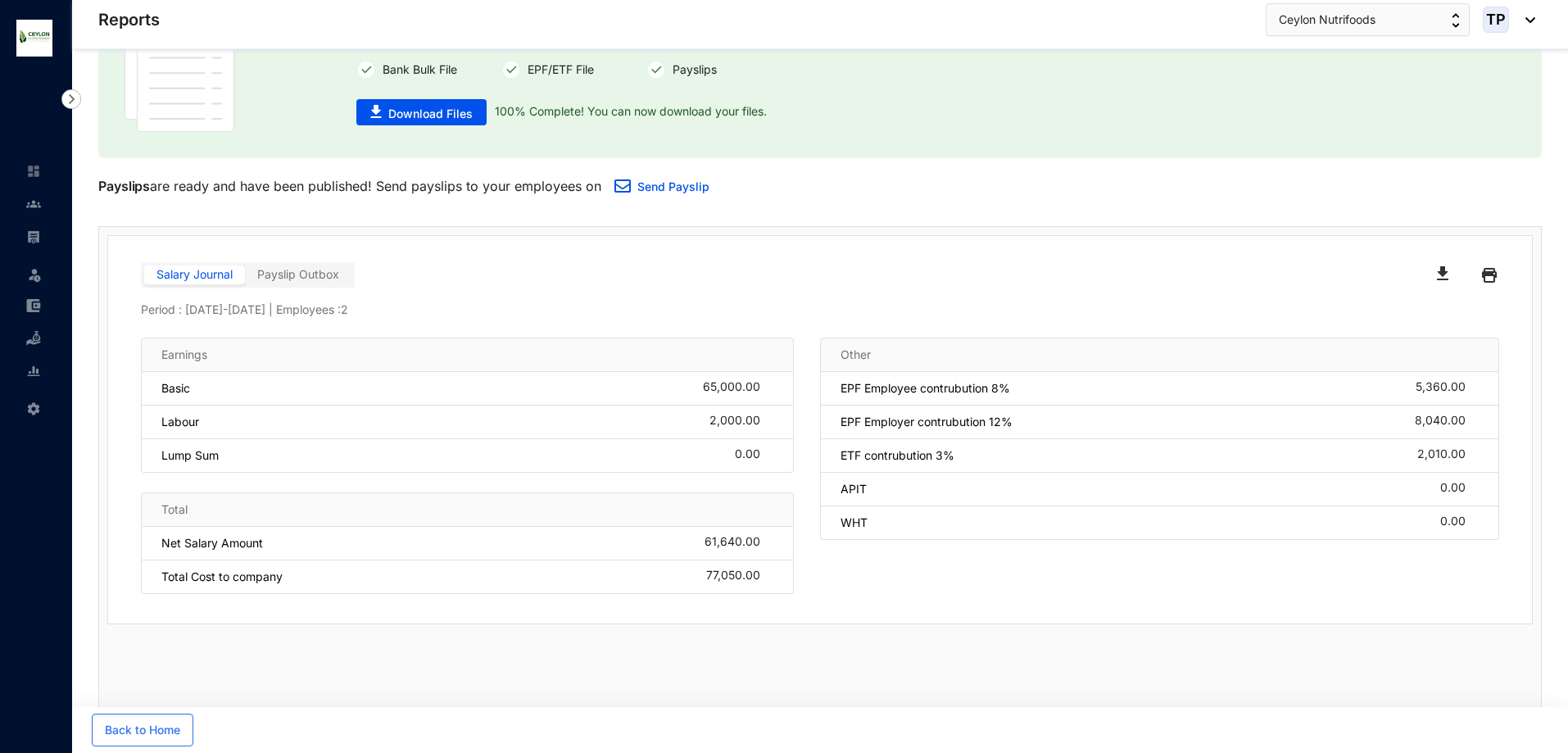
click at [1448, 272] on img "button" at bounding box center [1443, 273] width 11 height 14
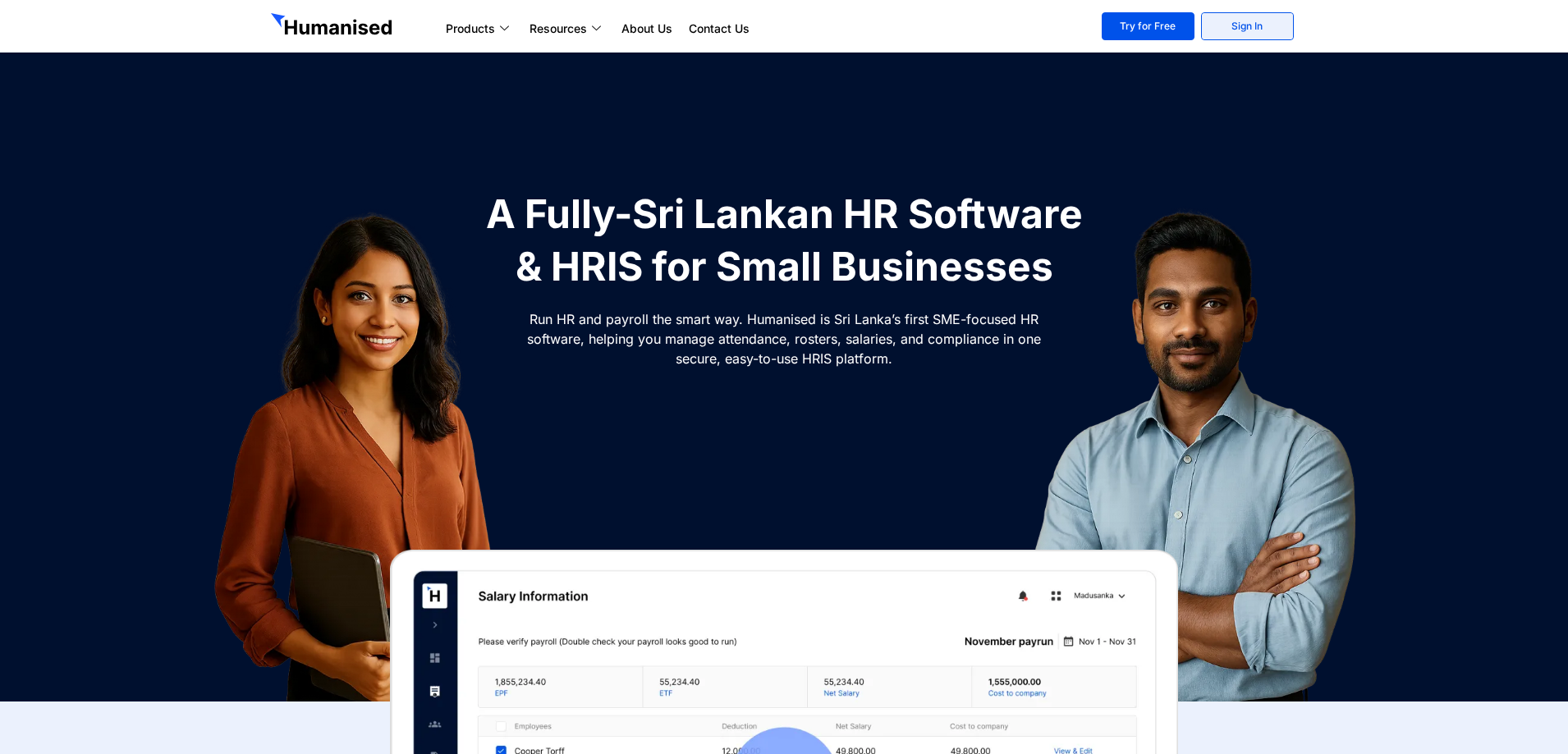
click at [1229, 35] on link "Sign In" at bounding box center [1247, 26] width 93 height 28
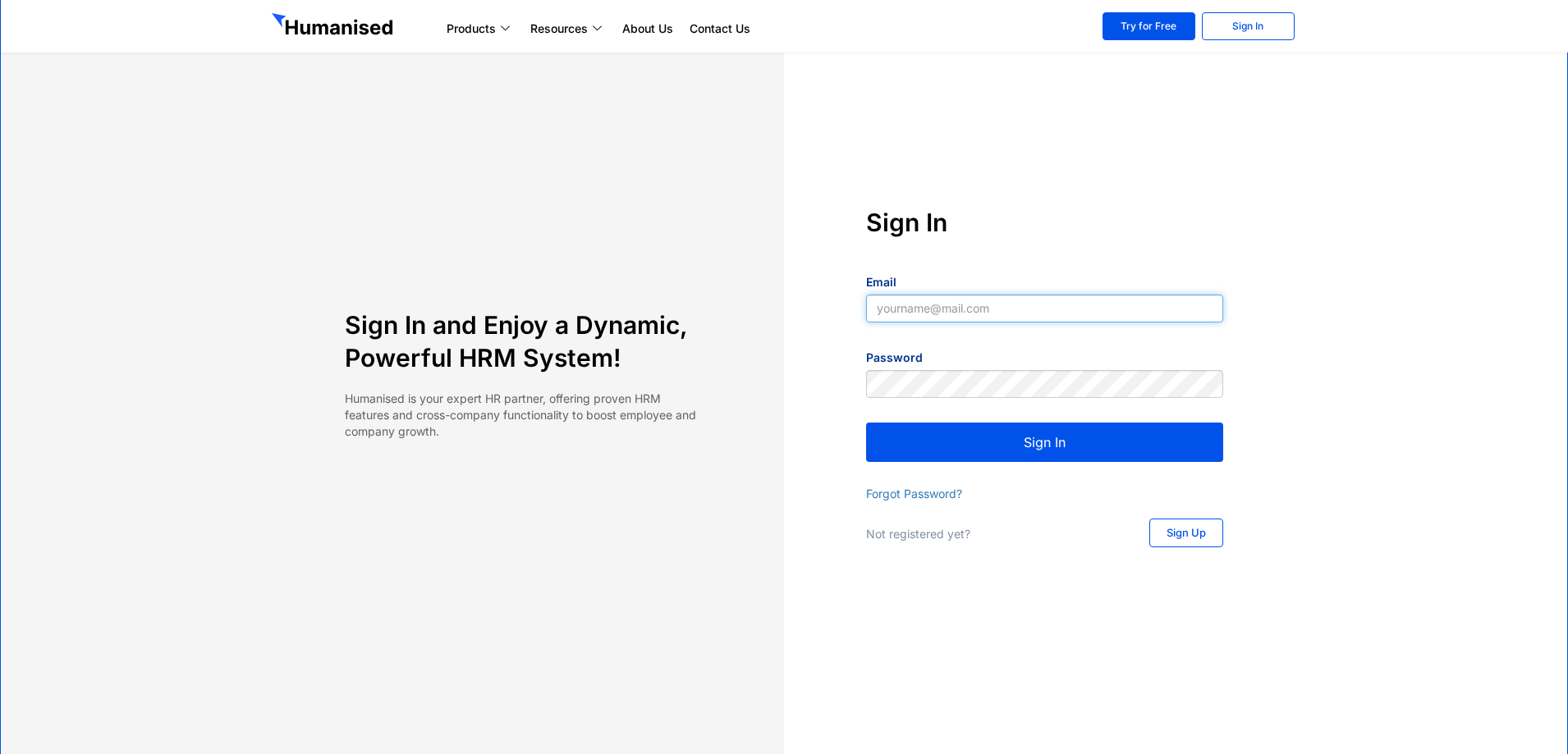
type input "yapa2009@yahoo.com"
click at [1185, 458] on button "Sign In" at bounding box center [1044, 443] width 357 height 40
